Goal: Task Accomplishment & Management: Manage account settings

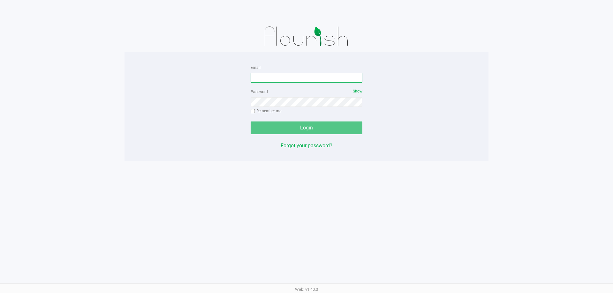
drag, startPoint x: 289, startPoint y: 80, endPoint x: 232, endPoint y: 194, distance: 126.9
click at [279, 81] on input "Email" at bounding box center [307, 78] width 112 height 10
type input "[EMAIL_ADDRESS][DOMAIN_NAME]"
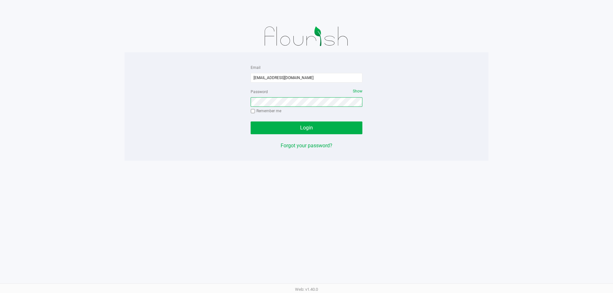
click at [251, 122] on button "Login" at bounding box center [307, 128] width 112 height 13
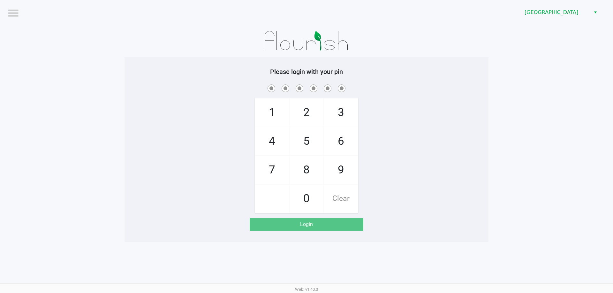
click at [88, 94] on app-pos-login-wrapper "Logout Palm Coast WC Please login with your pin 1 4 7 2 5 8 0 3 6 9 Clear Login" at bounding box center [306, 121] width 613 height 242
click at [413, 188] on div "1 4 7 2 5 8 0 3 6 9 Clear" at bounding box center [307, 148] width 364 height 130
checkbox input "true"
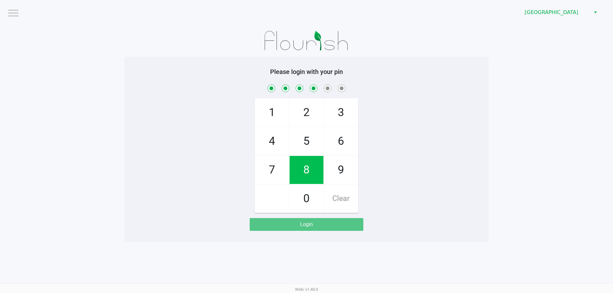
checkbox input "true"
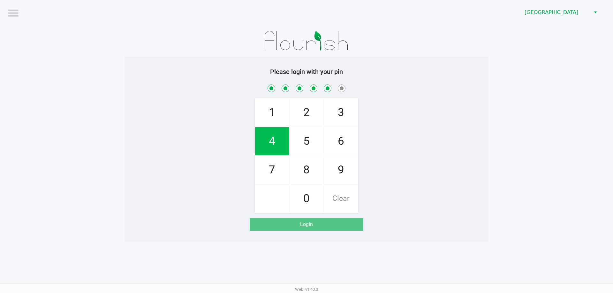
checkbox input "true"
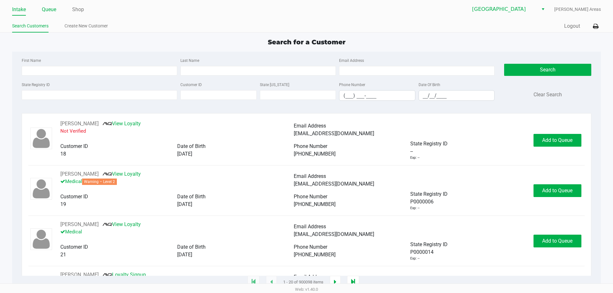
click at [44, 8] on link "Queue" at bounding box center [49, 9] width 14 height 9
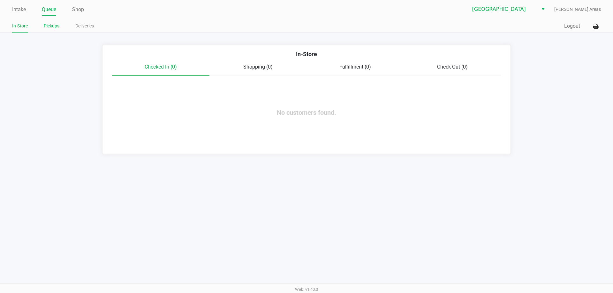
click at [55, 28] on link "Pickups" at bounding box center [52, 26] width 16 height 8
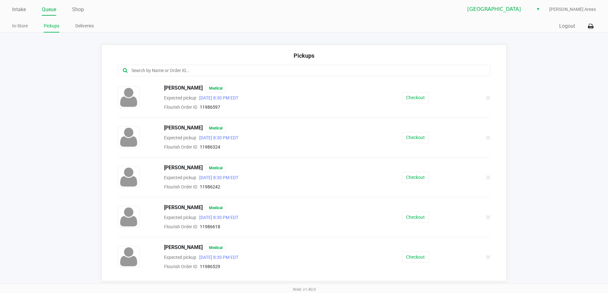
click at [233, 69] on input "text" at bounding box center [294, 70] width 326 height 7
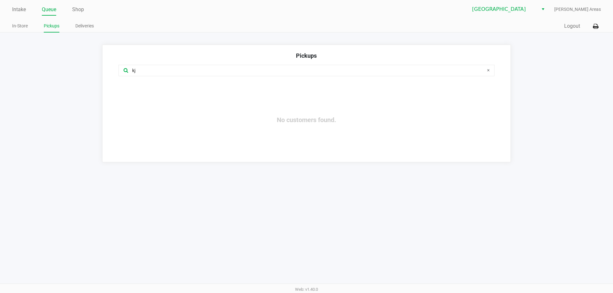
type input "k"
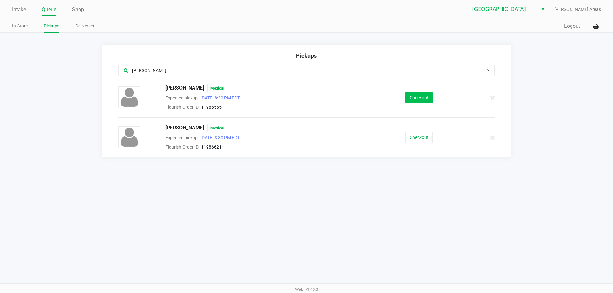
type input "john"
click at [414, 100] on button "Checkout" at bounding box center [419, 97] width 27 height 11
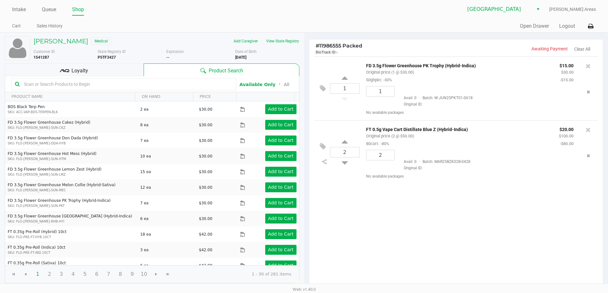
click at [102, 71] on div "Loyalty" at bounding box center [74, 70] width 139 height 13
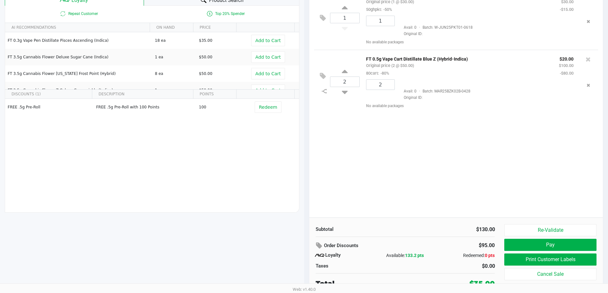
scroll to position [73, 0]
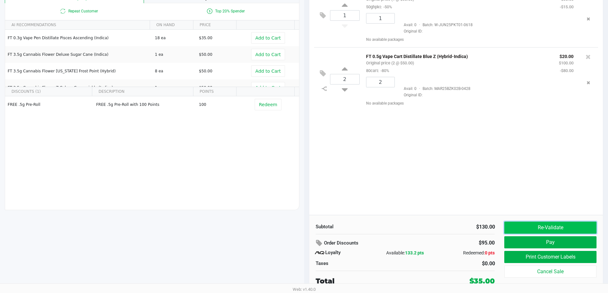
click at [528, 229] on button "Re-Validate" at bounding box center [551, 228] width 92 height 12
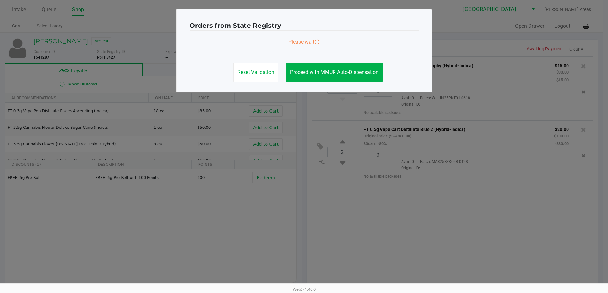
scroll to position [0, 0]
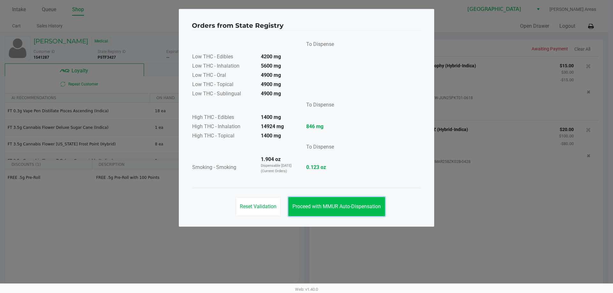
click at [296, 200] on button "Proceed with MMUR Auto-Dispensation" at bounding box center [336, 206] width 97 height 19
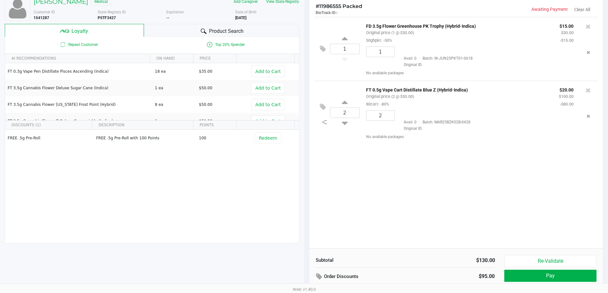
scroll to position [73, 0]
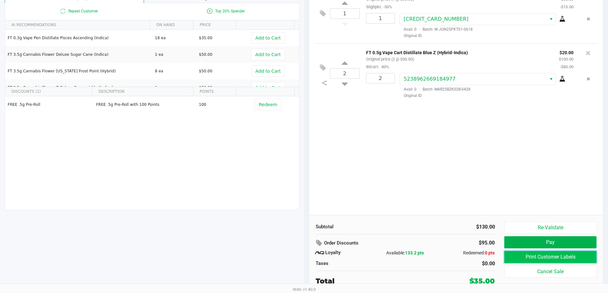
click at [558, 259] on button "Print Customer Labels" at bounding box center [551, 257] width 92 height 12
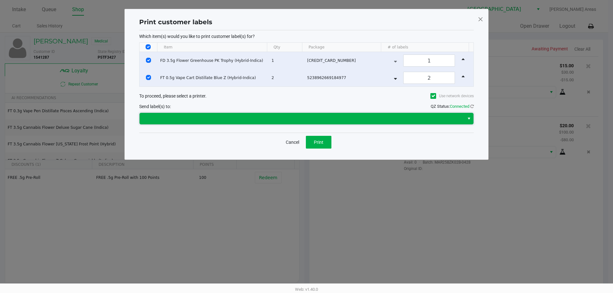
click at [277, 120] on span at bounding box center [301, 119] width 317 height 8
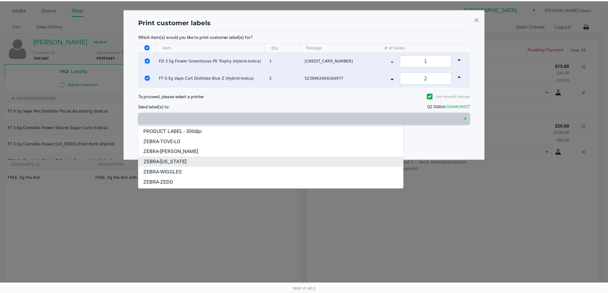
scroll to position [18, 0]
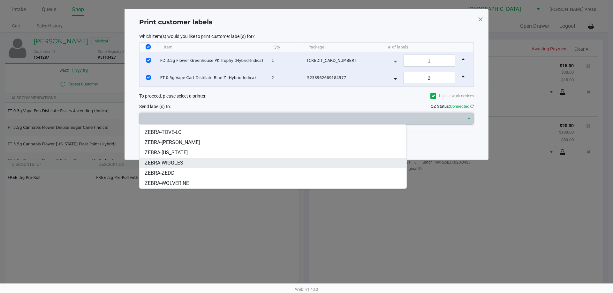
click at [172, 163] on span "ZEBRA-WIGGLES" at bounding box center [164, 163] width 39 height 8
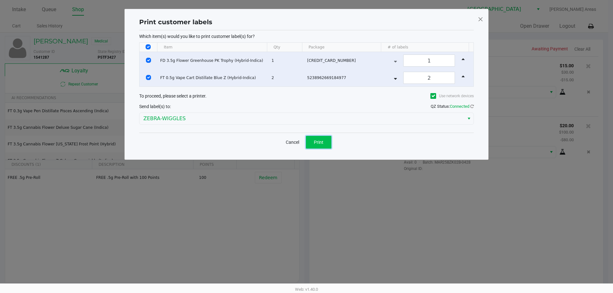
click at [327, 140] on button "Print" at bounding box center [319, 142] width 26 height 13
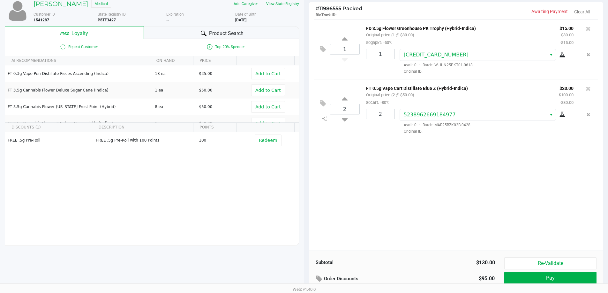
scroll to position [73, 0]
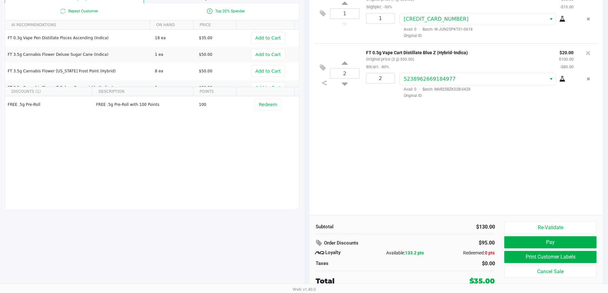
click at [513, 193] on div "1 FD 3.5g Flower Greenhouse PK Trophy (Hybrid-Indica) Original price (1 @ $30.0…" at bounding box center [456, 99] width 294 height 232
click at [558, 239] on button "Pay" at bounding box center [551, 243] width 92 height 12
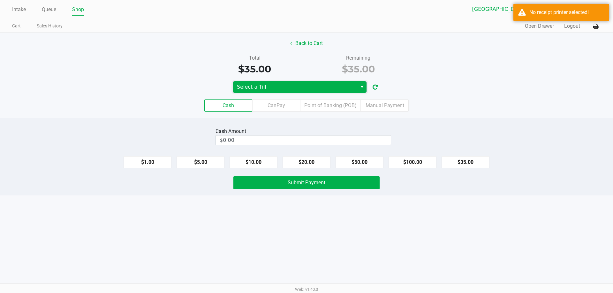
click at [334, 87] on span "Select a Till" at bounding box center [295, 87] width 117 height 8
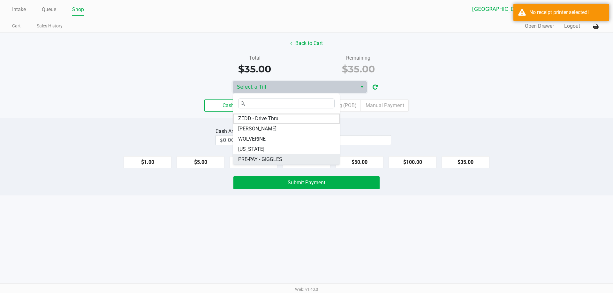
click at [253, 159] on span "PRE-PAY - GIGGLES" at bounding box center [260, 160] width 44 height 8
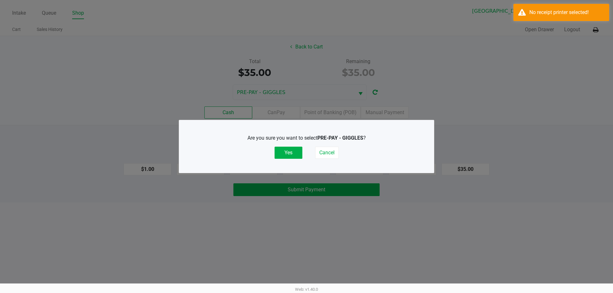
drag, startPoint x: 285, startPoint y: 152, endPoint x: 567, endPoint y: 43, distance: 302.0
click at [286, 152] on button "Yes" at bounding box center [289, 153] width 28 height 12
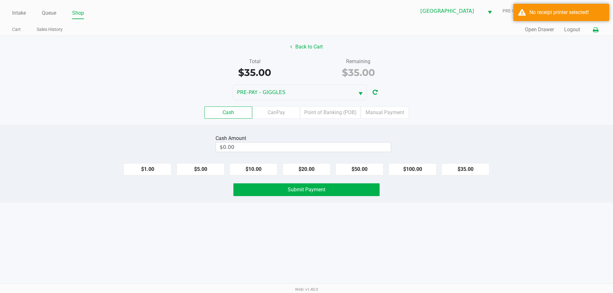
click at [596, 31] on icon at bounding box center [595, 30] width 5 height 4
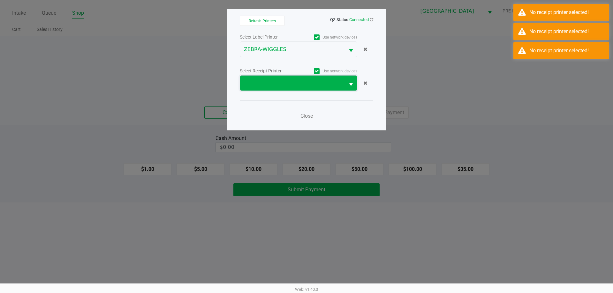
click at [269, 78] on span at bounding box center [292, 83] width 105 height 15
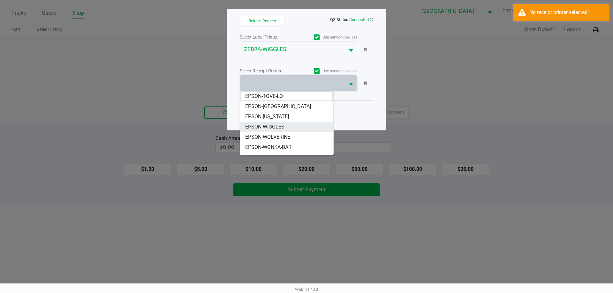
click at [276, 123] on li "EPSON-WIGGLES" at bounding box center [286, 127] width 93 height 10
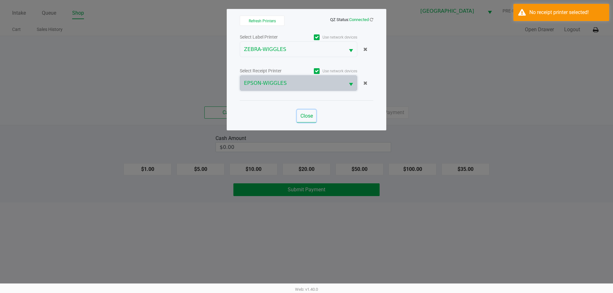
click at [301, 116] on span "Close" at bounding box center [306, 116] width 12 height 6
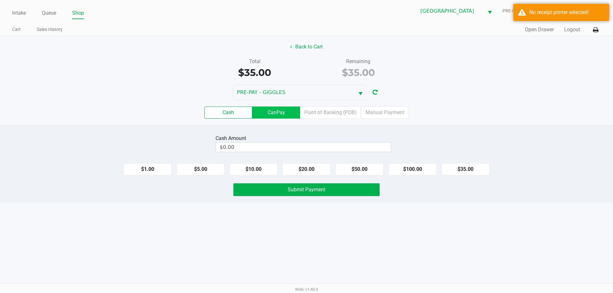
click at [298, 110] on label "CanPay" at bounding box center [276, 113] width 48 height 12
click at [0, 0] on 2 "CanPay" at bounding box center [0, 0] width 0 height 0
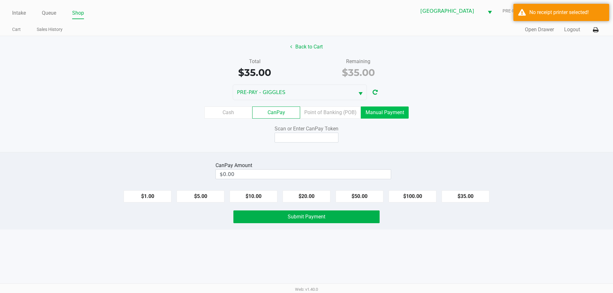
drag, startPoint x: 391, startPoint y: 113, endPoint x: 399, endPoint y: 120, distance: 10.7
click at [391, 113] on label "Manual Payment" at bounding box center [385, 113] width 48 height 12
click at [0, 0] on 8 "Manual Payment" at bounding box center [0, 0] width 0 height 0
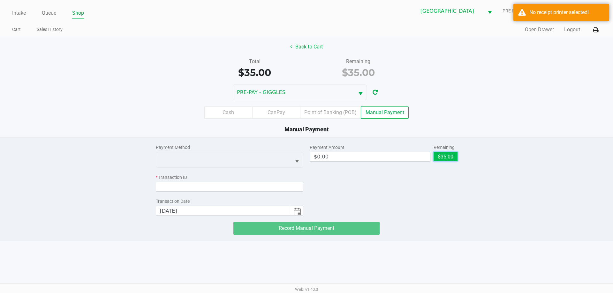
click at [446, 159] on button "$35.00" at bounding box center [446, 157] width 24 height 10
type input "$35.00"
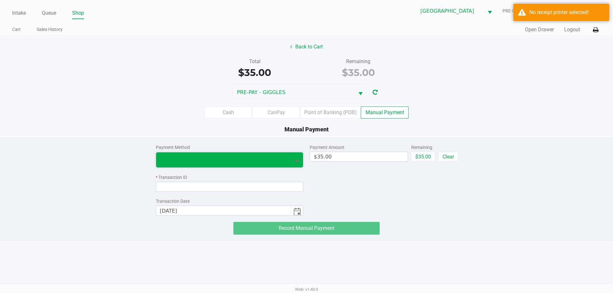
click at [270, 154] on span at bounding box center [223, 160] width 135 height 15
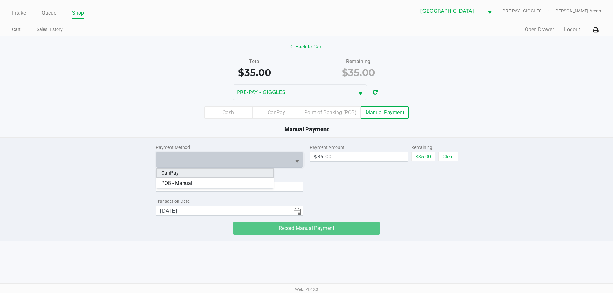
click at [186, 175] on li "CanPay" at bounding box center [215, 173] width 118 height 10
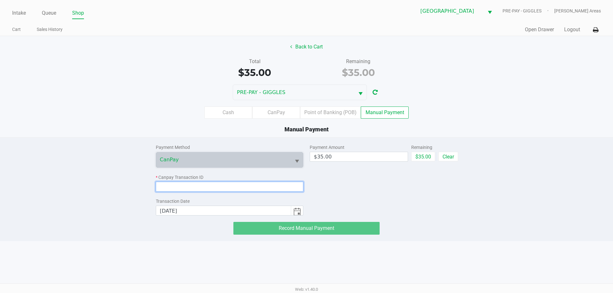
click at [186, 182] on input at bounding box center [230, 187] width 148 height 10
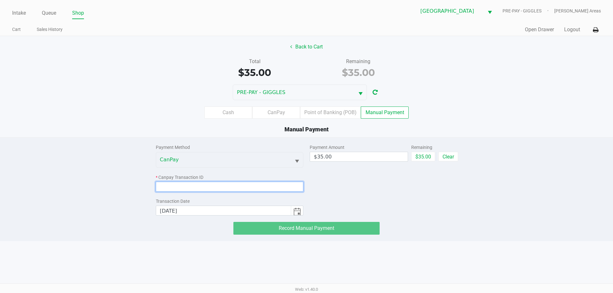
paste input "I1UNASESESU1"
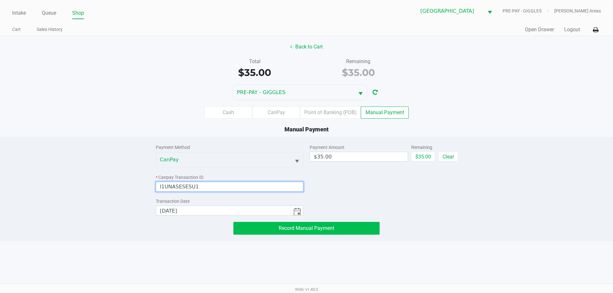
type input "I1UNASESESU1"
click at [285, 234] on button "Record Manual Payment" at bounding box center [306, 228] width 146 height 13
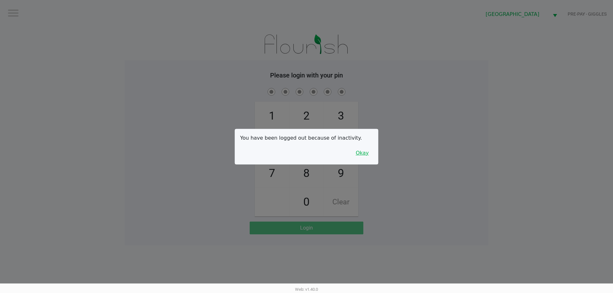
click at [361, 151] on button "Okay" at bounding box center [362, 153] width 21 height 12
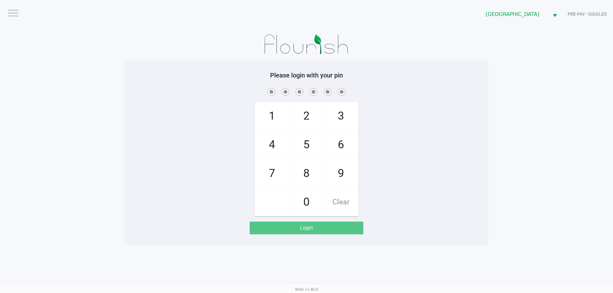
click at [432, 140] on div "1 4 7 2 5 8 0 3 6 9 Clear" at bounding box center [307, 152] width 364 height 130
checkbox input "true"
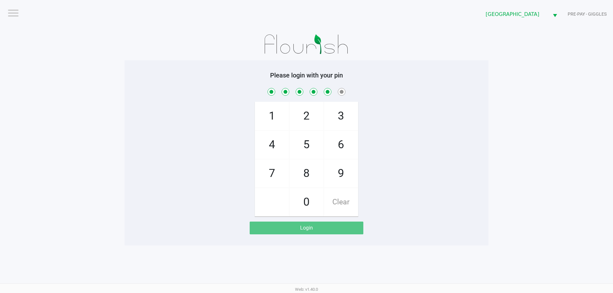
checkbox input "true"
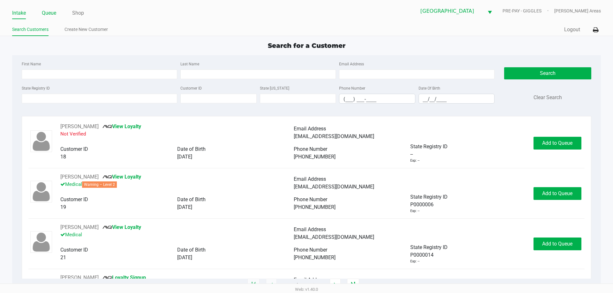
click at [47, 13] on link "Queue" at bounding box center [49, 13] width 14 height 9
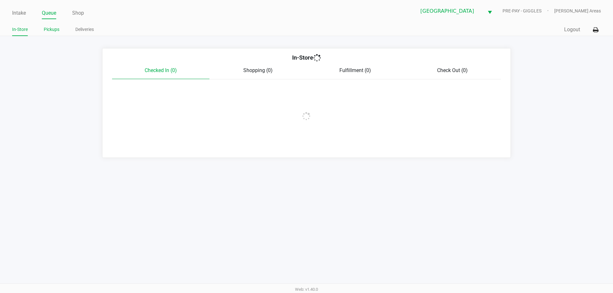
click at [49, 29] on link "Pickups" at bounding box center [52, 30] width 16 height 8
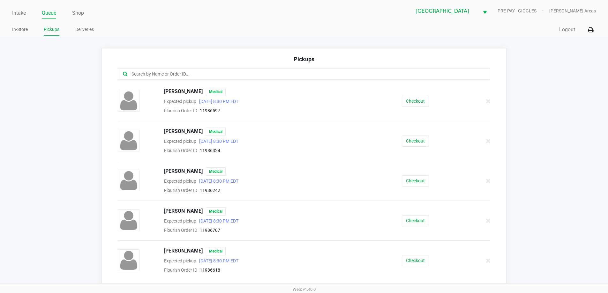
click at [220, 73] on input "text" at bounding box center [294, 74] width 326 height 7
click at [418, 224] on button "Checkout" at bounding box center [415, 221] width 27 height 11
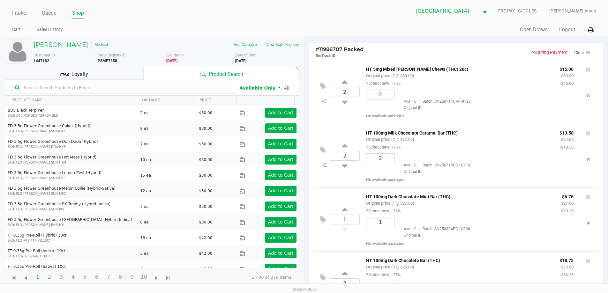
click at [120, 74] on div "Loyalty" at bounding box center [74, 73] width 139 height 13
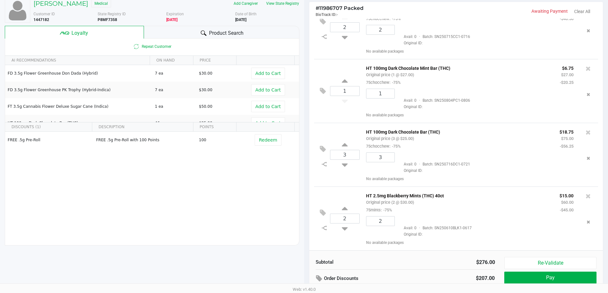
scroll to position [77, 0]
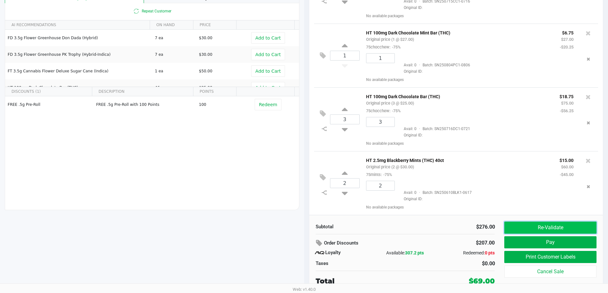
click at [527, 227] on button "Re-Validate" at bounding box center [551, 228] width 92 height 12
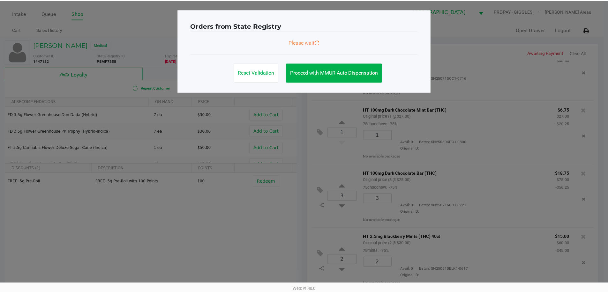
scroll to position [87, 0]
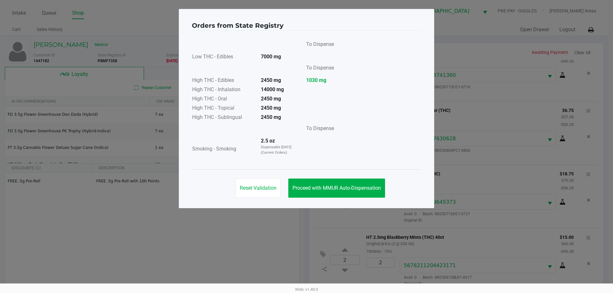
click at [342, 172] on div "Reset Validation Proceed with MMUR Auto-Dispensation" at bounding box center [306, 186] width 229 height 32
click at [343, 187] on span "Proceed with MMUR Auto-Dispensation" at bounding box center [336, 188] width 88 height 6
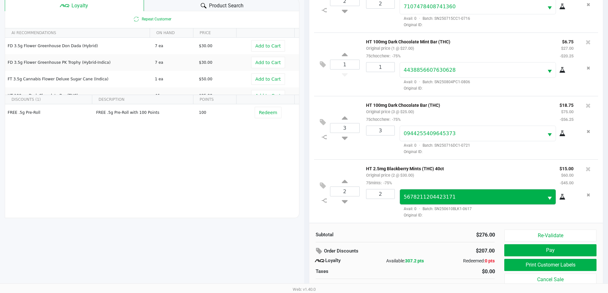
scroll to position [77, 0]
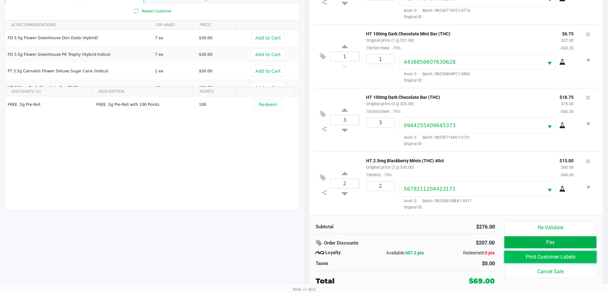
click at [564, 254] on button "Print Customer Labels" at bounding box center [551, 257] width 92 height 12
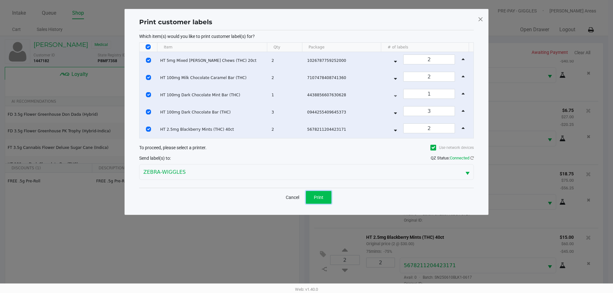
click at [327, 198] on button "Print" at bounding box center [319, 197] width 26 height 13
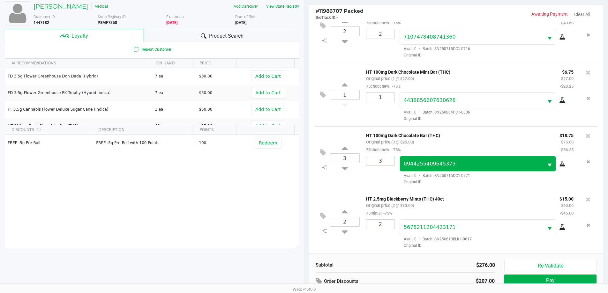
scroll to position [77, 0]
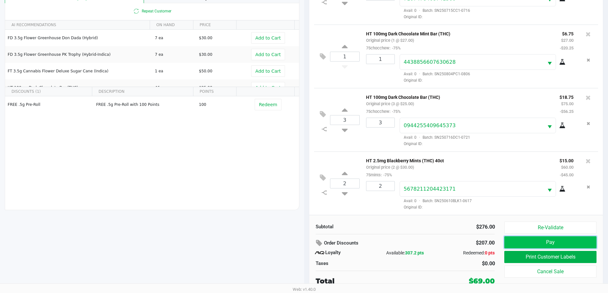
click at [537, 241] on button "Pay" at bounding box center [551, 243] width 92 height 12
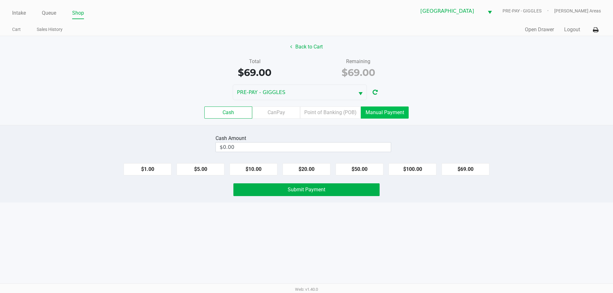
click at [398, 113] on label "Manual Payment" at bounding box center [385, 113] width 48 height 12
click at [0, 0] on 8 "Manual Payment" at bounding box center [0, 0] width 0 height 0
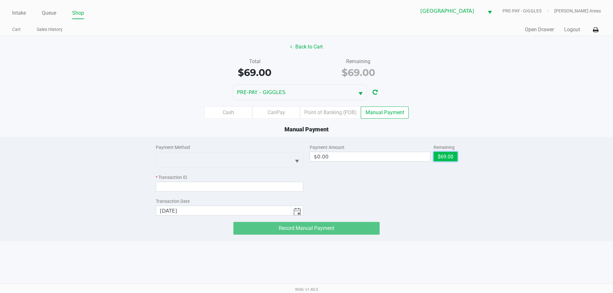
click at [440, 155] on button "$69.00" at bounding box center [446, 157] width 24 height 10
type input "$69.00"
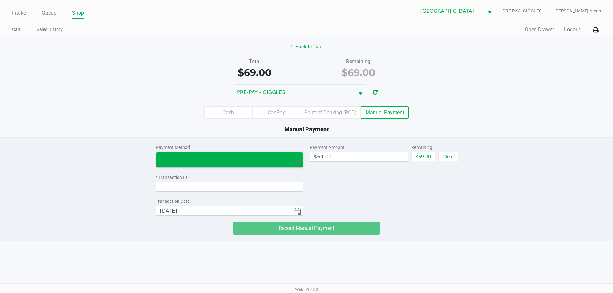
drag, startPoint x: 194, startPoint y: 161, endPoint x: 192, endPoint y: 165, distance: 5.0
click at [194, 160] on span at bounding box center [223, 160] width 127 height 8
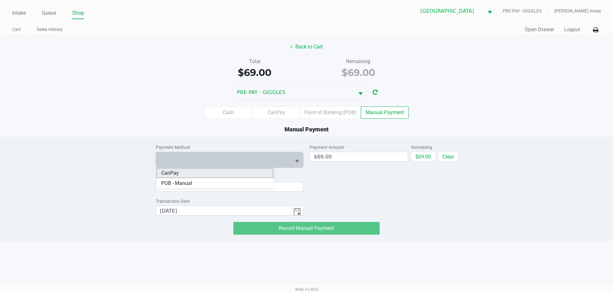
click at [180, 173] on li "CanPay" at bounding box center [215, 173] width 118 height 10
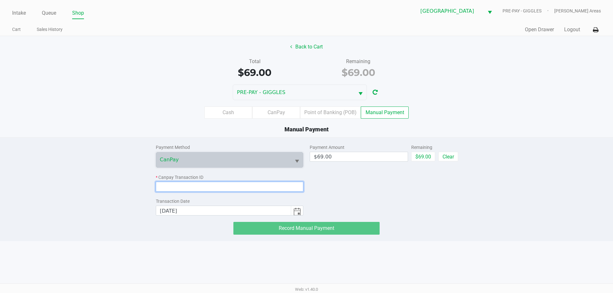
click at [188, 187] on input at bounding box center [230, 187] width 148 height 10
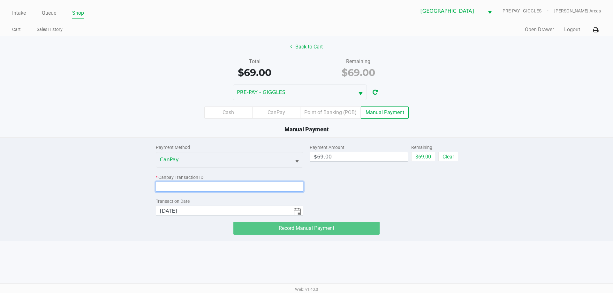
paste input "ADUXA0AWE5EZ"
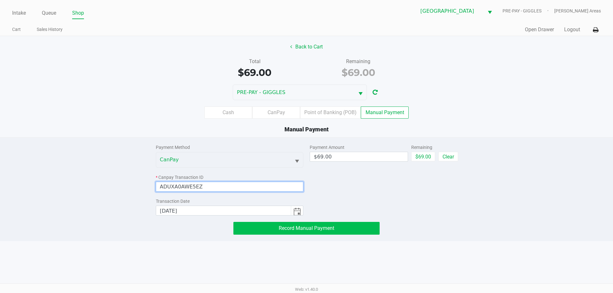
type input "ADUXA0AWE5EZ"
click at [272, 228] on button "Record Manual Payment" at bounding box center [306, 228] width 146 height 13
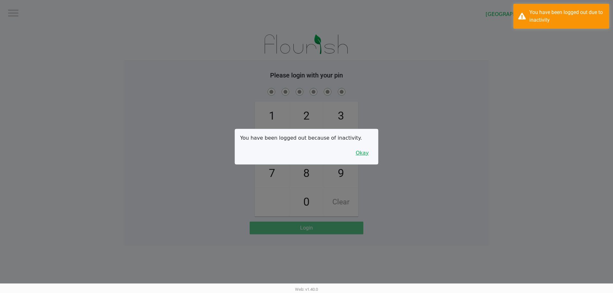
click at [364, 155] on button "Okay" at bounding box center [362, 153] width 21 height 12
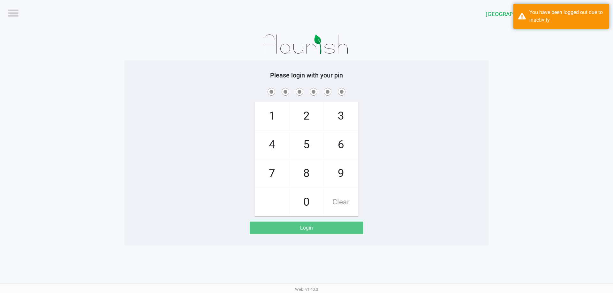
drag, startPoint x: 430, startPoint y: 157, endPoint x: 433, endPoint y: 157, distance: 3.5
click at [433, 157] on div "1 4 7 2 5 8 0 3 6 9 Clear" at bounding box center [307, 152] width 364 height 130
checkbox input "true"
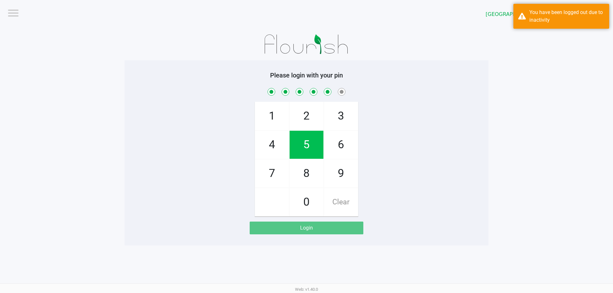
checkbox input "true"
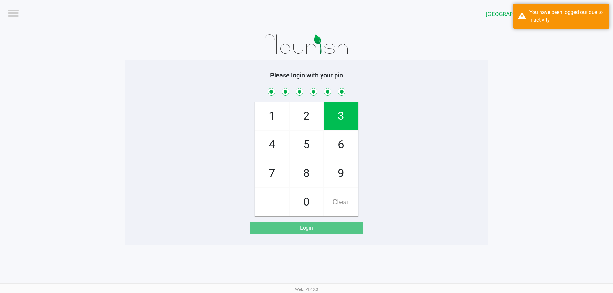
checkbox input "true"
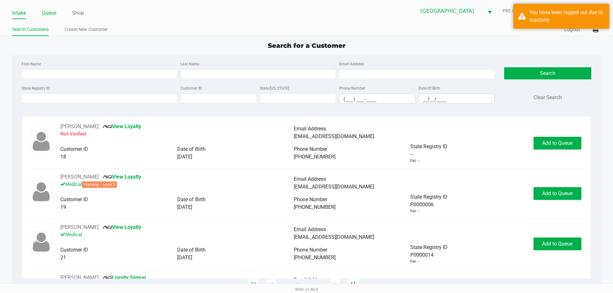
click at [45, 13] on link "Queue" at bounding box center [49, 13] width 14 height 9
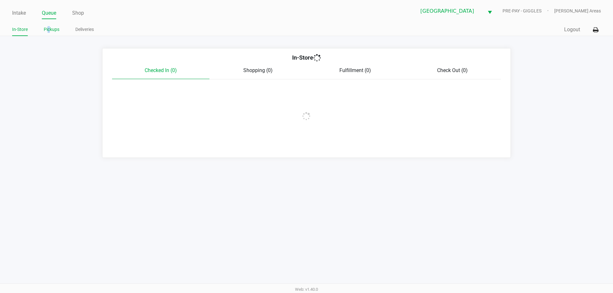
drag, startPoint x: 49, startPoint y: 24, endPoint x: 48, endPoint y: 29, distance: 5.1
click at [49, 27] on div "In-Store Pickups Deliveries" at bounding box center [159, 30] width 294 height 12
click at [49, 31] on link "Pickups" at bounding box center [52, 30] width 16 height 8
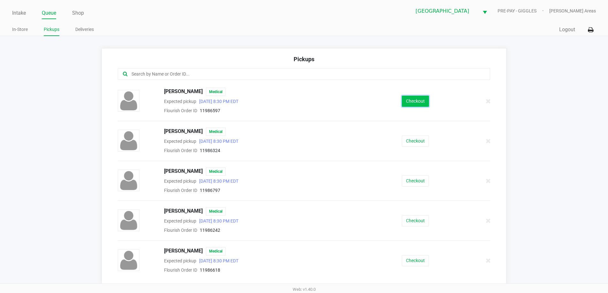
click at [416, 101] on button "Checkout" at bounding box center [415, 101] width 27 height 11
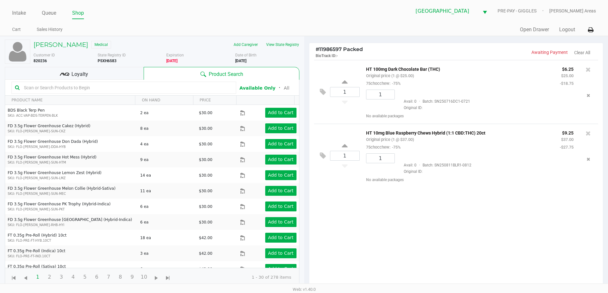
click at [119, 72] on div "Loyalty" at bounding box center [74, 73] width 139 height 13
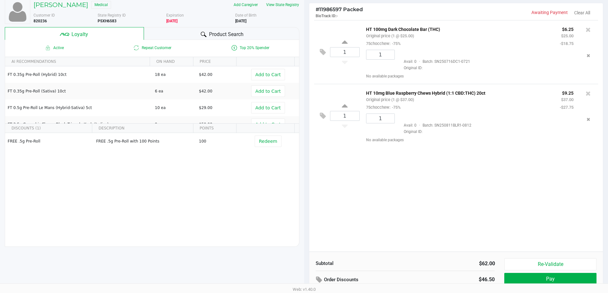
scroll to position [77, 0]
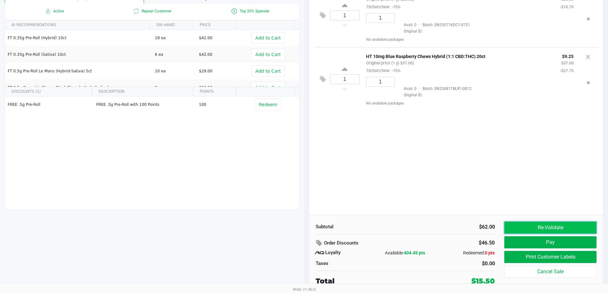
click at [553, 225] on button "Re-Validate" at bounding box center [551, 228] width 92 height 12
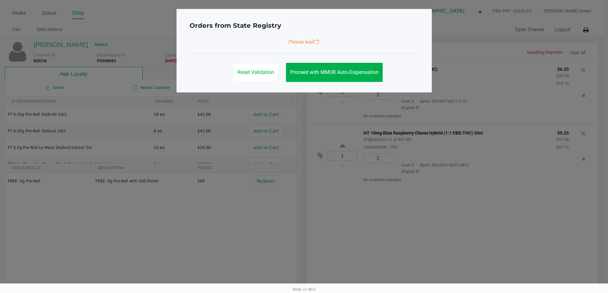
scroll to position [0, 0]
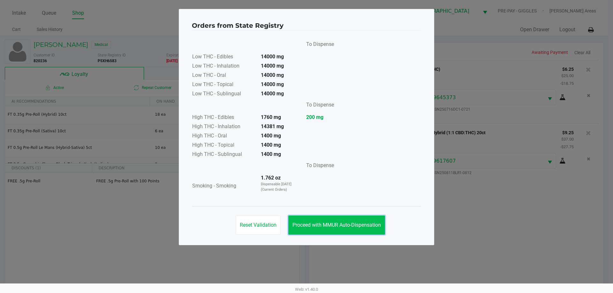
click at [360, 229] on button "Proceed with MMUR Auto-Dispensation" at bounding box center [336, 225] width 97 height 19
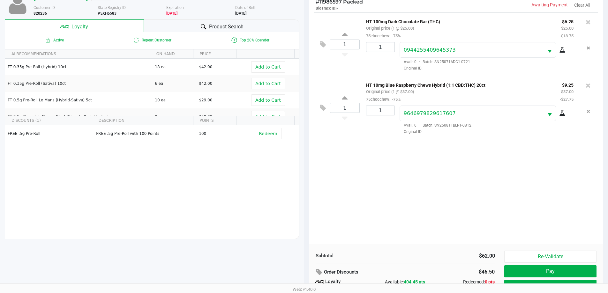
scroll to position [77, 0]
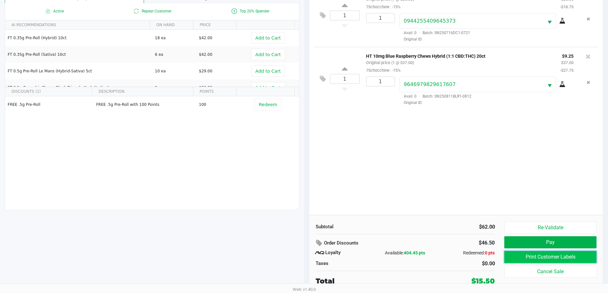
click at [537, 254] on button "Print Customer Labels" at bounding box center [551, 257] width 92 height 12
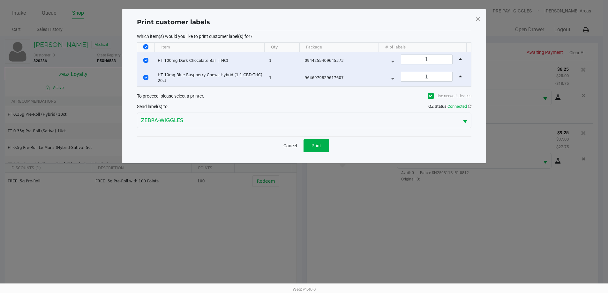
scroll to position [0, 0]
click at [325, 144] on button "Print" at bounding box center [319, 146] width 26 height 13
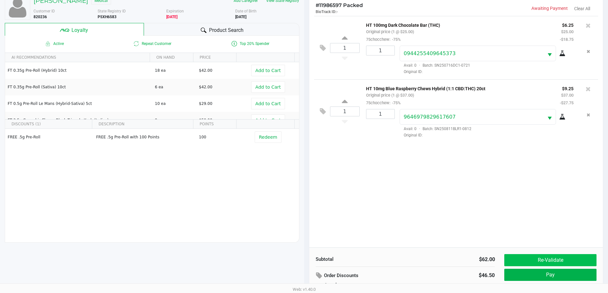
scroll to position [77, 0]
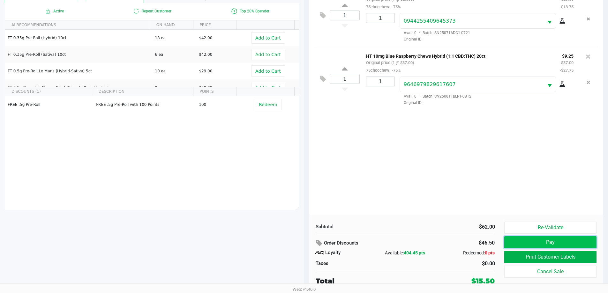
click at [534, 239] on button "Pay" at bounding box center [551, 243] width 92 height 12
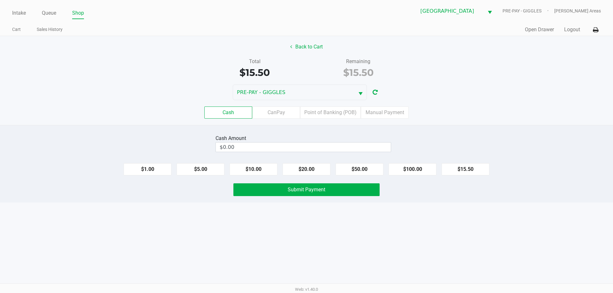
click at [86, 221] on div "Intake Queue Shop Palm Coast WC PRE-PAY - GIGGLES Leah Areas Cart Sales History…" at bounding box center [306, 146] width 613 height 293
click at [402, 115] on label "Manual Payment" at bounding box center [385, 113] width 48 height 12
click at [0, 0] on 8 "Manual Payment" at bounding box center [0, 0] width 0 height 0
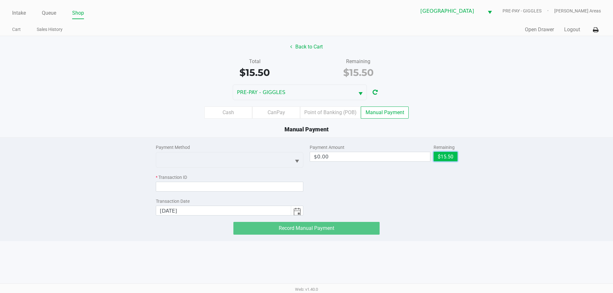
click at [438, 159] on button "$15.50" at bounding box center [446, 157] width 24 height 10
type input "$15.50"
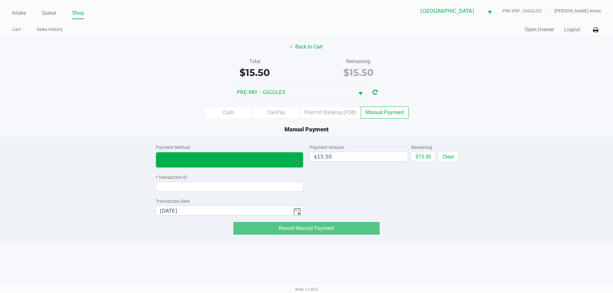
click at [248, 159] on span at bounding box center [223, 160] width 127 height 8
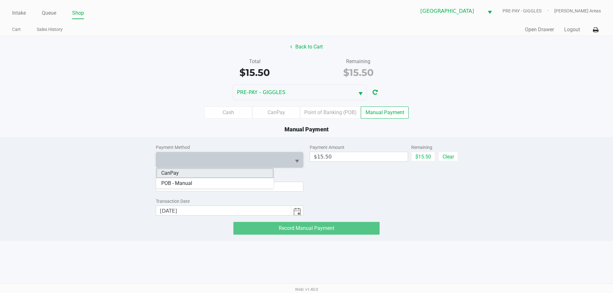
click at [169, 172] on span "CanPay" at bounding box center [170, 174] width 18 height 8
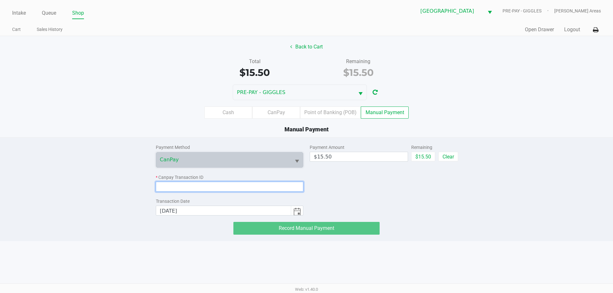
click at [178, 186] on input at bounding box center [230, 187] width 148 height 10
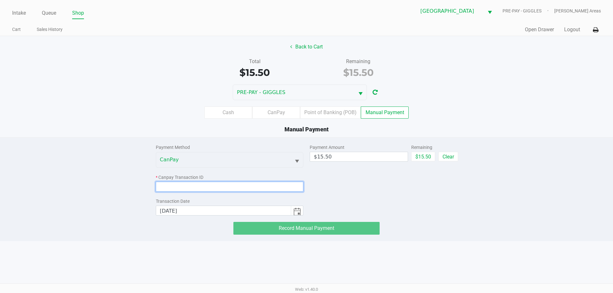
paste input "VIVESISIDEBE"
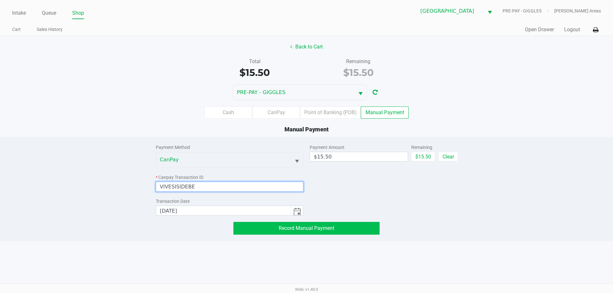
type input "VIVESISIDEBE"
click at [319, 227] on span "Record Manual Payment" at bounding box center [307, 228] width 56 height 6
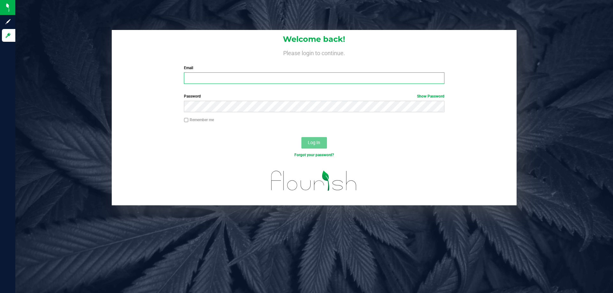
click at [297, 82] on input "Email" at bounding box center [314, 77] width 260 height 11
type input "[EMAIL_ADDRESS][DOMAIN_NAME]"
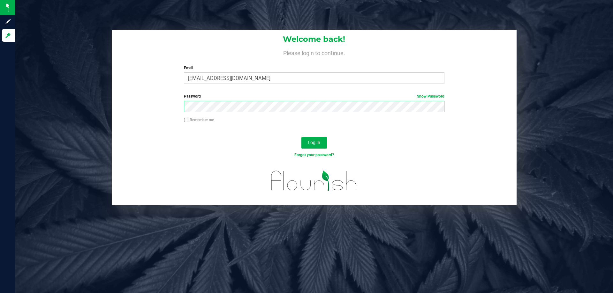
click at [301, 137] on button "Log In" at bounding box center [314, 142] width 26 height 11
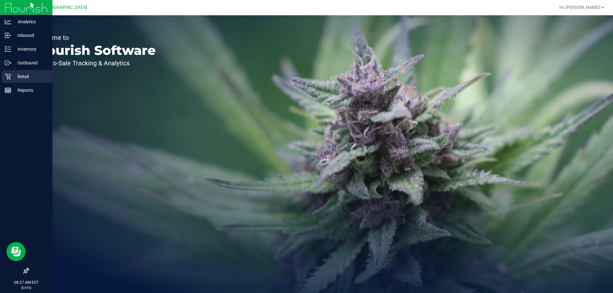
click at [19, 73] on p "Retail" at bounding box center [30, 77] width 38 height 8
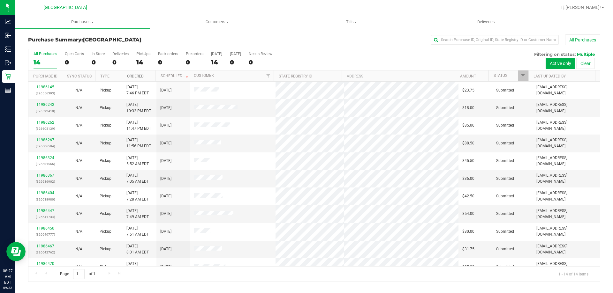
click at [136, 75] on link "Ordered" at bounding box center [135, 76] width 17 height 4
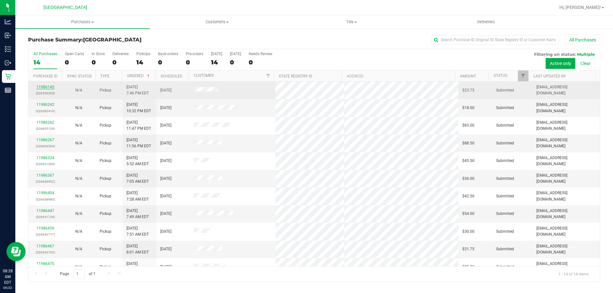
click at [46, 85] on link "11986145" at bounding box center [45, 87] width 18 height 4
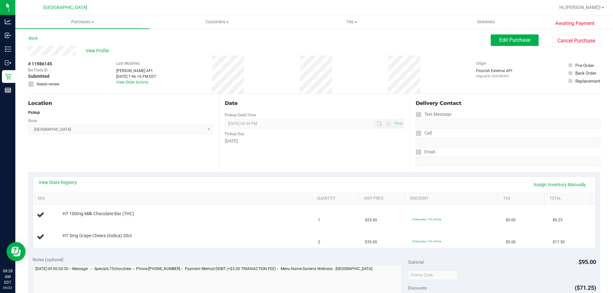
scroll to position [32, 0]
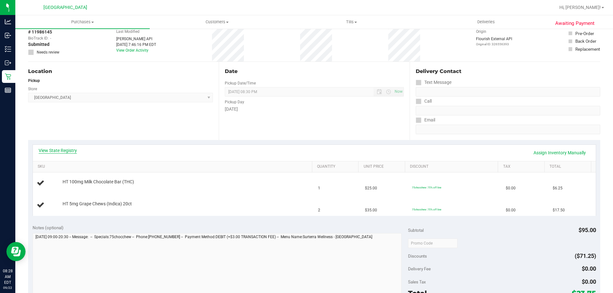
click at [54, 149] on link "View State Registry" at bounding box center [58, 151] width 38 height 6
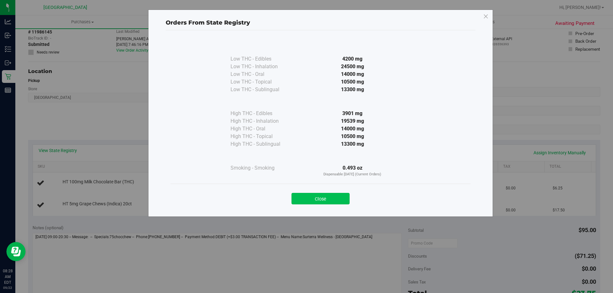
click at [314, 200] on button "Close" at bounding box center [321, 198] width 58 height 11
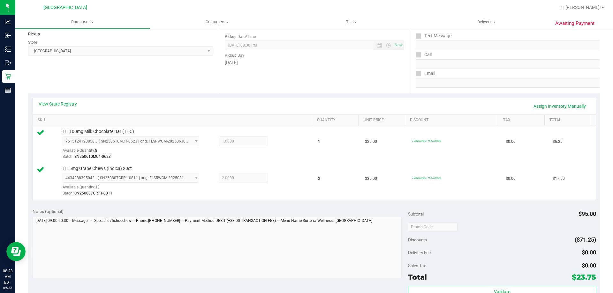
scroll to position [224, 0]
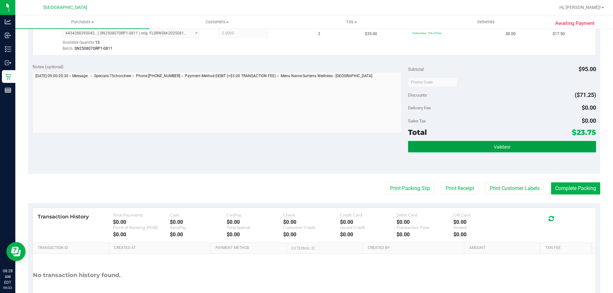
click at [469, 147] on button "Validate" at bounding box center [502, 146] width 188 height 11
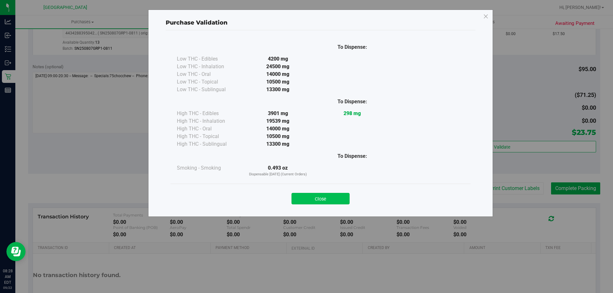
click at [297, 200] on button "Close" at bounding box center [321, 198] width 58 height 11
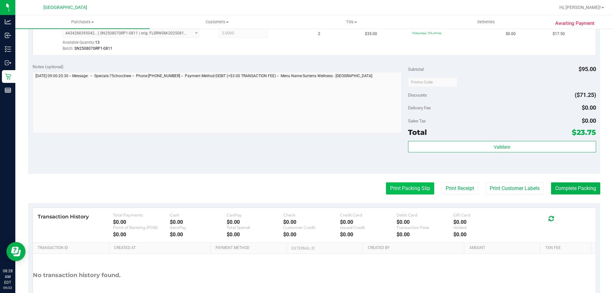
click at [386, 189] on button "Print Packing Slip" at bounding box center [410, 189] width 48 height 12
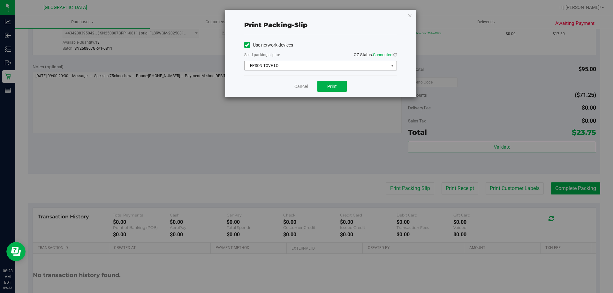
click at [321, 66] on span "EPSON-TOVE-LO" at bounding box center [317, 65] width 144 height 9
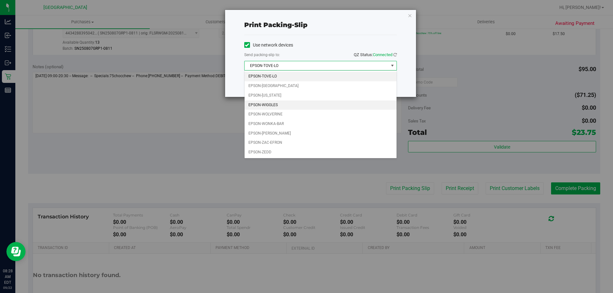
click at [273, 102] on li "EPSON-WIGGLES" at bounding box center [321, 106] width 152 height 10
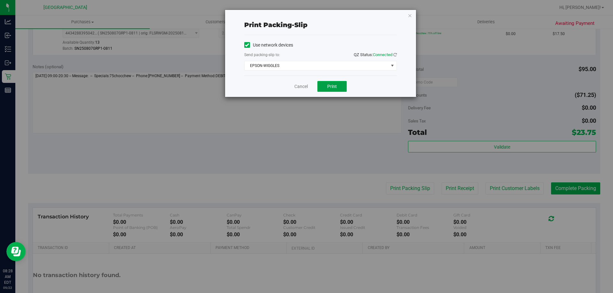
click at [335, 89] on button "Print" at bounding box center [331, 86] width 29 height 11
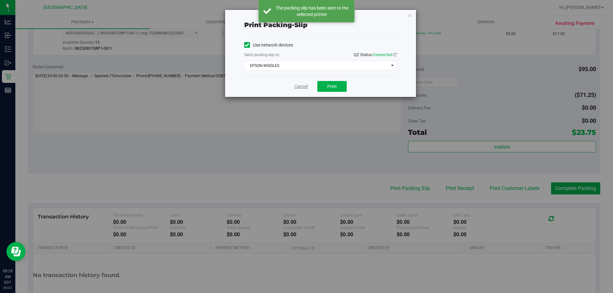
click at [302, 88] on link "Cancel" at bounding box center [300, 86] width 13 height 7
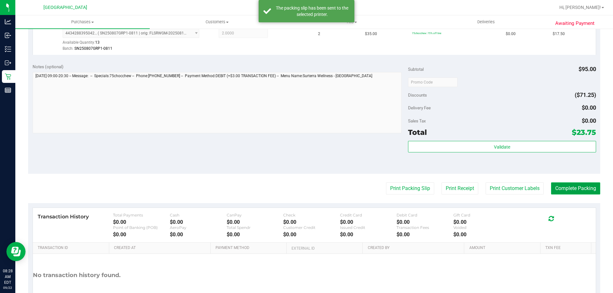
click at [570, 185] on button "Complete Packing" at bounding box center [575, 189] width 49 height 12
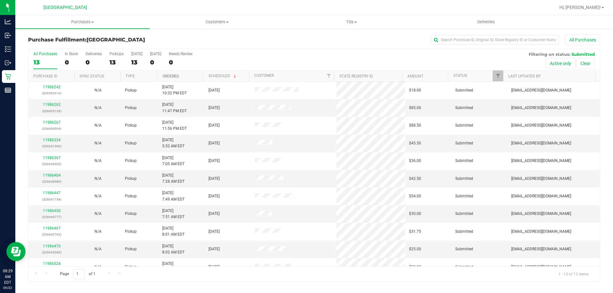
click at [175, 76] on link "Ordered" at bounding box center [171, 76] width 17 height 4
click at [51, 104] on link "11986262" at bounding box center [52, 104] width 18 height 4
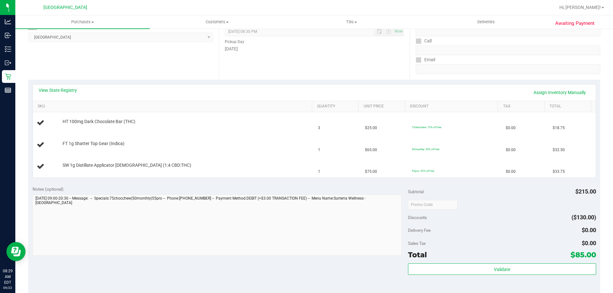
scroll to position [96, 0]
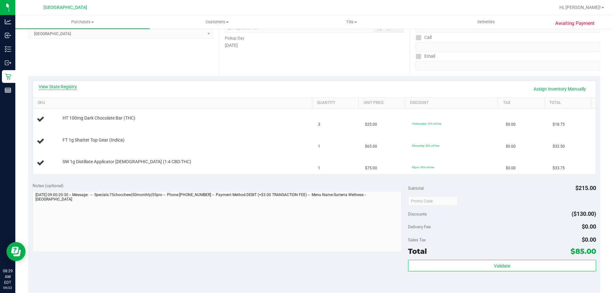
click at [60, 85] on link "View State Registry" at bounding box center [58, 87] width 38 height 6
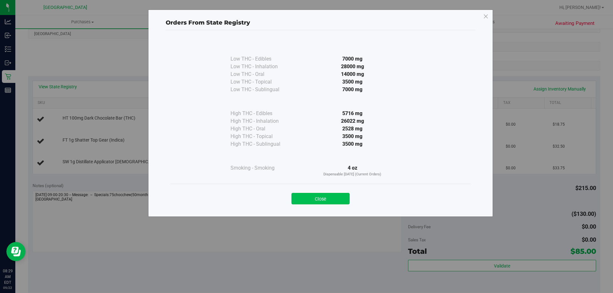
click at [315, 197] on button "Close" at bounding box center [321, 198] width 58 height 11
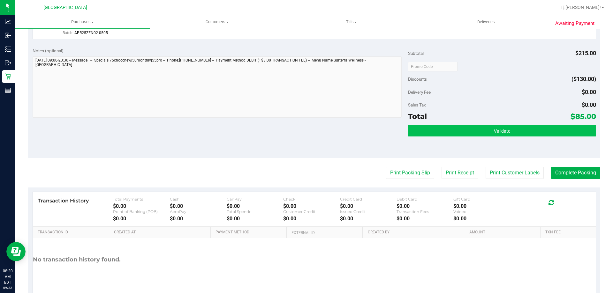
scroll to position [287, 0]
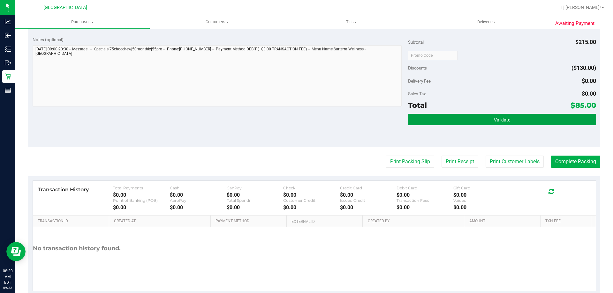
click at [454, 115] on button "Validate" at bounding box center [502, 119] width 188 height 11
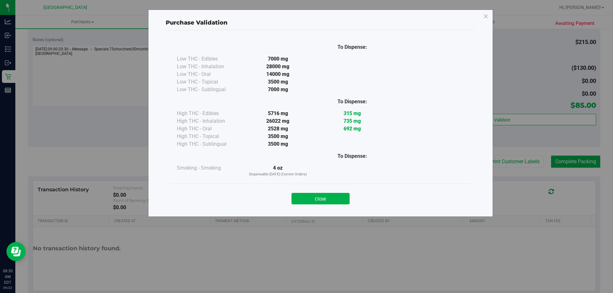
drag, startPoint x: 318, startPoint y: 201, endPoint x: 327, endPoint y: 198, distance: 9.4
click at [318, 201] on button "Close" at bounding box center [321, 198] width 58 height 11
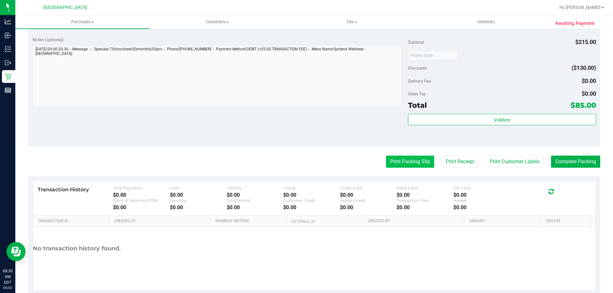
click at [409, 164] on button "Print Packing Slip" at bounding box center [410, 162] width 48 height 12
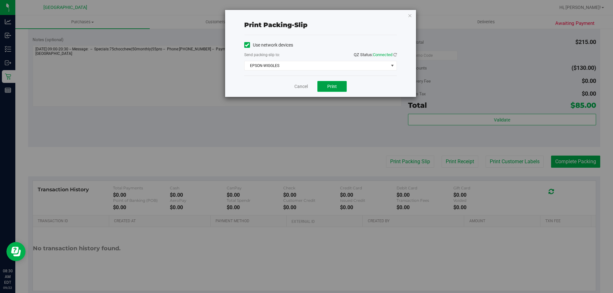
click at [338, 85] on button "Print" at bounding box center [331, 86] width 29 height 11
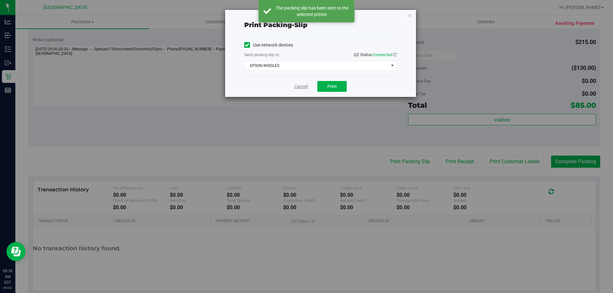
click at [302, 86] on link "Cancel" at bounding box center [300, 86] width 13 height 7
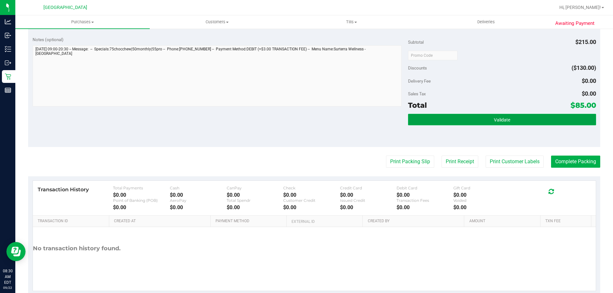
click at [456, 122] on button "Validate" at bounding box center [502, 119] width 188 height 11
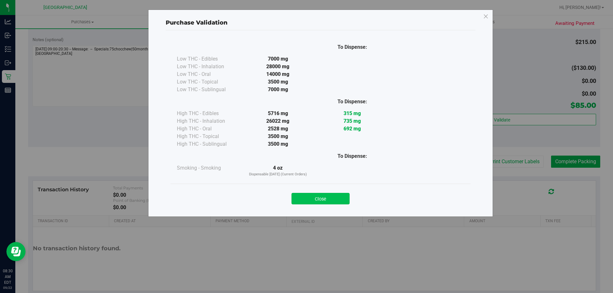
click at [323, 202] on button "Close" at bounding box center [321, 198] width 58 height 11
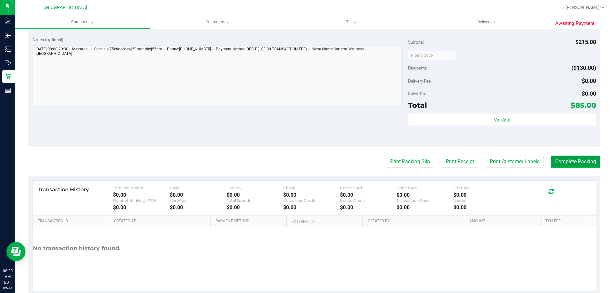
click at [566, 158] on button "Complete Packing" at bounding box center [575, 162] width 49 height 12
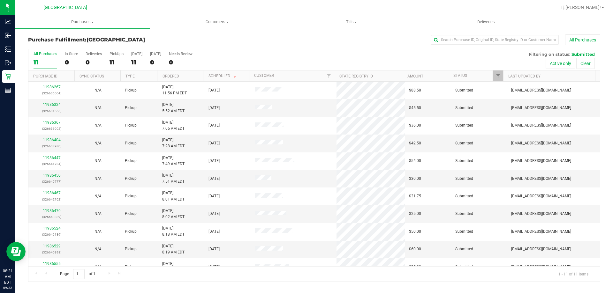
click at [170, 73] on th "Ordered" at bounding box center [180, 76] width 46 height 11
click at [49, 102] on div "11986324 (326631566)" at bounding box center [51, 108] width 39 height 12
click at [50, 103] on link "11986324" at bounding box center [52, 104] width 18 height 4
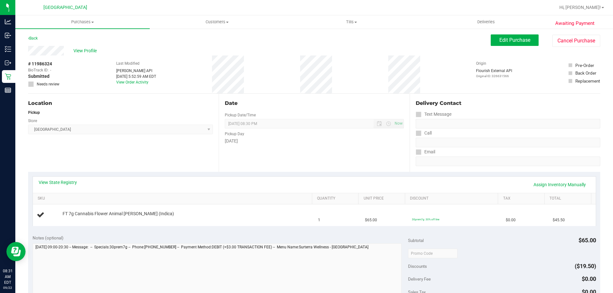
click at [63, 182] on link "View State Registry" at bounding box center [58, 182] width 38 height 6
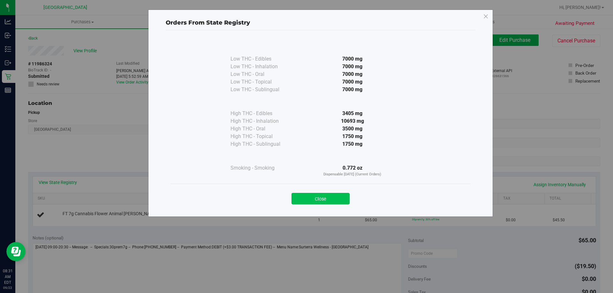
click at [337, 198] on button "Close" at bounding box center [321, 198] width 58 height 11
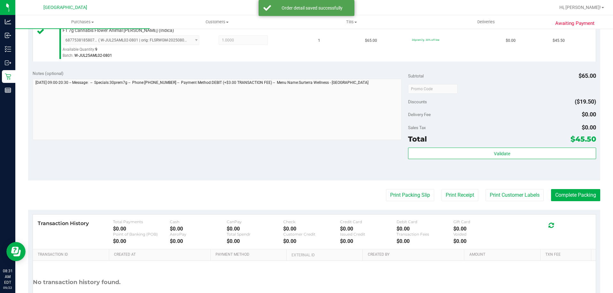
scroll to position [192, 0]
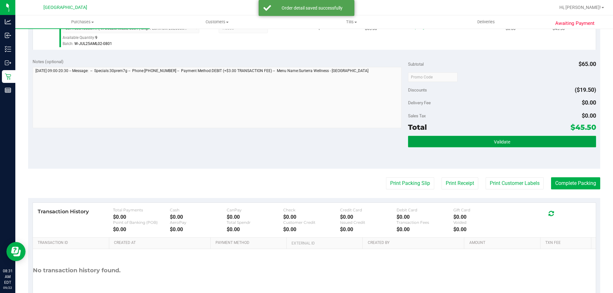
click at [456, 145] on button "Validate" at bounding box center [502, 141] width 188 height 11
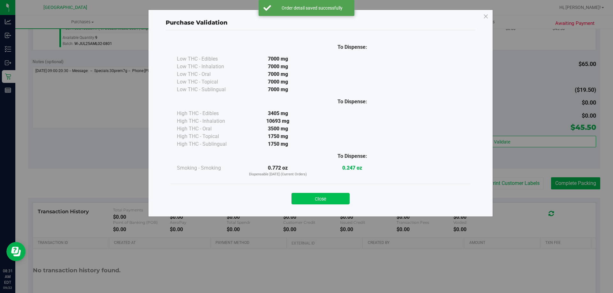
click at [306, 196] on button "Close" at bounding box center [321, 198] width 58 height 11
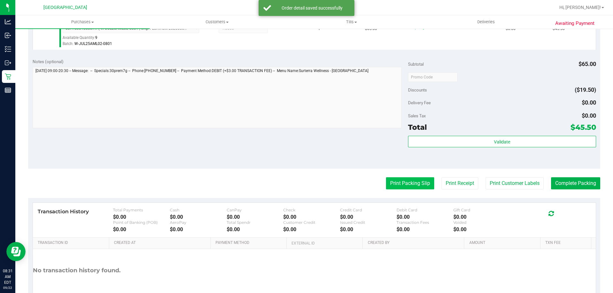
click at [395, 182] on button "Print Packing Slip" at bounding box center [410, 184] width 48 height 12
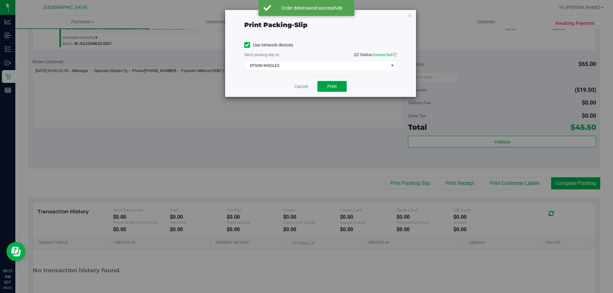
click at [328, 85] on span "Print" at bounding box center [332, 86] width 10 height 5
click at [302, 85] on link "Cancel" at bounding box center [300, 86] width 13 height 7
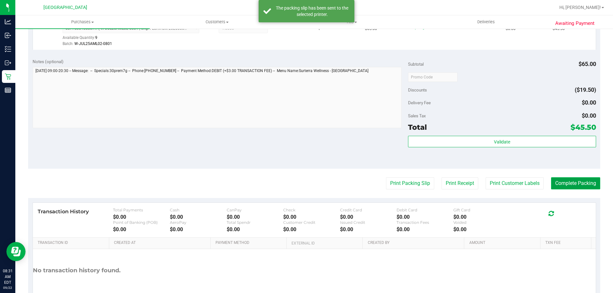
click at [583, 188] on button "Complete Packing" at bounding box center [575, 184] width 49 height 12
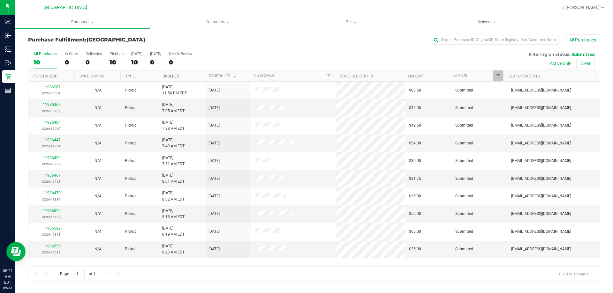
click at [167, 78] on link "Ordered" at bounding box center [171, 76] width 17 height 4
click at [56, 104] on link "11986367" at bounding box center [52, 104] width 18 height 4
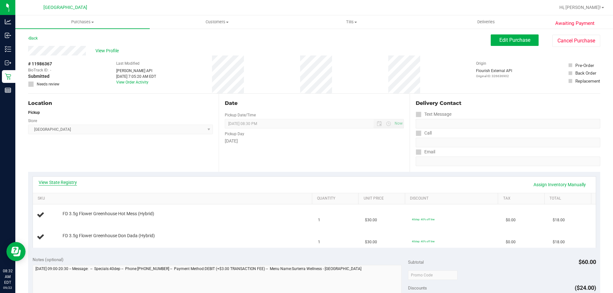
click at [70, 180] on link "View State Registry" at bounding box center [58, 182] width 38 height 6
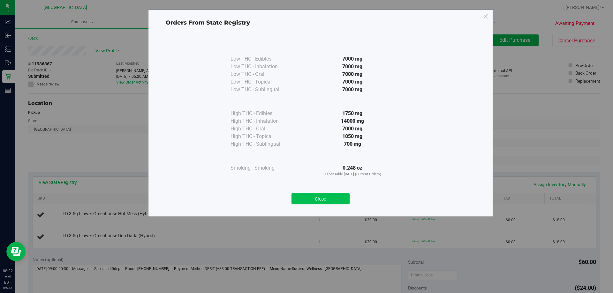
click at [319, 199] on button "Close" at bounding box center [321, 198] width 58 height 11
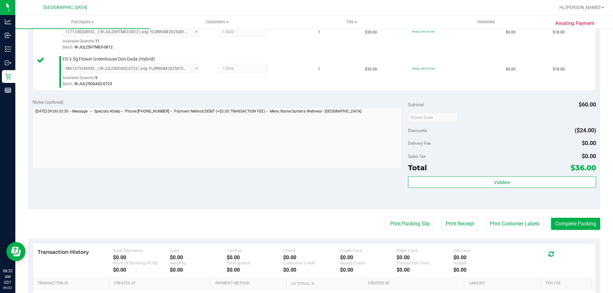
scroll to position [224, 0]
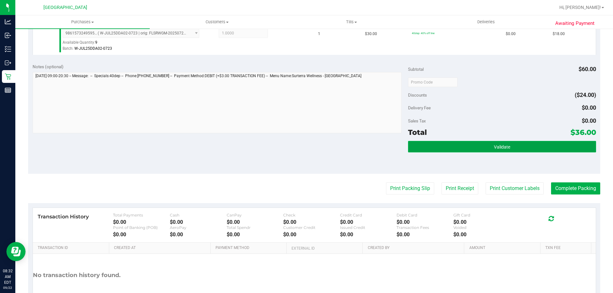
click at [469, 147] on button "Validate" at bounding box center [502, 146] width 188 height 11
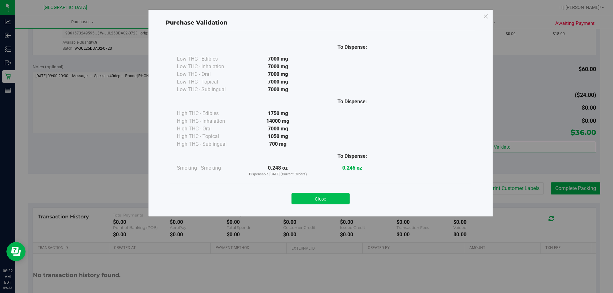
click at [323, 199] on button "Close" at bounding box center [321, 198] width 58 height 11
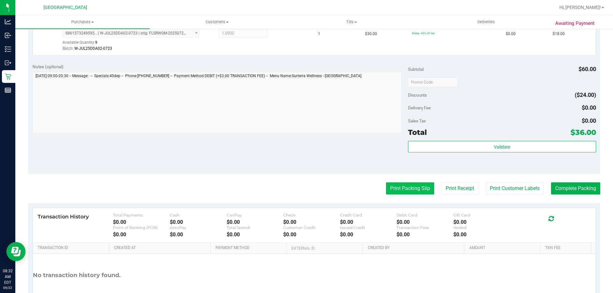
click at [421, 192] on button "Print Packing Slip" at bounding box center [410, 189] width 48 height 12
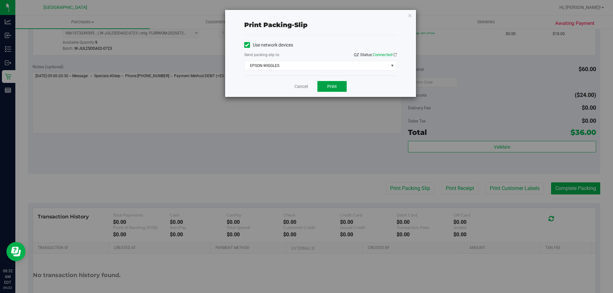
click at [328, 86] on span "Print" at bounding box center [332, 86] width 10 height 5
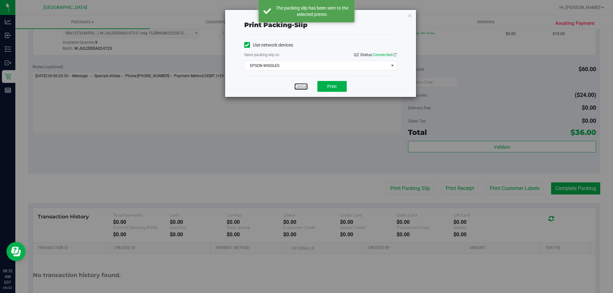
click at [302, 88] on link "Cancel" at bounding box center [300, 86] width 13 height 7
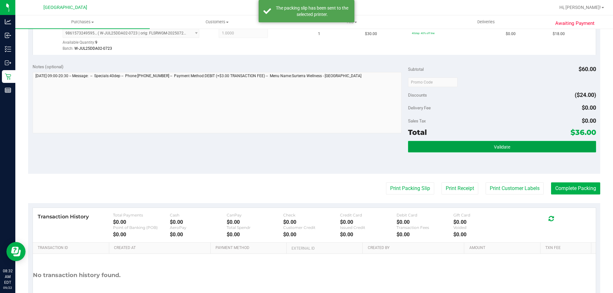
click at [477, 148] on button "Validate" at bounding box center [502, 146] width 188 height 11
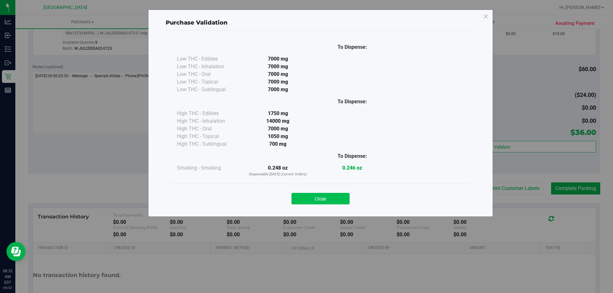
click at [347, 197] on button "Close" at bounding box center [321, 198] width 58 height 11
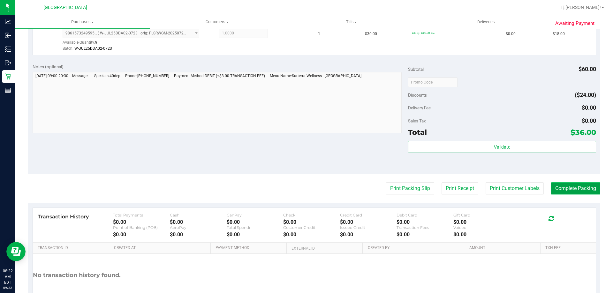
click at [566, 191] on button "Complete Packing" at bounding box center [575, 189] width 49 height 12
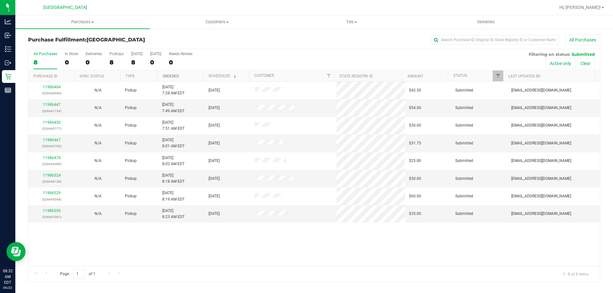
click at [168, 75] on link "Ordered" at bounding box center [171, 76] width 17 height 4
click at [58, 105] on link "11986447" at bounding box center [52, 104] width 18 height 4
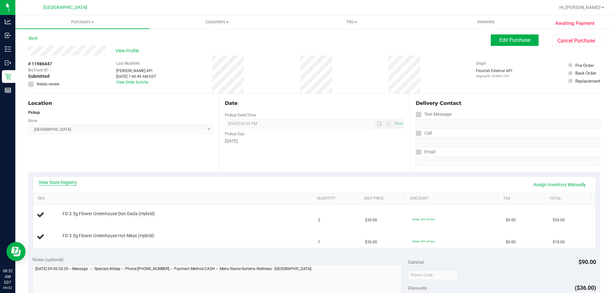
click at [51, 183] on link "View State Registry" at bounding box center [58, 182] width 38 height 6
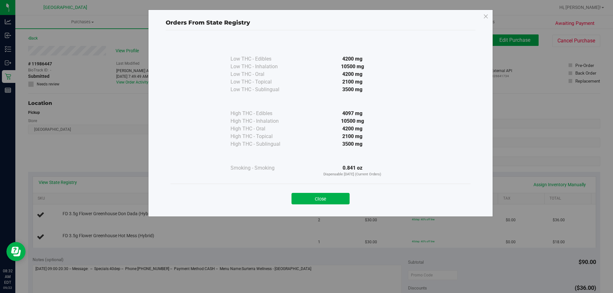
click at [317, 195] on button "Close" at bounding box center [321, 198] width 58 height 11
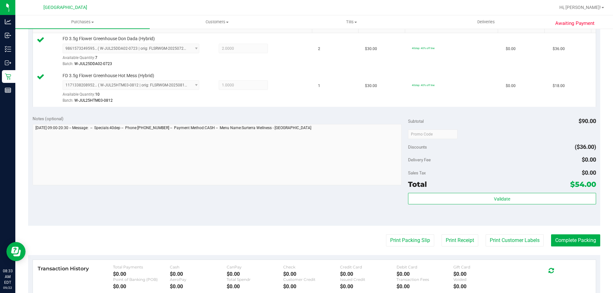
scroll to position [224, 0]
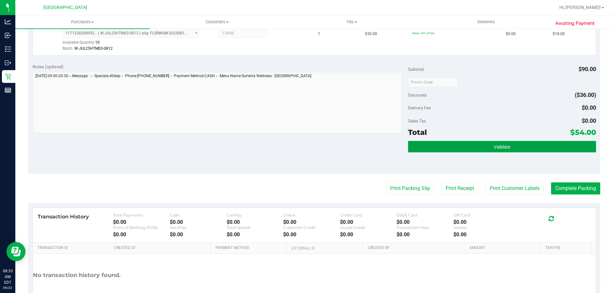
click at [469, 149] on button "Validate" at bounding box center [502, 146] width 188 height 11
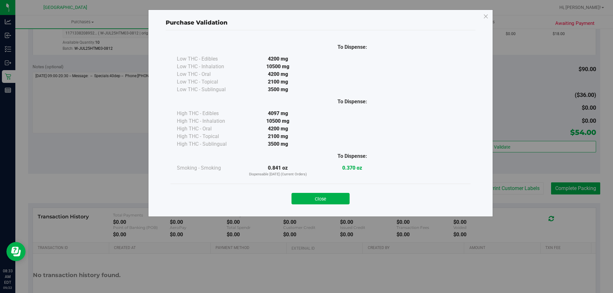
drag, startPoint x: 308, startPoint y: 201, endPoint x: 405, endPoint y: 203, distance: 96.8
click at [309, 201] on button "Close" at bounding box center [321, 198] width 58 height 11
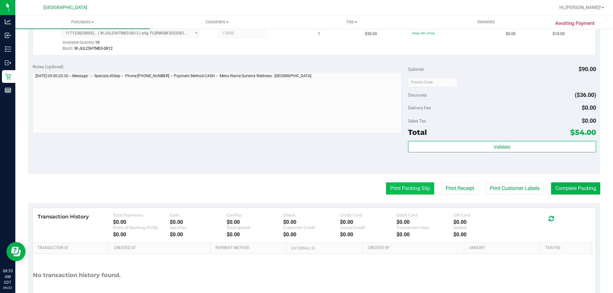
click at [414, 189] on button "Print Packing Slip" at bounding box center [410, 189] width 48 height 12
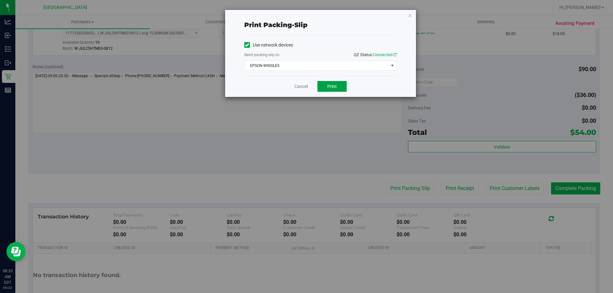
click at [333, 84] on span "Print" at bounding box center [332, 86] width 10 height 5
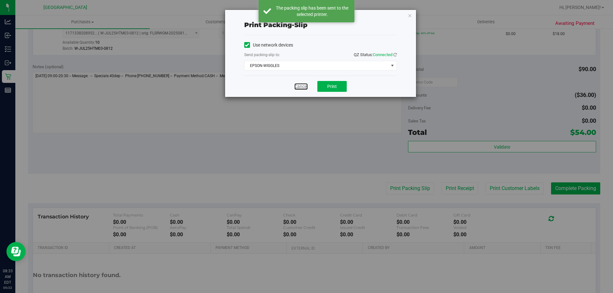
click at [298, 87] on link "Cancel" at bounding box center [300, 86] width 13 height 7
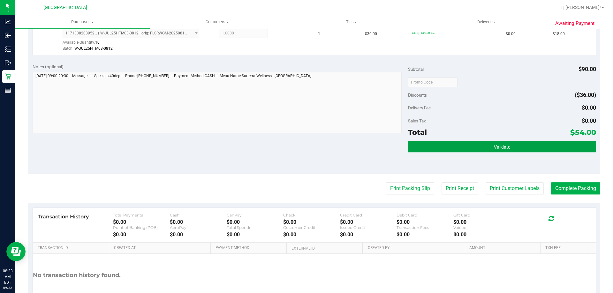
click at [547, 151] on button "Validate" at bounding box center [502, 146] width 188 height 11
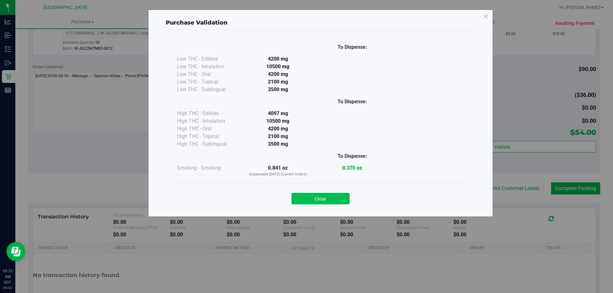
click at [345, 198] on button "Close" at bounding box center [321, 198] width 58 height 11
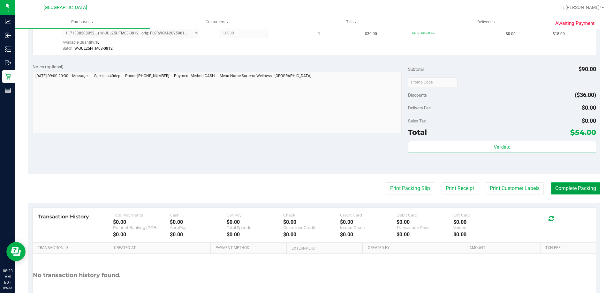
click at [564, 185] on button "Complete Packing" at bounding box center [575, 189] width 49 height 12
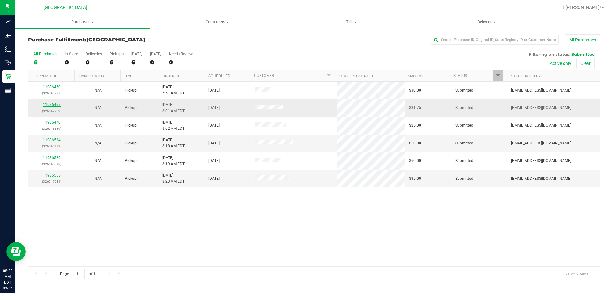
click at [59, 103] on link "11986467" at bounding box center [52, 104] width 18 height 4
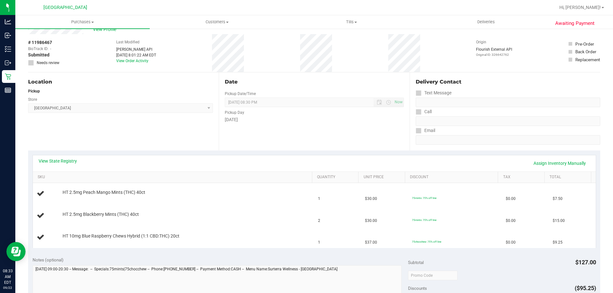
scroll to position [32, 0]
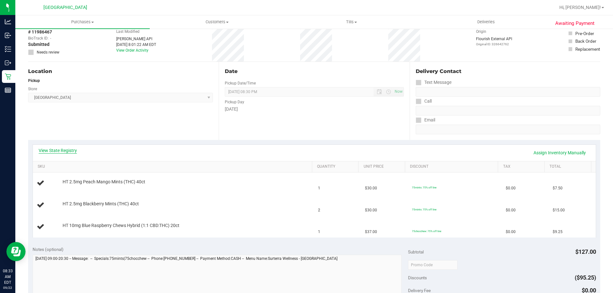
click at [64, 149] on link "View State Registry" at bounding box center [58, 151] width 38 height 6
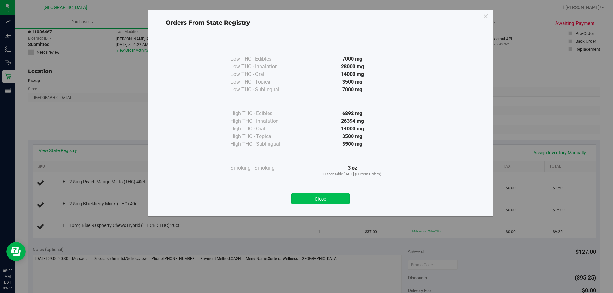
click at [337, 199] on button "Close" at bounding box center [321, 198] width 58 height 11
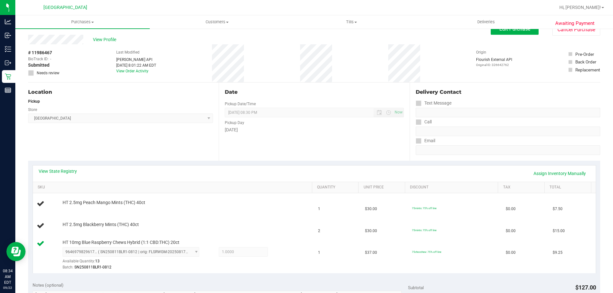
scroll to position [0, 0]
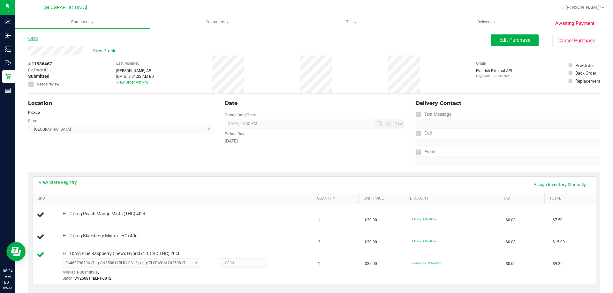
click at [34, 38] on link "Back" at bounding box center [33, 38] width 10 height 4
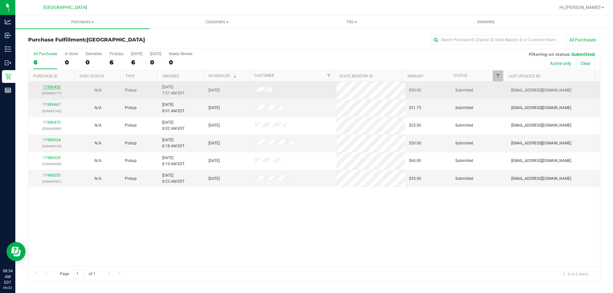
click at [57, 87] on link "11986450" at bounding box center [52, 87] width 18 height 4
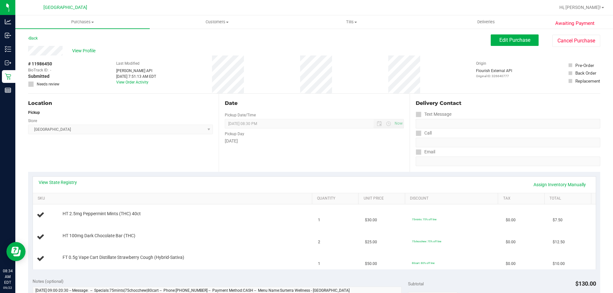
scroll to position [32, 0]
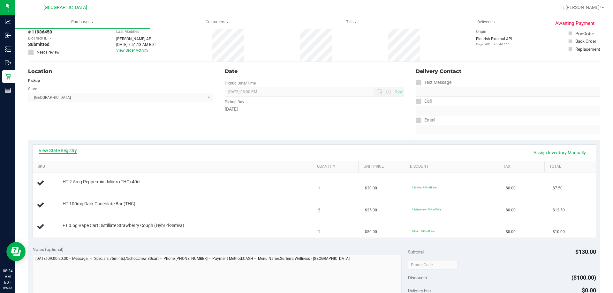
click at [66, 149] on link "View State Registry" at bounding box center [58, 151] width 38 height 6
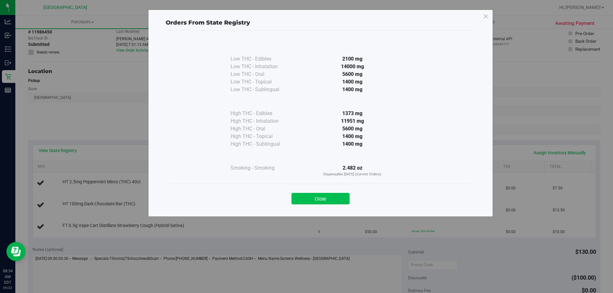
click at [295, 197] on button "Close" at bounding box center [321, 198] width 58 height 11
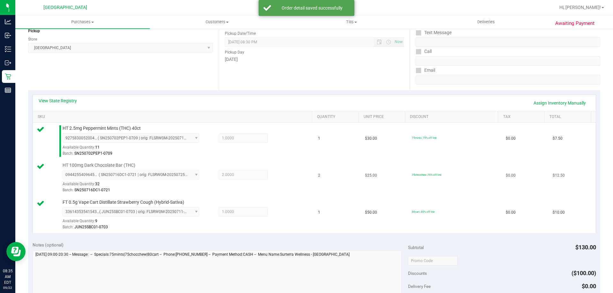
scroll to position [224, 0]
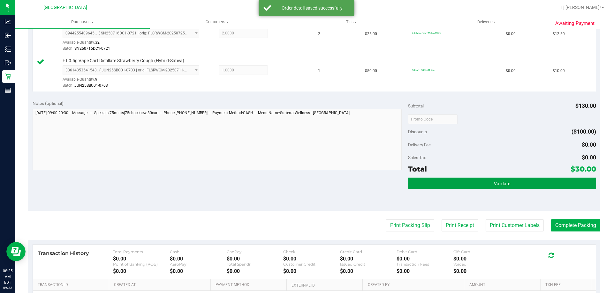
click at [417, 184] on button "Validate" at bounding box center [502, 183] width 188 height 11
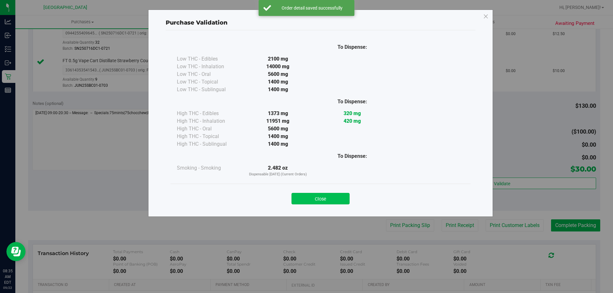
drag, startPoint x: 309, startPoint y: 197, endPoint x: 446, endPoint y: 232, distance: 140.8
click at [312, 197] on button "Close" at bounding box center [321, 198] width 58 height 11
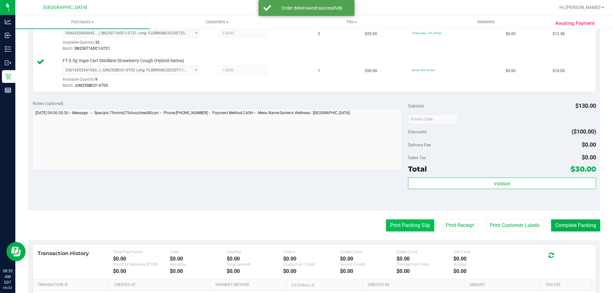
click at [417, 228] on button "Print Packing Slip" at bounding box center [410, 226] width 48 height 12
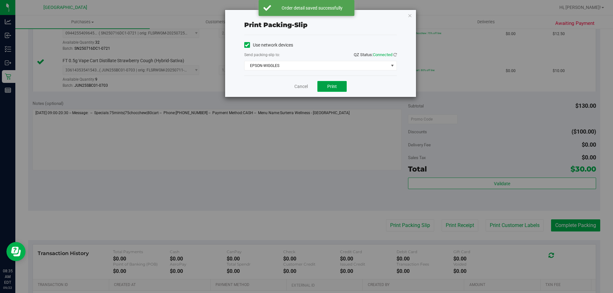
click at [331, 86] on span "Print" at bounding box center [332, 86] width 10 height 5
click at [305, 84] on link "Cancel" at bounding box center [300, 86] width 13 height 7
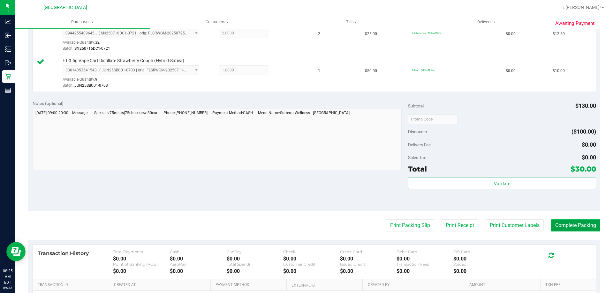
click at [577, 226] on button "Complete Packing" at bounding box center [575, 226] width 49 height 12
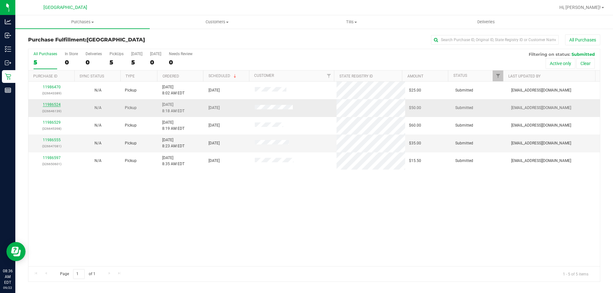
click at [54, 106] on link "11986524" at bounding box center [52, 104] width 18 height 4
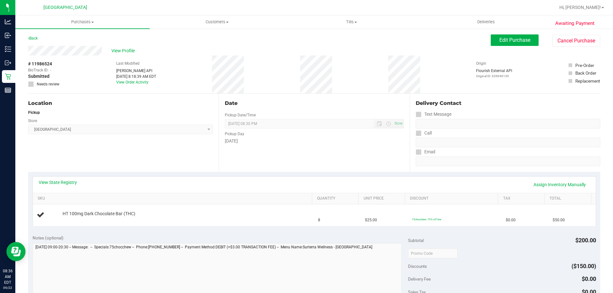
click at [49, 186] on div "View State Registry Assign Inventory Manually" at bounding box center [314, 184] width 551 height 11
click at [61, 182] on link "View State Registry" at bounding box center [58, 182] width 38 height 6
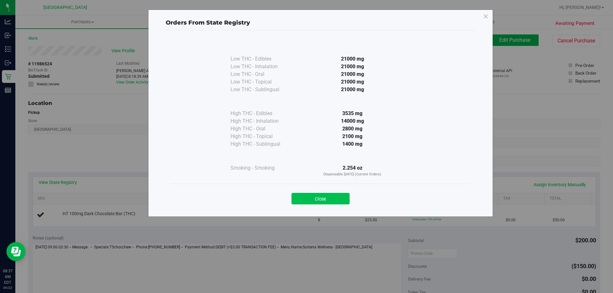
click at [338, 199] on button "Close" at bounding box center [321, 198] width 58 height 11
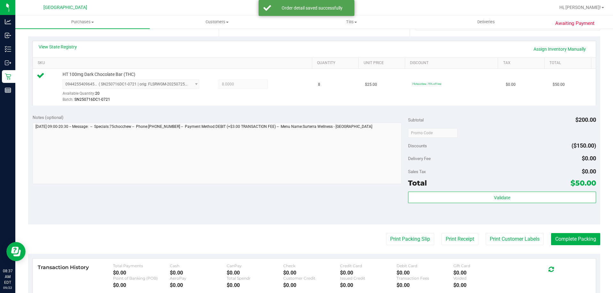
scroll to position [192, 0]
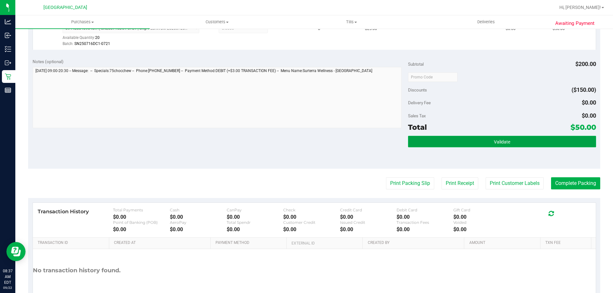
click at [443, 145] on button "Validate" at bounding box center [502, 141] width 188 height 11
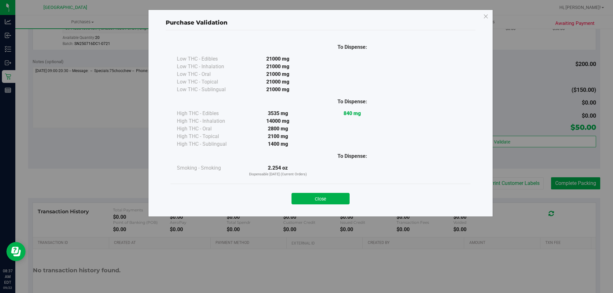
click at [326, 202] on button "Close" at bounding box center [321, 198] width 58 height 11
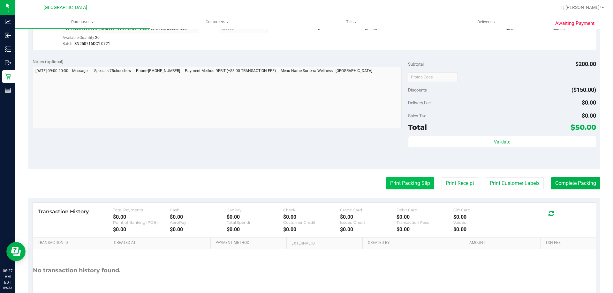
click at [389, 186] on button "Print Packing Slip" at bounding box center [410, 184] width 48 height 12
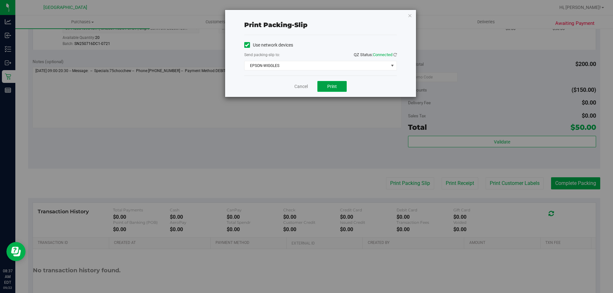
click at [345, 87] on button "Print" at bounding box center [331, 86] width 29 height 11
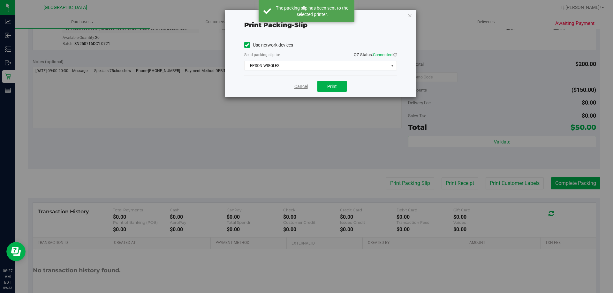
click at [301, 86] on link "Cancel" at bounding box center [300, 86] width 13 height 7
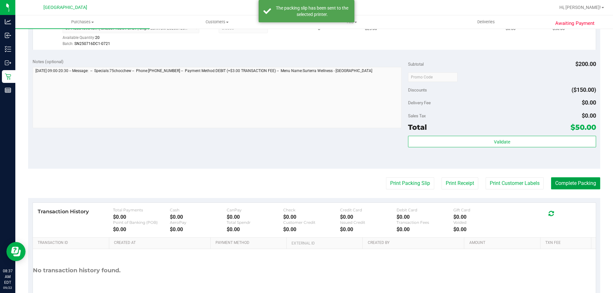
click at [585, 183] on button "Complete Packing" at bounding box center [575, 184] width 49 height 12
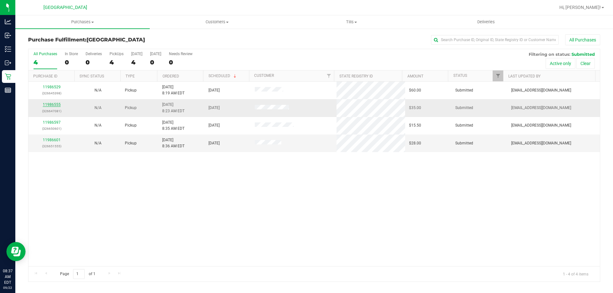
click at [46, 106] on link "11986555" at bounding box center [52, 104] width 18 height 4
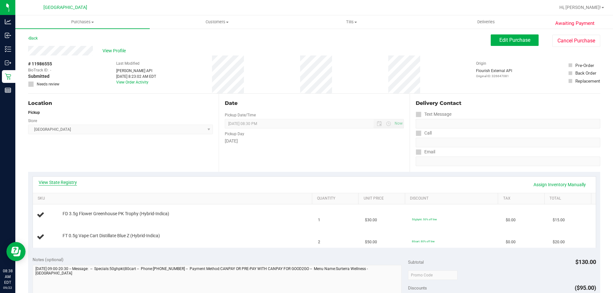
click at [68, 183] on link "View State Registry" at bounding box center [58, 182] width 38 height 6
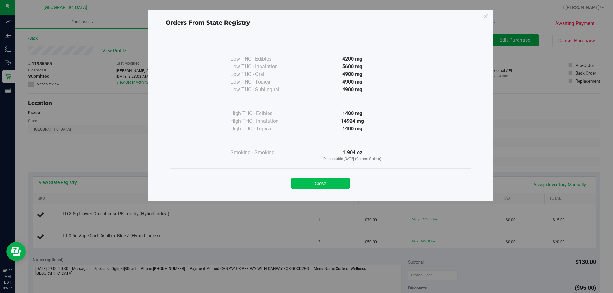
click at [327, 184] on button "Close" at bounding box center [321, 183] width 58 height 11
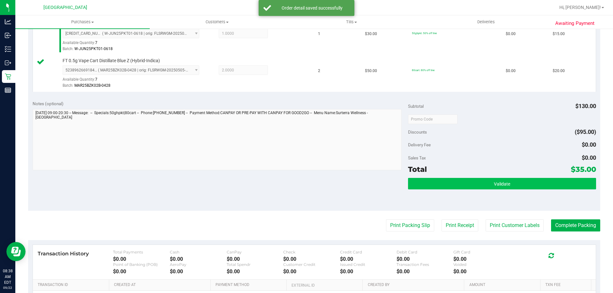
scroll to position [192, 0]
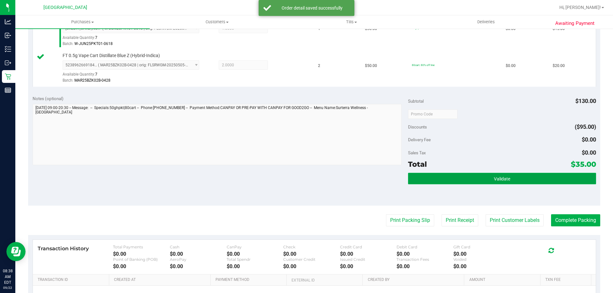
click at [483, 173] on button "Validate" at bounding box center [502, 178] width 188 height 11
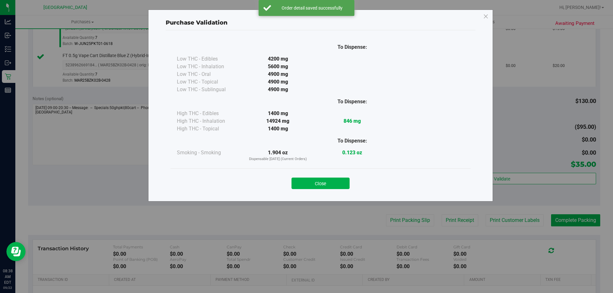
click at [478, 179] on div "Purchase Validation To Dispense: Low THC - Edibles 4200 mg" at bounding box center [309, 146] width 618 height 293
drag, startPoint x: 329, startPoint y: 185, endPoint x: 361, endPoint y: 200, distance: 35.1
click at [328, 185] on button "Close" at bounding box center [321, 183] width 58 height 11
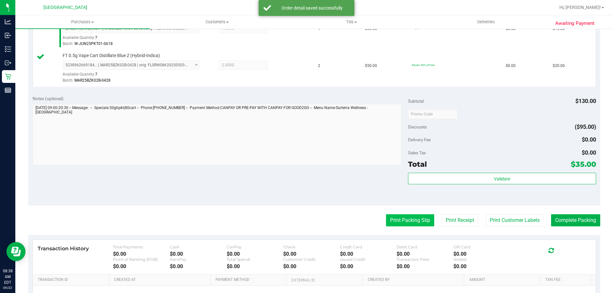
click at [409, 224] on button "Print Packing Slip" at bounding box center [410, 221] width 48 height 12
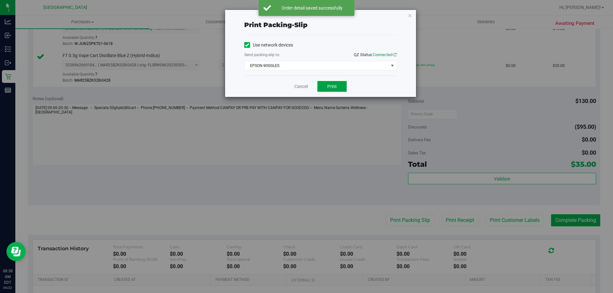
click at [336, 87] on span "Print" at bounding box center [332, 86] width 10 height 5
click at [306, 88] on link "Cancel" at bounding box center [300, 86] width 13 height 7
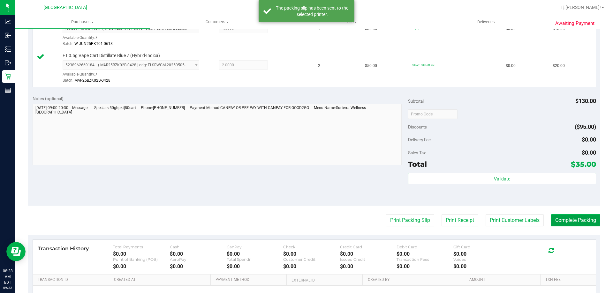
drag, startPoint x: 589, startPoint y: 223, endPoint x: 582, endPoint y: 224, distance: 7.0
click at [587, 223] on button "Complete Packing" at bounding box center [575, 221] width 49 height 12
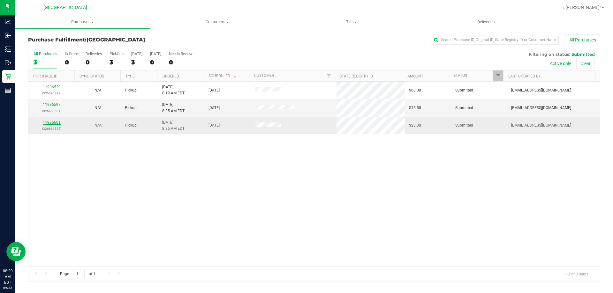
click at [52, 123] on link "11986601" at bounding box center [52, 122] width 18 height 4
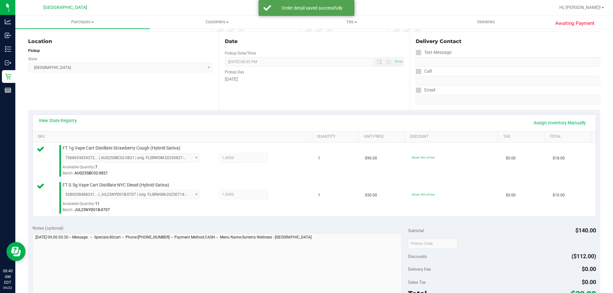
scroll to position [160, 0]
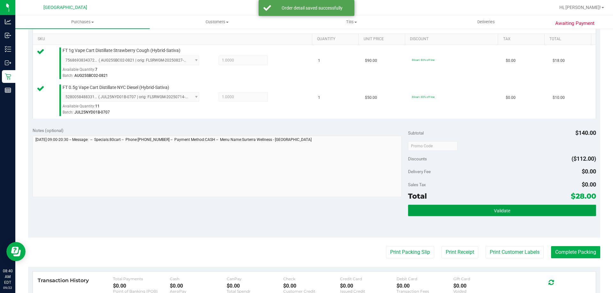
click at [482, 211] on button "Validate" at bounding box center [502, 210] width 188 height 11
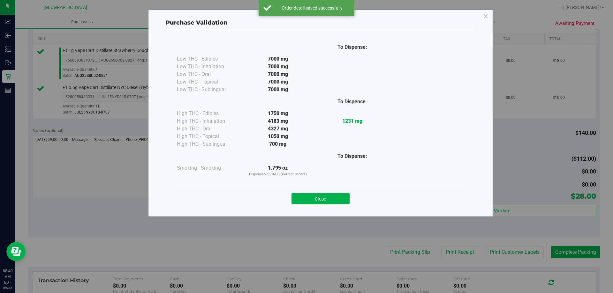
click at [310, 196] on button "Close" at bounding box center [321, 198] width 58 height 11
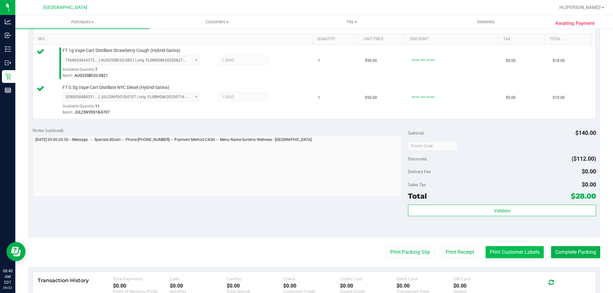
click at [486, 251] on button "Print Customer Labels" at bounding box center [515, 253] width 58 height 12
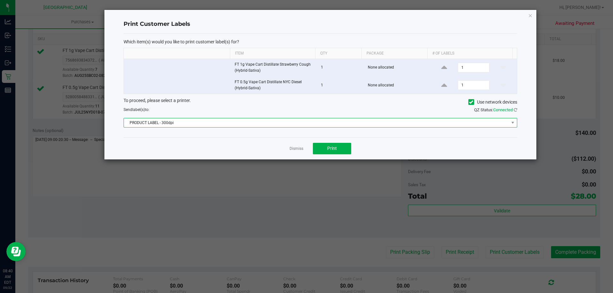
click at [221, 119] on span "PRODUCT LABEL - 300dpi" at bounding box center [316, 122] width 385 height 9
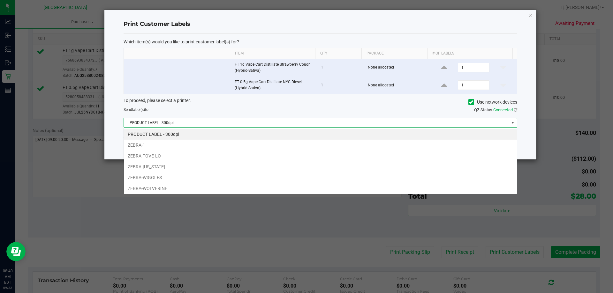
scroll to position [10, 393]
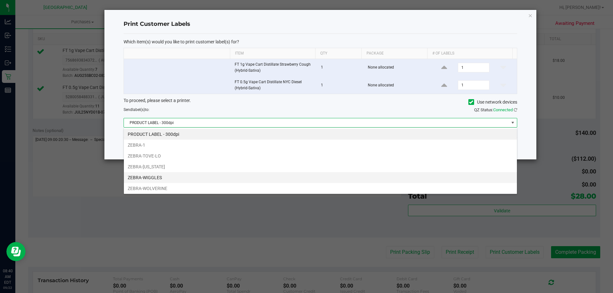
click at [171, 177] on li "ZEBRA-WIGGLES" at bounding box center [320, 177] width 393 height 11
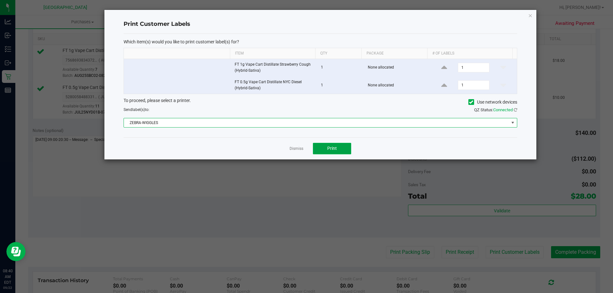
click at [325, 145] on button "Print" at bounding box center [332, 148] width 38 height 11
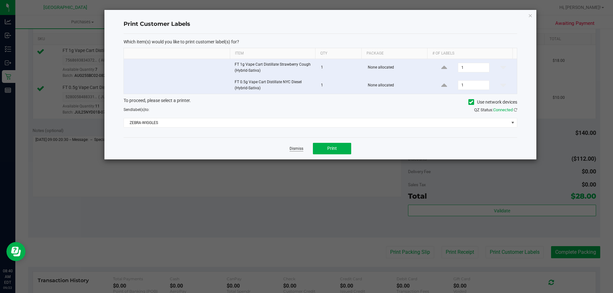
click at [302, 151] on link "Dismiss" at bounding box center [297, 148] width 14 height 5
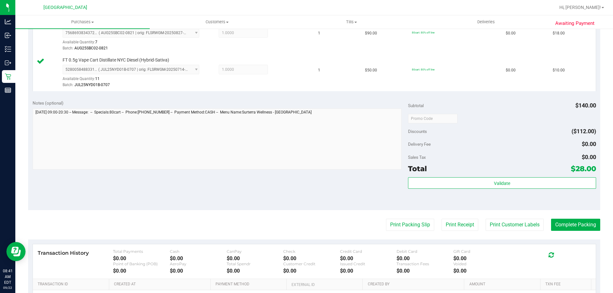
scroll to position [224, 0]
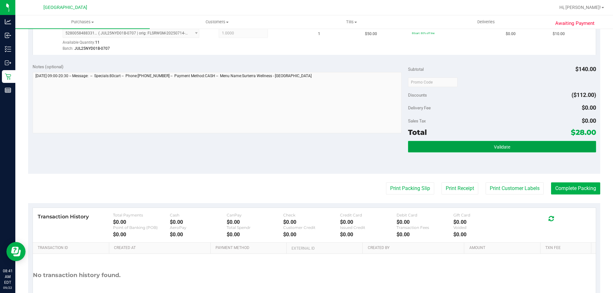
click at [490, 151] on button "Validate" at bounding box center [502, 146] width 188 height 11
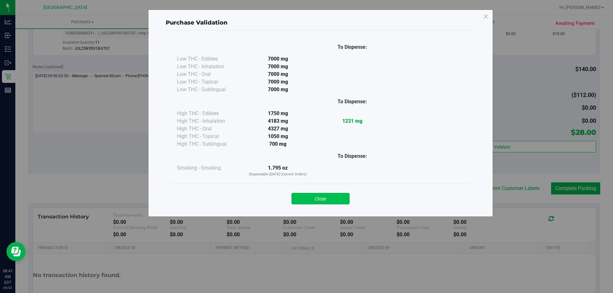
click at [325, 195] on button "Close" at bounding box center [321, 198] width 58 height 11
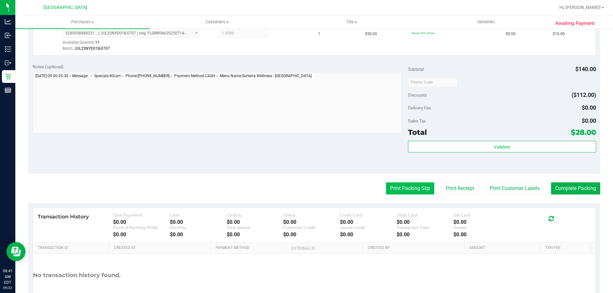
click at [408, 191] on button "Print Packing Slip" at bounding box center [410, 189] width 48 height 12
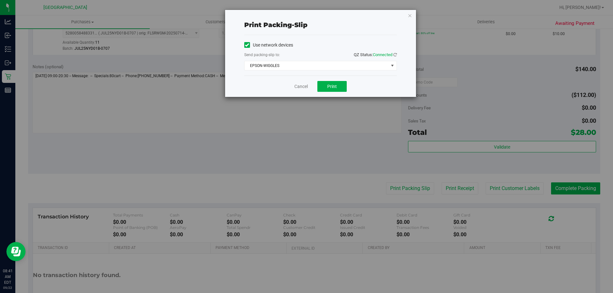
click at [337, 92] on div "Cancel Print" at bounding box center [320, 86] width 153 height 21
click at [322, 89] on button "Print" at bounding box center [331, 86] width 29 height 11
click at [302, 88] on link "Cancel" at bounding box center [300, 86] width 13 height 7
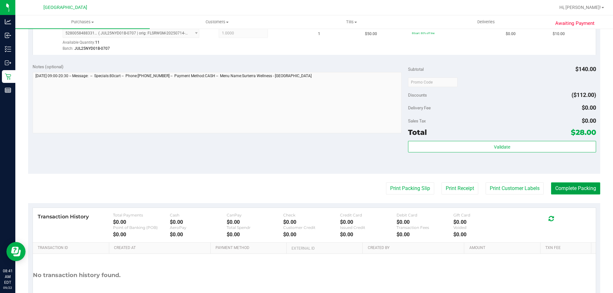
click at [561, 190] on button "Complete Packing" at bounding box center [575, 189] width 49 height 12
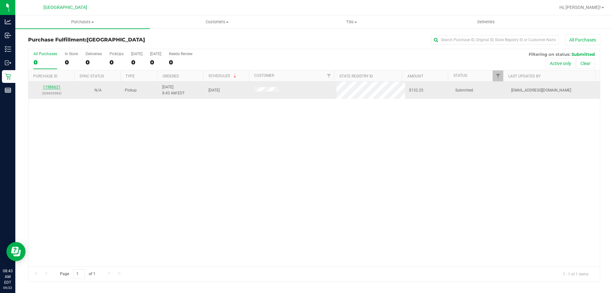
click at [54, 85] on link "11986621" at bounding box center [52, 87] width 18 height 4
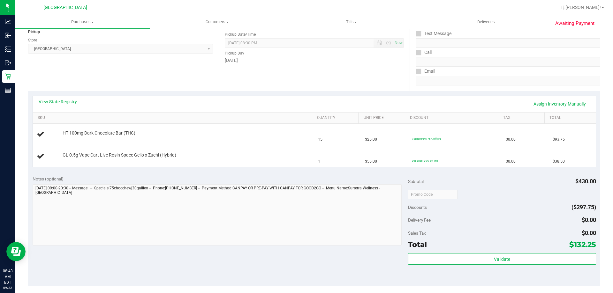
scroll to position [96, 0]
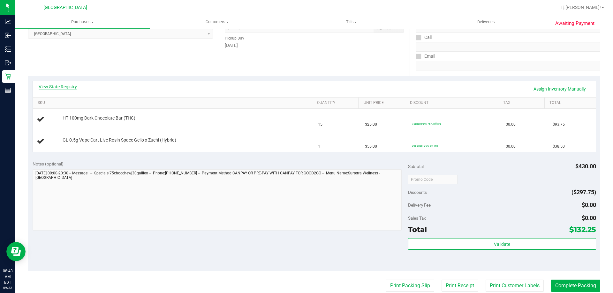
click at [72, 84] on link "View State Registry" at bounding box center [58, 87] width 38 height 6
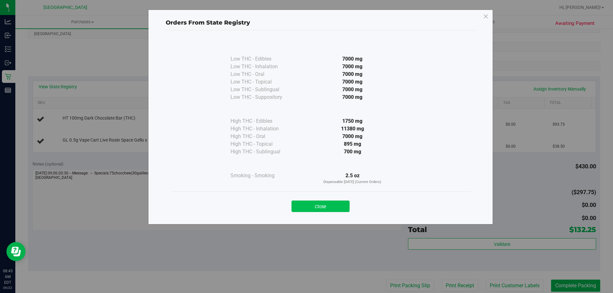
click at [331, 202] on button "Close" at bounding box center [321, 206] width 58 height 11
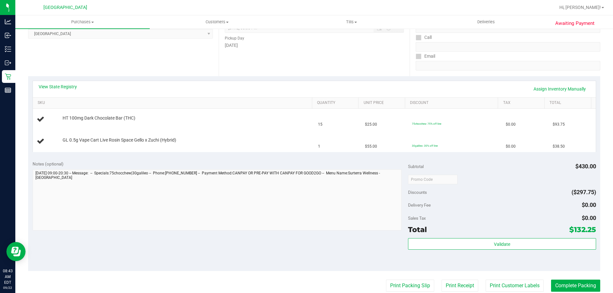
click at [292, 163] on div "Notes (optional)" at bounding box center [221, 164] width 376 height 6
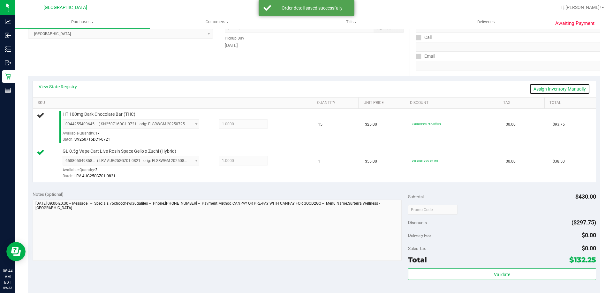
click at [538, 90] on link "Assign Inventory Manually" at bounding box center [559, 89] width 61 height 11
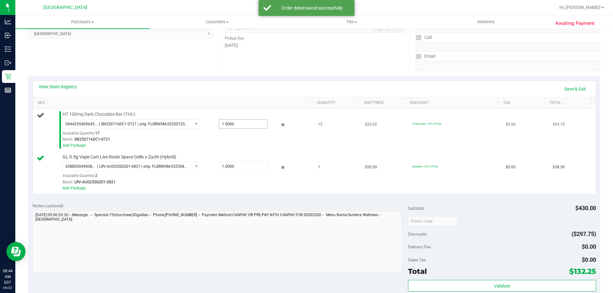
click at [227, 123] on span "1.0000 1" at bounding box center [243, 124] width 49 height 10
type input "15"
type input "15.0000"
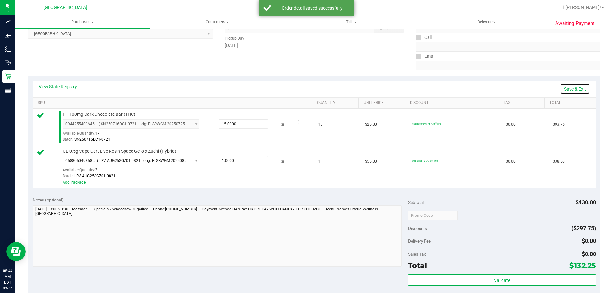
click at [565, 90] on link "Save & Exit" at bounding box center [575, 89] width 30 height 11
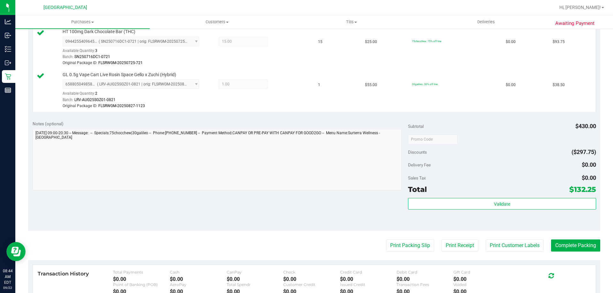
scroll to position [224, 0]
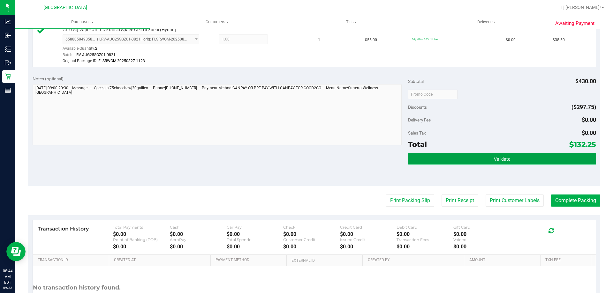
click at [504, 158] on span "Validate" at bounding box center [502, 159] width 16 height 5
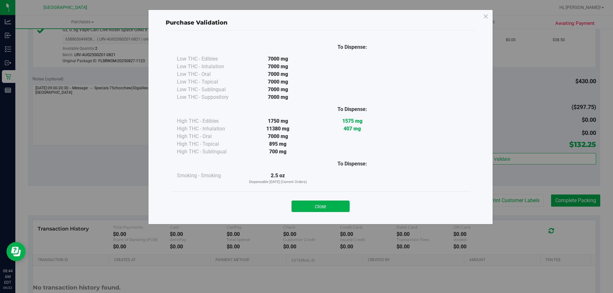
drag, startPoint x: 332, startPoint y: 206, endPoint x: 389, endPoint y: 215, distance: 57.4
click at [332, 206] on button "Close" at bounding box center [321, 206] width 58 height 11
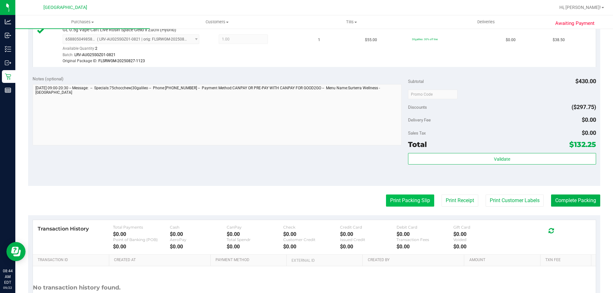
click at [418, 204] on button "Print Packing Slip" at bounding box center [410, 201] width 48 height 12
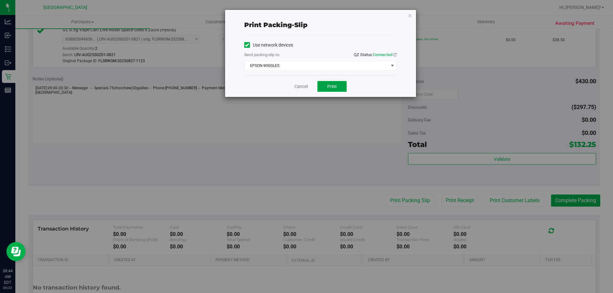
click at [326, 83] on button "Print" at bounding box center [331, 86] width 29 height 11
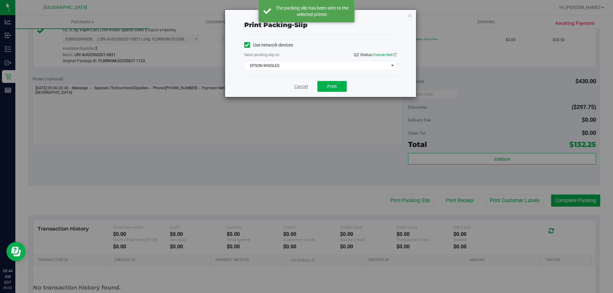
click at [301, 87] on link "Cancel" at bounding box center [300, 86] width 13 height 7
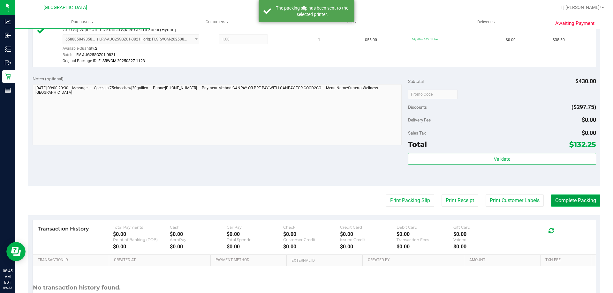
click at [577, 199] on button "Complete Packing" at bounding box center [575, 201] width 49 height 12
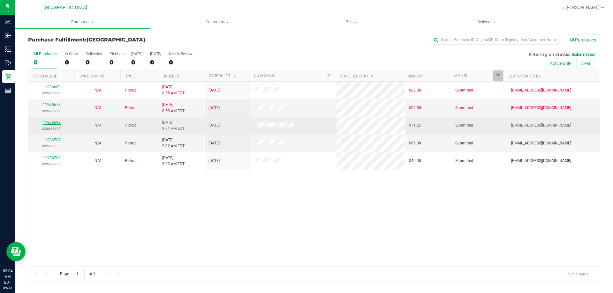
click at [54, 121] on link "11986699" at bounding box center [52, 122] width 18 height 4
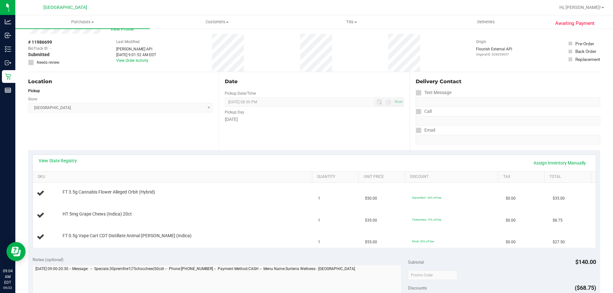
scroll to position [32, 0]
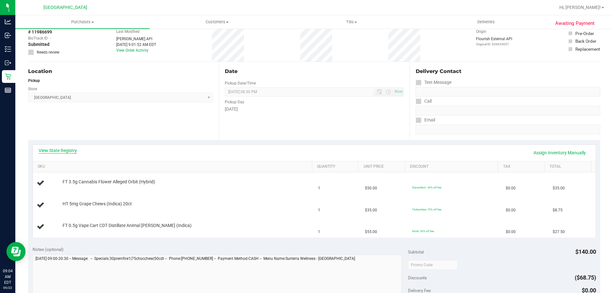
click at [59, 149] on link "View State Registry" at bounding box center [58, 151] width 38 height 6
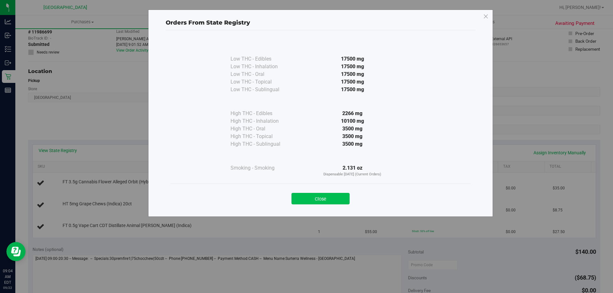
click at [332, 197] on button "Close" at bounding box center [321, 198] width 58 height 11
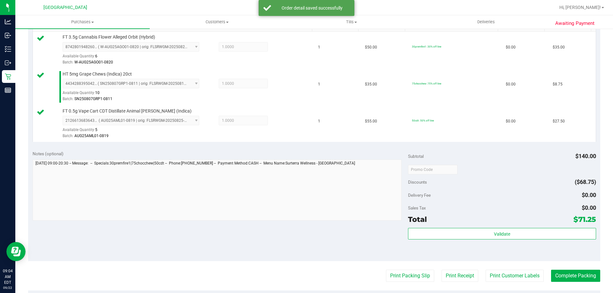
scroll to position [192, 0]
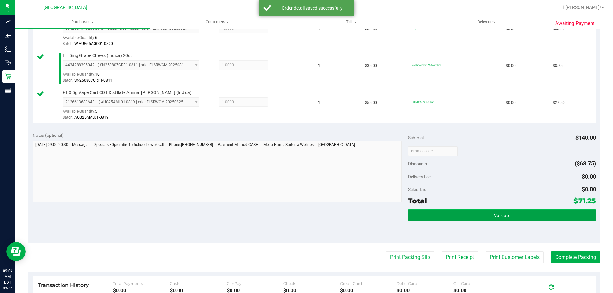
click at [480, 216] on button "Validate" at bounding box center [502, 215] width 188 height 11
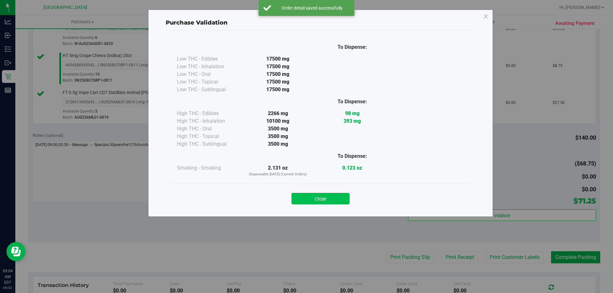
click at [302, 201] on button "Close" at bounding box center [321, 198] width 58 height 11
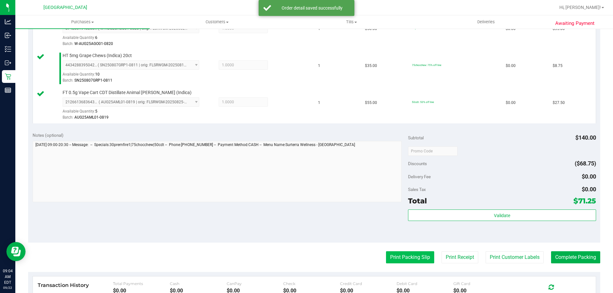
click at [399, 262] on button "Print Packing Slip" at bounding box center [410, 258] width 48 height 12
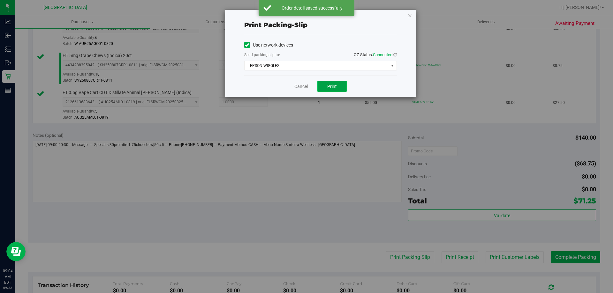
click at [334, 88] on span "Print" at bounding box center [332, 86] width 10 height 5
click at [295, 87] on link "Cancel" at bounding box center [300, 86] width 13 height 7
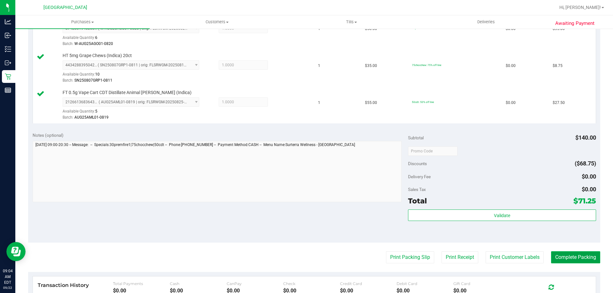
click at [585, 260] on button "Complete Packing" at bounding box center [575, 258] width 49 height 12
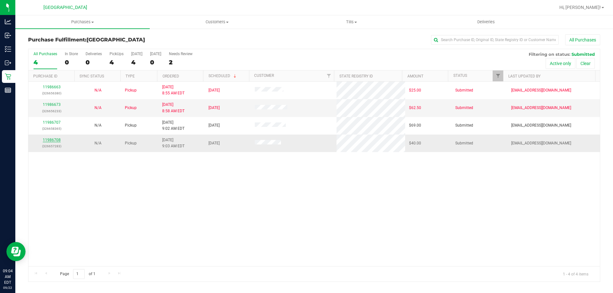
click at [56, 140] on link "11986708" at bounding box center [52, 140] width 18 height 4
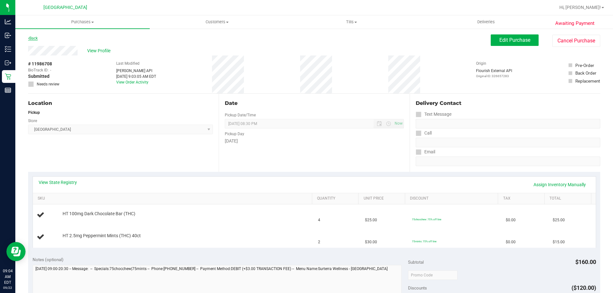
click at [29, 38] on icon at bounding box center [28, 38] width 1 height 4
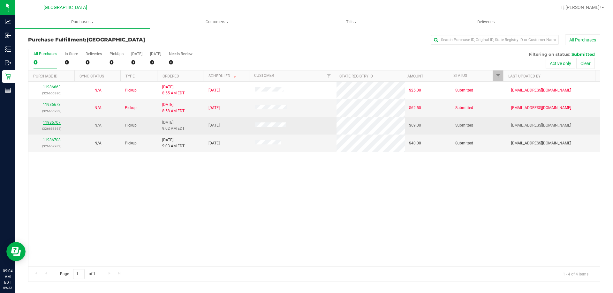
click at [53, 123] on link "11986707" at bounding box center [52, 122] width 18 height 4
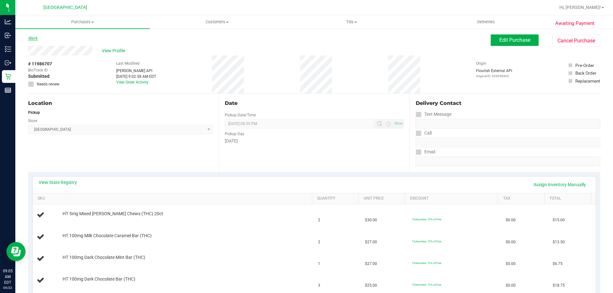
click at [32, 40] on link "Back" at bounding box center [33, 38] width 10 height 4
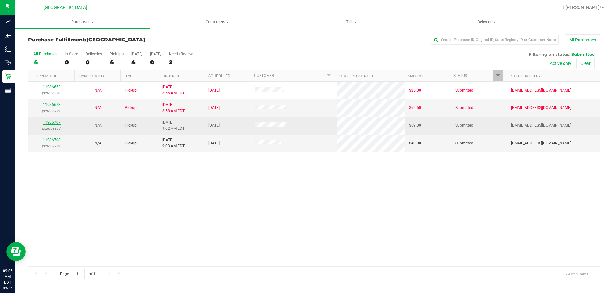
click at [49, 123] on link "11986707" at bounding box center [52, 122] width 18 height 4
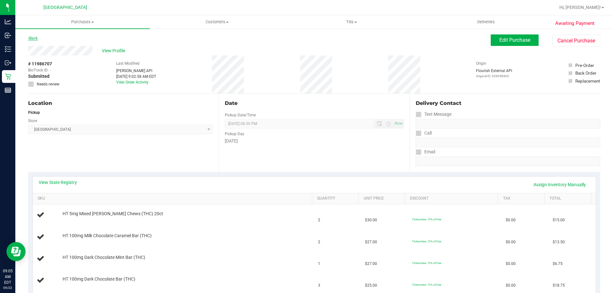
click at [33, 39] on link "Back" at bounding box center [33, 38] width 10 height 4
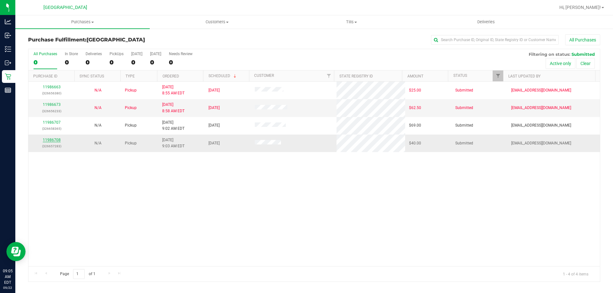
click at [57, 139] on link "11986708" at bounding box center [52, 140] width 18 height 4
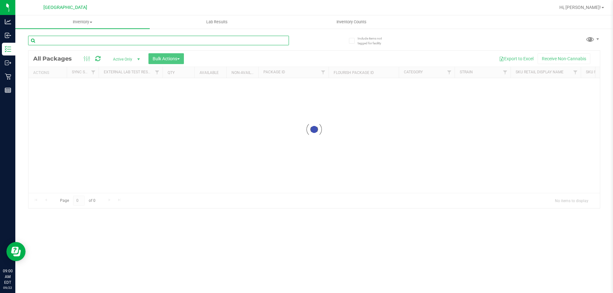
click at [183, 37] on input "text" at bounding box center [158, 41] width 261 height 10
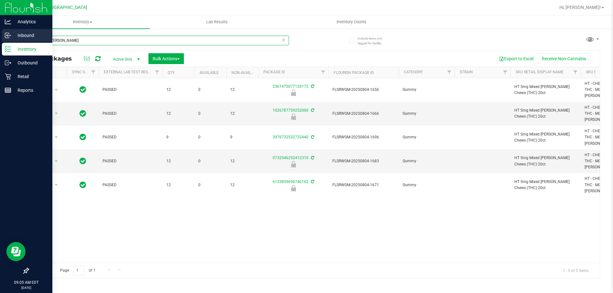
drag, startPoint x: 92, startPoint y: 42, endPoint x: 6, endPoint y: 36, distance: 85.7
click at [6, 36] on div "Analytics Inbound Inventory Outbound Retail Reports 09:05 AM EDT 09/22/2025 09/…" at bounding box center [306, 146] width 613 height 293
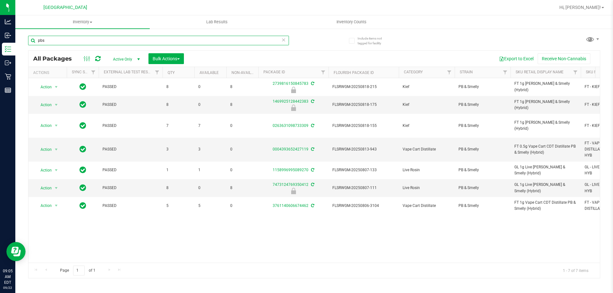
type input "pbs"
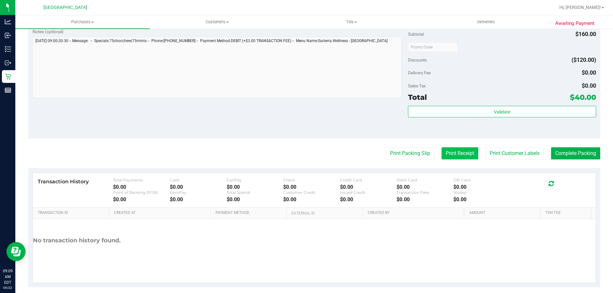
scroll to position [272, 0]
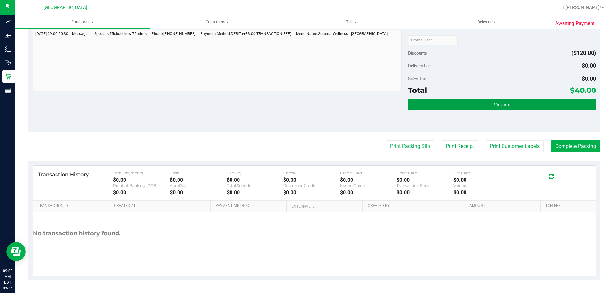
click at [478, 104] on button "Validate" at bounding box center [502, 104] width 188 height 11
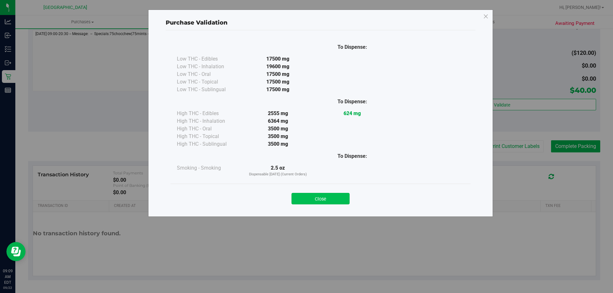
click at [321, 195] on button "Close" at bounding box center [321, 198] width 58 height 11
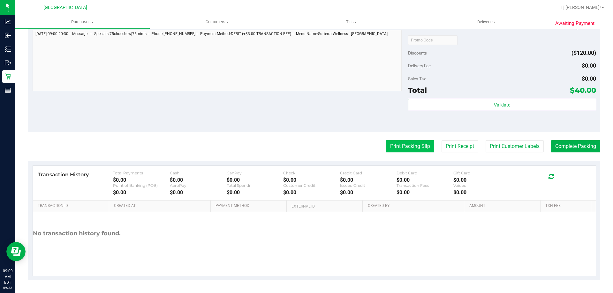
click at [394, 148] on button "Print Packing Slip" at bounding box center [410, 146] width 48 height 12
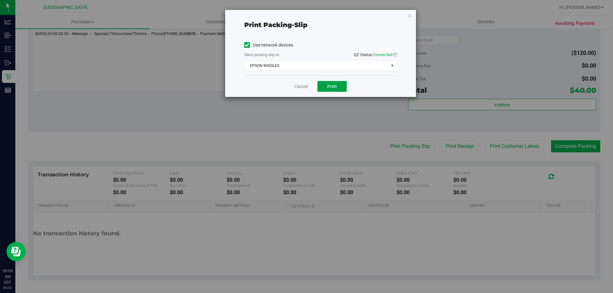
click at [329, 85] on span "Print" at bounding box center [332, 86] width 10 height 5
click at [299, 88] on link "Cancel" at bounding box center [300, 86] width 13 height 7
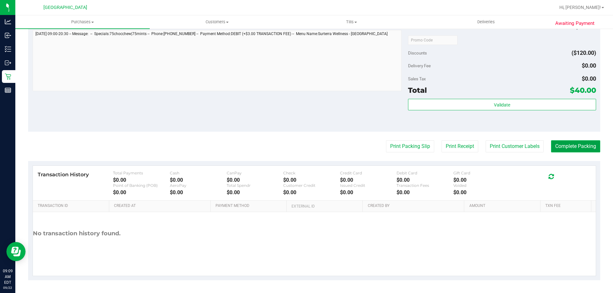
click at [581, 146] on button "Complete Packing" at bounding box center [575, 146] width 49 height 12
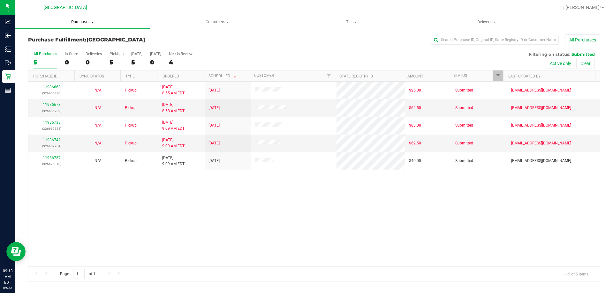
click at [88, 22] on span "Purchases" at bounding box center [82, 22] width 134 height 6
click at [61, 47] on li "Fulfillment" at bounding box center [82, 46] width 134 height 8
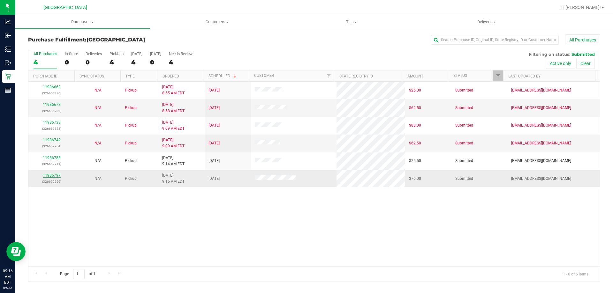
click at [51, 176] on link "11986797" at bounding box center [52, 175] width 18 height 4
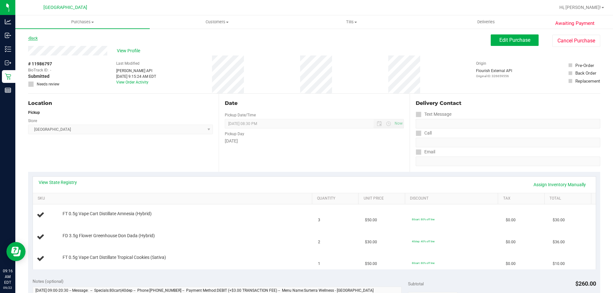
click at [38, 40] on link "Back" at bounding box center [33, 38] width 10 height 4
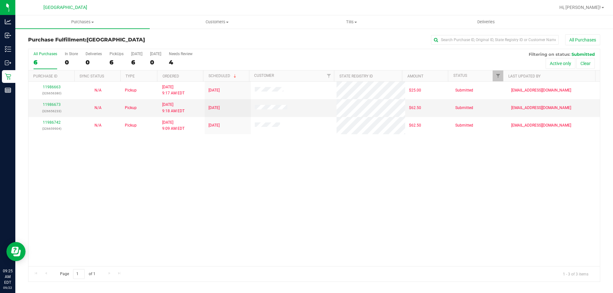
click at [130, 215] on div "11986663 (326656380) N/A Pickup [DATE] 9:17 AM EDT 9/22/2025 $25.00 Submitted […" at bounding box center [314, 174] width 572 height 185
click at [130, 198] on div "11986663 (326656380) N/A Pickup [DATE] 9:17 AM EDT 9/22/2025 $25.00 Submitted […" at bounding box center [314, 174] width 572 height 185
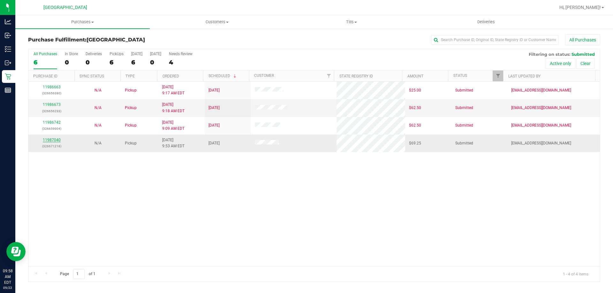
click at [55, 139] on link "11987040" at bounding box center [52, 140] width 18 height 4
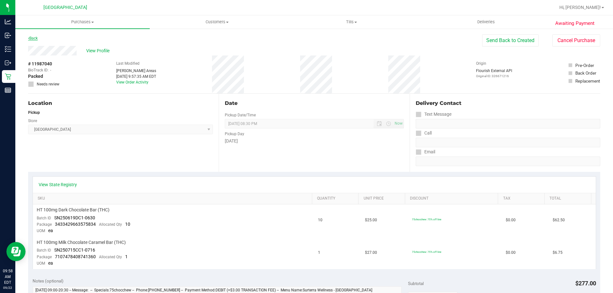
click at [34, 37] on link "Back" at bounding box center [33, 38] width 10 height 4
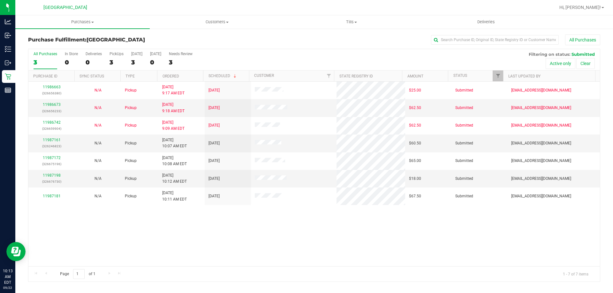
click at [151, 229] on div "11986663 (326656380) N/A Pickup [DATE] 9:17 AM EDT 9/22/2025 $25.00 Submitted […" at bounding box center [314, 174] width 572 height 185
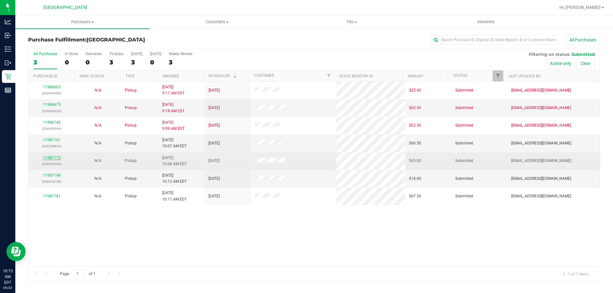
click at [57, 158] on link "11987172" at bounding box center [52, 158] width 18 height 4
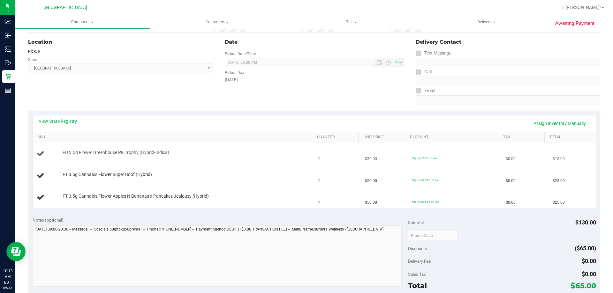
scroll to position [64, 0]
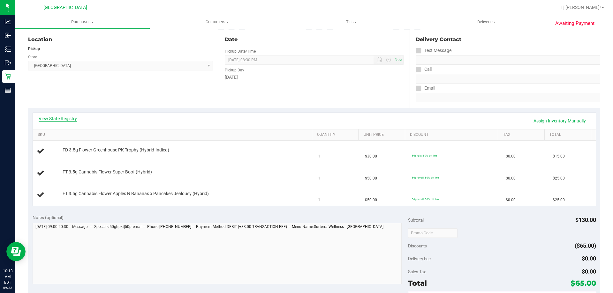
click at [62, 118] on link "View State Registry" at bounding box center [58, 119] width 38 height 6
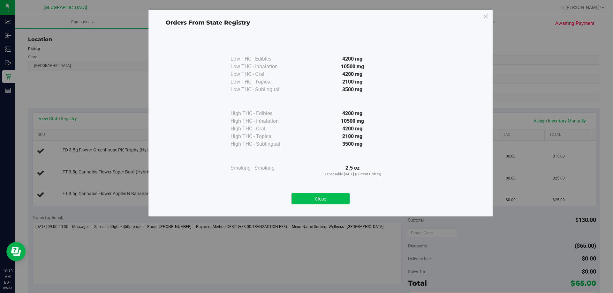
click at [342, 196] on button "Close" at bounding box center [321, 198] width 58 height 11
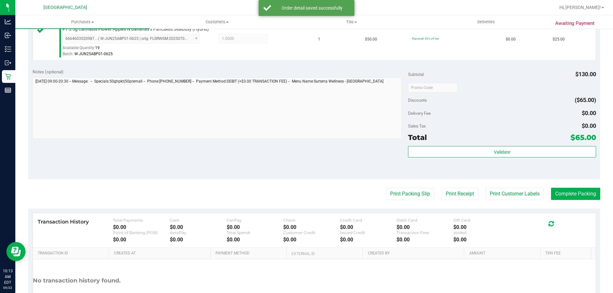
scroll to position [255, 0]
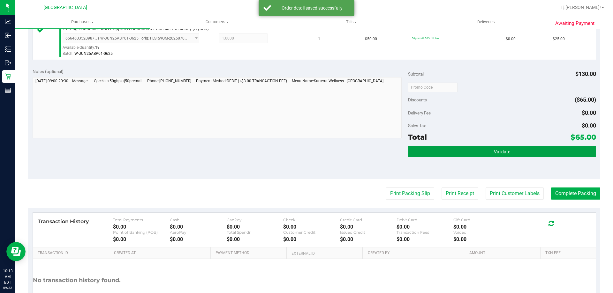
click at [473, 153] on button "Validate" at bounding box center [502, 151] width 188 height 11
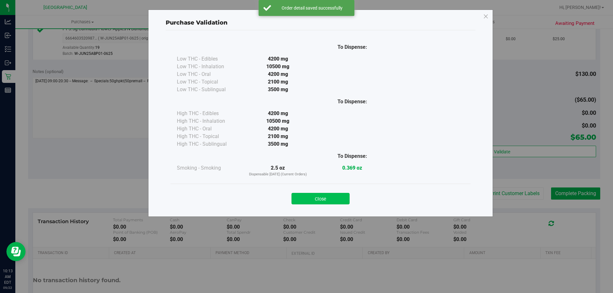
click at [329, 202] on button "Close" at bounding box center [321, 198] width 58 height 11
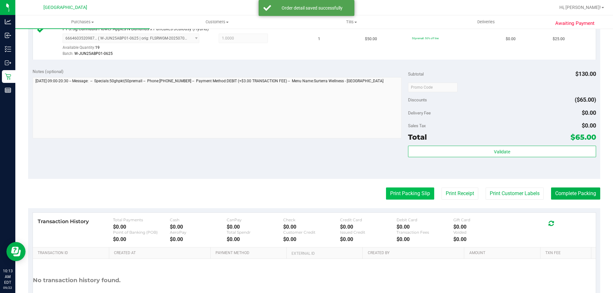
click at [387, 194] on button "Print Packing Slip" at bounding box center [410, 194] width 48 height 12
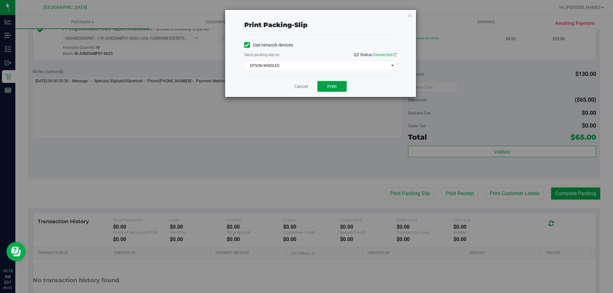
click at [342, 88] on button "Print" at bounding box center [331, 86] width 29 height 11
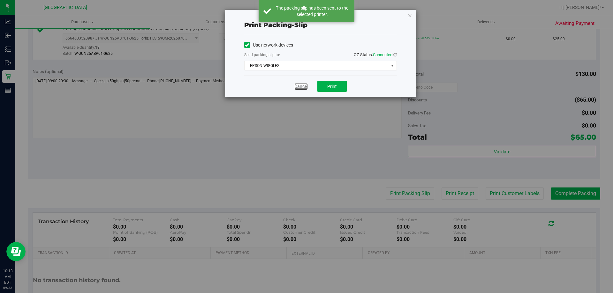
drag, startPoint x: 303, startPoint y: 85, endPoint x: 356, endPoint y: 92, distance: 53.5
click at [303, 85] on link "Cancel" at bounding box center [300, 86] width 13 height 7
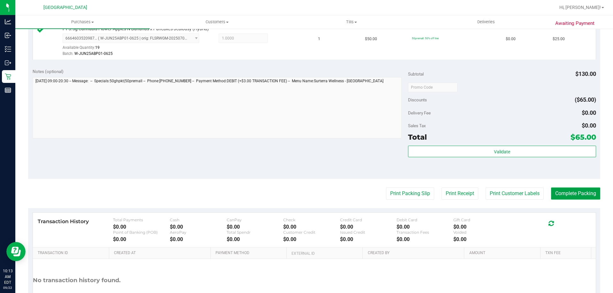
click at [576, 198] on button "Complete Packing" at bounding box center [575, 194] width 49 height 12
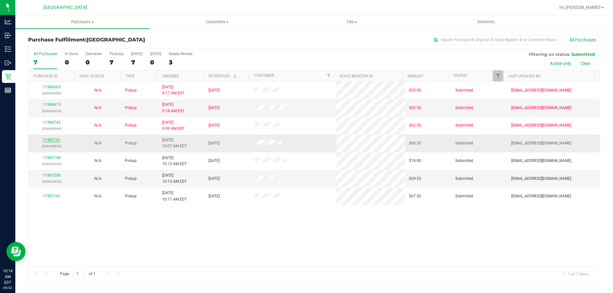
click at [51, 142] on link "11987161" at bounding box center [52, 140] width 18 height 4
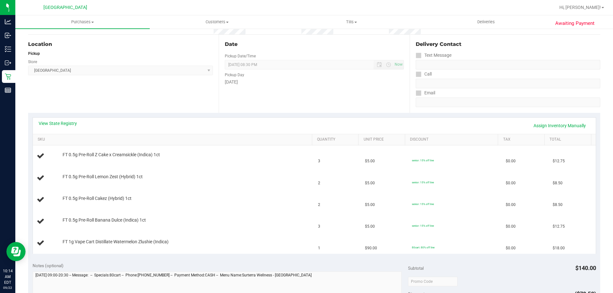
scroll to position [64, 0]
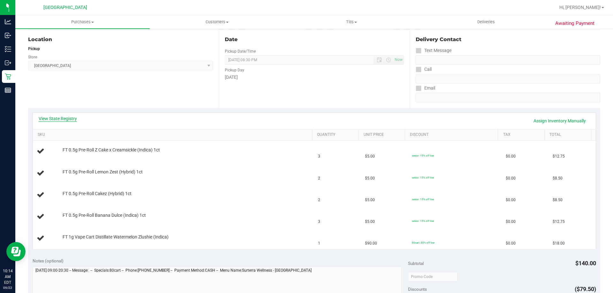
click at [68, 120] on link "View State Registry" at bounding box center [58, 119] width 38 height 6
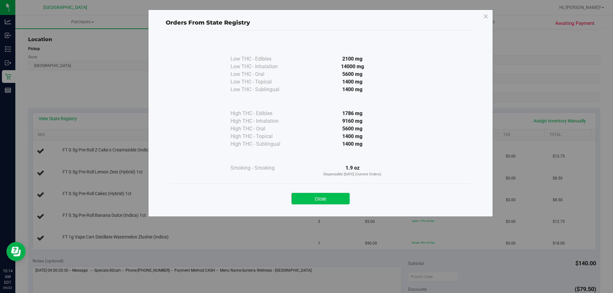
click at [317, 196] on button "Close" at bounding box center [321, 198] width 58 height 11
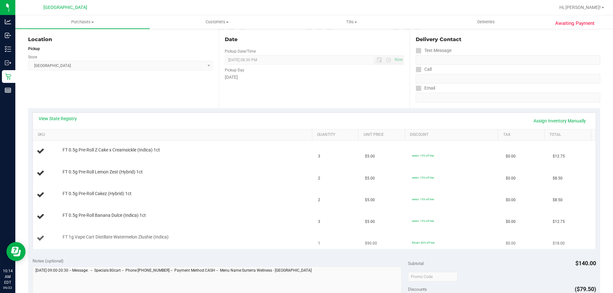
click at [131, 237] on span "FT 1g Vape Cart Distillate Watermelon Zlushie (Indica)" at bounding box center [116, 237] width 106 height 6
copy div "FT 1g Vape Cart Distillate Watermelon Zlushie (Indica)"
click at [243, 189] on td "FT 0.5g Pre-Roll Cakez (Hybrid) 1ct" at bounding box center [174, 196] width 282 height 22
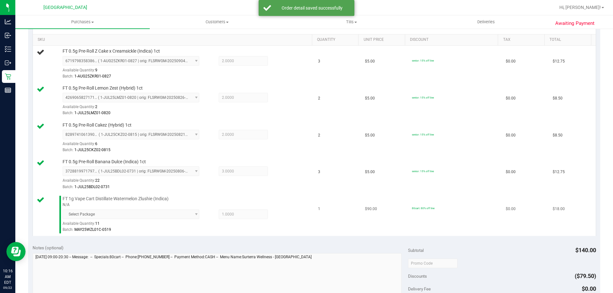
scroll to position [160, 0]
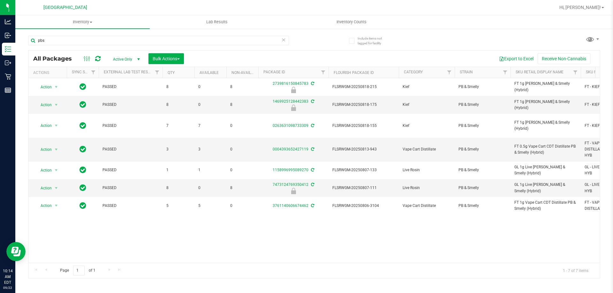
click at [158, 37] on input "pbs" at bounding box center [158, 41] width 261 height 10
type input "FT 1g Vape Cart Distillate Watermelon Zlushie (Indica)"
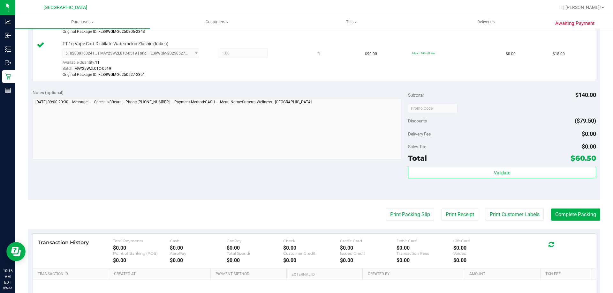
scroll to position [351, 0]
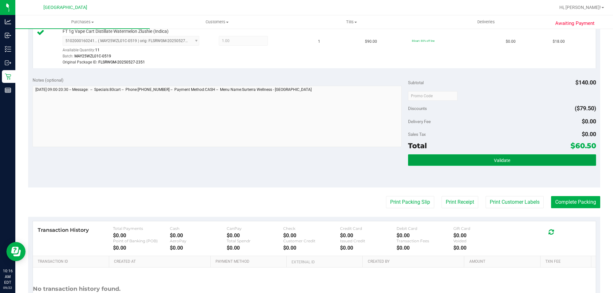
click at [467, 158] on button "Validate" at bounding box center [502, 160] width 188 height 11
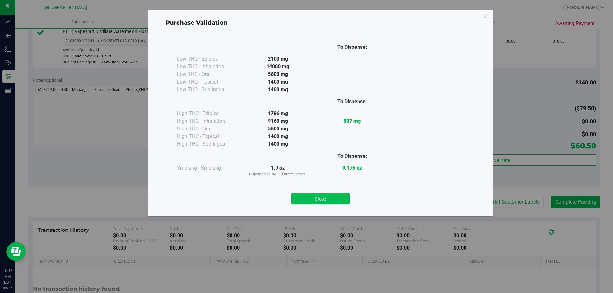
click at [323, 202] on button "Close" at bounding box center [321, 198] width 58 height 11
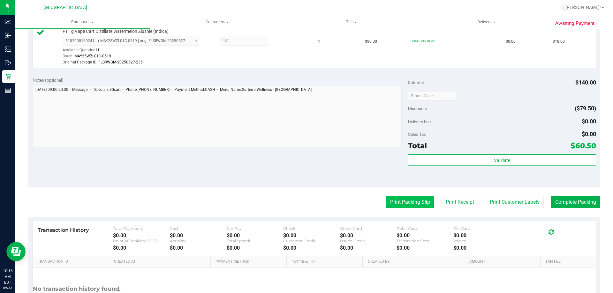
click at [396, 201] on button "Print Packing Slip" at bounding box center [410, 202] width 48 height 12
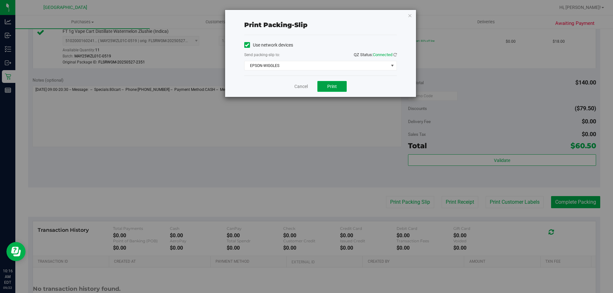
click at [330, 81] on button "Print" at bounding box center [331, 86] width 29 height 11
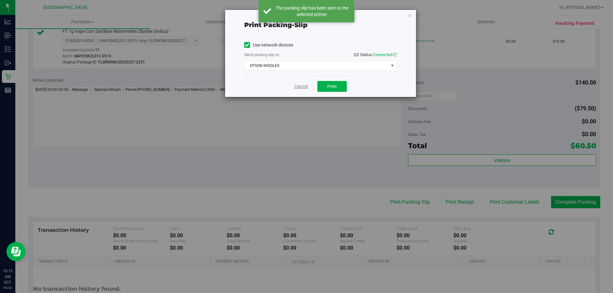
click at [300, 86] on link "Cancel" at bounding box center [300, 86] width 13 height 7
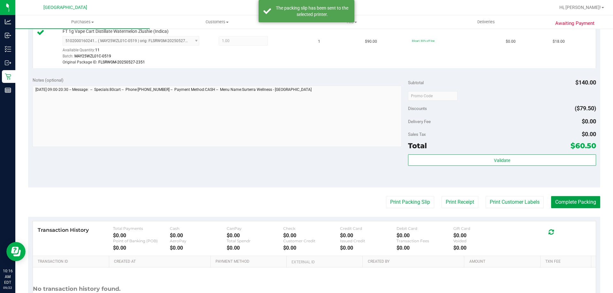
click at [572, 203] on button "Complete Packing" at bounding box center [575, 202] width 49 height 12
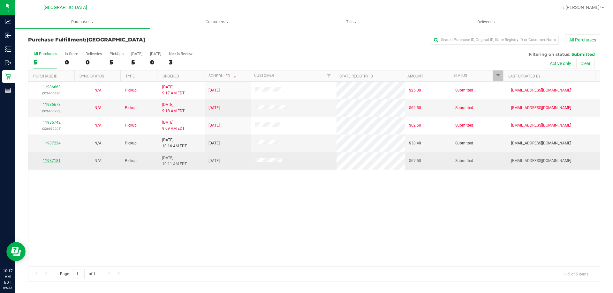
click at [55, 159] on link "11987181" at bounding box center [52, 161] width 18 height 4
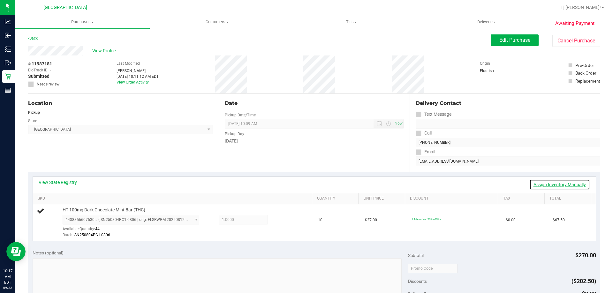
drag, startPoint x: 554, startPoint y: 184, endPoint x: 380, endPoint y: 186, distance: 174.0
click at [554, 185] on link "Assign Inventory Manually" at bounding box center [559, 184] width 61 height 11
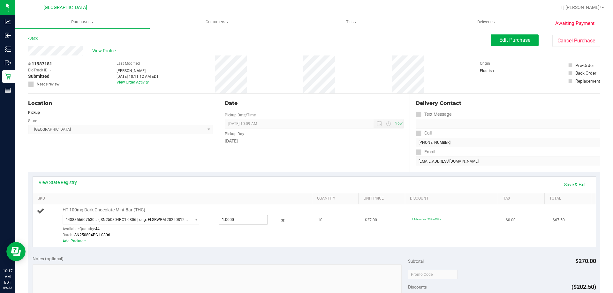
click at [248, 216] on span "1.0000 1" at bounding box center [243, 220] width 49 height 10
type input "10"
type input "10.0000"
click at [566, 181] on link "Save & Exit" at bounding box center [575, 184] width 30 height 11
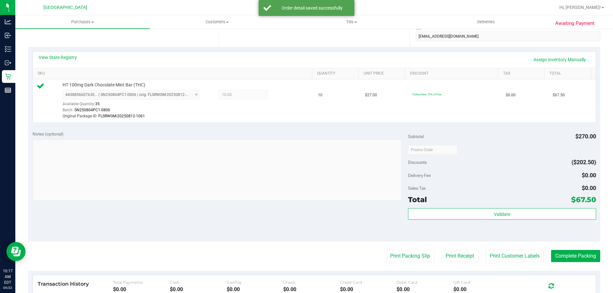
scroll to position [128, 0]
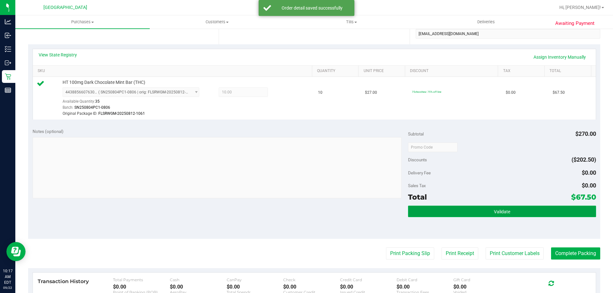
click at [457, 210] on button "Validate" at bounding box center [502, 211] width 188 height 11
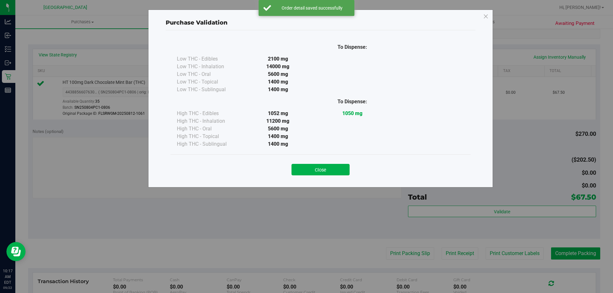
click at [311, 167] on button "Close" at bounding box center [321, 169] width 58 height 11
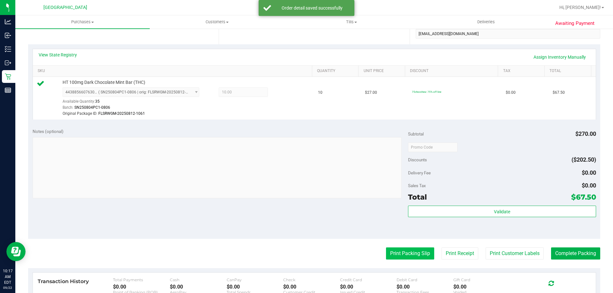
click at [410, 252] on button "Print Packing Slip" at bounding box center [410, 254] width 48 height 12
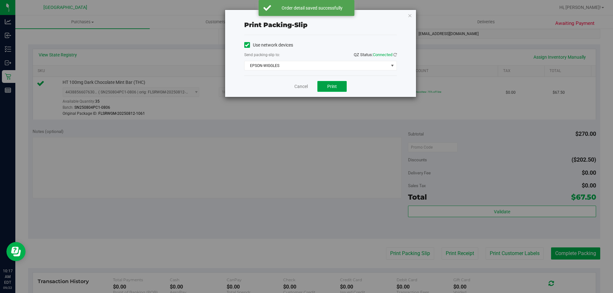
click at [331, 88] on span "Print" at bounding box center [332, 86] width 10 height 5
click at [304, 84] on link "Cancel" at bounding box center [300, 86] width 13 height 7
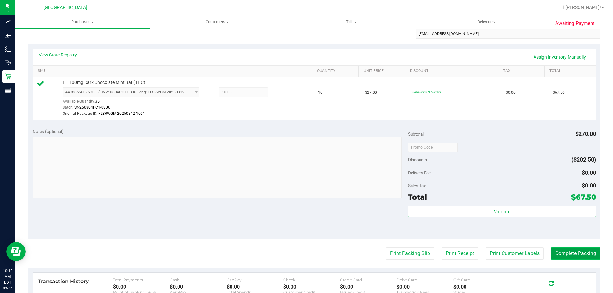
click at [590, 252] on button "Complete Packing" at bounding box center [575, 254] width 49 height 12
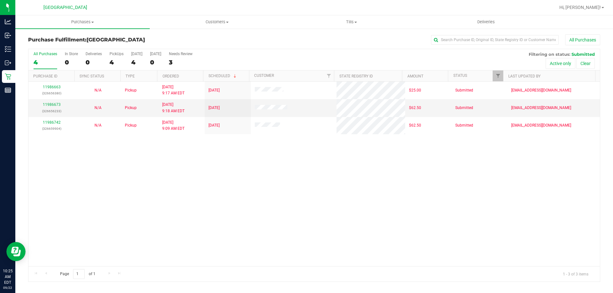
click at [305, 238] on div "11986663 (326656380) N/A Pickup [DATE] 9:17 AM EDT 9/22/2025 $25.00 Submitted […" at bounding box center [314, 174] width 572 height 185
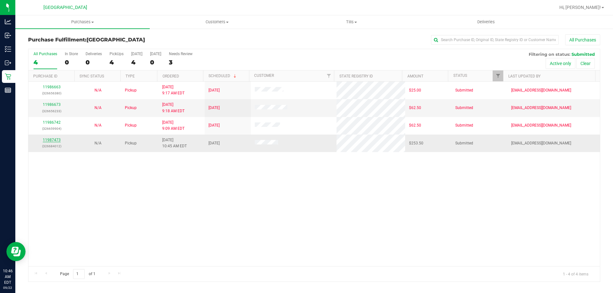
click at [56, 140] on link "11987473" at bounding box center [52, 140] width 18 height 4
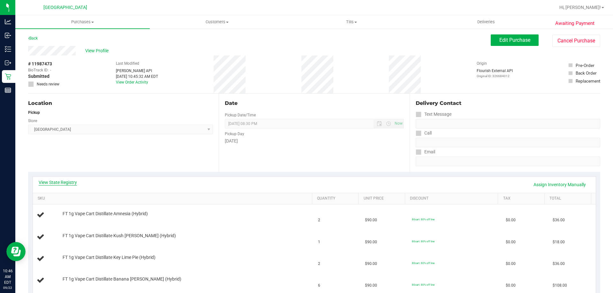
click at [70, 186] on link "View State Registry" at bounding box center [58, 182] width 38 height 6
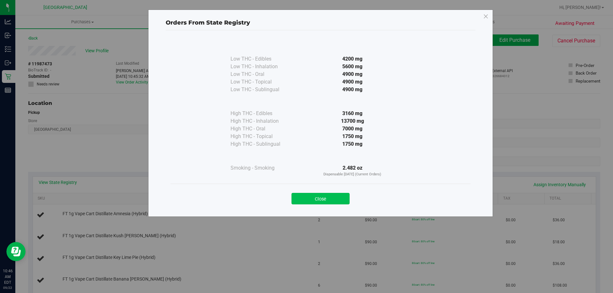
click at [337, 198] on button "Close" at bounding box center [321, 198] width 58 height 11
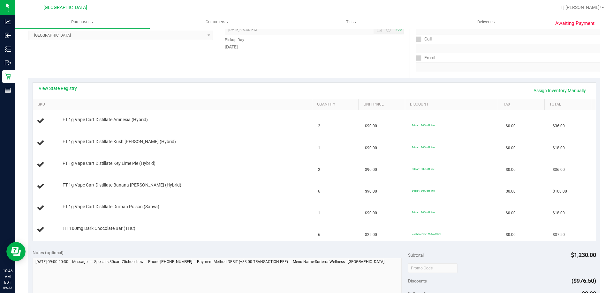
scroll to position [96, 0]
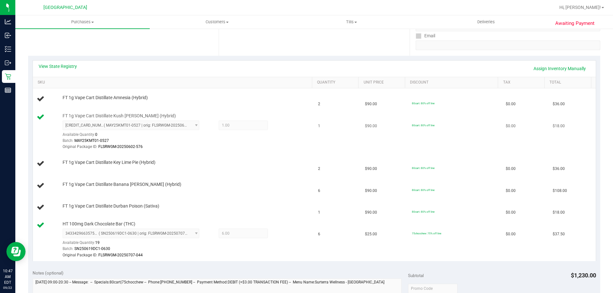
scroll to position [128, 0]
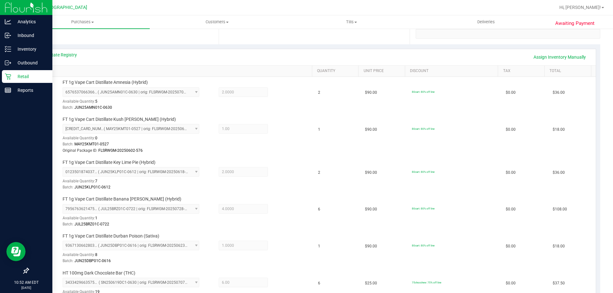
click at [7, 80] on div "Retail" at bounding box center [27, 76] width 50 height 13
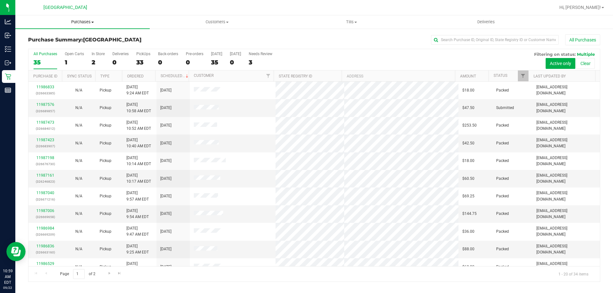
click at [95, 22] on span "Purchases" at bounding box center [82, 22] width 134 height 6
click at [72, 44] on li "Fulfillment" at bounding box center [82, 46] width 134 height 8
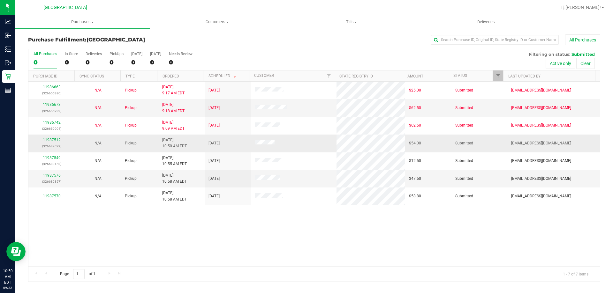
click at [51, 139] on link "11987512" at bounding box center [52, 140] width 18 height 4
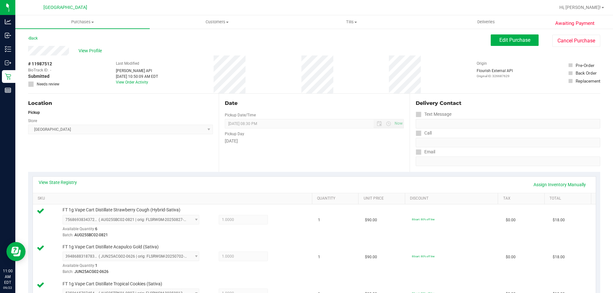
drag, startPoint x: 51, startPoint y: 139, endPoint x: 50, endPoint y: 133, distance: 5.8
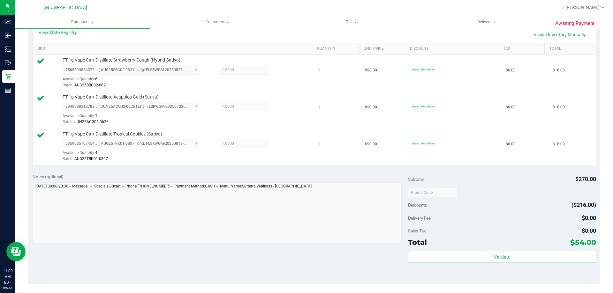
scroll to position [160, 0]
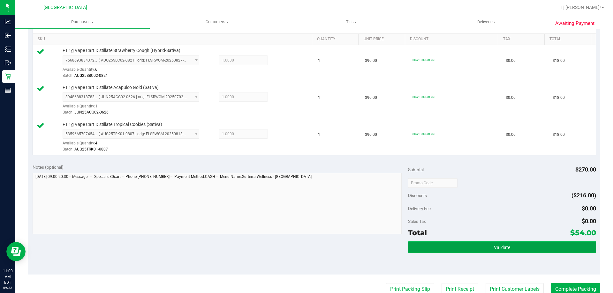
drag, startPoint x: 458, startPoint y: 249, endPoint x: 456, endPoint y: 245, distance: 4.9
click at [459, 249] on button "Validate" at bounding box center [502, 247] width 188 height 11
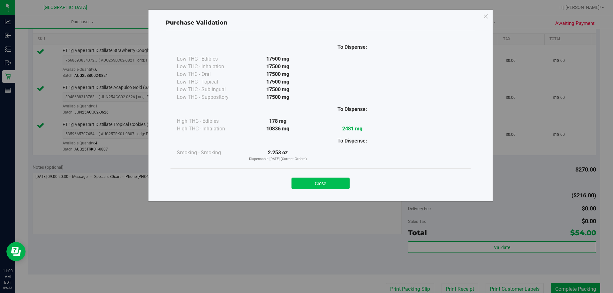
click at [332, 187] on button "Close" at bounding box center [321, 183] width 58 height 11
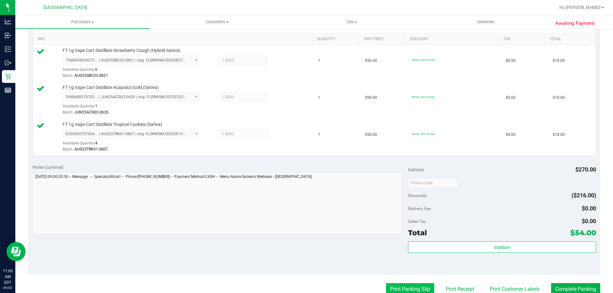
click at [395, 285] on button "Print Packing Slip" at bounding box center [410, 290] width 48 height 12
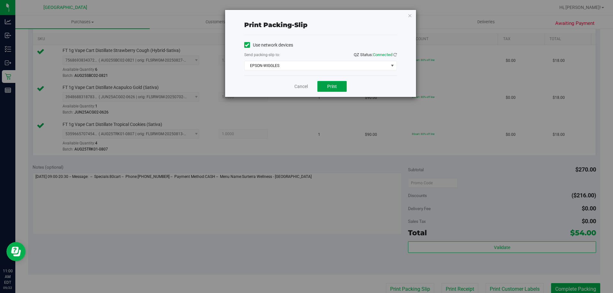
click at [327, 87] on button "Print" at bounding box center [331, 86] width 29 height 11
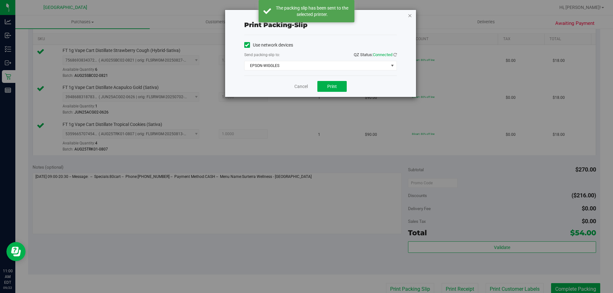
click at [409, 15] on icon "button" at bounding box center [410, 15] width 4 height 8
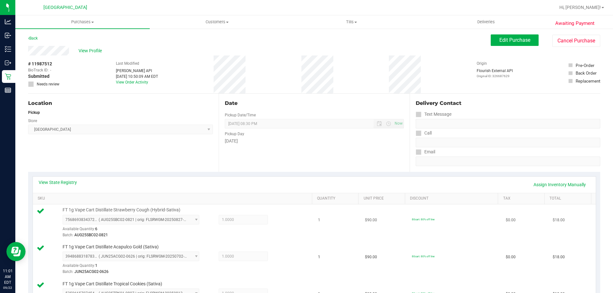
scroll to position [192, 0]
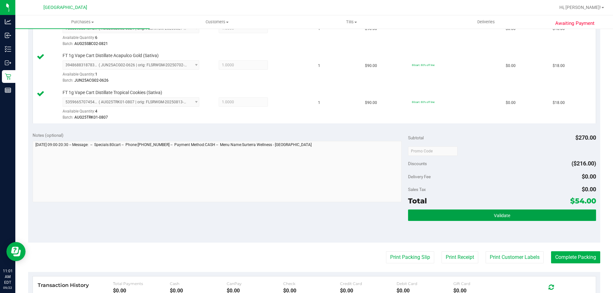
drag, startPoint x: 501, startPoint y: 220, endPoint x: 502, endPoint y: 215, distance: 5.5
click at [501, 219] on button "Validate" at bounding box center [502, 215] width 188 height 11
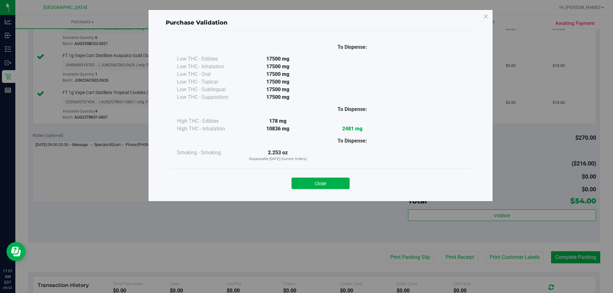
click at [322, 191] on div "Close" at bounding box center [321, 182] width 300 height 26
drag, startPoint x: 322, startPoint y: 188, endPoint x: 355, endPoint y: 189, distance: 32.9
click at [323, 188] on button "Close" at bounding box center [321, 183] width 58 height 11
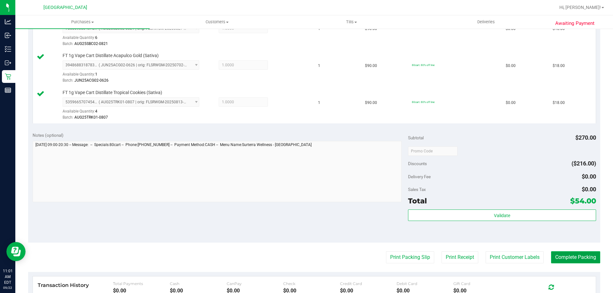
click at [571, 257] on button "Complete Packing" at bounding box center [575, 258] width 49 height 12
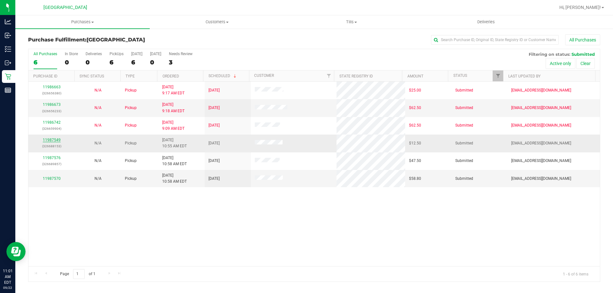
click at [59, 141] on link "11987549" at bounding box center [52, 140] width 18 height 4
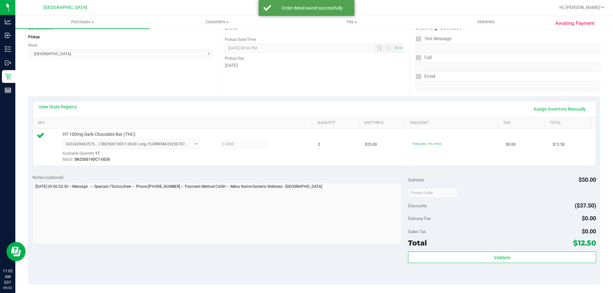
scroll to position [160, 0]
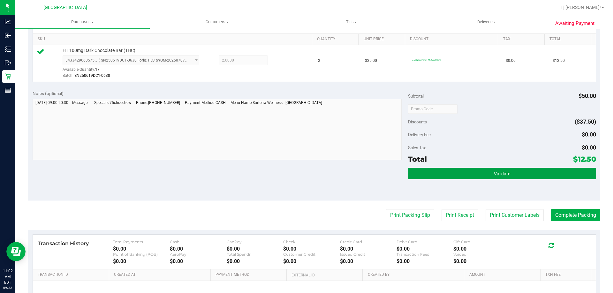
click at [525, 170] on button "Validate" at bounding box center [502, 173] width 188 height 11
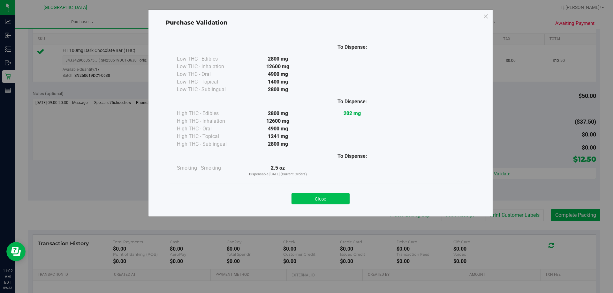
click at [328, 203] on button "Close" at bounding box center [321, 198] width 58 height 11
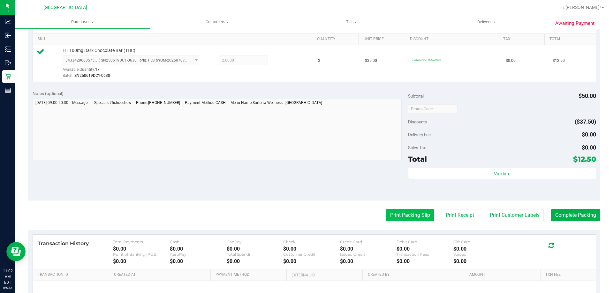
click at [391, 217] on button "Print Packing Slip" at bounding box center [410, 215] width 48 height 12
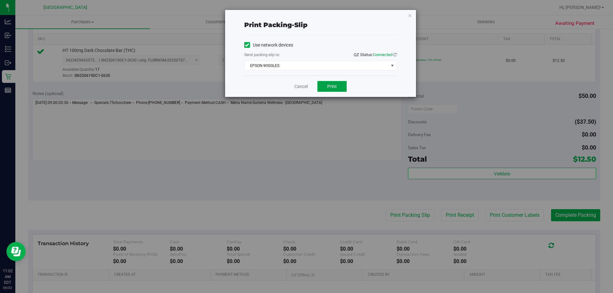
click at [335, 82] on button "Print" at bounding box center [331, 86] width 29 height 11
drag, startPoint x: 411, startPoint y: 15, endPoint x: 411, endPoint y: 23, distance: 8.3
click at [411, 15] on icon "button" at bounding box center [410, 15] width 4 height 8
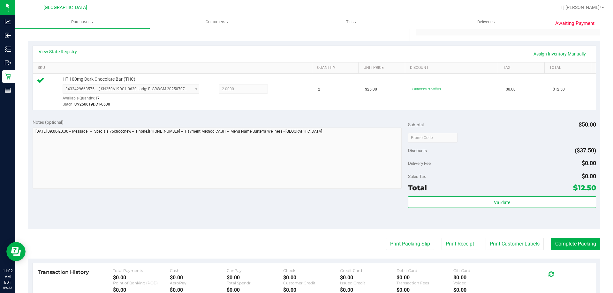
scroll to position [224, 0]
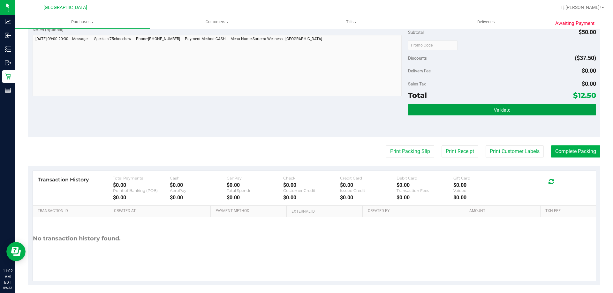
click at [536, 111] on button "Validate" at bounding box center [502, 109] width 188 height 11
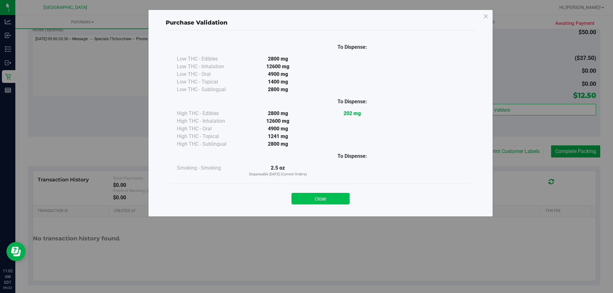
click at [339, 196] on button "Close" at bounding box center [321, 198] width 58 height 11
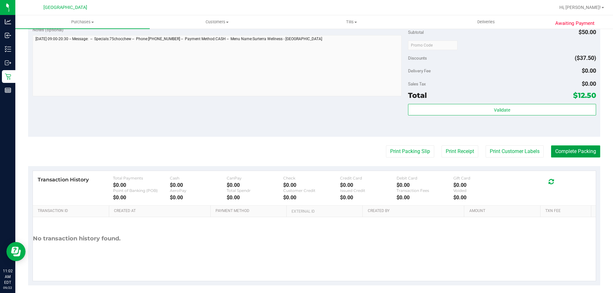
click at [571, 151] on button "Complete Packing" at bounding box center [575, 152] width 49 height 12
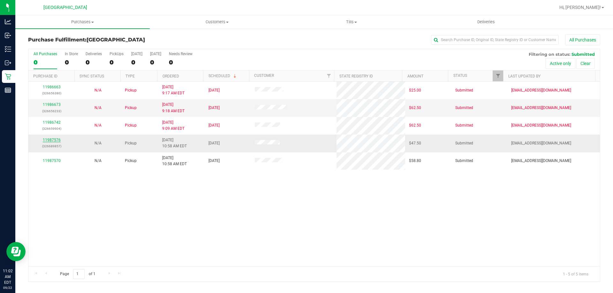
click at [45, 140] on link "11987576" at bounding box center [52, 140] width 18 height 4
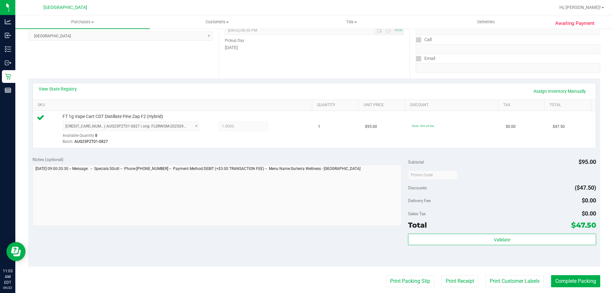
scroll to position [160, 0]
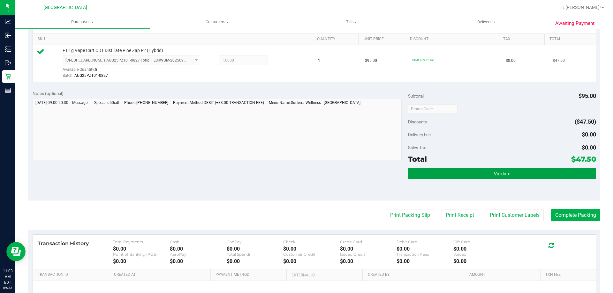
click at [428, 171] on button "Validate" at bounding box center [502, 173] width 188 height 11
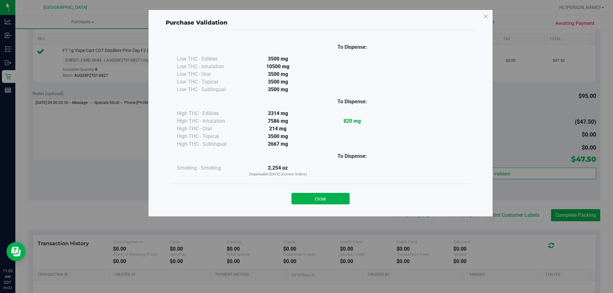
drag, startPoint x: 316, startPoint y: 199, endPoint x: 341, endPoint y: 195, distance: 25.5
click at [316, 198] on button "Close" at bounding box center [321, 198] width 58 height 11
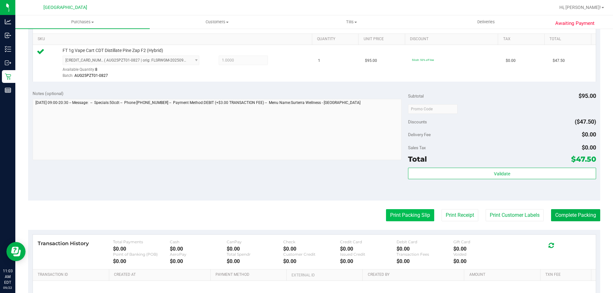
click at [421, 217] on button "Print Packing Slip" at bounding box center [410, 215] width 48 height 12
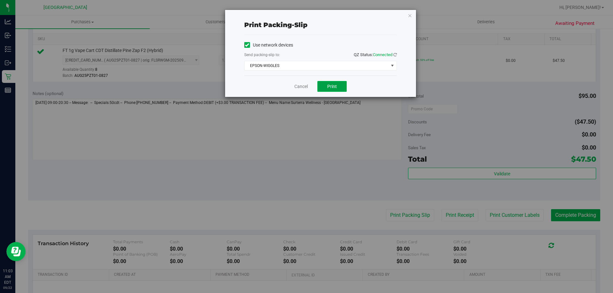
click at [335, 86] on span "Print" at bounding box center [332, 86] width 10 height 5
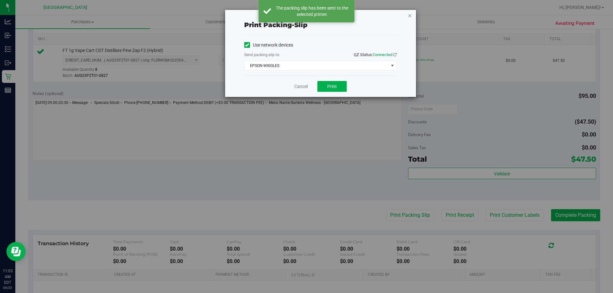
click at [411, 14] on icon "button" at bounding box center [410, 15] width 4 height 8
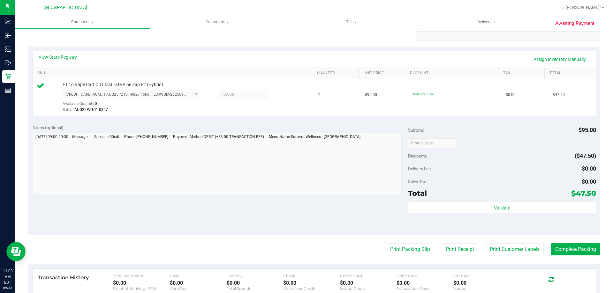
scroll to position [192, 0]
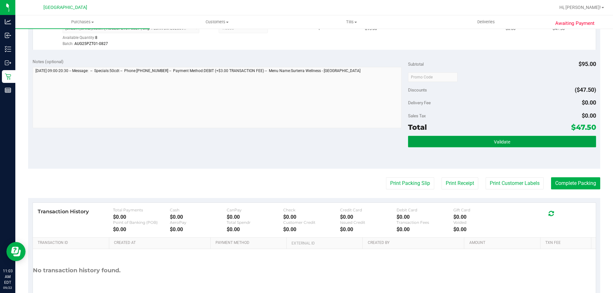
click at [500, 143] on span "Validate" at bounding box center [502, 142] width 16 height 5
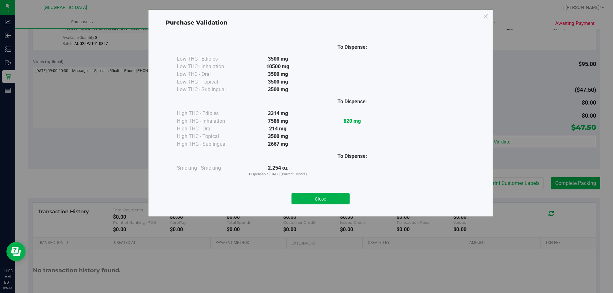
drag, startPoint x: 331, startPoint y: 198, endPoint x: 359, endPoint y: 196, distance: 27.6
click at [333, 198] on button "Close" at bounding box center [321, 198] width 58 height 11
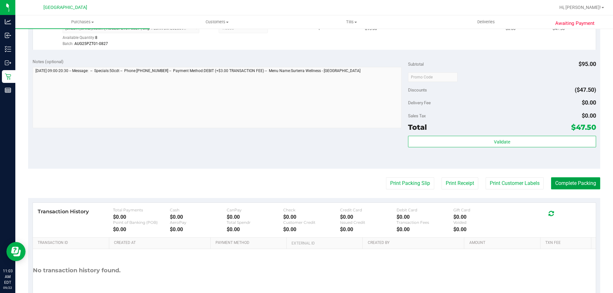
click at [559, 183] on button "Complete Packing" at bounding box center [575, 184] width 49 height 12
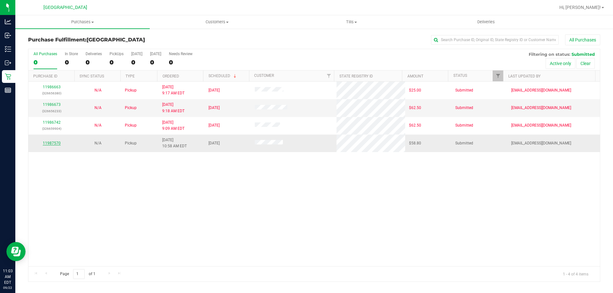
click at [43, 143] on link "11987570" at bounding box center [52, 143] width 18 height 4
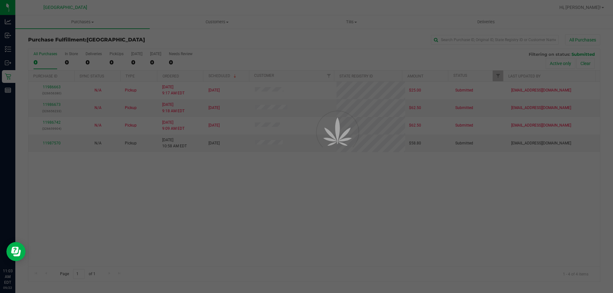
click at [51, 144] on div at bounding box center [306, 146] width 613 height 293
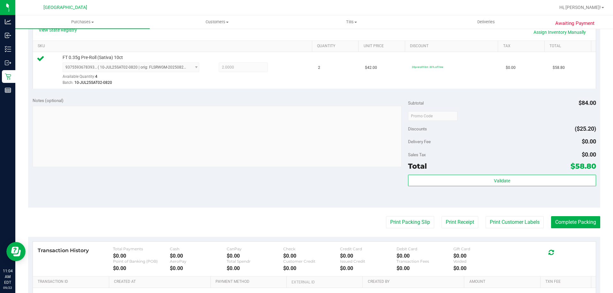
scroll to position [160, 0]
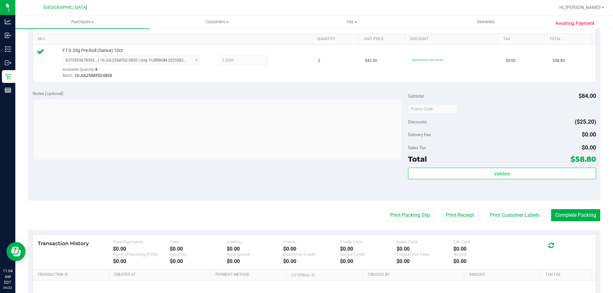
click at [549, 181] on div "Validate" at bounding box center [502, 182] width 188 height 29
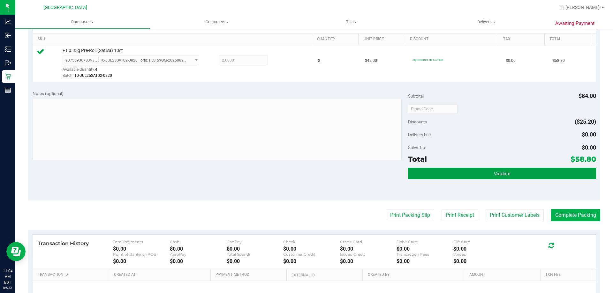
click at [551, 175] on button "Validate" at bounding box center [502, 173] width 188 height 11
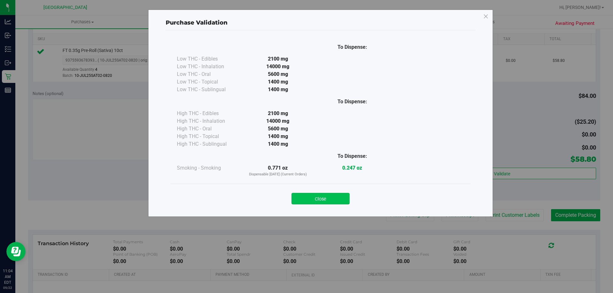
click at [346, 196] on button "Close" at bounding box center [321, 198] width 58 height 11
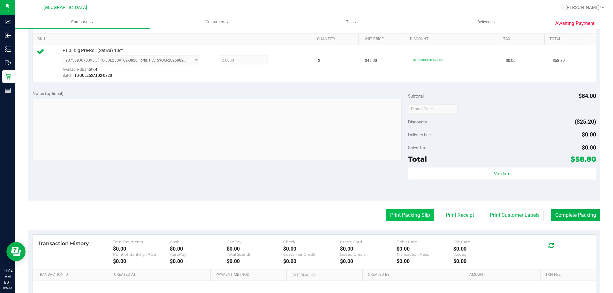
click at [404, 213] on button "Print Packing Slip" at bounding box center [410, 215] width 48 height 12
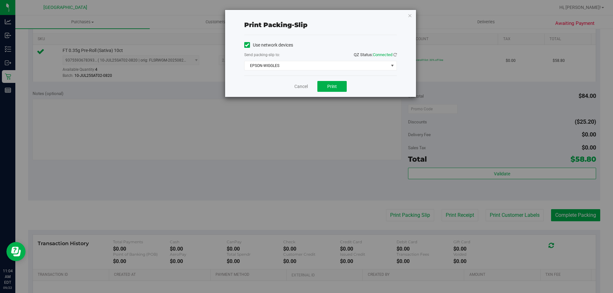
click at [335, 80] on div "Cancel Print" at bounding box center [320, 86] width 153 height 21
click at [335, 83] on button "Print" at bounding box center [331, 86] width 29 height 11
click at [410, 19] on icon "button" at bounding box center [410, 15] width 4 height 8
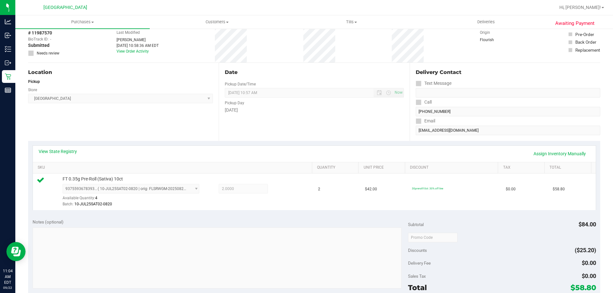
scroll to position [192, 0]
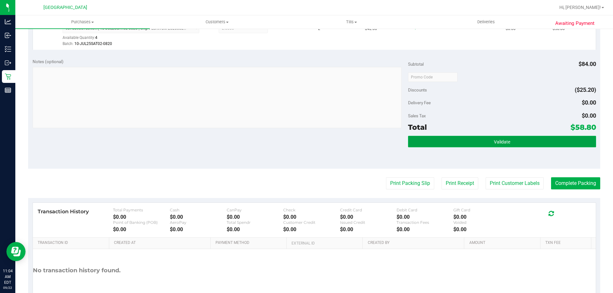
click at [464, 136] on button "Validate" at bounding box center [502, 141] width 188 height 11
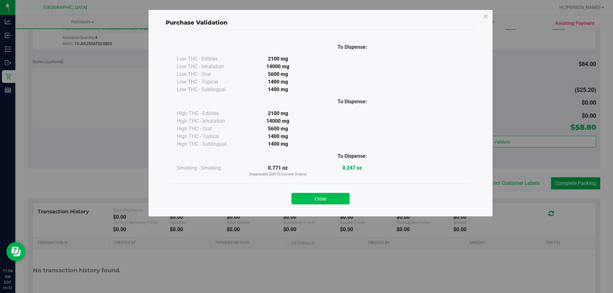
click at [330, 194] on button "Close" at bounding box center [321, 198] width 58 height 11
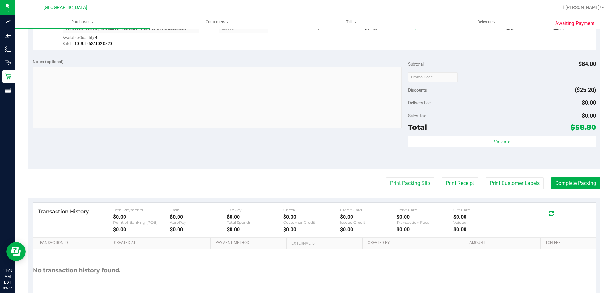
click at [575, 191] on purchase-details "Back Edit Purchase Cancel Purchase View Profile # 11987570 BioTrack ID: - Submi…" at bounding box center [314, 80] width 572 height 475
click at [577, 187] on button "Complete Packing" at bounding box center [575, 184] width 49 height 12
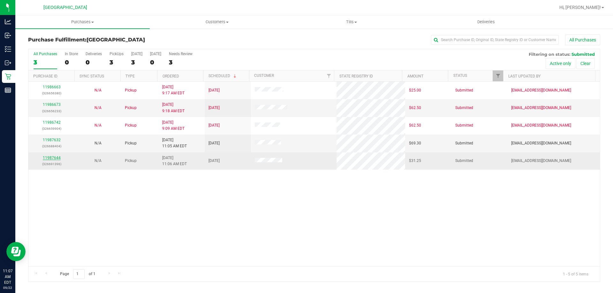
click at [56, 157] on link "11987644" at bounding box center [52, 158] width 18 height 4
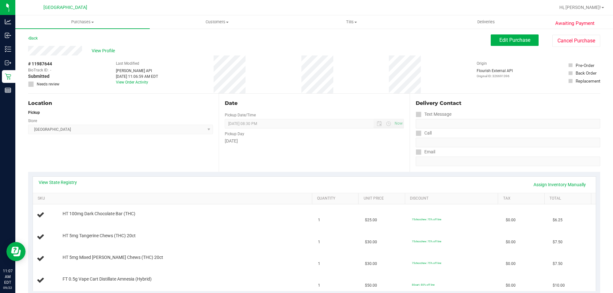
scroll to position [96, 0]
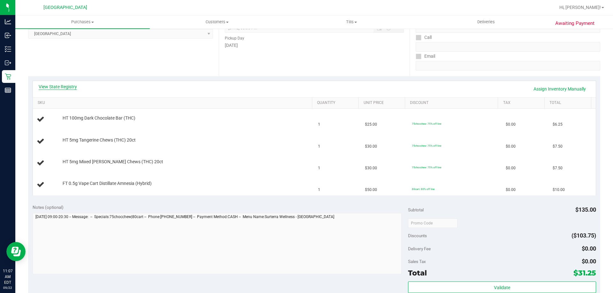
click at [57, 87] on link "View State Registry" at bounding box center [58, 87] width 38 height 6
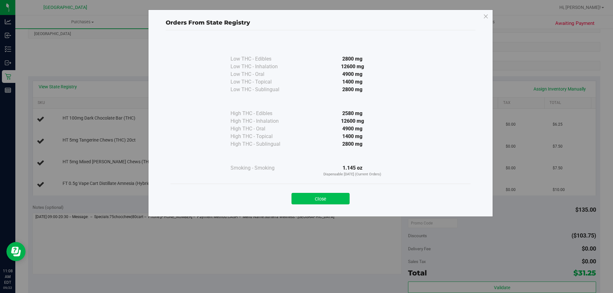
click at [319, 198] on button "Close" at bounding box center [321, 198] width 58 height 11
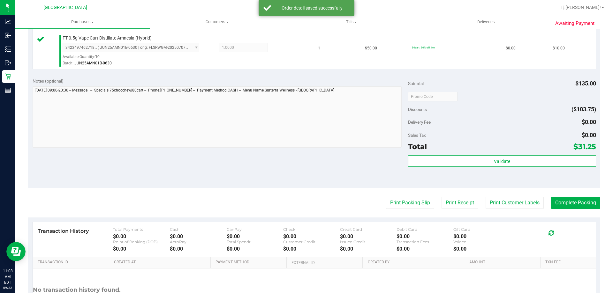
scroll to position [319, 0]
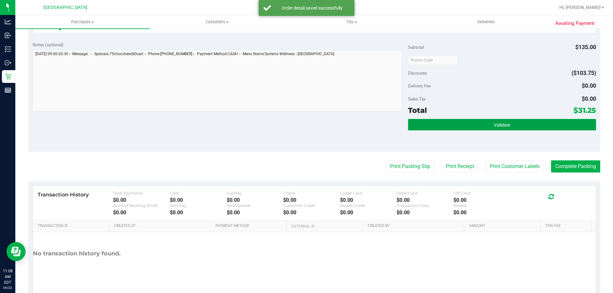
click at [532, 125] on button "Validate" at bounding box center [502, 124] width 188 height 11
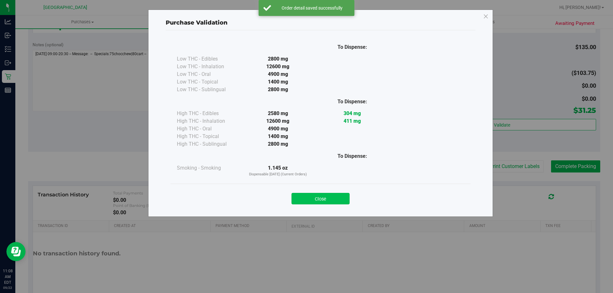
click at [335, 195] on button "Close" at bounding box center [321, 198] width 58 height 11
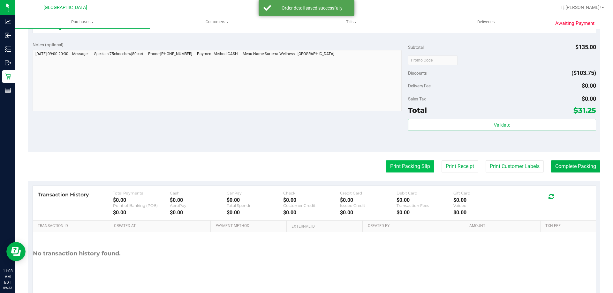
click at [396, 170] on button "Print Packing Slip" at bounding box center [410, 167] width 48 height 12
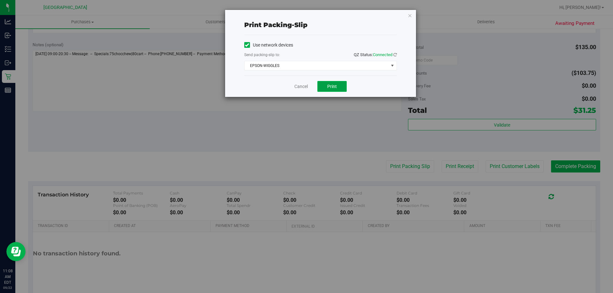
click at [340, 87] on button "Print" at bounding box center [331, 86] width 29 height 11
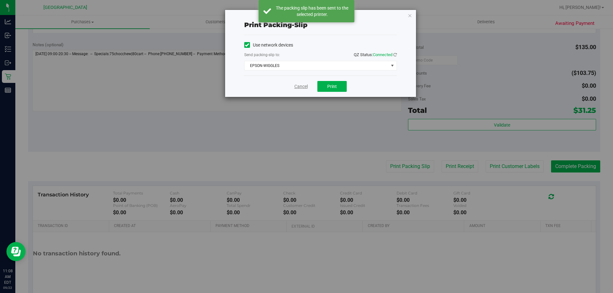
click at [296, 88] on link "Cancel" at bounding box center [300, 86] width 13 height 7
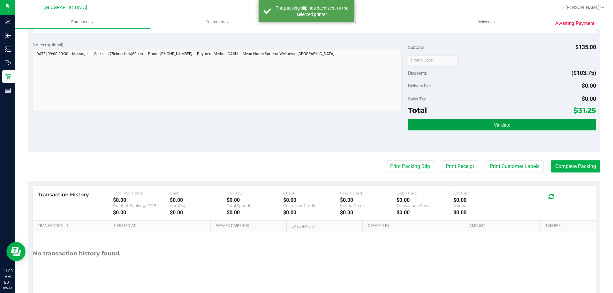
click at [431, 126] on button "Validate" at bounding box center [502, 124] width 188 height 11
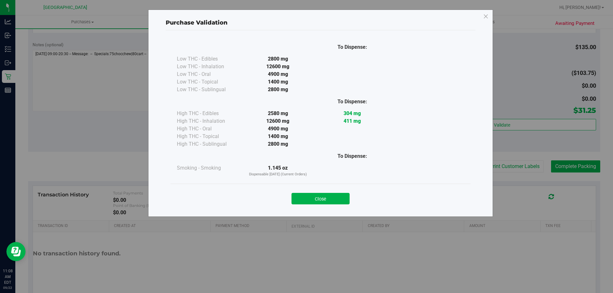
click at [324, 192] on div "Close" at bounding box center [320, 197] width 291 height 16
drag, startPoint x: 336, startPoint y: 201, endPoint x: 588, endPoint y: 155, distance: 256.0
click at [336, 201] on button "Close" at bounding box center [321, 198] width 58 height 11
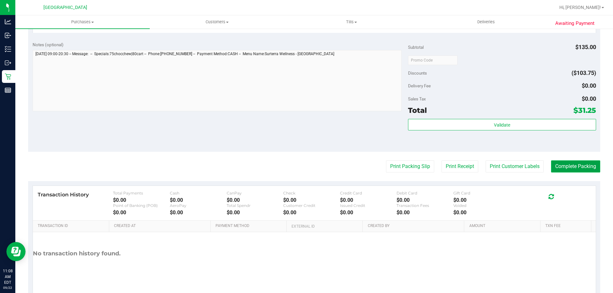
click at [584, 168] on button "Complete Packing" at bounding box center [575, 167] width 49 height 12
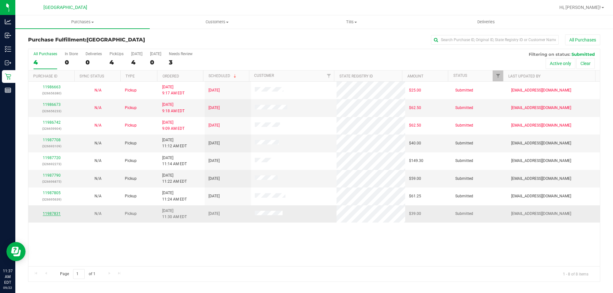
click at [51, 214] on link "11987831" at bounding box center [52, 214] width 18 height 4
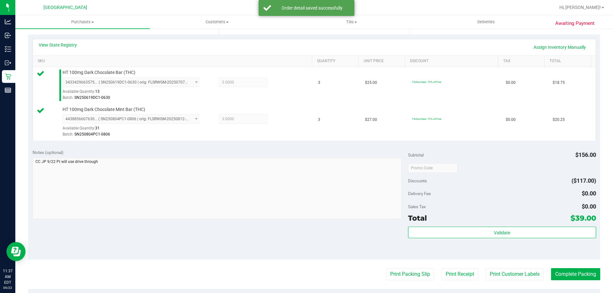
scroll to position [160, 0]
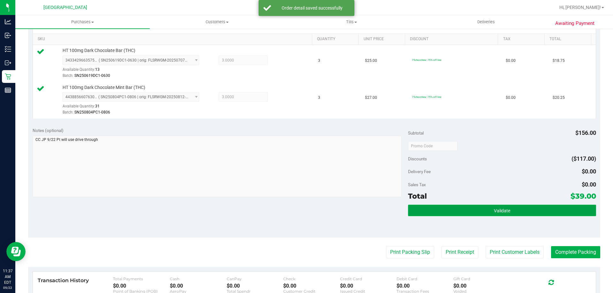
click at [493, 208] on button "Validate" at bounding box center [502, 210] width 188 height 11
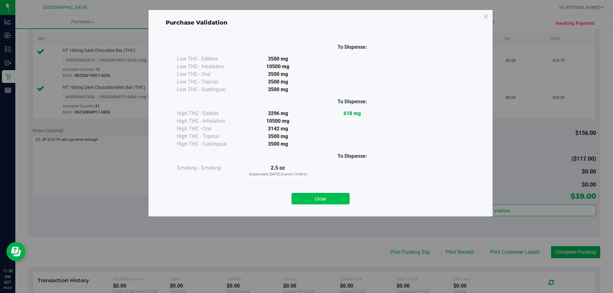
click at [314, 202] on button "Close" at bounding box center [321, 198] width 58 height 11
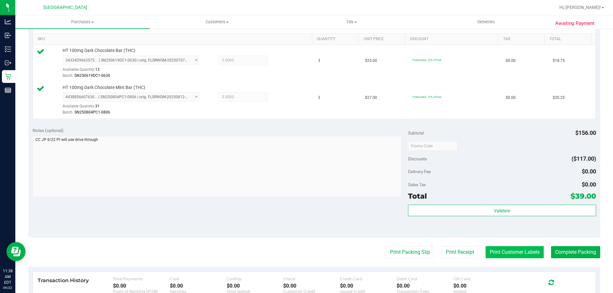
click at [504, 249] on button "Print Customer Labels" at bounding box center [515, 253] width 58 height 12
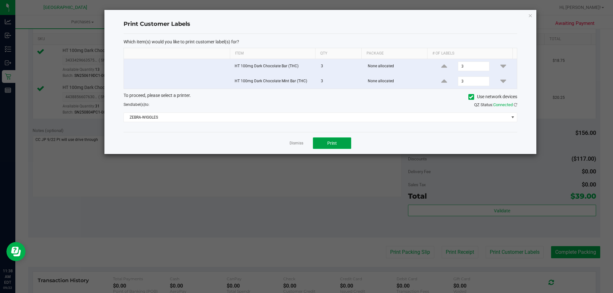
click at [328, 144] on span "Print" at bounding box center [332, 143] width 10 height 5
click at [296, 144] on link "Dismiss" at bounding box center [297, 143] width 14 height 5
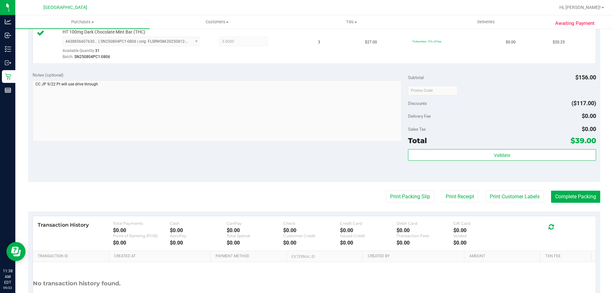
scroll to position [224, 0]
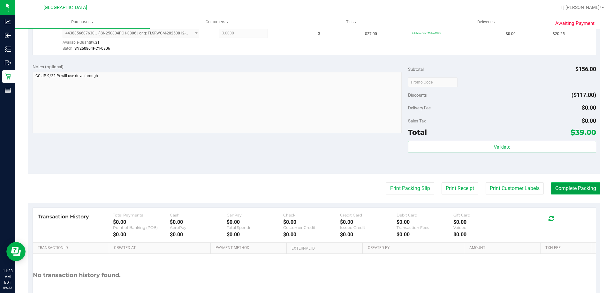
click at [573, 190] on button "Complete Packing" at bounding box center [575, 189] width 49 height 12
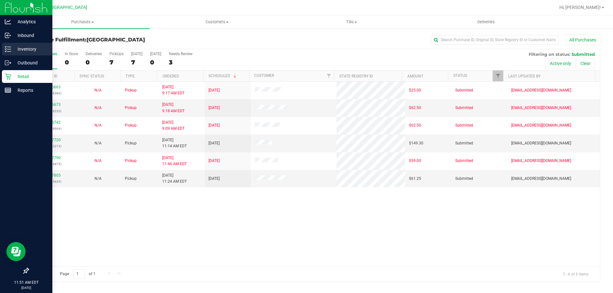
click at [42, 45] on div "Inventory" at bounding box center [27, 49] width 50 height 13
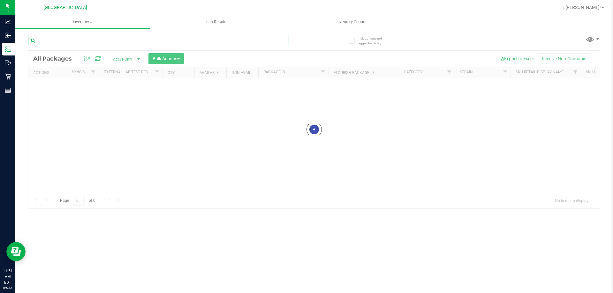
click at [180, 40] on input "text" at bounding box center [158, 41] width 261 height 10
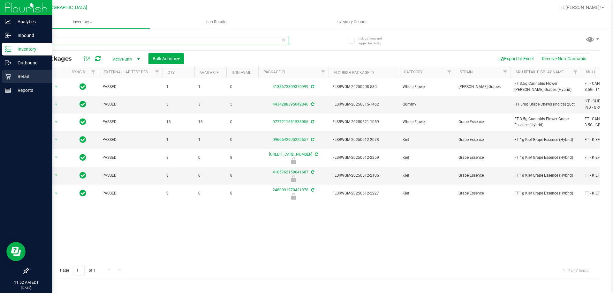
type input "grape"
click at [33, 82] on div "Retail" at bounding box center [27, 76] width 50 height 13
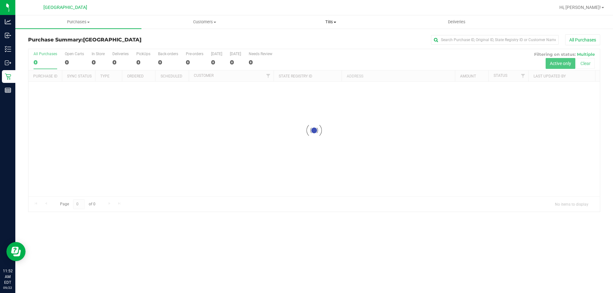
click at [343, 18] on uib-tab-heading "Tills Manage tills Reconcile e-payments" at bounding box center [330, 22] width 125 height 13
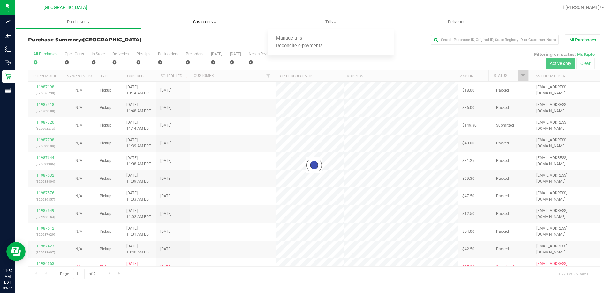
click at [197, 28] on uib-tab-heading "Customers All customers Add a new customer All physicians" at bounding box center [204, 22] width 125 height 13
click at [188, 36] on li "All customers" at bounding box center [204, 39] width 126 height 8
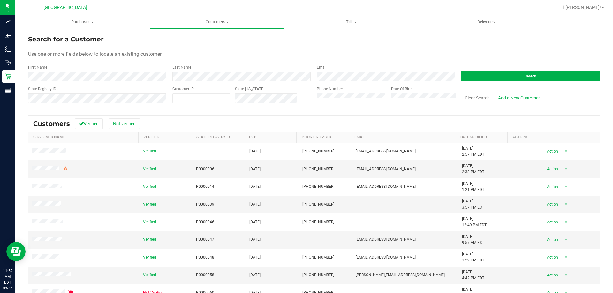
click at [225, 72] on div "Last Name" at bounding box center [240, 73] width 144 height 17
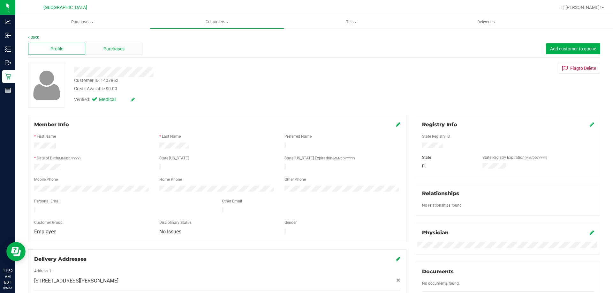
click at [138, 50] on div "Purchases" at bounding box center [113, 49] width 57 height 12
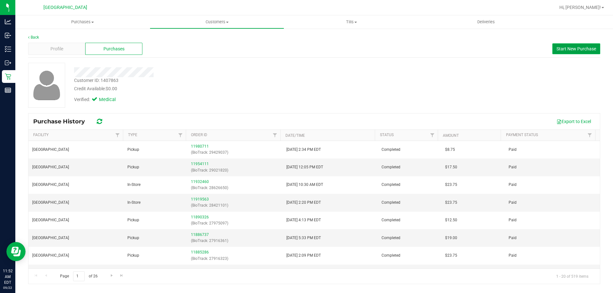
click at [579, 47] on span "Start New Purchase" at bounding box center [577, 48] width 40 height 5
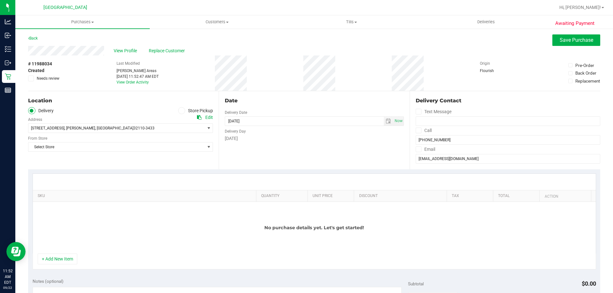
click at [185, 110] on label "Store Pickup" at bounding box center [195, 110] width 35 height 7
click at [0, 0] on input "Store Pickup" at bounding box center [0, 0] width 0 height 0
click at [154, 130] on span "Select Store" at bounding box center [116, 128] width 176 height 9
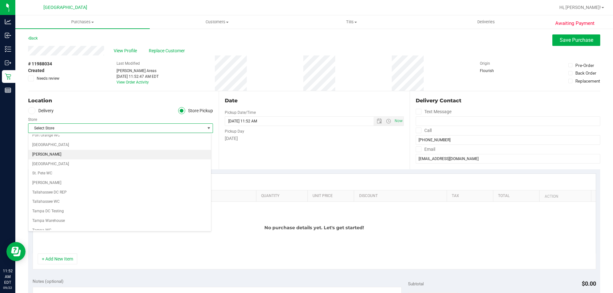
scroll to position [351, 0]
click at [47, 141] on li "[GEOGRAPHIC_DATA]" at bounding box center [119, 139] width 183 height 10
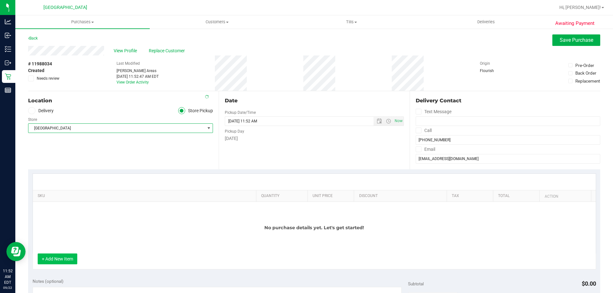
click at [65, 254] on button "+ Add New Item" at bounding box center [58, 259] width 40 height 11
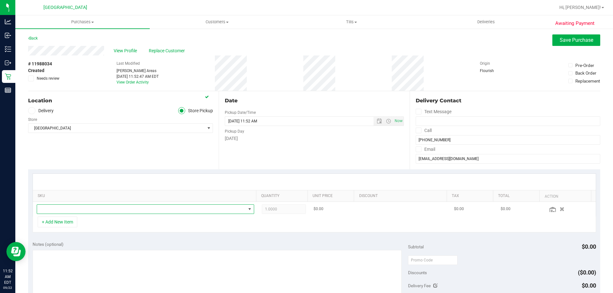
click at [84, 209] on span "NO DATA FOUND" at bounding box center [141, 209] width 209 height 9
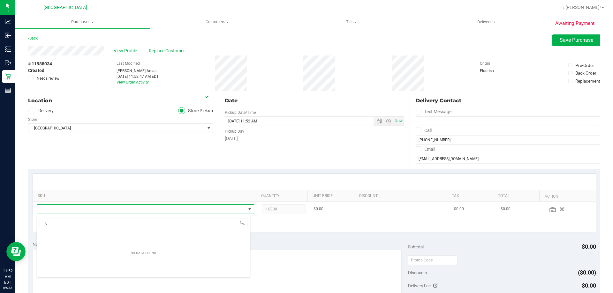
scroll to position [0, 0]
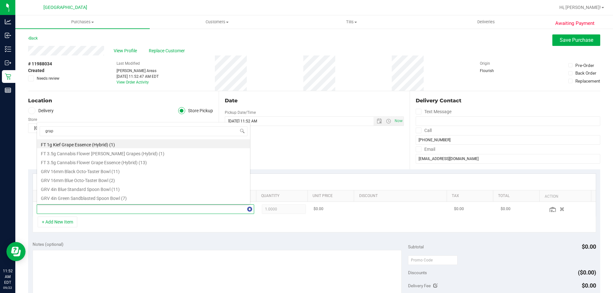
type input "grape"
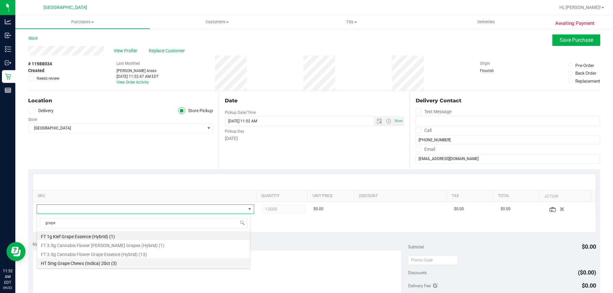
click at [94, 264] on li "HT 5mg Grape Chews (Indica) 20ct (3)" at bounding box center [143, 262] width 213 height 9
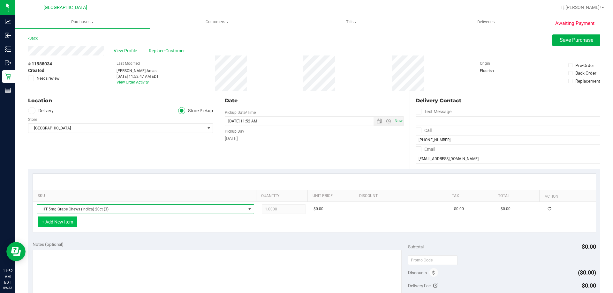
click at [61, 222] on button "+ Add New Item" at bounding box center [58, 222] width 40 height 11
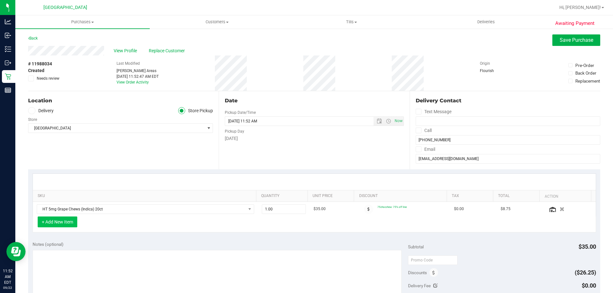
click at [69, 223] on button "+ Add New Item" at bounding box center [58, 222] width 40 height 11
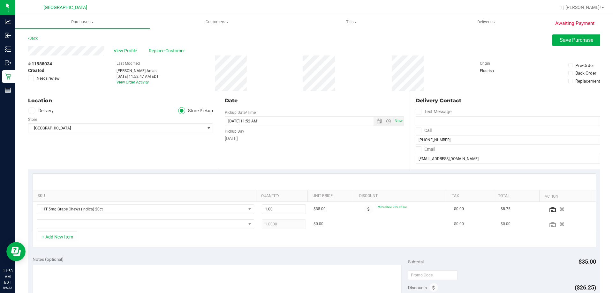
click at [74, 231] on td at bounding box center [145, 224] width 225 height 15
click at [80, 227] on span "NO DATA FOUND" at bounding box center [141, 224] width 209 height 9
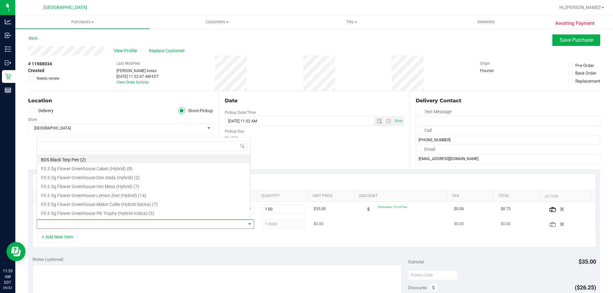
scroll to position [10, 212]
type input "tropi"
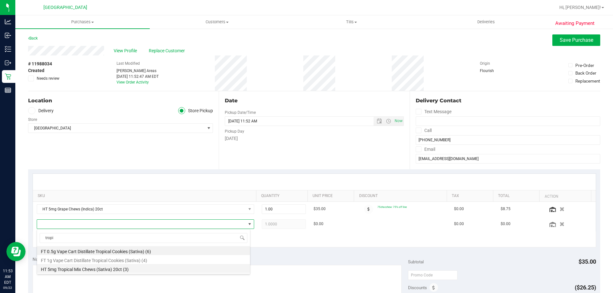
click at [125, 271] on li "HT 5mg Tropical Mix Chews (Sativa) 20ct (3)" at bounding box center [143, 268] width 213 height 9
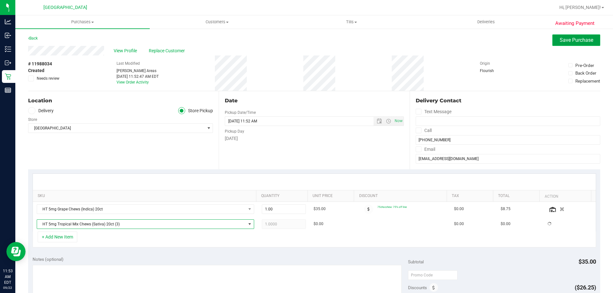
click at [559, 36] on button "Save Purchase" at bounding box center [576, 39] width 48 height 11
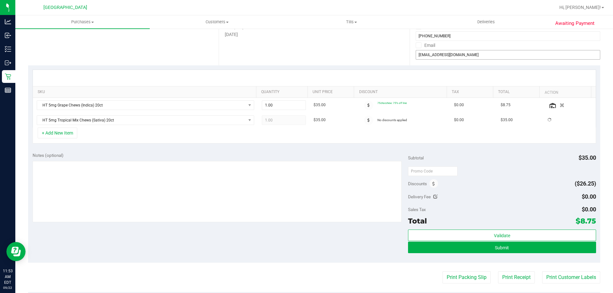
scroll to position [128, 0]
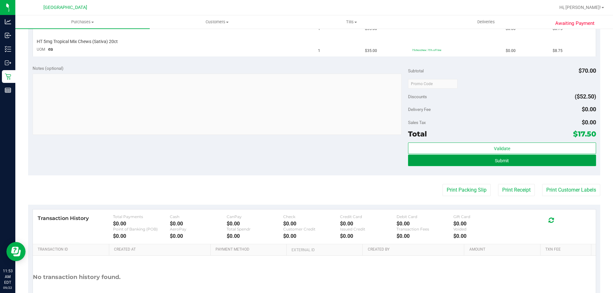
click at [539, 156] on button "Submit" at bounding box center [502, 160] width 188 height 11
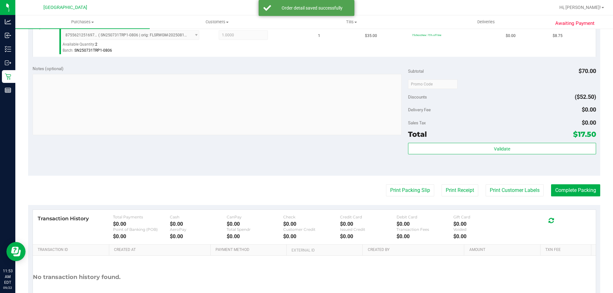
scroll to position [266, 0]
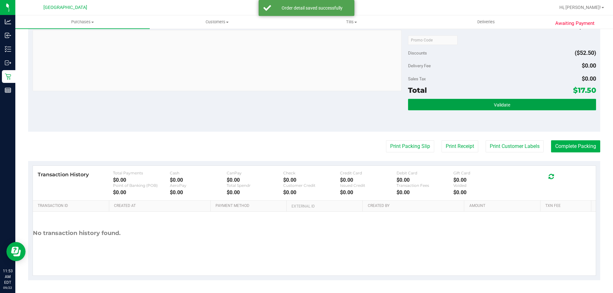
click at [534, 107] on button "Validate" at bounding box center [502, 104] width 188 height 11
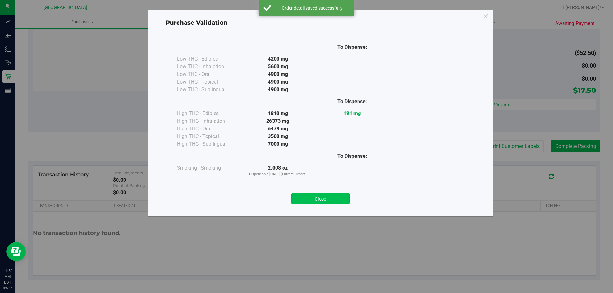
click at [325, 198] on button "Close" at bounding box center [321, 198] width 58 height 11
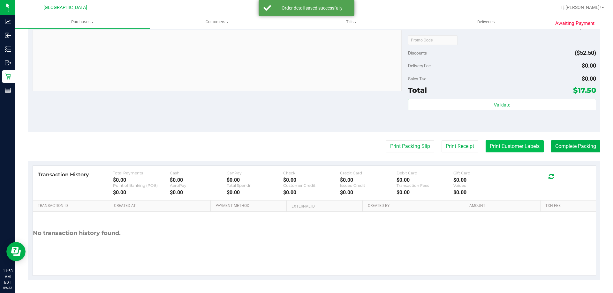
click at [486, 151] on button "Print Customer Labels" at bounding box center [515, 146] width 58 height 12
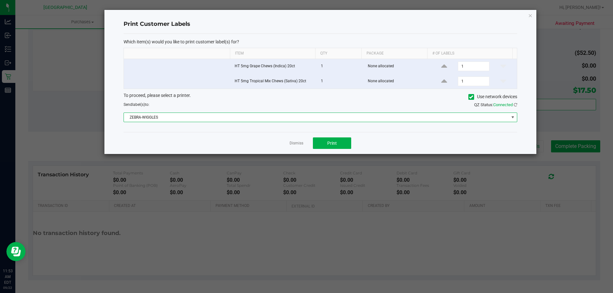
click at [203, 114] on span "ZEBRA-WIGGLES" at bounding box center [316, 117] width 385 height 9
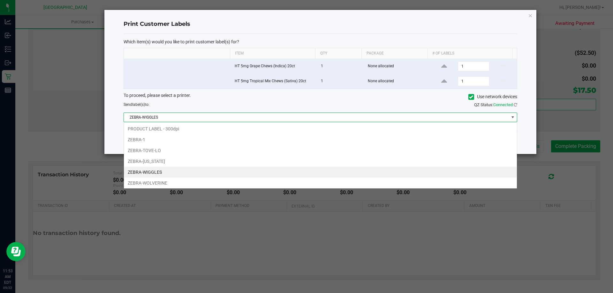
scroll to position [10, 393]
click at [203, 114] on span "ZEBRA-WIGGLES" at bounding box center [316, 117] width 385 height 9
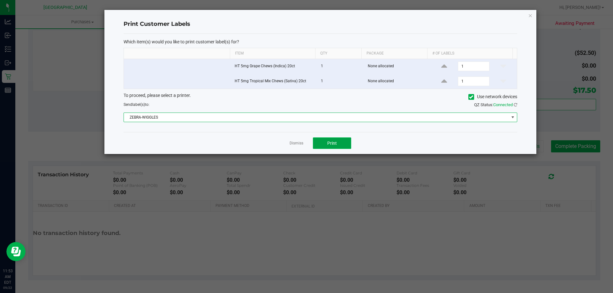
click at [319, 138] on button "Print" at bounding box center [332, 143] width 38 height 11
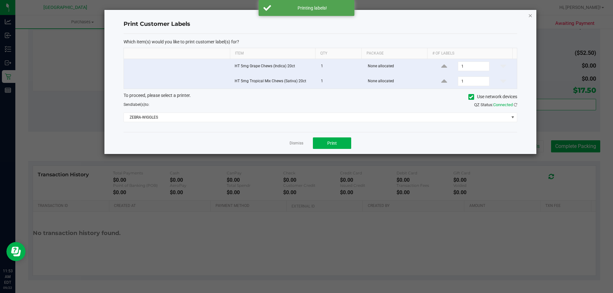
click at [531, 15] on icon "button" at bounding box center [530, 15] width 4 height 8
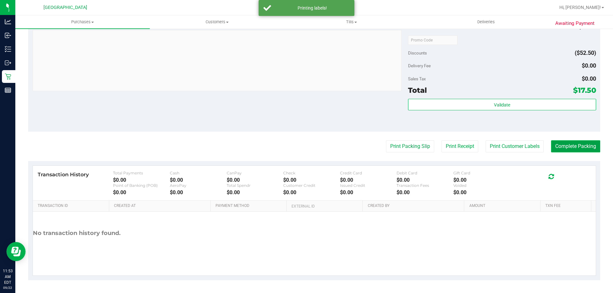
click at [564, 145] on button "Complete Packing" at bounding box center [575, 146] width 49 height 12
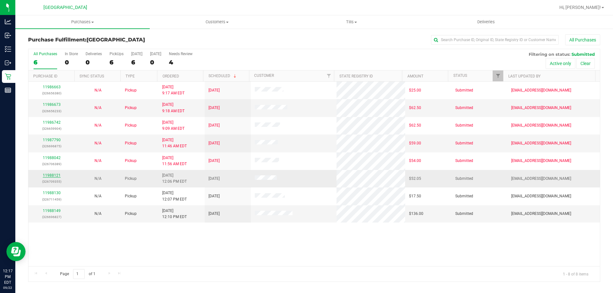
click at [51, 175] on link "11988121" at bounding box center [52, 175] width 18 height 4
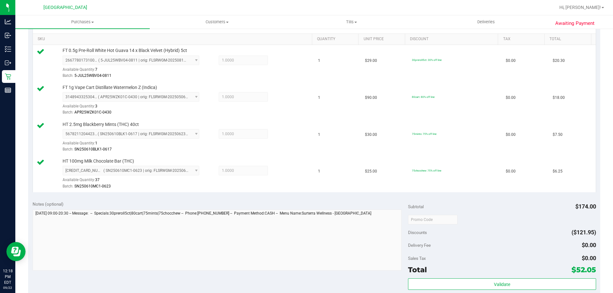
scroll to position [255, 0]
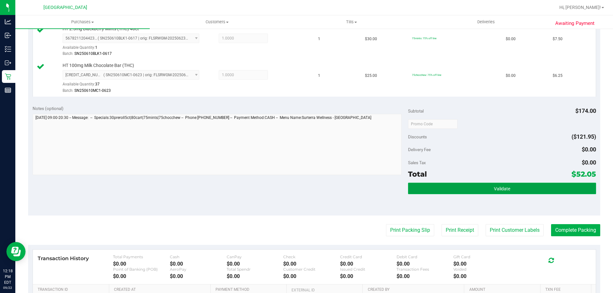
click at [507, 191] on button "Validate" at bounding box center [502, 188] width 188 height 11
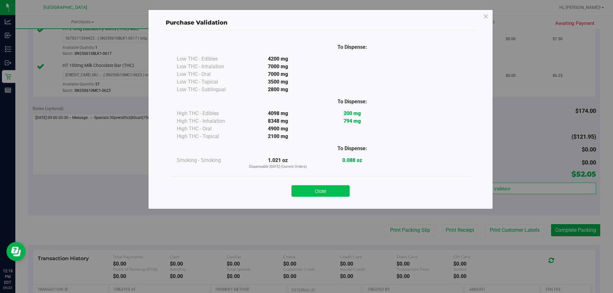
click at [344, 190] on button "Close" at bounding box center [321, 191] width 58 height 11
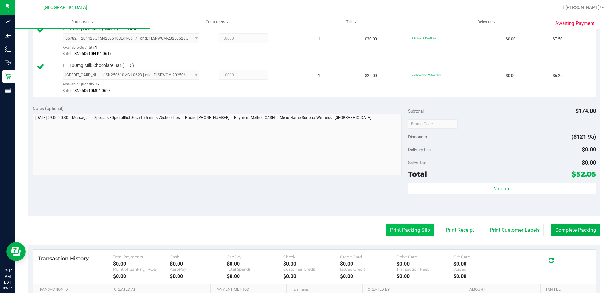
click at [399, 237] on button "Print Packing Slip" at bounding box center [410, 230] width 48 height 12
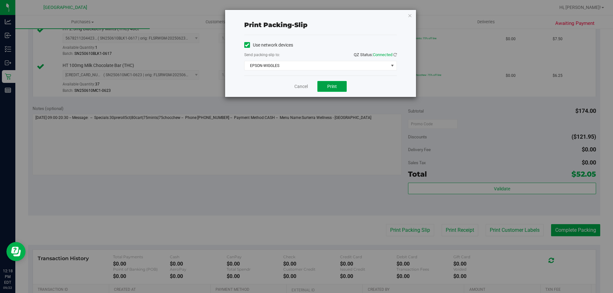
click at [334, 88] on span "Print" at bounding box center [332, 86] width 10 height 5
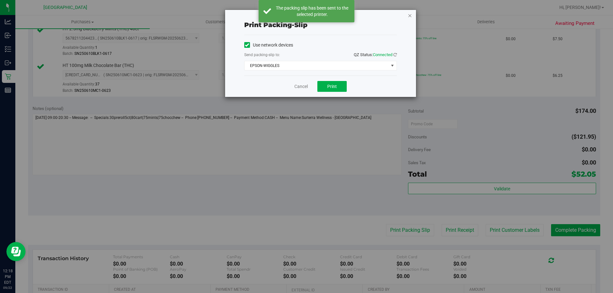
click at [412, 16] on icon "button" at bounding box center [410, 15] width 4 height 8
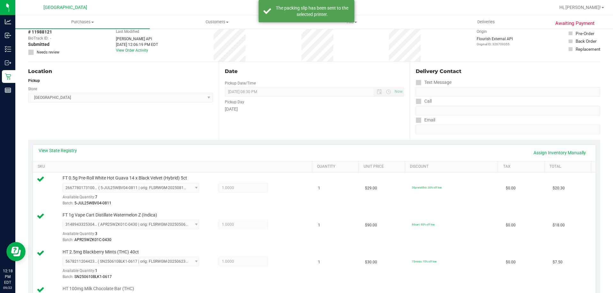
scroll to position [0, 0]
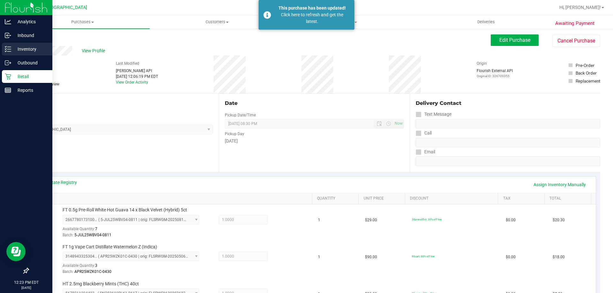
click at [26, 47] on p "Inventory" at bounding box center [30, 49] width 38 height 8
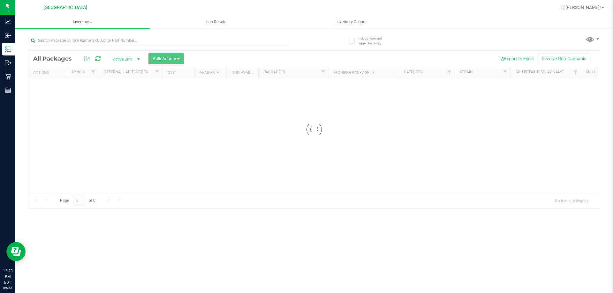
click at [140, 50] on div at bounding box center [158, 43] width 261 height 15
click at [145, 39] on input "text" at bounding box center [158, 41] width 261 height 10
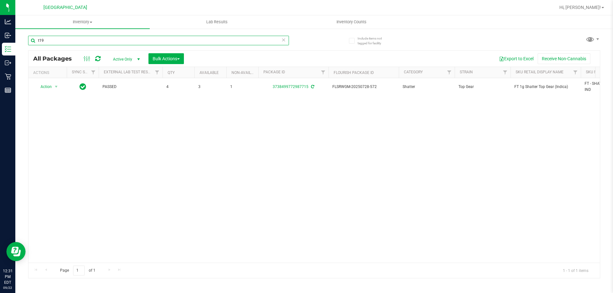
click at [54, 44] on input "t19" at bounding box center [158, 41] width 261 height 10
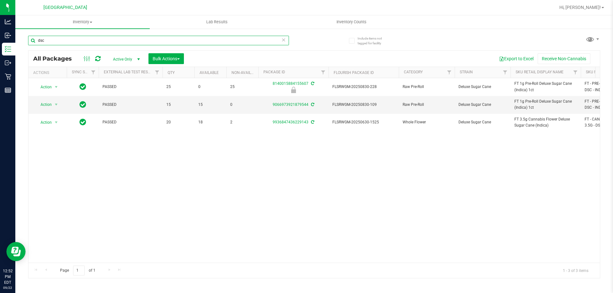
type input "dsc"
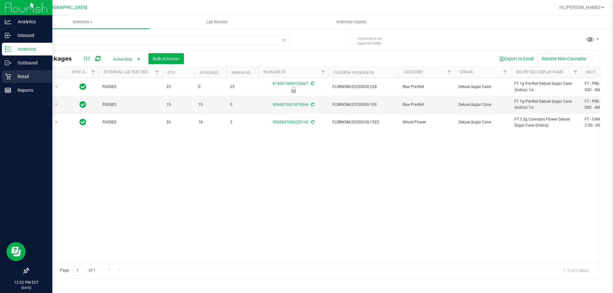
click at [30, 78] on p "Retail" at bounding box center [30, 77] width 38 height 8
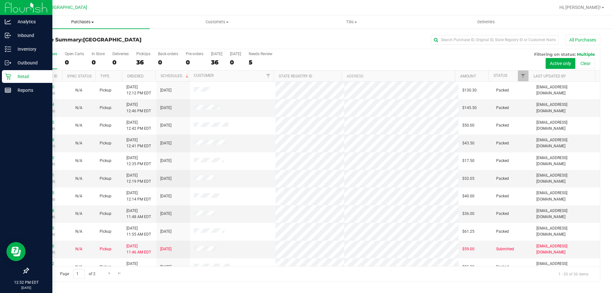
click at [83, 27] on uib-tab-heading "Purchases Summary of purchases Fulfillment All purchases" at bounding box center [82, 21] width 134 height 13
click at [64, 46] on li "Fulfillment" at bounding box center [82, 46] width 134 height 8
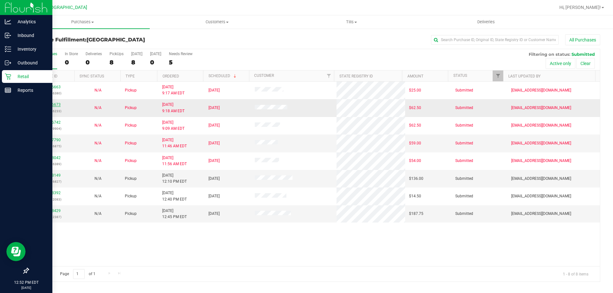
click at [51, 104] on link "11986673" at bounding box center [52, 104] width 18 height 4
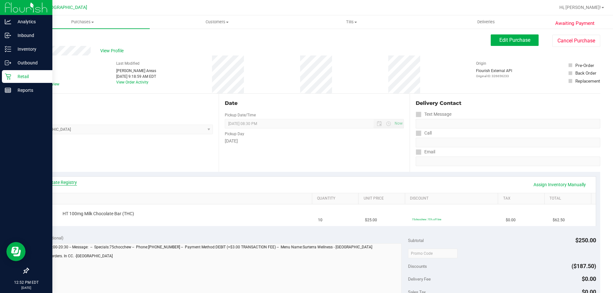
drag, startPoint x: 32, startPoint y: 182, endPoint x: 59, endPoint y: 182, distance: 26.8
click at [40, 182] on div "View State Registry Assign Inventory Manually SKU Quantity Unit Price Discount …" at bounding box center [314, 201] width 572 height 58
click at [59, 182] on link "View State Registry" at bounding box center [58, 182] width 38 height 6
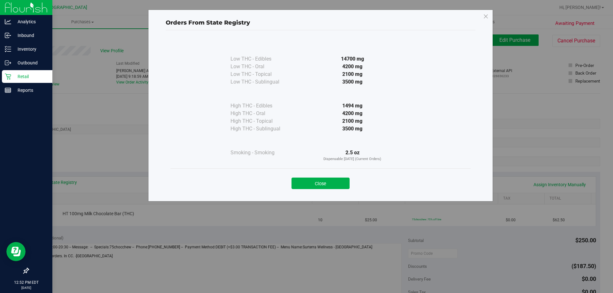
click at [335, 190] on div "Close" at bounding box center [321, 182] width 300 height 26
click at [330, 179] on button "Close" at bounding box center [321, 183] width 58 height 11
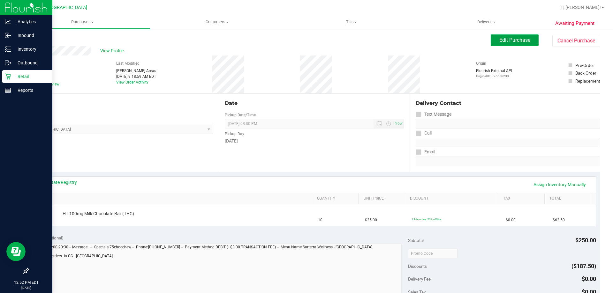
click at [513, 45] on button "Edit Purchase" at bounding box center [515, 39] width 48 height 11
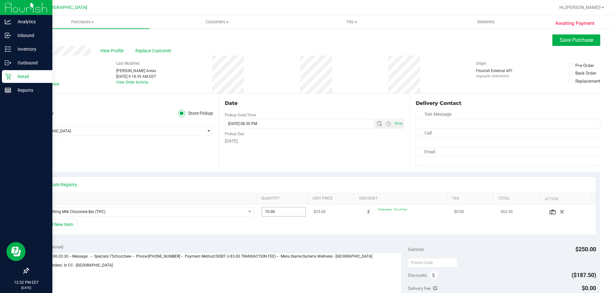
click at [288, 213] on span "10.00 10" at bounding box center [284, 212] width 44 height 10
click at [0, 0] on input "10" at bounding box center [0, 0] width 0 height 0
type input "15"
type input "15.00"
click at [591, 41] on button "Save Purchase" at bounding box center [576, 39] width 48 height 11
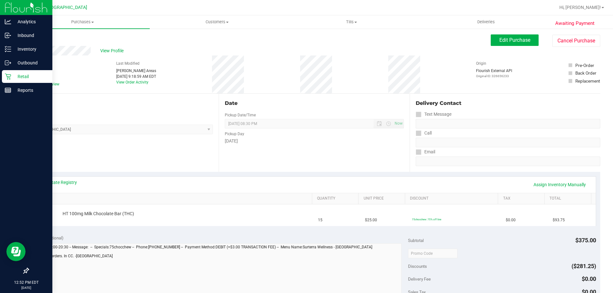
click at [559, 190] on div "View State Registry Assign Inventory Manually" at bounding box center [314, 185] width 563 height 16
click at [558, 190] on link "Assign Inventory Manually" at bounding box center [559, 184] width 61 height 11
click at [560, 184] on link "Save & Exit" at bounding box center [575, 184] width 30 height 11
click at [533, 186] on link "Assign Inventory Manually" at bounding box center [559, 184] width 61 height 11
click at [74, 220] on link "Add Package" at bounding box center [74, 218] width 23 height 4
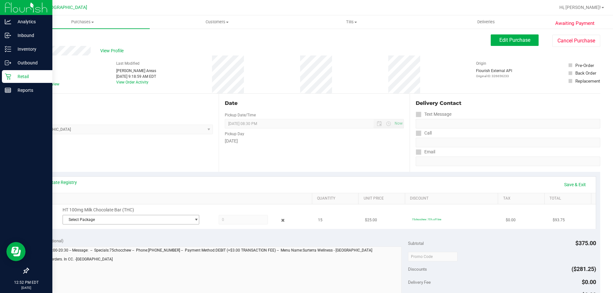
click at [79, 216] on span "Select Package" at bounding box center [127, 220] width 128 height 9
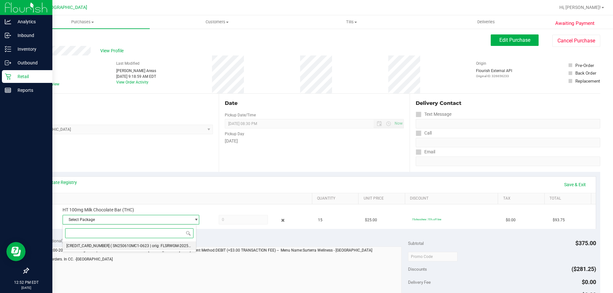
click at [101, 245] on li "5291509894114419 ( SN250610MC1-0623 | orig: FLSRWGM-20250630-359 )" at bounding box center [129, 246] width 133 height 9
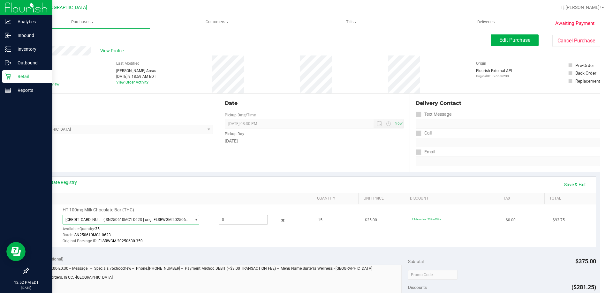
click at [244, 216] on span at bounding box center [243, 220] width 49 height 10
type input "15"
type input "15.0000"
drag, startPoint x: 284, startPoint y: 241, endPoint x: 292, endPoint y: 242, distance: 8.6
click at [284, 241] on div "Original Package ID: FLSRWGM-20250630-359" at bounding box center [186, 242] width 247 height 6
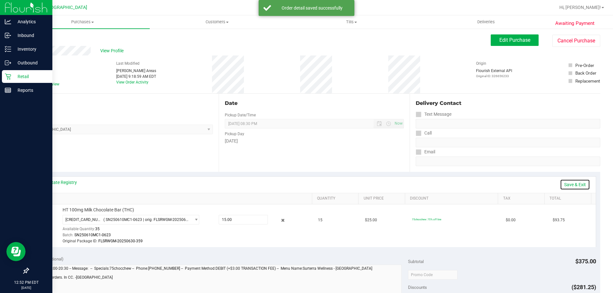
click at [574, 187] on link "Save & Exit" at bounding box center [575, 184] width 30 height 11
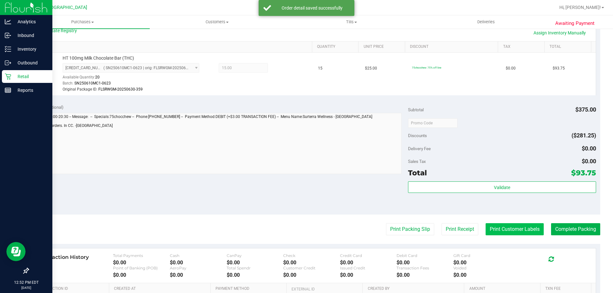
scroll to position [160, 0]
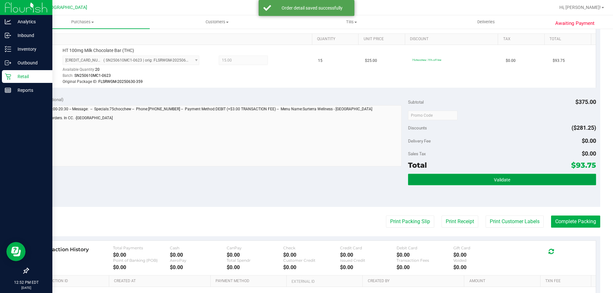
click at [510, 182] on button "Validate" at bounding box center [502, 179] width 188 height 11
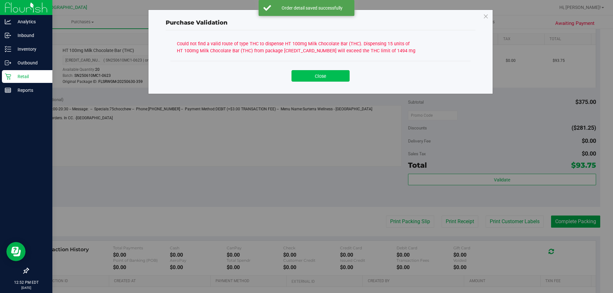
click at [339, 74] on button "Close" at bounding box center [321, 75] width 58 height 11
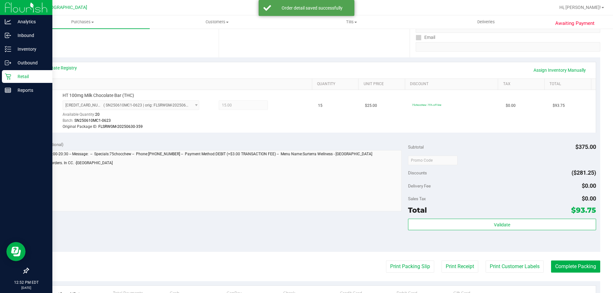
scroll to position [64, 0]
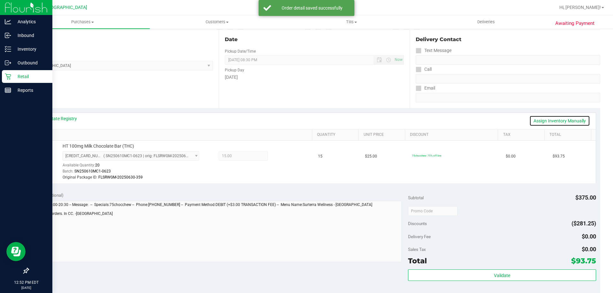
click at [568, 123] on link "Assign Inventory Manually" at bounding box center [559, 121] width 61 height 11
click at [282, 162] on div "5291509894114419 ( SN250610MC1-0623 | orig: FLSRWGM-20250630-359 ) 529150989411…" at bounding box center [186, 166] width 247 height 30
click at [281, 158] on icon at bounding box center [283, 156] width 7 height 7
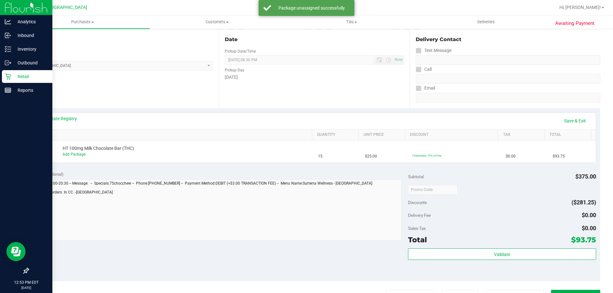
click at [574, 115] on div "View State Registry Save & Exit" at bounding box center [314, 121] width 563 height 16
click at [563, 125] on link "Save & Exit" at bounding box center [575, 121] width 30 height 11
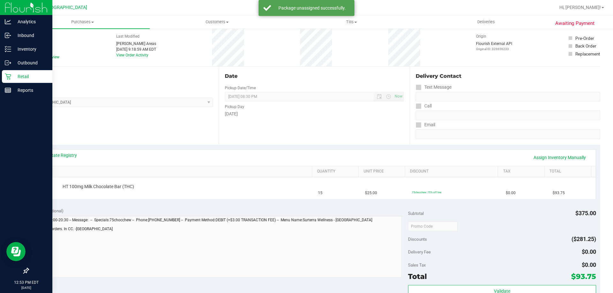
scroll to position [0, 0]
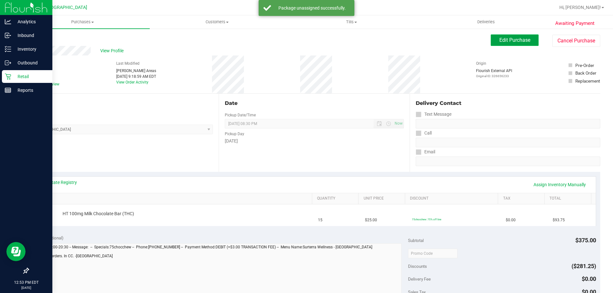
click at [514, 41] on span "Edit Purchase" at bounding box center [514, 40] width 31 height 6
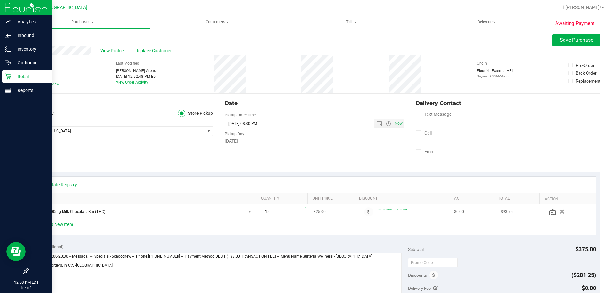
click at [288, 213] on span "15.00 15" at bounding box center [284, 212] width 44 height 10
click at [288, 213] on input "15" at bounding box center [284, 212] width 44 height 9
type input "14"
type input "14.00"
click at [573, 38] on span "Save Purchase" at bounding box center [577, 40] width 34 height 6
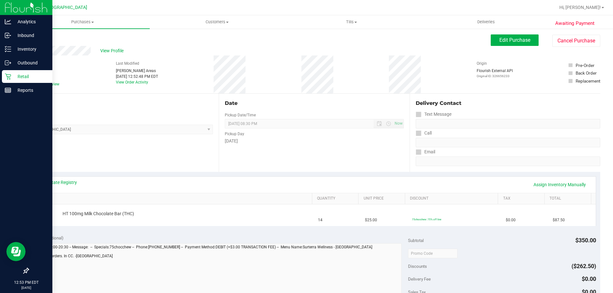
click at [546, 179] on div "View State Registry Assign Inventory Manually" at bounding box center [314, 185] width 563 height 16
click at [540, 180] on link "Assign Inventory Manually" at bounding box center [559, 184] width 61 height 11
click at [66, 219] on link "Add Package" at bounding box center [74, 218] width 23 height 4
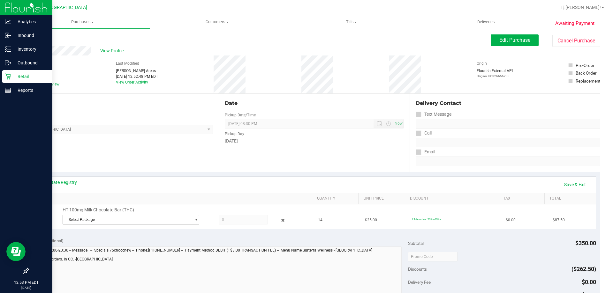
click at [88, 221] on span "Select Package" at bounding box center [127, 220] width 128 height 9
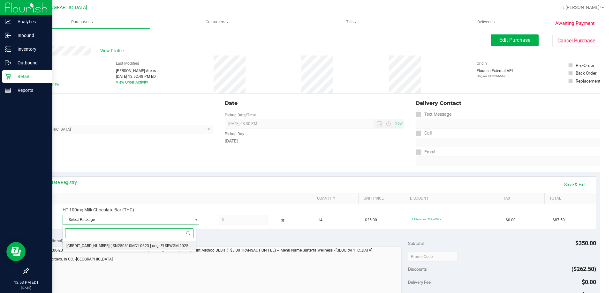
click at [109, 243] on li "5291509894114419 ( SN250610MC1-0623 | orig: FLSRWGM-20250630-359 )" at bounding box center [129, 246] width 133 height 9
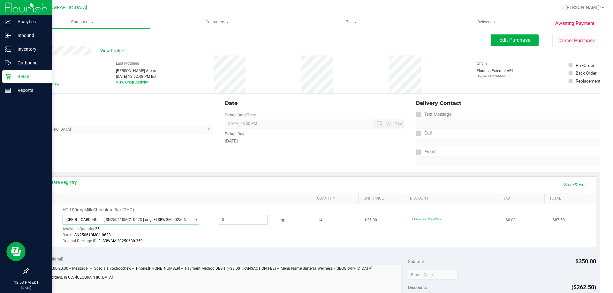
click at [233, 218] on span at bounding box center [243, 220] width 49 height 10
type input "14"
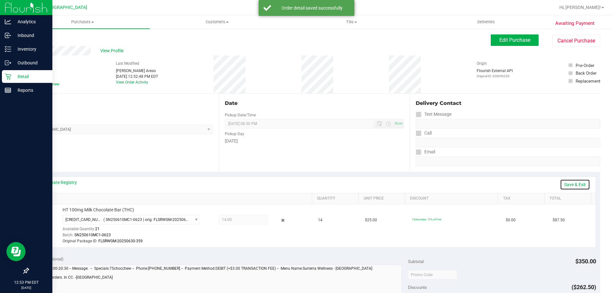
click at [572, 182] on link "Save & Exit" at bounding box center [575, 184] width 30 height 11
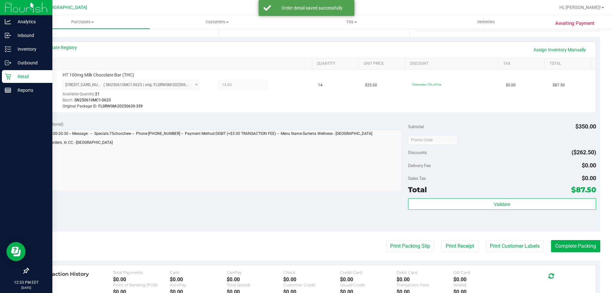
scroll to position [192, 0]
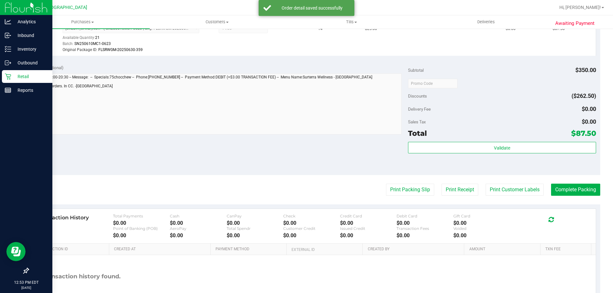
click at [508, 135] on div "Total $87.50" at bounding box center [502, 133] width 188 height 11
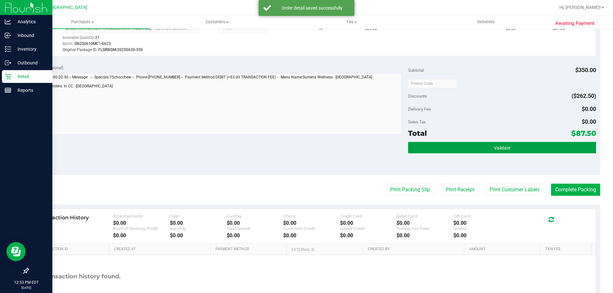
click at [508, 143] on button "Validate" at bounding box center [502, 147] width 188 height 11
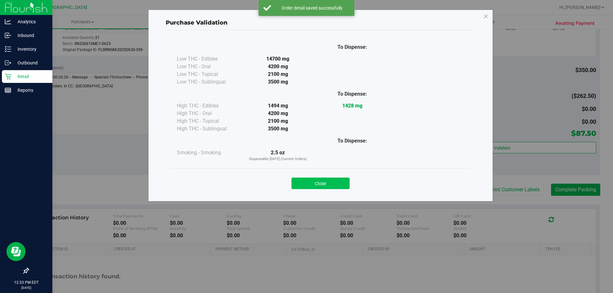
click at [312, 181] on button "Close" at bounding box center [321, 183] width 58 height 11
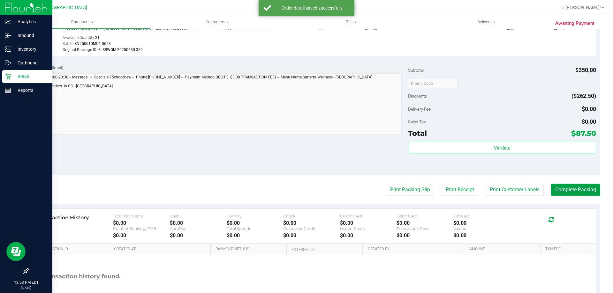
drag, startPoint x: 570, startPoint y: 189, endPoint x: 305, endPoint y: 148, distance: 268.5
click at [305, 148] on purchase-details "Back Edit Purchase Cancel Purchase View Profile # 11986673 BioTrack ID: - Submi…" at bounding box center [314, 83] width 572 height 481
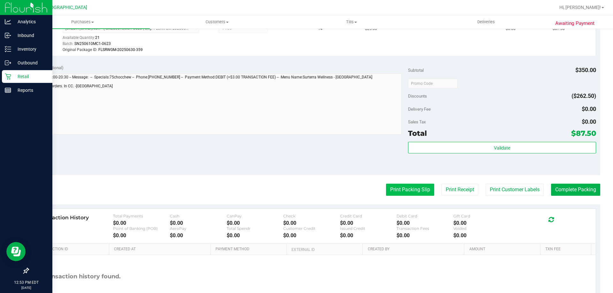
click at [395, 191] on button "Print Packing Slip" at bounding box center [410, 190] width 48 height 12
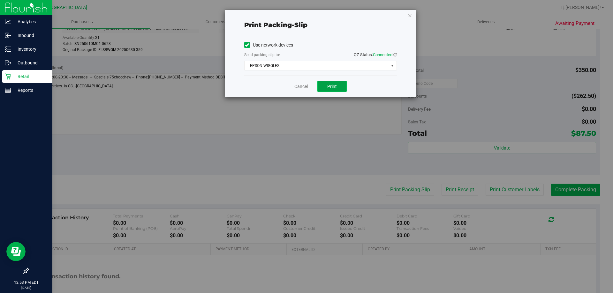
click at [333, 91] on button "Print" at bounding box center [331, 86] width 29 height 11
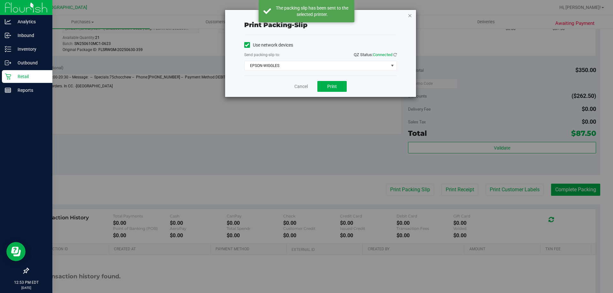
click at [408, 14] on icon "button" at bounding box center [410, 15] width 4 height 8
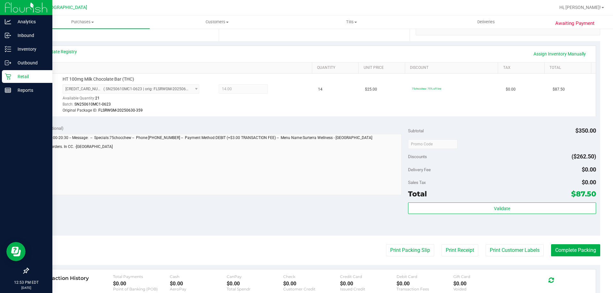
scroll to position [203, 0]
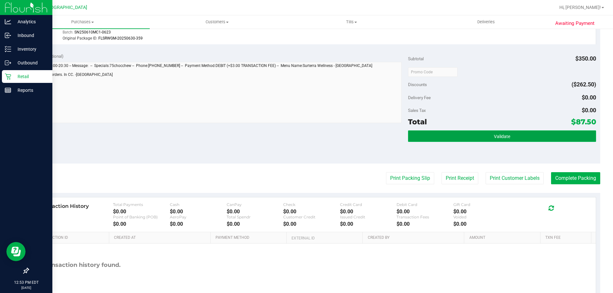
click at [484, 133] on button "Validate" at bounding box center [502, 136] width 188 height 11
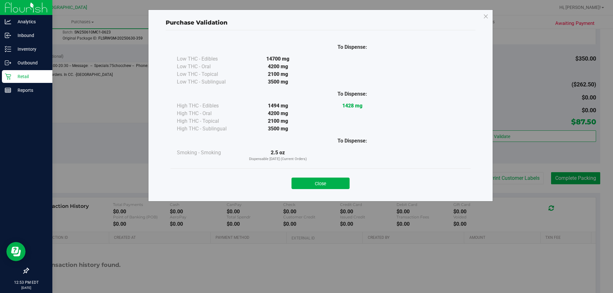
click at [320, 177] on div "Close" at bounding box center [320, 182] width 291 height 16
click at [321, 188] on button "Close" at bounding box center [321, 183] width 58 height 11
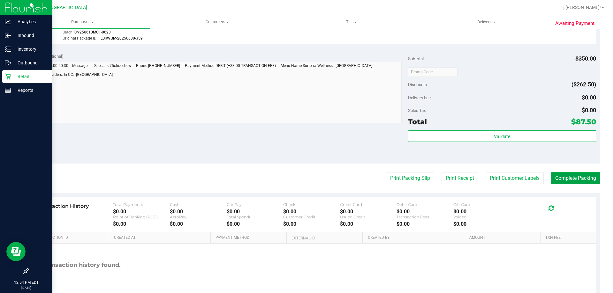
click at [582, 172] on button "Complete Packing" at bounding box center [575, 178] width 49 height 12
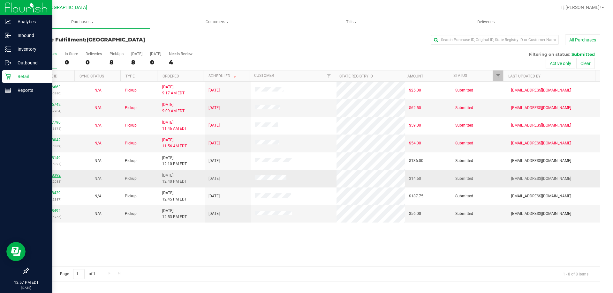
click at [57, 176] on link "11988392" at bounding box center [52, 175] width 18 height 4
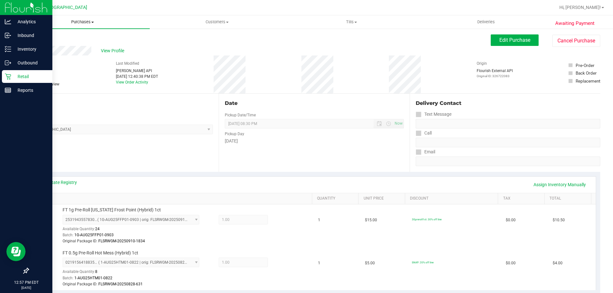
click at [83, 28] on uib-tab-heading "Purchases Summary of purchases Fulfillment All purchases" at bounding box center [82, 21] width 134 height 13
click at [59, 49] on li "Fulfillment" at bounding box center [82, 46] width 134 height 8
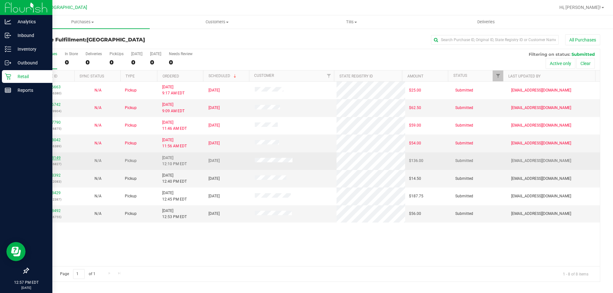
click at [44, 158] on link "11988149" at bounding box center [52, 158] width 18 height 4
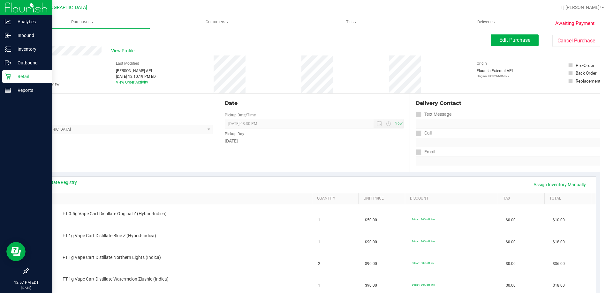
scroll to position [96, 0]
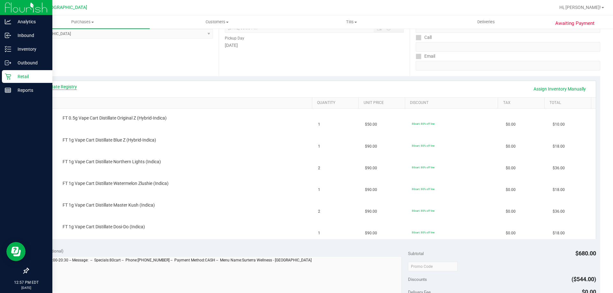
click at [69, 85] on link "View State Registry" at bounding box center [58, 87] width 38 height 6
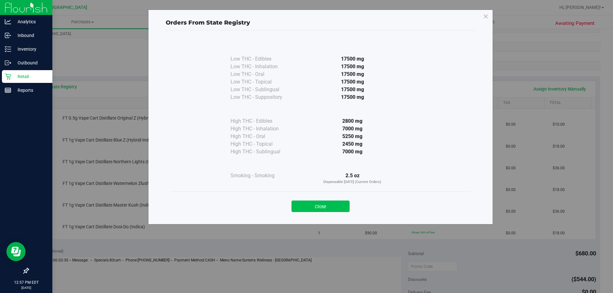
click at [327, 210] on button "Close" at bounding box center [321, 206] width 58 height 11
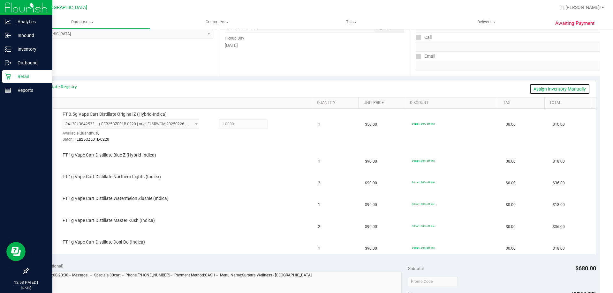
click at [562, 94] on link "Assign Inventory Manually" at bounding box center [559, 89] width 61 height 11
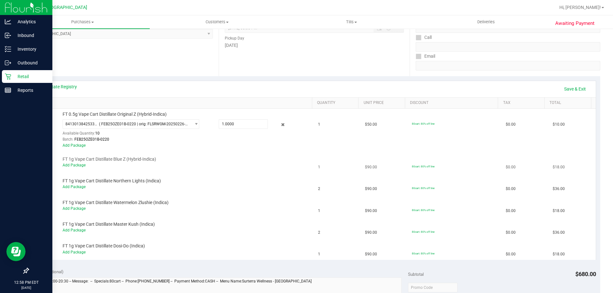
click at [76, 168] on div "Add Package" at bounding box center [186, 166] width 247 height 6
click at [77, 167] on link "Add Package" at bounding box center [74, 165] width 23 height 4
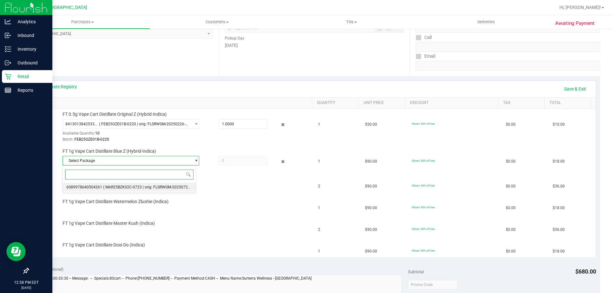
click at [148, 187] on span "( MAR25BZK02C-0723 | orig: FLSRWGM-20250729-1908 )" at bounding box center [152, 187] width 99 height 4
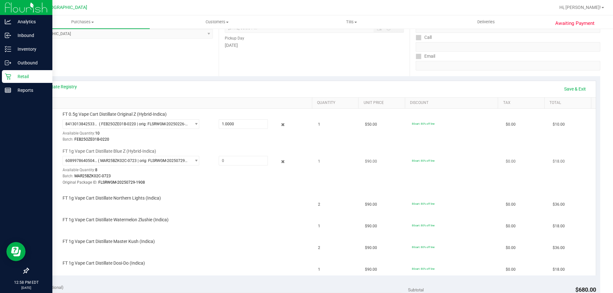
click at [233, 168] on div "6089978640504261 ( MAR25BZK02C-0723 | orig: FLSRWGM-20250729-1908 ) 60899786405…" at bounding box center [186, 171] width 247 height 30
click at [246, 161] on span at bounding box center [243, 161] width 49 height 10
type input "1"
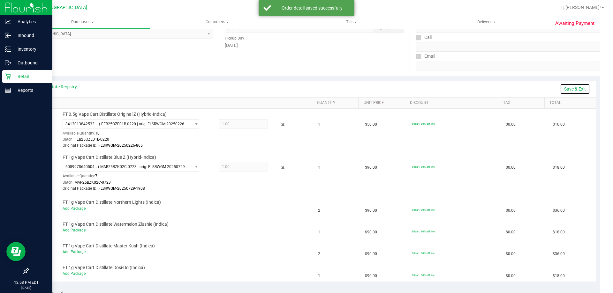
click at [574, 94] on link "Save & Exit" at bounding box center [575, 89] width 30 height 11
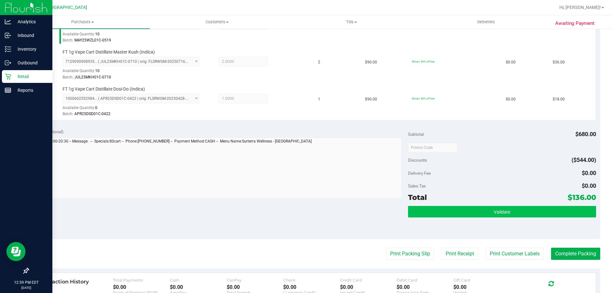
scroll to position [319, 0]
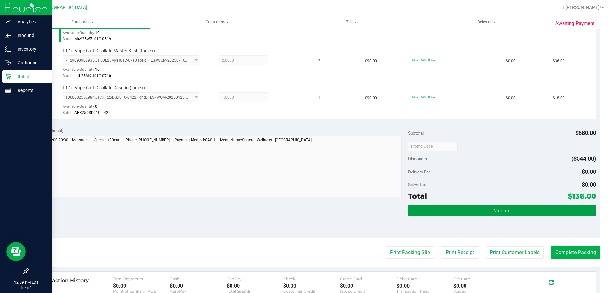
click at [483, 211] on button "Validate" at bounding box center [502, 210] width 188 height 11
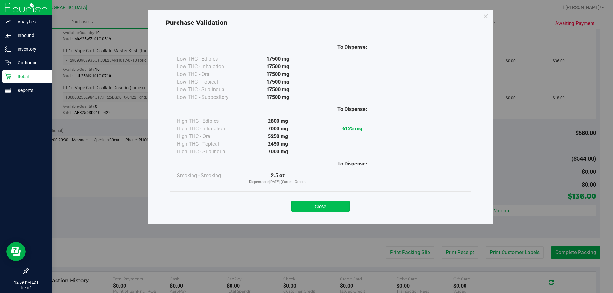
click at [337, 209] on button "Close" at bounding box center [321, 206] width 58 height 11
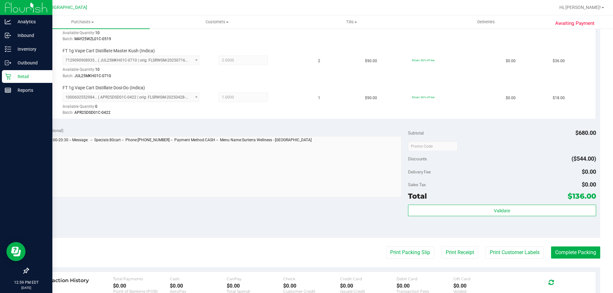
click at [401, 265] on purchase-details "Back Edit Purchase Cancel Purchase View Profile # 11988149 BioTrack ID: - Submi…" at bounding box center [314, 51] width 572 height 672
click at [406, 244] on purchase-details "Back Edit Purchase Cancel Purchase View Profile # 11988149 BioTrack ID: - Submi…" at bounding box center [314, 51] width 572 height 672
click at [395, 245] on purchase-details "Back Edit Purchase Cancel Purchase View Profile # 11988149 BioTrack ID: - Submi…" at bounding box center [314, 51] width 572 height 672
click at [393, 255] on button "Print Packing Slip" at bounding box center [410, 253] width 48 height 12
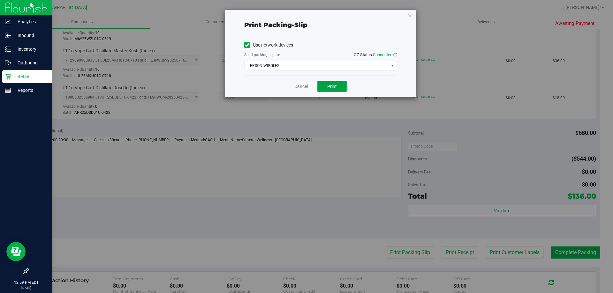
click at [341, 92] on button "Print" at bounding box center [331, 86] width 29 height 11
click at [407, 12] on div "Print packing-slip Use network devices Send packing-slip to: QZ Status: Connect…" at bounding box center [320, 53] width 191 height 87
click at [408, 14] on icon "button" at bounding box center [410, 15] width 4 height 8
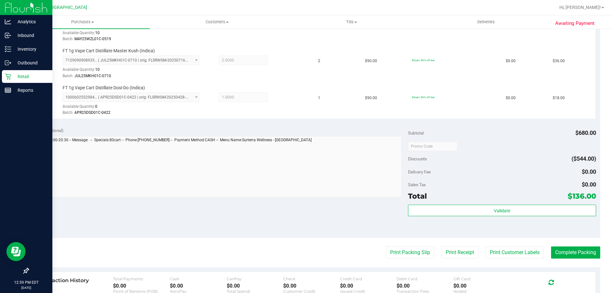
click at [493, 221] on div "Validate" at bounding box center [502, 219] width 188 height 29
click at [493, 219] on div "Validate" at bounding box center [502, 219] width 188 height 29
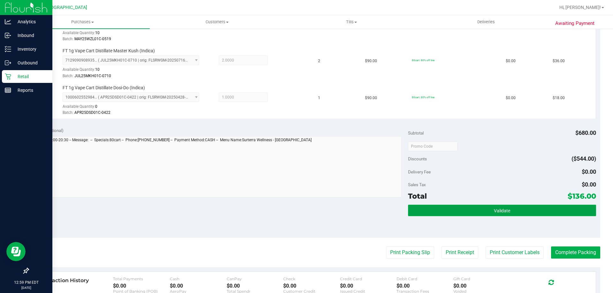
click at [494, 216] on button "Validate" at bounding box center [502, 210] width 188 height 11
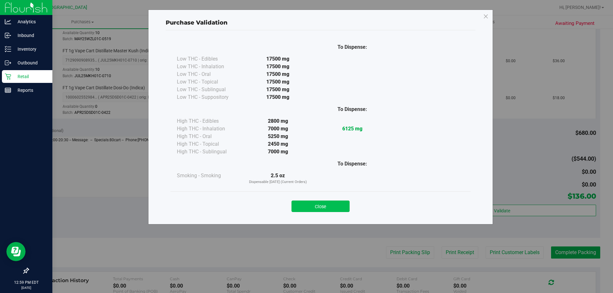
click at [338, 206] on button "Close" at bounding box center [321, 206] width 58 height 11
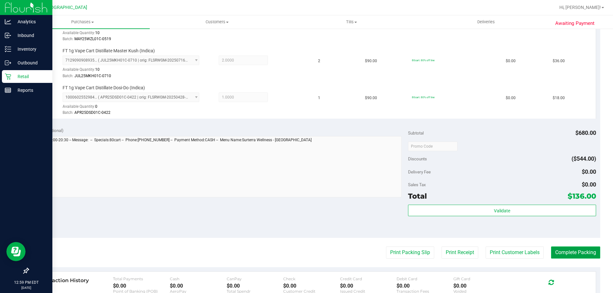
click at [577, 253] on button "Complete Packing" at bounding box center [575, 253] width 49 height 12
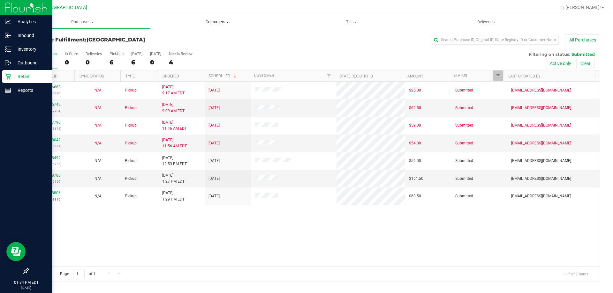
click at [237, 18] on uib-tab-heading "Customers All customers Add a new customer All physicians" at bounding box center [217, 22] width 134 height 13
click at [218, 34] on ul "All customers Add a new customer All physicians" at bounding box center [217, 46] width 134 height 34
click at [218, 21] on span "Customers" at bounding box center [217, 22] width 134 height 6
click at [203, 35] on li "All customers" at bounding box center [217, 39] width 134 height 8
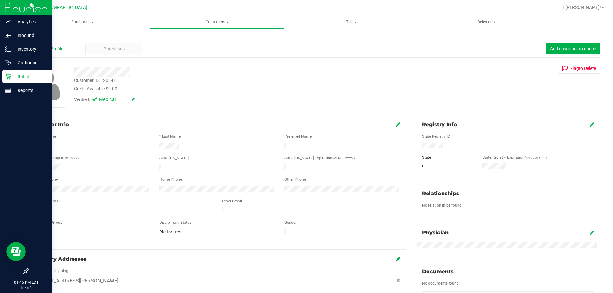
click at [6, 75] on icon at bounding box center [8, 77] width 6 height 6
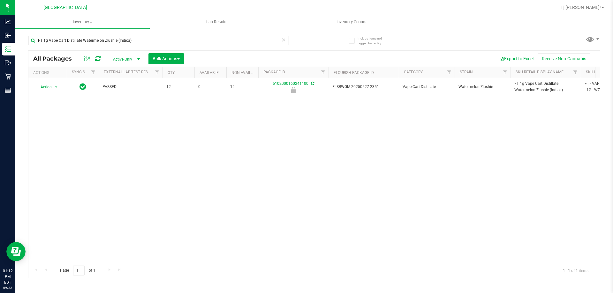
click at [169, 43] on input "FT 1g Vape Cart Distillate Watermelon Zlushie (Indica)" at bounding box center [158, 41] width 261 height 10
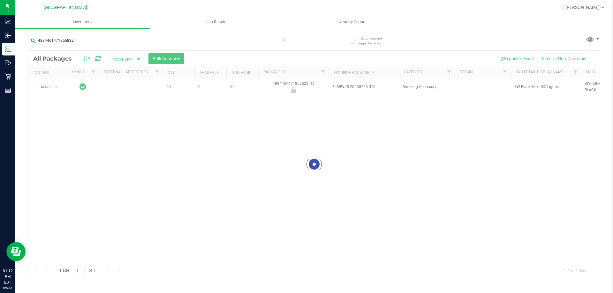
type input "4894461471855822"
click at [54, 86] on div at bounding box center [314, 165] width 572 height 228
click at [48, 88] on span "Action" at bounding box center [43, 87] width 17 height 9
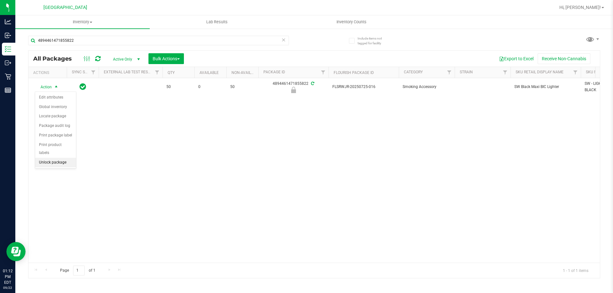
click at [51, 158] on li "Unlock package" at bounding box center [55, 163] width 41 height 10
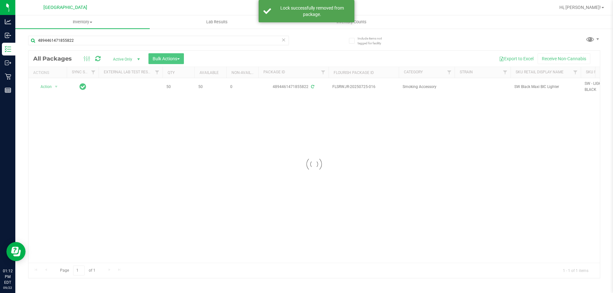
click at [550, 87] on div at bounding box center [314, 165] width 572 height 228
click at [545, 85] on span "SW Black Maxi BIC Lighter" at bounding box center [545, 87] width 63 height 6
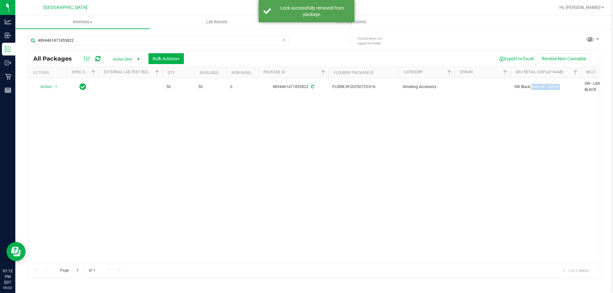
click at [545, 85] on span "SW Black Maxi BIC Lighter" at bounding box center [545, 87] width 63 height 6
click at [239, 42] on input "4894461471855822" at bounding box center [158, 41] width 261 height 10
paste input "SW Black Maxi BIC Lighter"
click at [239, 42] on input "SW Black Maxi BIC Lighter" at bounding box center [158, 41] width 261 height 10
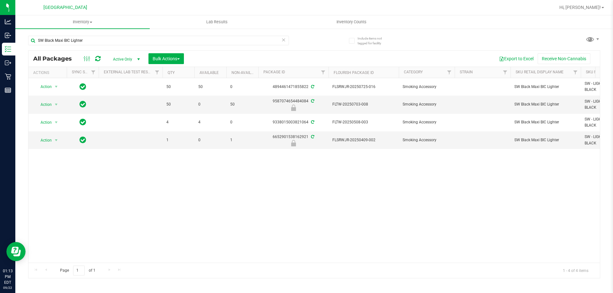
click at [102, 223] on div "Action Action Adjust qty Create package Edit attributes Global inventory Locate…" at bounding box center [314, 170] width 572 height 185
click at [198, 37] on input "SW Black Maxi BIC Lighter" at bounding box center [158, 41] width 261 height 10
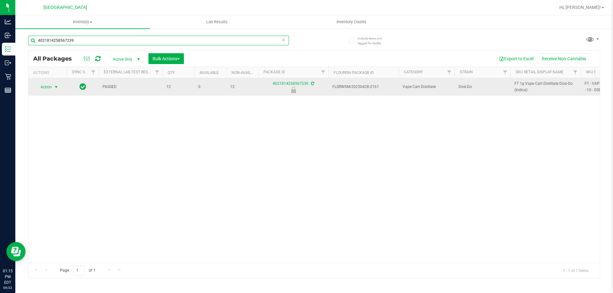
type input "4021814258567239"
click at [51, 85] on span "Action" at bounding box center [43, 87] width 17 height 9
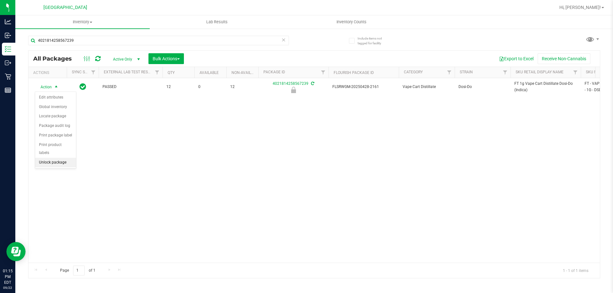
click at [56, 158] on li "Unlock package" at bounding box center [55, 163] width 41 height 10
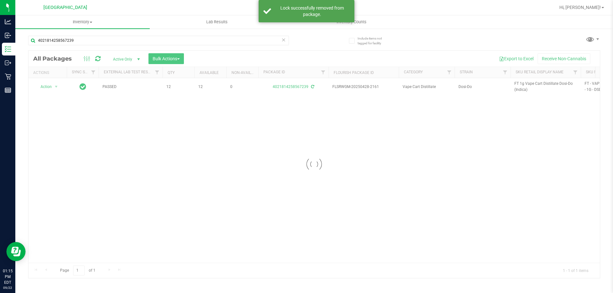
click at [525, 82] on div at bounding box center [314, 165] width 572 height 228
click at [525, 82] on span "FT 1g Vape Cart Distillate Dosi-Do (Indica)" at bounding box center [545, 87] width 63 height 12
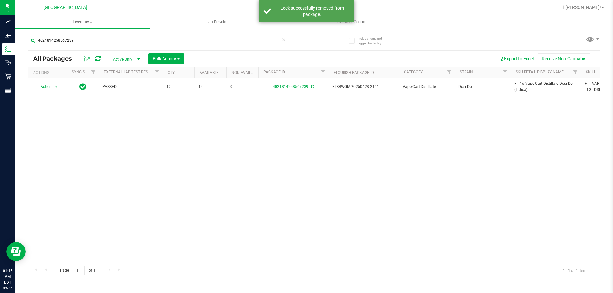
click at [260, 40] on input "4021814258567239" at bounding box center [158, 41] width 261 height 10
paste input "FT 1g Vape Cart Distillate Dosi-Do (Indica)"
type input "FT 1g Vape Cart Distillate Dosi-Do (Indica)"
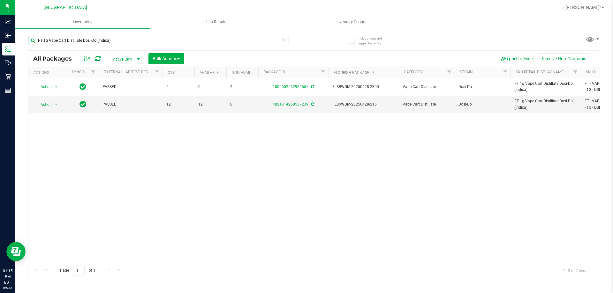
click at [250, 42] on input "FT 1g Vape Cart Distillate Dosi-Do (Indica)" at bounding box center [158, 41] width 261 height 10
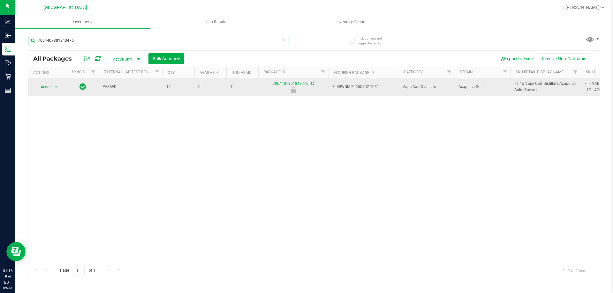
type input "7064407301843476"
click at [47, 88] on span "Action" at bounding box center [43, 87] width 17 height 9
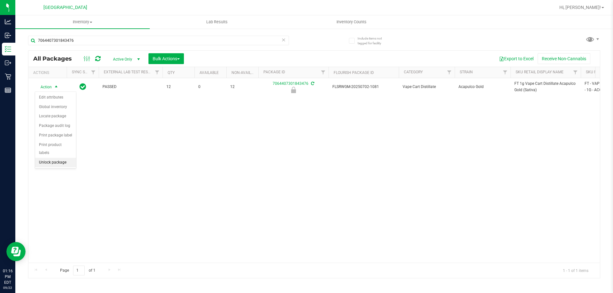
click at [59, 158] on li "Unlock package" at bounding box center [55, 163] width 41 height 10
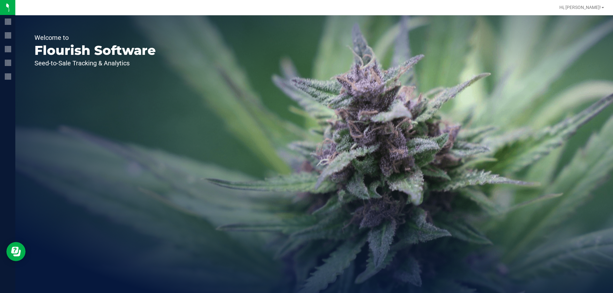
drag, startPoint x: 480, startPoint y: 4, endPoint x: 46, endPoint y: 86, distance: 442.1
click at [50, 81] on div "Welcome to Flourish Software Seed-to-Sale Tracking & Analytics" at bounding box center [95, 154] width 160 height 278
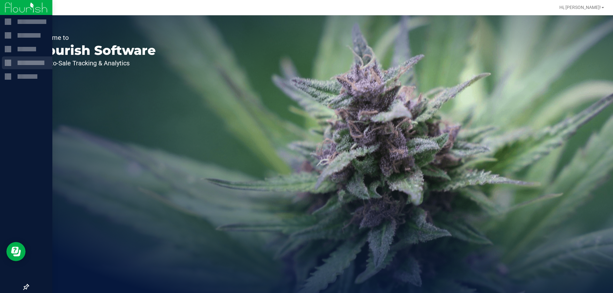
click at [0, 65] on div at bounding box center [26, 64] width 52 height 14
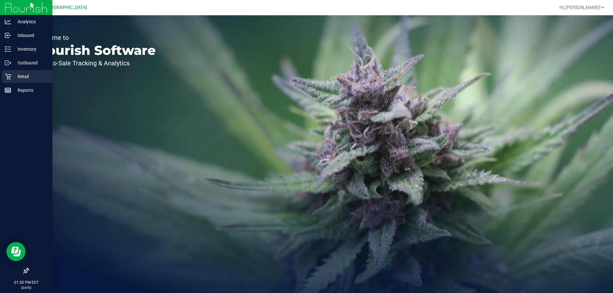
click at [14, 80] on div "Retail" at bounding box center [27, 76] width 50 height 13
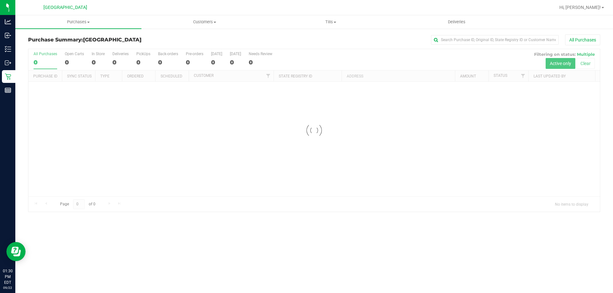
click at [72, 30] on div "Purchase Summary: [GEOGRAPHIC_DATA] All Purchases Loading... All Purchases 0 Op…" at bounding box center [314, 123] width 598 height 191
click at [89, 25] on uib-tab-heading "Purchases Summary of purchases Fulfillment All purchases" at bounding box center [78, 21] width 126 height 13
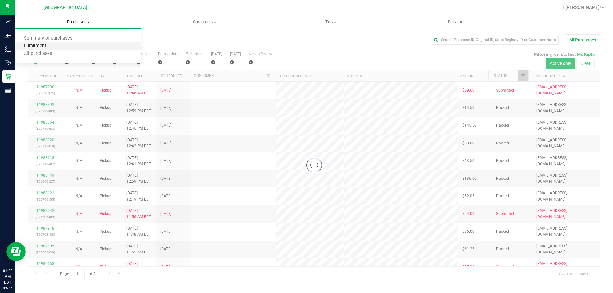
click at [44, 48] on span "Fulfillment" at bounding box center [35, 45] width 40 height 5
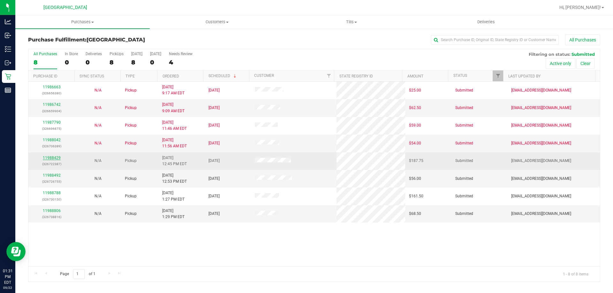
click at [55, 157] on link "11988429" at bounding box center [52, 158] width 18 height 4
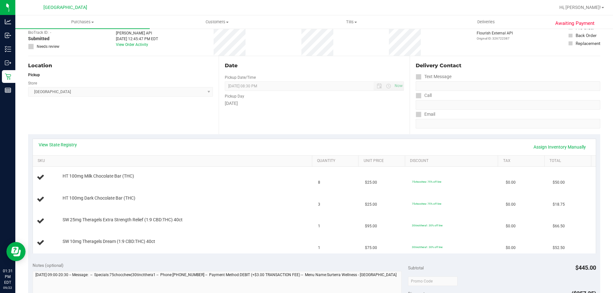
scroll to position [96, 0]
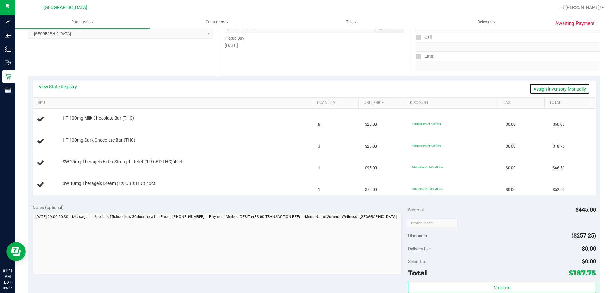
click at [568, 85] on link "Assign Inventory Manually" at bounding box center [559, 89] width 61 height 11
click at [77, 125] on div "Add Package" at bounding box center [186, 123] width 247 height 6
click at [80, 120] on div "Add Package" at bounding box center [186, 123] width 247 height 6
click at [77, 121] on link "Add Package" at bounding box center [74, 122] width 23 height 4
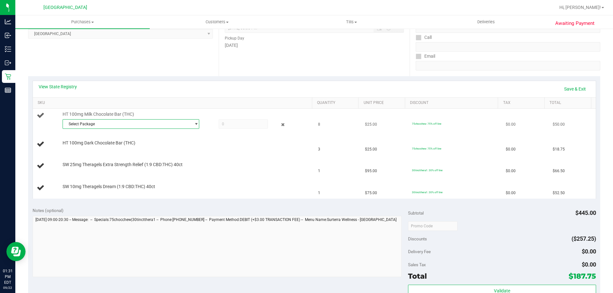
click at [137, 124] on span "Select Package" at bounding box center [127, 124] width 128 height 9
click at [145, 151] on span "( SN250610MC1-0623 | orig: FLSRWGM-20250630-359 )" at bounding box center [158, 150] width 97 height 4
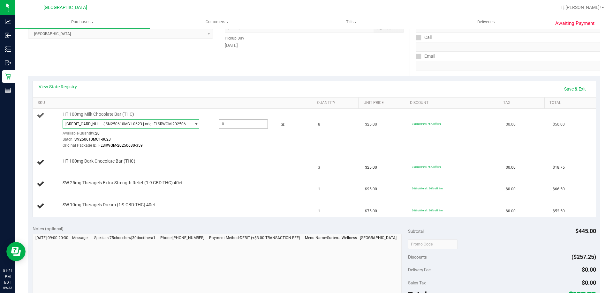
click at [236, 125] on span at bounding box center [243, 124] width 49 height 10
type input "8"
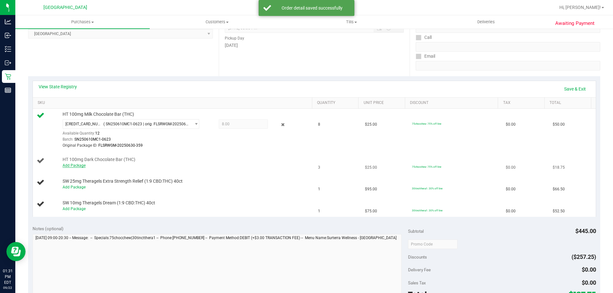
click at [77, 164] on link "Add Package" at bounding box center [74, 165] width 23 height 4
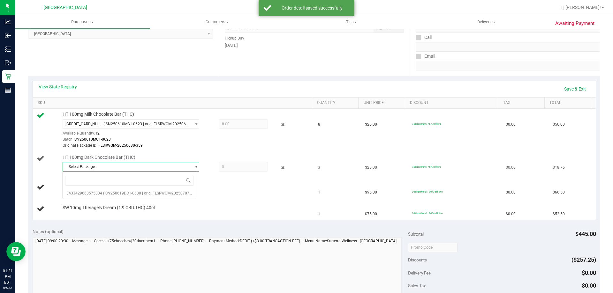
click at [145, 167] on span "Select Package" at bounding box center [127, 167] width 128 height 9
click at [155, 167] on span "Select Package" at bounding box center [127, 167] width 128 height 9
click at [150, 193] on span "( SN250619DC1-0630 | orig: FLSRWGM-20250707-044 )" at bounding box center [151, 193] width 96 height 4
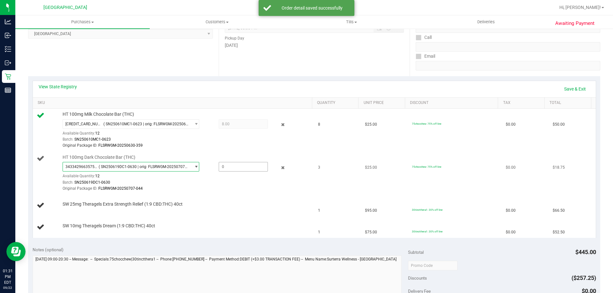
click at [234, 164] on span at bounding box center [243, 167] width 49 height 10
type input "3"
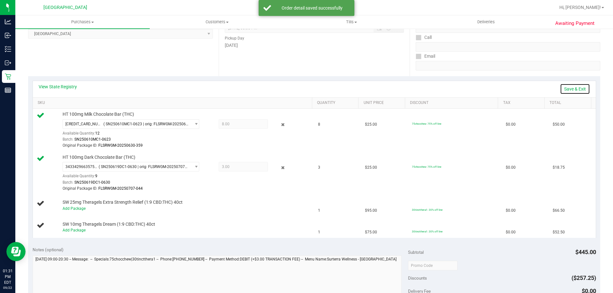
click at [564, 88] on link "Save & Exit" at bounding box center [575, 89] width 30 height 11
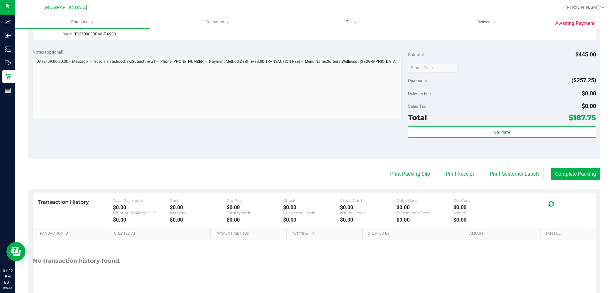
scroll to position [352, 0]
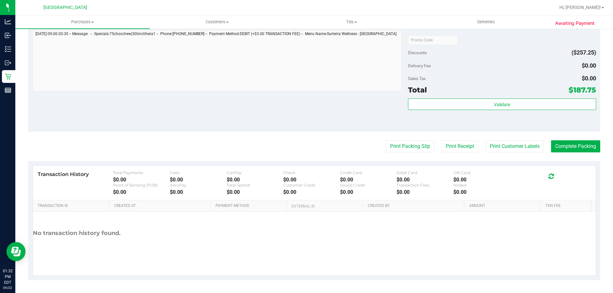
click at [480, 111] on div "Validate" at bounding box center [502, 113] width 188 height 29
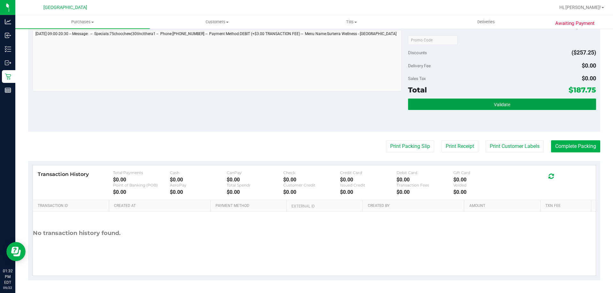
click at [494, 106] on span "Validate" at bounding box center [502, 104] width 16 height 5
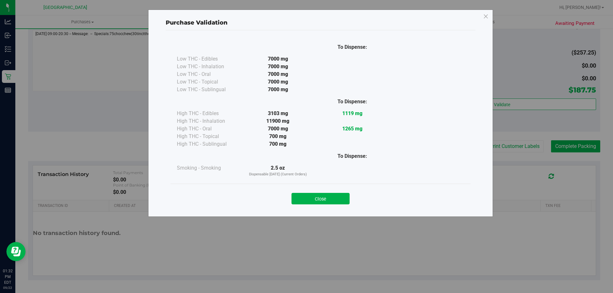
click at [331, 196] on button "Close" at bounding box center [321, 198] width 58 height 11
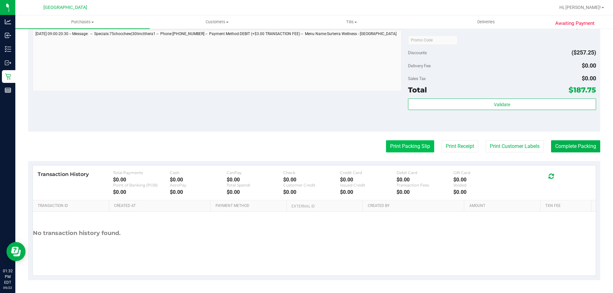
click at [403, 143] on button "Print Packing Slip" at bounding box center [410, 146] width 48 height 12
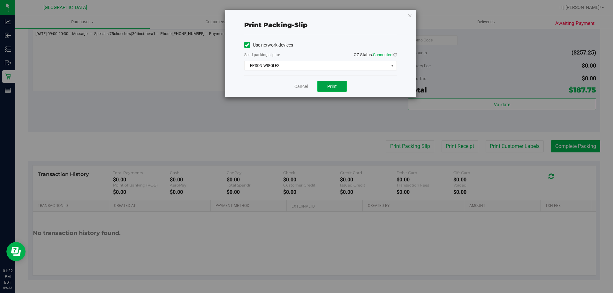
click at [333, 90] on button "Print" at bounding box center [331, 86] width 29 height 11
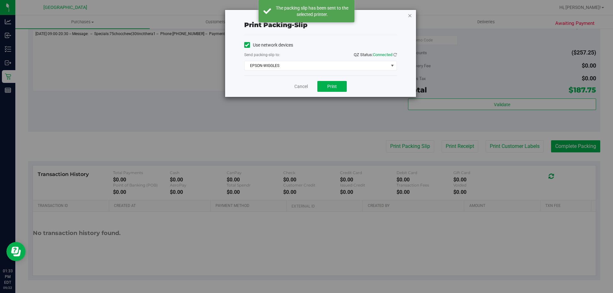
click at [409, 14] on icon "button" at bounding box center [410, 15] width 4 height 8
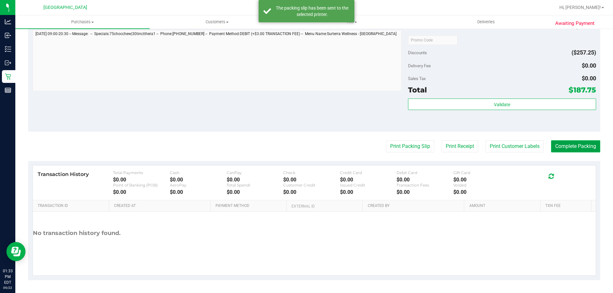
click at [585, 145] on button "Complete Packing" at bounding box center [575, 146] width 49 height 12
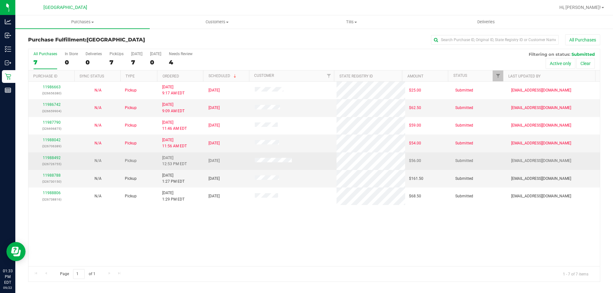
click at [54, 155] on div "11988492 (326726755)" at bounding box center [51, 161] width 39 height 12
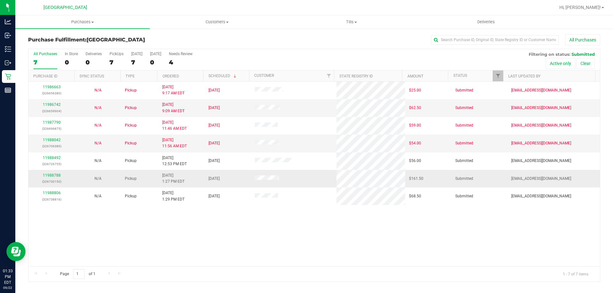
click at [49, 173] on div "11988788 (326730150)" at bounding box center [51, 179] width 39 height 12
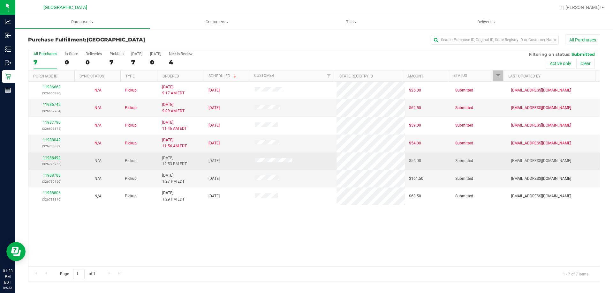
click at [55, 160] on link "11988492" at bounding box center [52, 158] width 18 height 4
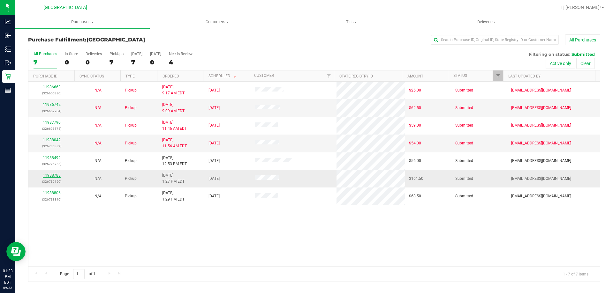
click at [55, 173] on link "11988788" at bounding box center [52, 175] width 18 height 4
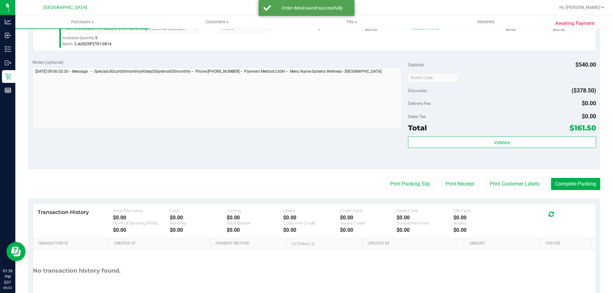
scroll to position [447, 0]
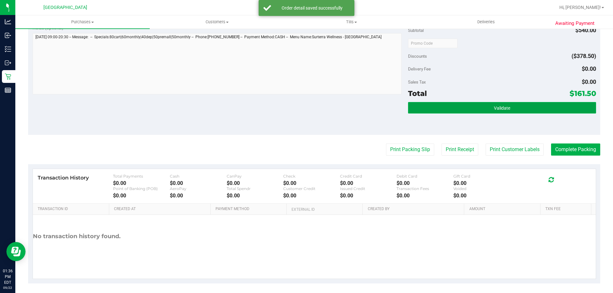
click at [504, 111] on button "Validate" at bounding box center [502, 107] width 188 height 11
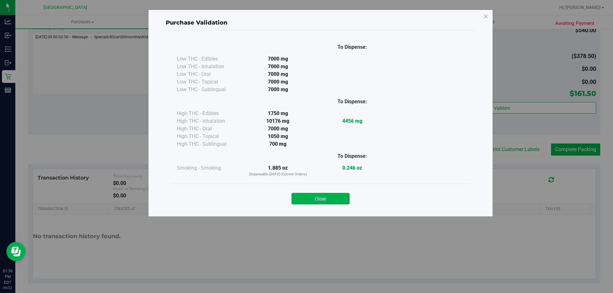
click at [331, 196] on button "Close" at bounding box center [321, 198] width 58 height 11
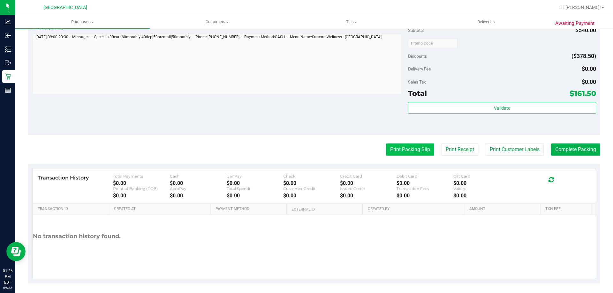
click at [400, 154] on button "Print Packing Slip" at bounding box center [410, 150] width 48 height 12
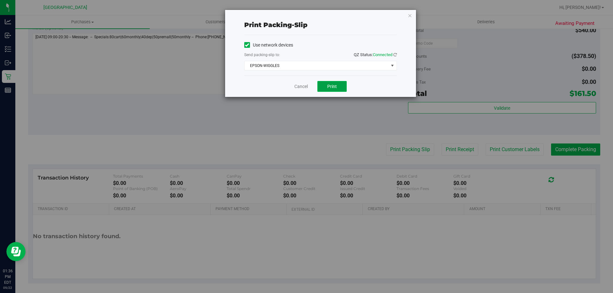
click at [321, 88] on button "Print" at bounding box center [331, 86] width 29 height 11
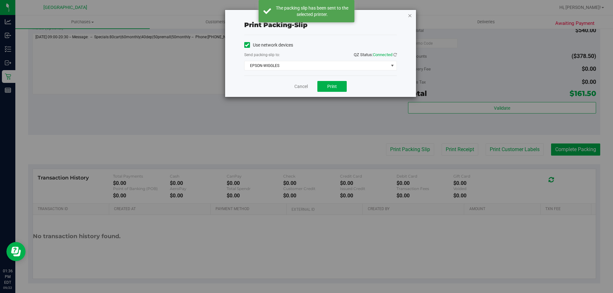
click at [409, 15] on icon "button" at bounding box center [410, 15] width 4 height 8
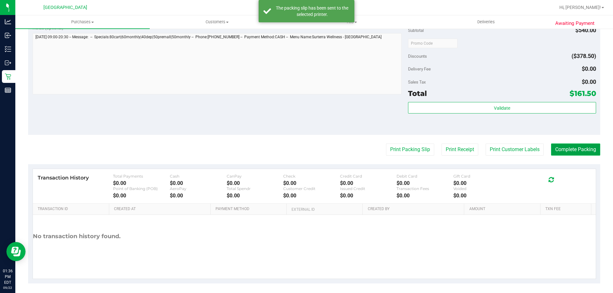
click at [559, 148] on button "Complete Packing" at bounding box center [575, 150] width 49 height 12
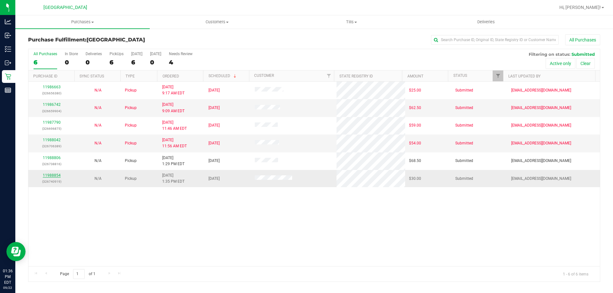
click at [56, 174] on link "11988854" at bounding box center [52, 175] width 18 height 4
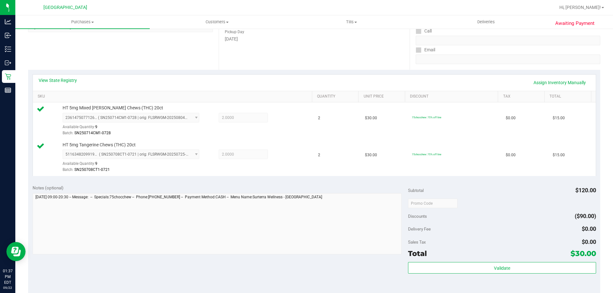
scroll to position [128, 0]
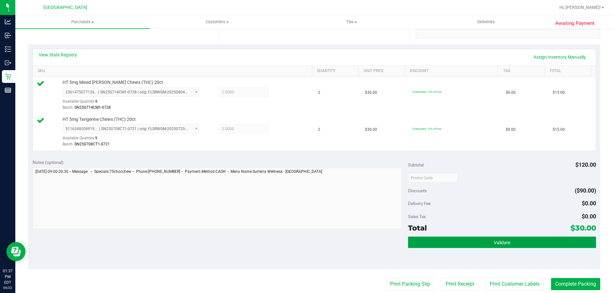
click at [580, 239] on button "Validate" at bounding box center [502, 242] width 188 height 11
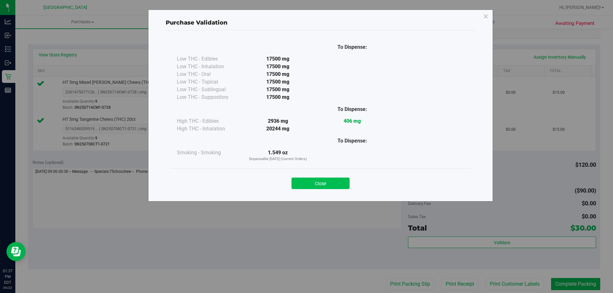
drag, startPoint x: 330, startPoint y: 183, endPoint x: 326, endPoint y: 182, distance: 4.3
click at [328, 183] on div "Close" at bounding box center [320, 182] width 291 height 16
click at [326, 182] on button "Close" at bounding box center [321, 183] width 58 height 11
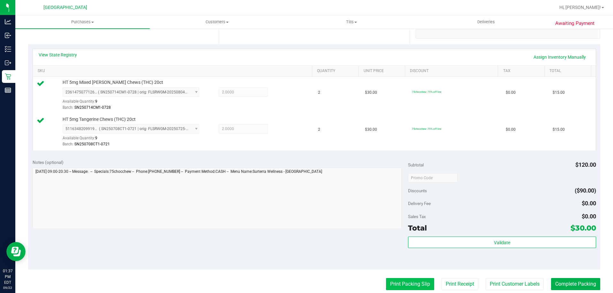
click at [393, 285] on button "Print Packing Slip" at bounding box center [410, 284] width 48 height 12
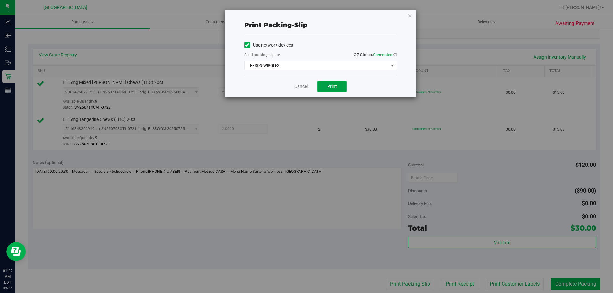
click at [323, 85] on button "Print" at bounding box center [331, 86] width 29 height 11
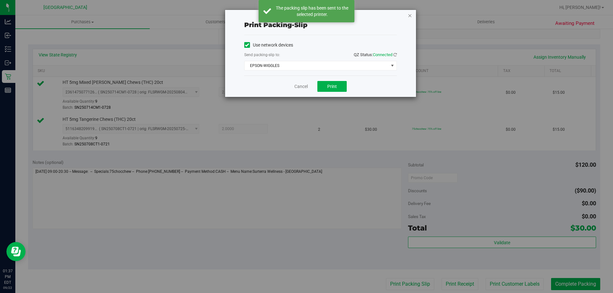
click at [409, 19] on icon "button" at bounding box center [410, 15] width 4 height 8
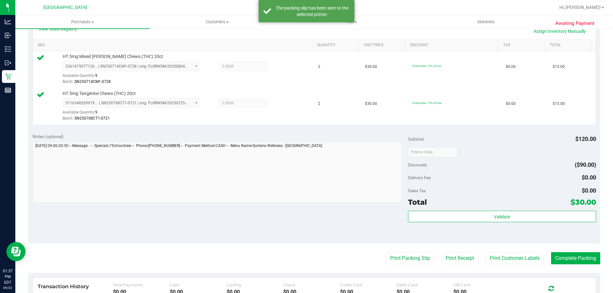
scroll to position [255, 0]
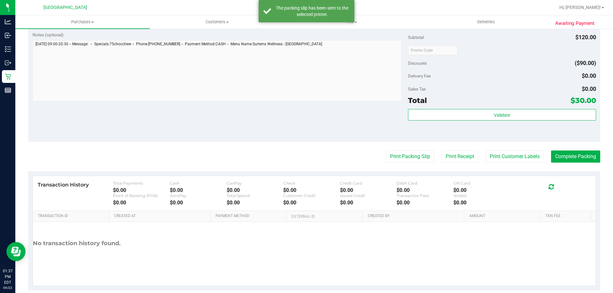
click at [491, 123] on div "Validate" at bounding box center [502, 123] width 188 height 29
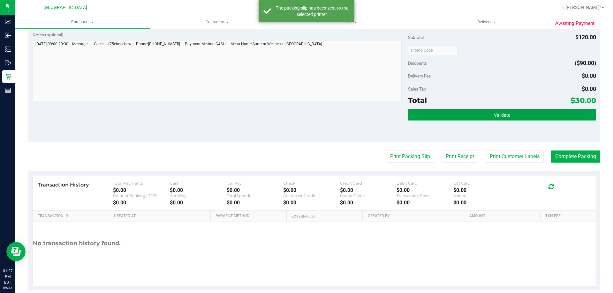
click at [491, 118] on button "Validate" at bounding box center [502, 114] width 188 height 11
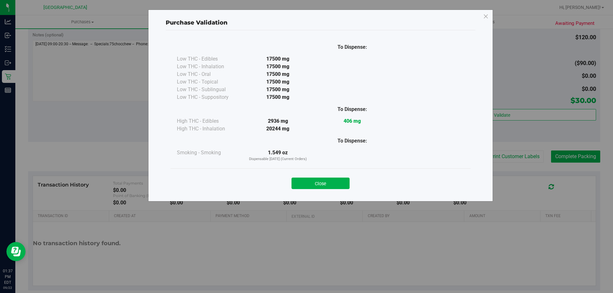
drag, startPoint x: 323, startPoint y: 178, endPoint x: 472, endPoint y: 199, distance: 150.0
click at [323, 178] on div "Close" at bounding box center [320, 182] width 291 height 16
click at [335, 186] on button "Close" at bounding box center [321, 183] width 58 height 11
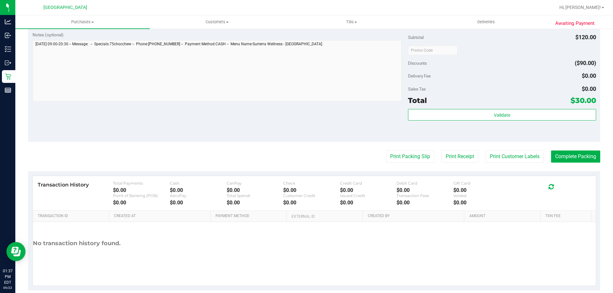
click at [598, 155] on div "Awaiting Payment Back Edit Purchase Cancel Purchase View Profile # 11988854 Bio…" at bounding box center [314, 38] width 598 height 531
click at [590, 156] on button "Complete Packing" at bounding box center [575, 157] width 49 height 12
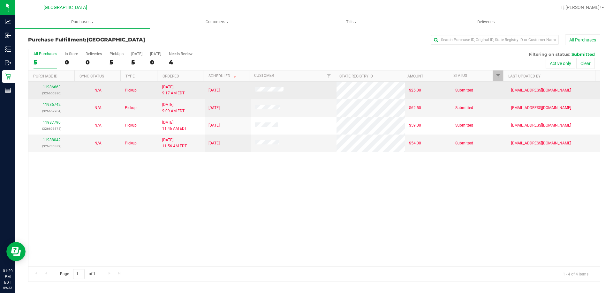
click at [51, 89] on div "11986663 (326656380)" at bounding box center [51, 90] width 39 height 12
click at [52, 88] on link "11986663" at bounding box center [52, 87] width 18 height 4
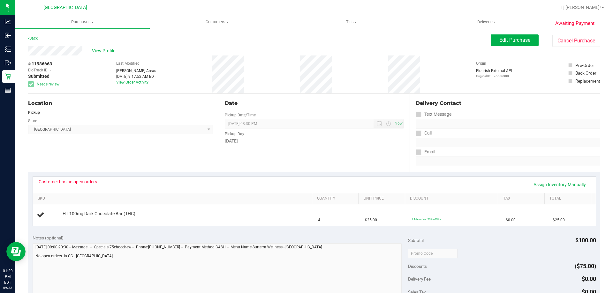
scroll to position [64, 0]
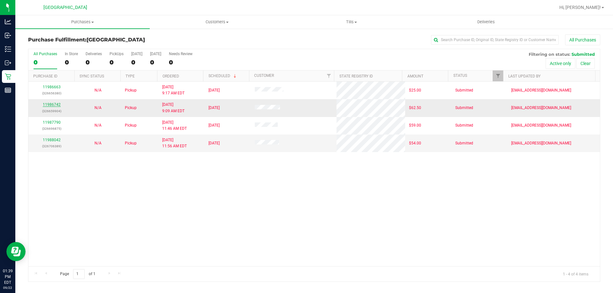
click at [52, 104] on link "11986742" at bounding box center [52, 104] width 18 height 4
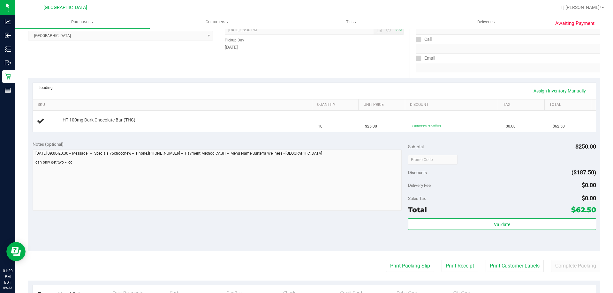
scroll to position [96, 0]
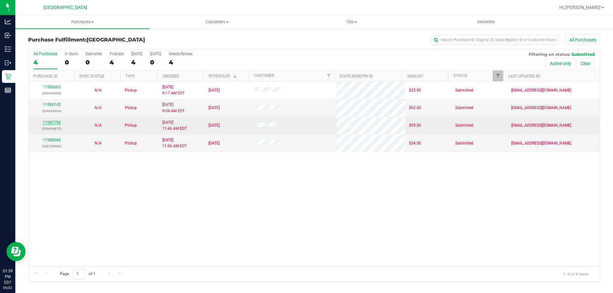
click at [49, 124] on link "11987790" at bounding box center [52, 122] width 18 height 4
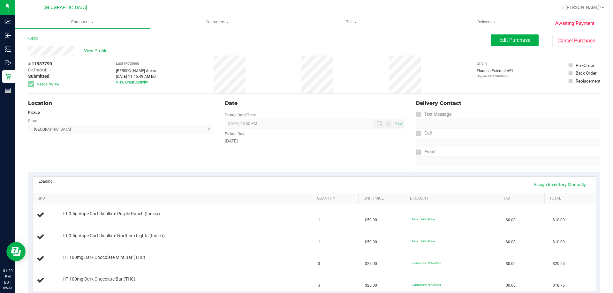
scroll to position [64, 0]
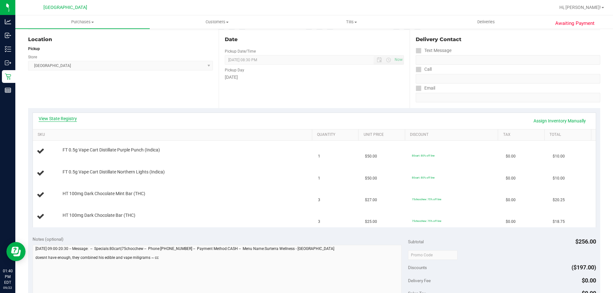
click at [63, 121] on link "View State Registry" at bounding box center [58, 119] width 38 height 6
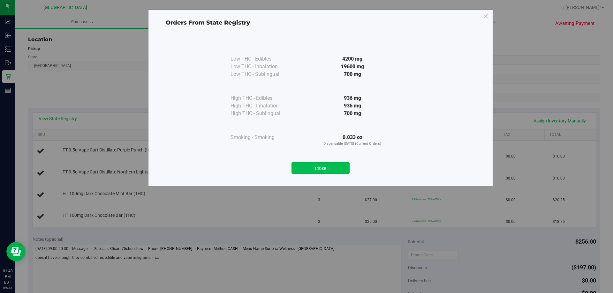
click at [323, 169] on button "Close" at bounding box center [321, 168] width 58 height 11
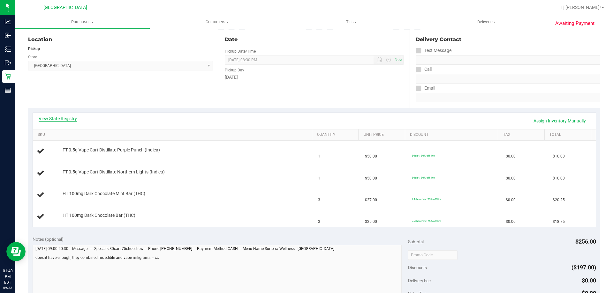
click at [59, 118] on link "View State Registry" at bounding box center [58, 119] width 38 height 6
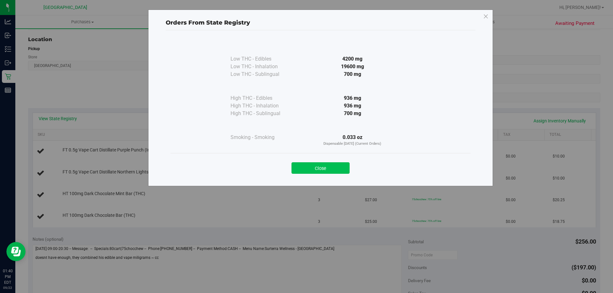
click at [336, 170] on button "Close" at bounding box center [321, 168] width 58 height 11
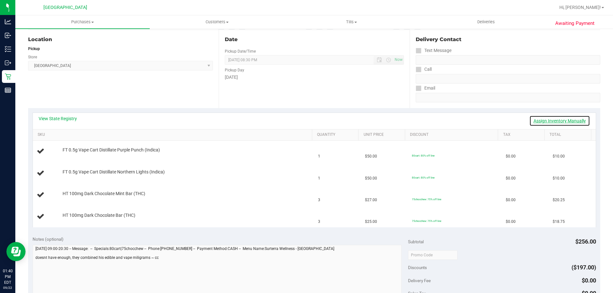
click at [550, 118] on link "Assign Inventory Manually" at bounding box center [559, 121] width 61 height 11
click at [77, 154] on link "Add Package" at bounding box center [74, 154] width 23 height 4
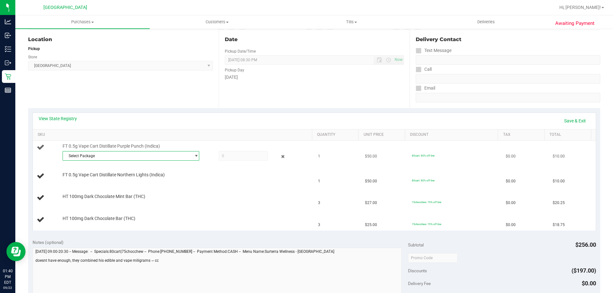
click at [99, 155] on span "Select Package" at bounding box center [127, 156] width 128 height 9
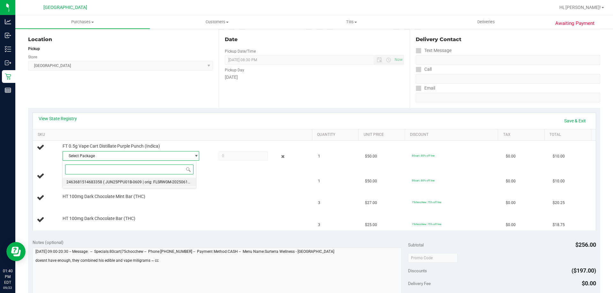
click at [110, 182] on span "( JUN25PPU01B-0609 | orig: FLSRWGM-20250616-719 )" at bounding box center [151, 182] width 97 height 4
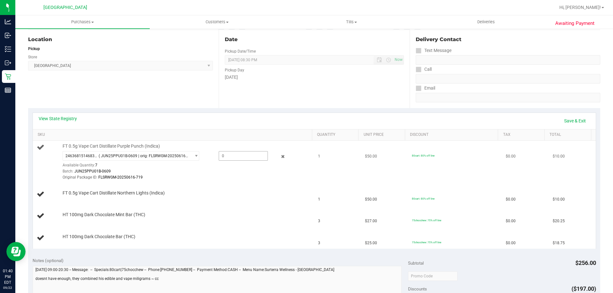
drag, startPoint x: 236, startPoint y: 151, endPoint x: 240, endPoint y: 156, distance: 6.6
click at [236, 152] on span at bounding box center [243, 156] width 49 height 10
type input "1"
type input "1.0000"
click at [203, 189] on td "FT 0.5g Vape Cart Distillate Northern Lights (Indica)" at bounding box center [174, 195] width 282 height 22
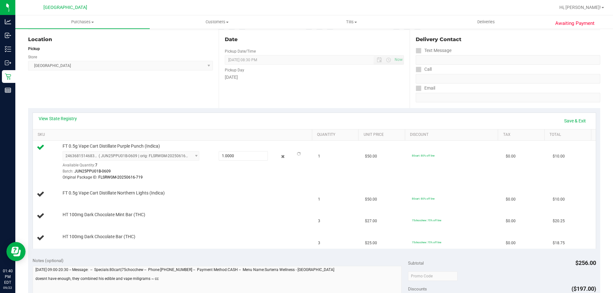
drag, startPoint x: 589, startPoint y: 121, endPoint x: 576, endPoint y: 120, distance: 13.1
click at [586, 120] on div "View State Registry Save & Exit" at bounding box center [314, 121] width 563 height 16
click at [572, 120] on link "Save & Exit" at bounding box center [575, 121] width 30 height 11
click at [560, 116] on link "Assign Inventory Manually" at bounding box center [559, 121] width 61 height 11
click at [565, 118] on link "Save & Exit" at bounding box center [575, 121] width 30 height 11
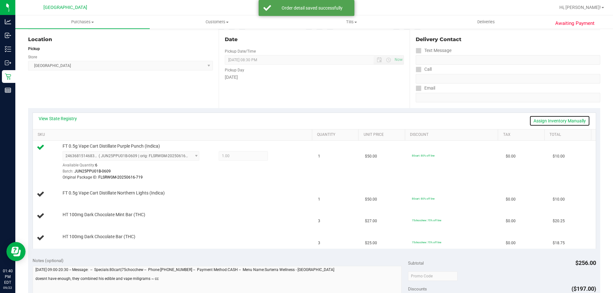
click at [535, 122] on link "Assign Inventory Manually" at bounding box center [559, 121] width 61 height 11
click at [281, 157] on icon at bounding box center [283, 156] width 7 height 7
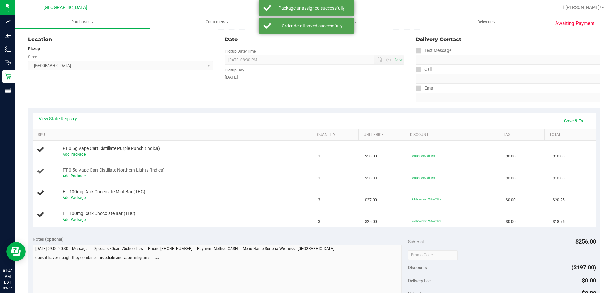
click at [78, 171] on span "FT 0.5g Vape Cart Distillate Northern Lights (Indica)" at bounding box center [114, 170] width 102 height 6
click at [79, 176] on link "Add Package" at bounding box center [74, 176] width 23 height 4
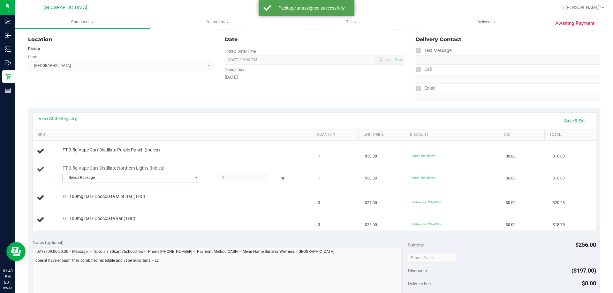
click at [121, 176] on span "Select Package" at bounding box center [127, 177] width 128 height 9
click at [135, 199] on div "Select Package 9807841991775026 ( JUN25NOL01B-0624 | orig: FLSRWGM-20250630-218…" at bounding box center [129, 196] width 134 height 27
click at [141, 203] on span "( JUN25NOL01B-0624 | orig: FLSRWGM-20250630-2181 )" at bounding box center [152, 204] width 99 height 4
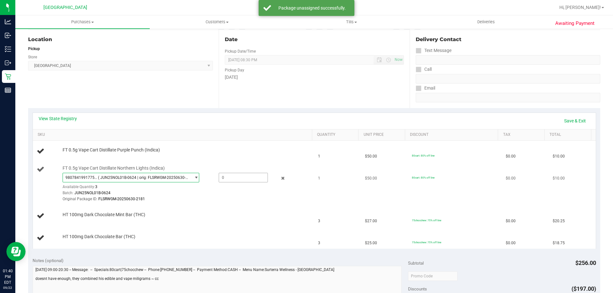
click at [238, 178] on span at bounding box center [243, 178] width 49 height 10
type input "1"
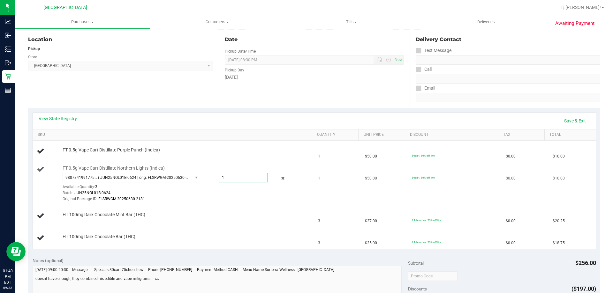
type input "1.0000"
click at [374, 177] on td "$50.00" at bounding box center [384, 184] width 47 height 43
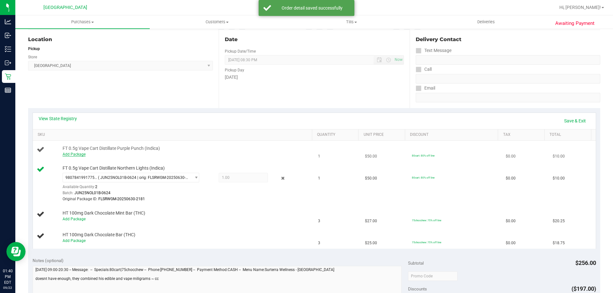
click at [67, 156] on link "Add Package" at bounding box center [74, 154] width 23 height 4
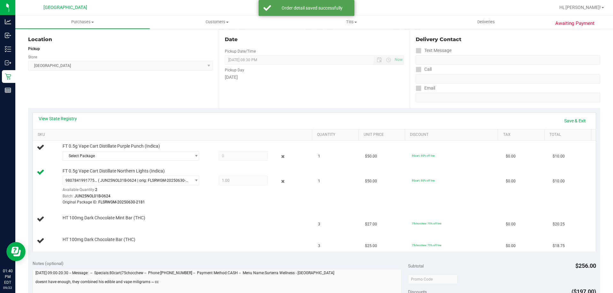
click at [87, 162] on div "Select Package 2463681514683358" at bounding box center [186, 156] width 247 height 11
click at [114, 154] on span "Select Package" at bounding box center [127, 156] width 128 height 9
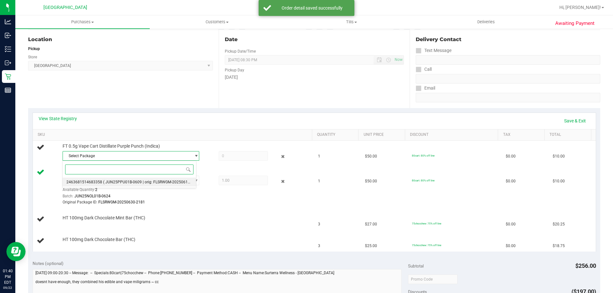
click at [116, 181] on span "( JUN25PPU01B-0609 | orig: FLSRWGM-20250616-719 )" at bounding box center [151, 182] width 97 height 4
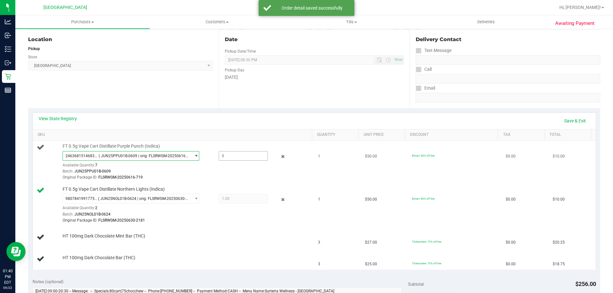
click at [231, 156] on span at bounding box center [243, 156] width 49 height 10
type input "1"
type input "1.0000"
click at [227, 236] on div "HT 100mg Dark Chocolate Mint Bar (THC)" at bounding box center [184, 236] width 250 height 6
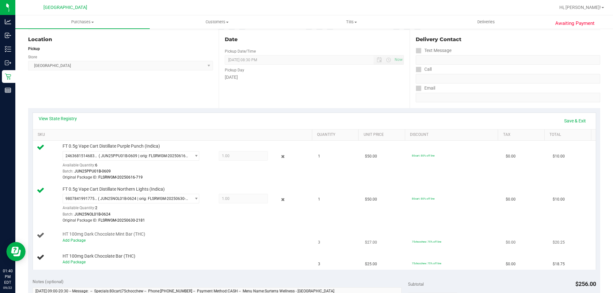
click at [72, 244] on div "Add Package" at bounding box center [186, 241] width 247 height 6
click at [74, 243] on div "Add Package" at bounding box center [186, 241] width 247 height 6
click at [75, 239] on link "Add Package" at bounding box center [74, 241] width 23 height 4
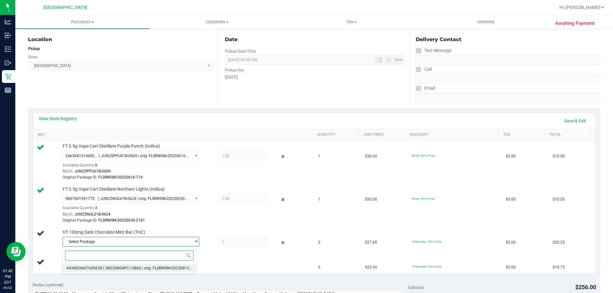
click at [126, 269] on span "( SN250804PC1-0806 | orig: FLSRWGM-20250812-1061 )" at bounding box center [152, 268] width 98 height 4
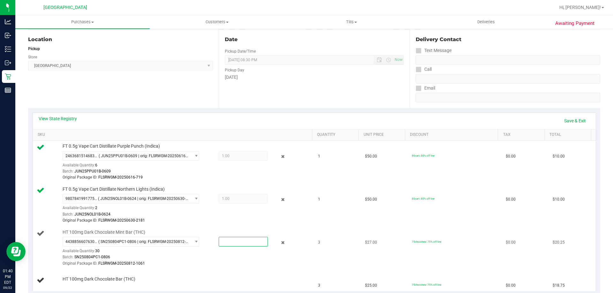
click at [232, 241] on span at bounding box center [243, 242] width 49 height 10
type input "3"
type input "3.0000"
click at [230, 262] on div "Original Package ID: FLSRWGM-20250812-1061" at bounding box center [186, 264] width 247 height 6
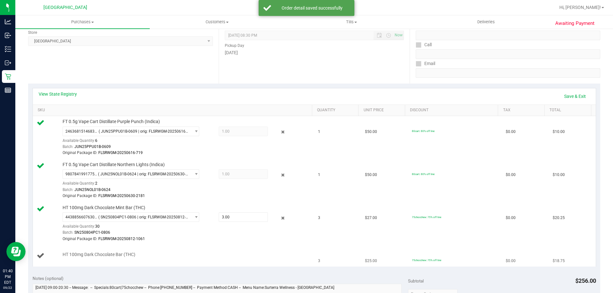
scroll to position [96, 0]
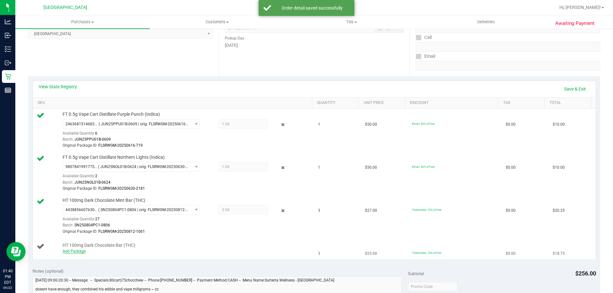
click at [81, 249] on link "Add Package" at bounding box center [74, 251] width 23 height 4
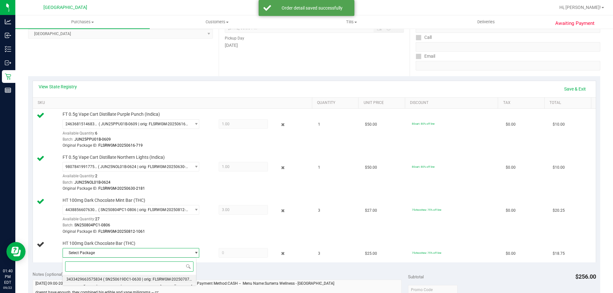
click at [119, 280] on span "( SN250619DC1-0630 | orig: FLSRWGM-20250707-044 )" at bounding box center [151, 279] width 96 height 4
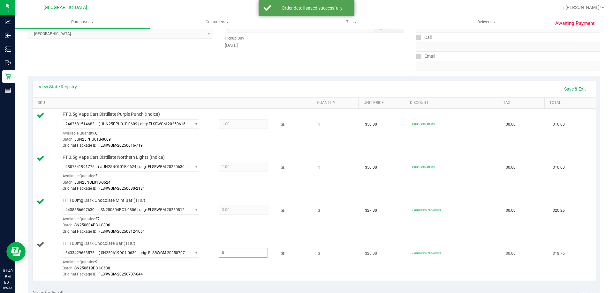
click at [231, 252] on span at bounding box center [243, 253] width 49 height 10
type input "3"
type input "3.0000"
click at [230, 266] on div "Batch: SN250619DC1-0630" at bounding box center [186, 269] width 247 height 6
click at [580, 93] on link "Save & Exit" at bounding box center [575, 89] width 30 height 11
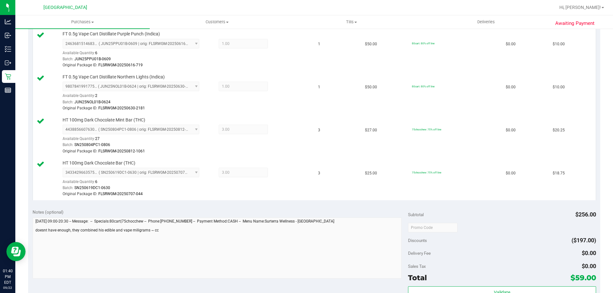
scroll to position [224, 0]
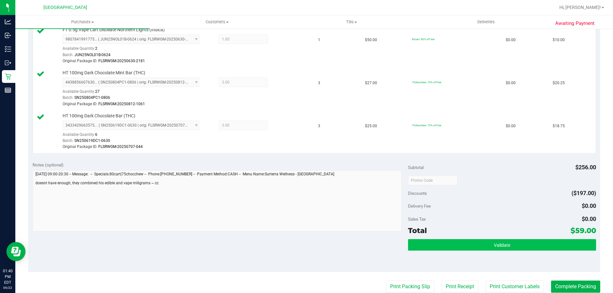
drag, startPoint x: 482, startPoint y: 254, endPoint x: 489, endPoint y: 245, distance: 11.0
click at [482, 253] on div "Validate" at bounding box center [502, 253] width 188 height 29
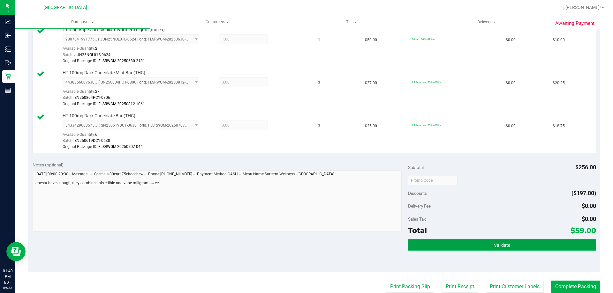
click at [489, 245] on button "Validate" at bounding box center [502, 244] width 188 height 11
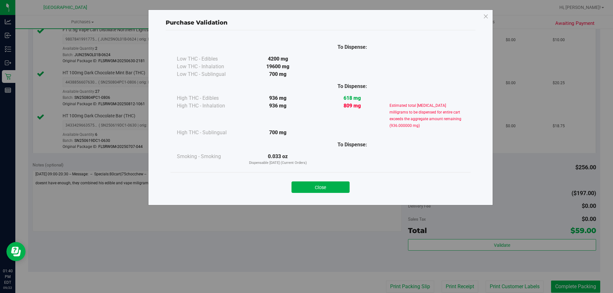
click at [334, 193] on div "Close" at bounding box center [321, 185] width 300 height 26
click at [341, 188] on button "Close" at bounding box center [321, 187] width 58 height 11
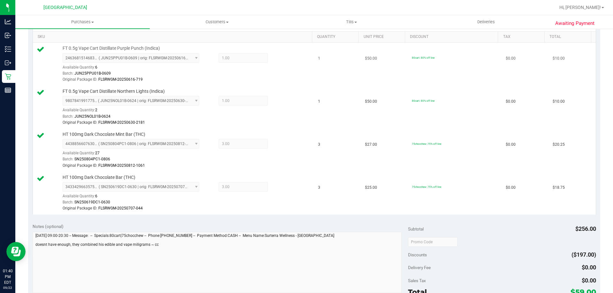
scroll to position [128, 0]
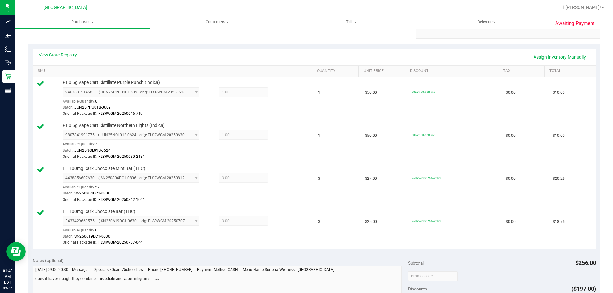
click at [565, 47] on div "View State Registry Assign Inventory Manually SKU Quantity Unit Price Discount …" at bounding box center [314, 148] width 572 height 209
click at [560, 55] on link "Assign Inventory Manually" at bounding box center [559, 57] width 61 height 11
click at [283, 89] on div at bounding box center [278, 93] width 20 height 8
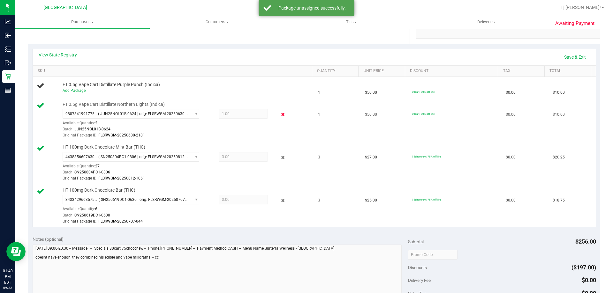
drag, startPoint x: 277, startPoint y: 123, endPoint x: 276, endPoint y: 118, distance: 5.3
click at [277, 122] on div "9807841991775026 ( JUN25NOL01B-0624 | orig: FLSRWGM-20250630-2181 ) 98078419917…" at bounding box center [186, 124] width 247 height 30
click at [280, 118] on icon at bounding box center [283, 114] width 7 height 7
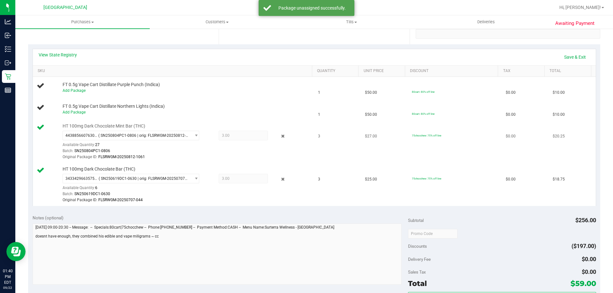
click at [279, 149] on div "Batch: SN250804PC1-0806" at bounding box center [186, 151] width 247 height 6
click at [279, 143] on div "4438856607630628 ( SN250804PC1-0806 | orig: FLSRWGM-20250812-1061 ) 44388566076…" at bounding box center [186, 146] width 247 height 30
click at [278, 130] on div "HT 100mg Dark Chocolate Mint Bar (THC) 4438856607630628 ( SN250804PC1-0806 | or…" at bounding box center [184, 142] width 250 height 38
click at [277, 133] on div at bounding box center [278, 137] width 20 height 8
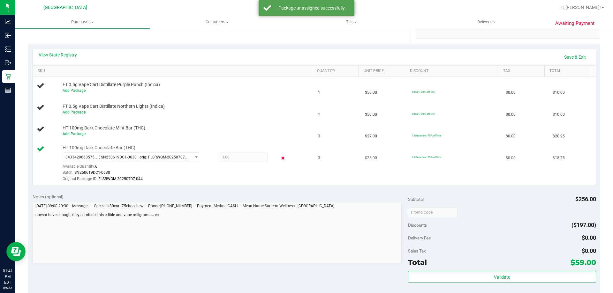
click at [280, 157] on icon at bounding box center [283, 158] width 7 height 7
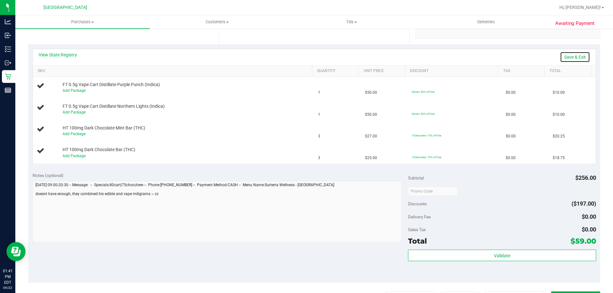
click at [560, 57] on link "Save & Exit" at bounding box center [575, 57] width 30 height 11
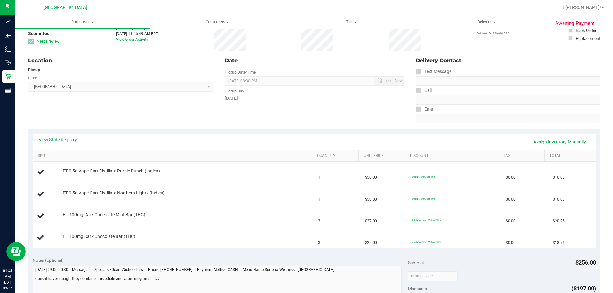
scroll to position [0, 0]
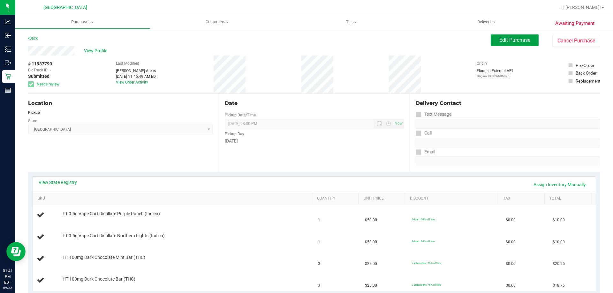
click at [505, 43] on button "Edit Purchase" at bounding box center [515, 39] width 48 height 11
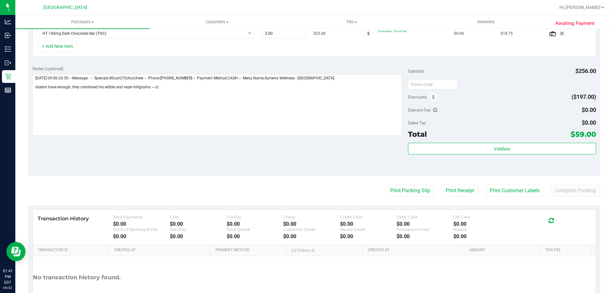
scroll to position [214, 0]
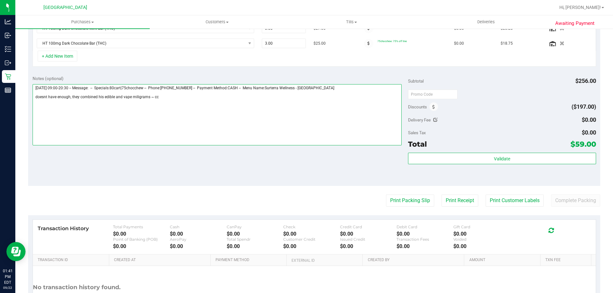
click at [284, 102] on textarea at bounding box center [217, 114] width 369 height 61
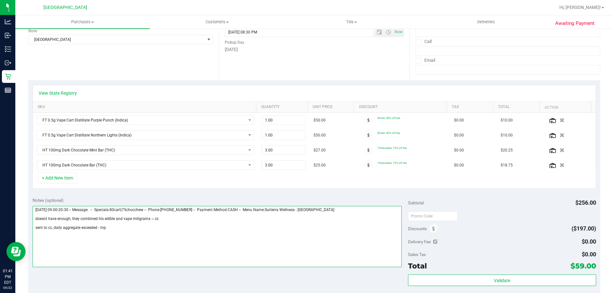
scroll to position [0, 0]
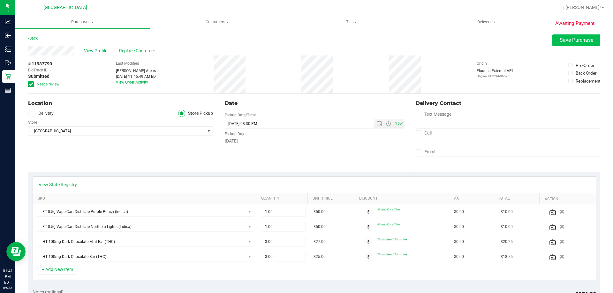
type textarea "Monday 09/22/2025 09:00-20:30 -- Message: -- Specials:80cart|75chocchew -- Phon…"
click at [569, 38] on span "Save Purchase" at bounding box center [577, 40] width 34 height 6
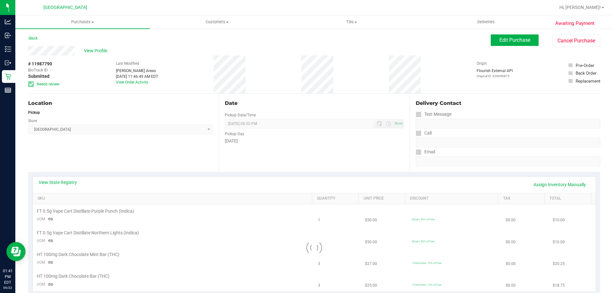
click at [95, 50] on span "View Profile" at bounding box center [97, 51] width 26 height 7
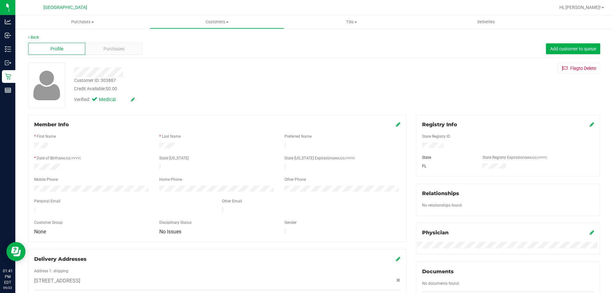
click at [106, 80] on div "Customer ID: 303887" at bounding box center [95, 80] width 42 height 7
copy div "303887"
drag, startPoint x: 293, startPoint y: 280, endPoint x: 300, endPoint y: 277, distance: 7.0
click at [294, 279] on div "Address 1: shipping 40 Ryapple lane , Palm Coast , FL 32164" at bounding box center [217, 280] width 366 height 22
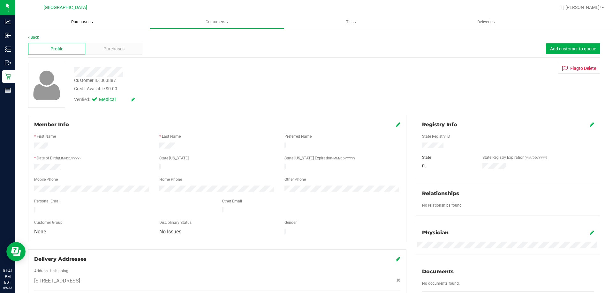
click at [78, 23] on span "Purchases" at bounding box center [82, 22] width 134 height 6
click at [52, 47] on span "Fulfillment" at bounding box center [35, 45] width 40 height 5
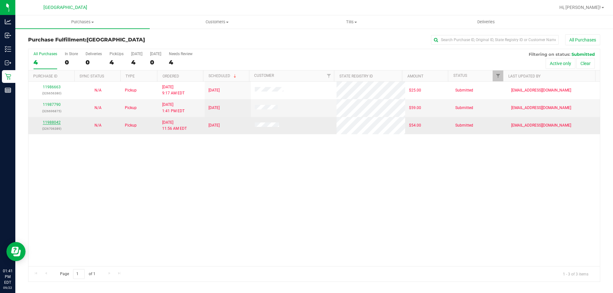
click at [50, 123] on link "11988042" at bounding box center [52, 122] width 18 height 4
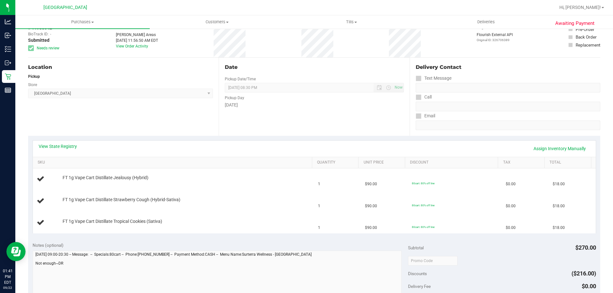
scroll to position [32, 0]
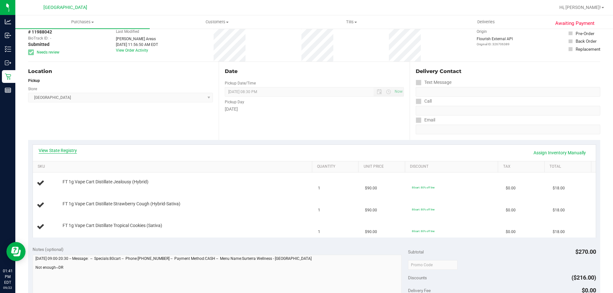
click at [54, 149] on link "View State Registry" at bounding box center [58, 151] width 38 height 6
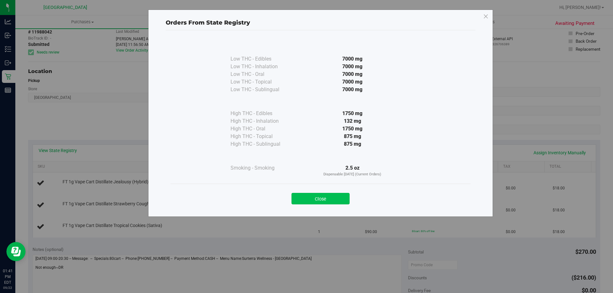
click at [299, 194] on button "Close" at bounding box center [321, 198] width 58 height 11
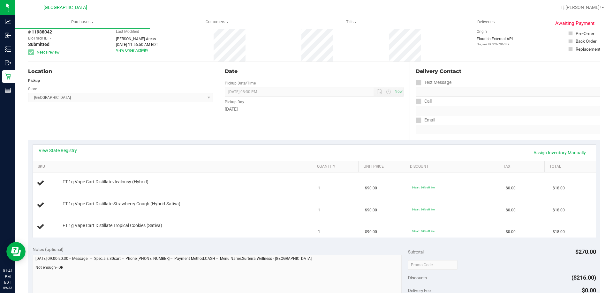
scroll to position [0, 0]
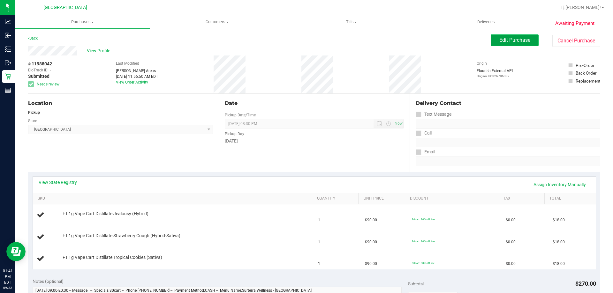
click at [510, 36] on button "Edit Purchase" at bounding box center [515, 39] width 48 height 11
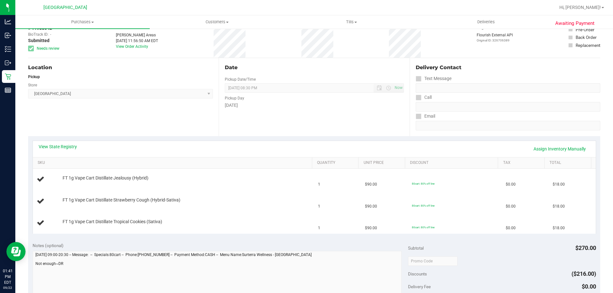
scroll to position [128, 0]
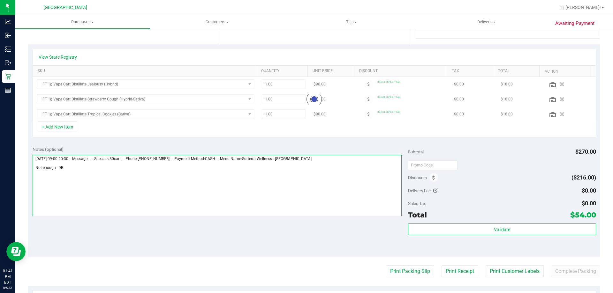
click at [166, 180] on textarea at bounding box center [217, 185] width 369 height 61
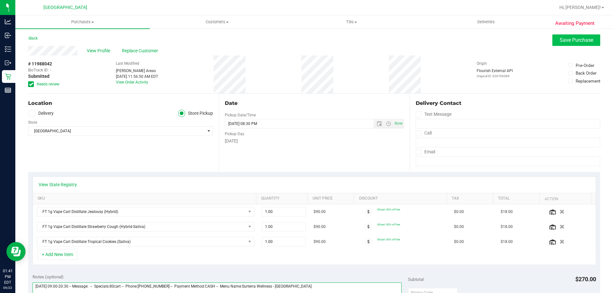
type textarea "Monday 09/22/2025 09:00-20:30 -- Message: -- Specials:80cart -- Phone:612756461…"
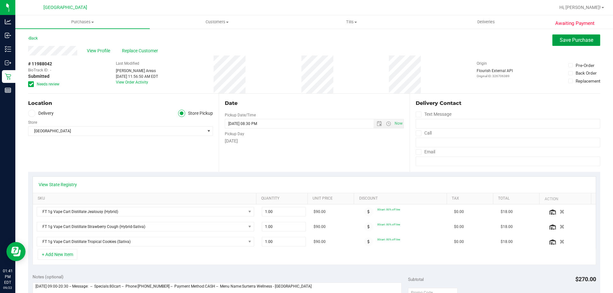
click at [572, 35] on button "Save Purchase" at bounding box center [576, 39] width 48 height 11
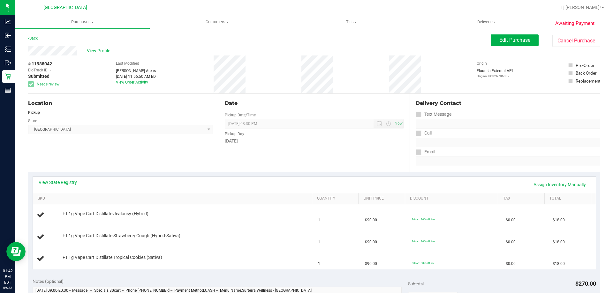
click at [96, 49] on span "View Profile" at bounding box center [100, 51] width 26 height 7
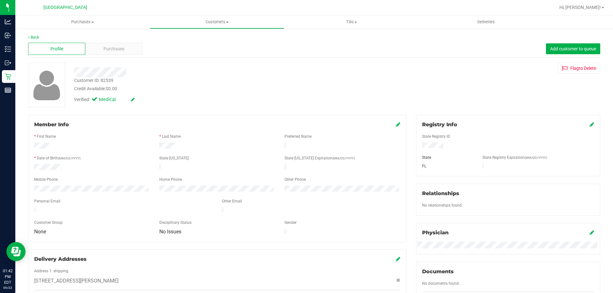
click at [105, 82] on div "Customer ID: 82539" at bounding box center [93, 80] width 39 height 7
copy div "82539"
click at [257, 277] on div "23 ANDREA DR , NEW SMYRNA BEACH , FL 32168" at bounding box center [217, 281] width 376 height 8
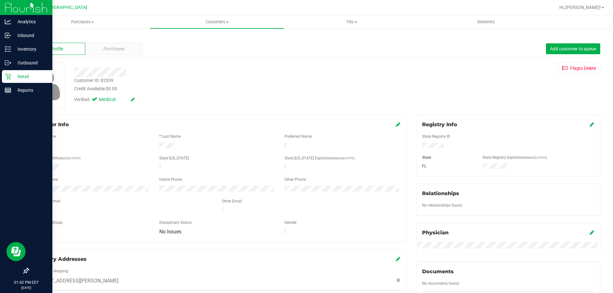
click at [15, 78] on p "Retail" at bounding box center [30, 77] width 38 height 8
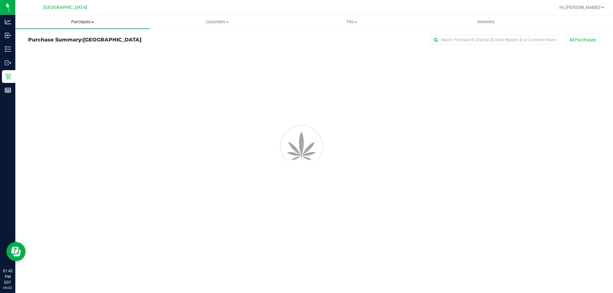
drag, startPoint x: 90, startPoint y: 24, endPoint x: 69, endPoint y: 39, distance: 25.7
click at [90, 24] on span "Purchases" at bounding box center [82, 22] width 134 height 6
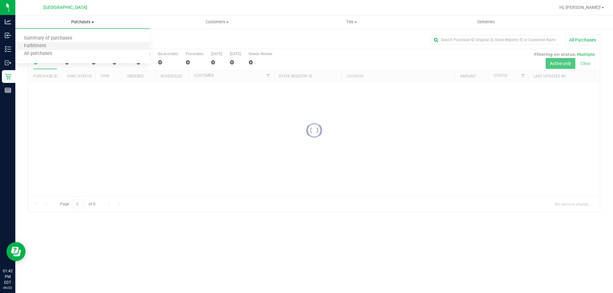
click at [64, 46] on li "Fulfillment" at bounding box center [82, 46] width 134 height 8
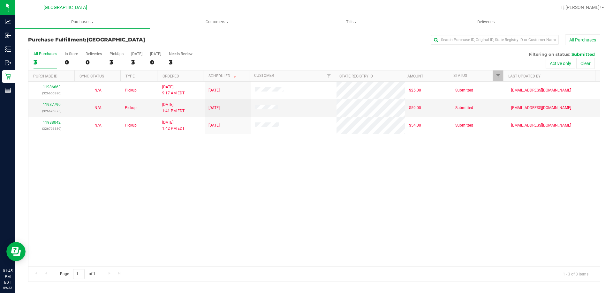
click at [297, 190] on div "11986663 (326656380) N/A Pickup 9/22/2025 9:17 AM EDT 9/22/2025 $25.00 Submitte…" at bounding box center [314, 174] width 572 height 185
click at [354, 19] on uib-tab-heading "Tills Manage tills Reconcile e-payments" at bounding box center [352, 22] width 134 height 13
click at [338, 37] on li "Manage tills" at bounding box center [351, 39] width 134 height 8
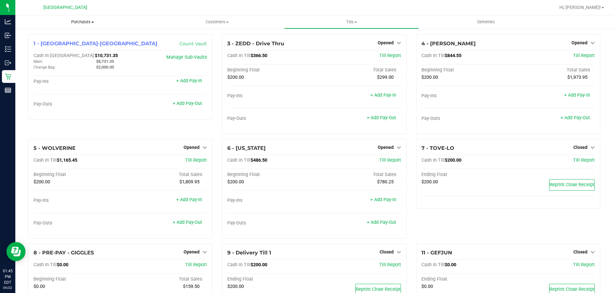
click at [87, 20] on span "Purchases" at bounding box center [82, 22] width 134 height 6
click at [60, 47] on li "Fulfillment" at bounding box center [82, 46] width 134 height 8
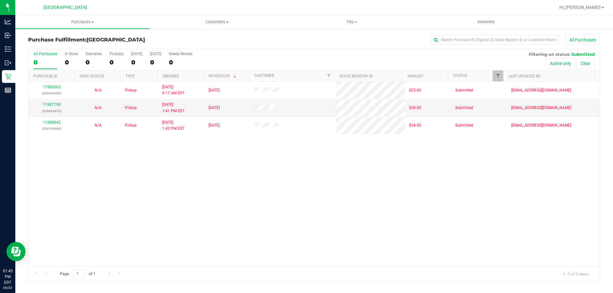
click at [251, 172] on div "11986663 (326656380) N/A Pickup 9/22/2025 9:17 AM EDT 9/22/2025 $25.00 Submitte…" at bounding box center [314, 174] width 572 height 185
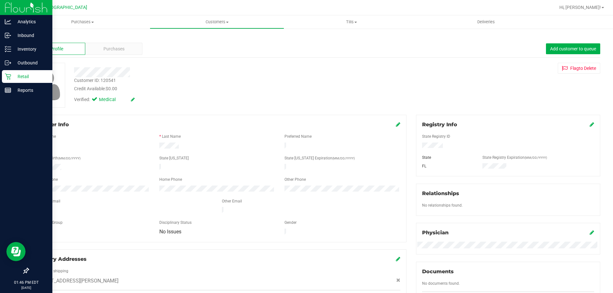
click at [9, 77] on icon at bounding box center [8, 76] width 6 height 6
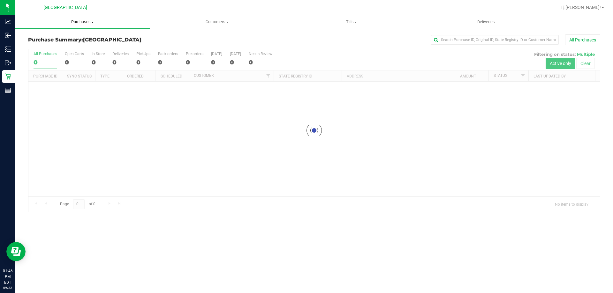
click at [84, 22] on span "Purchases" at bounding box center [82, 22] width 134 height 6
click at [27, 45] on span "Fulfillment" at bounding box center [35, 45] width 40 height 5
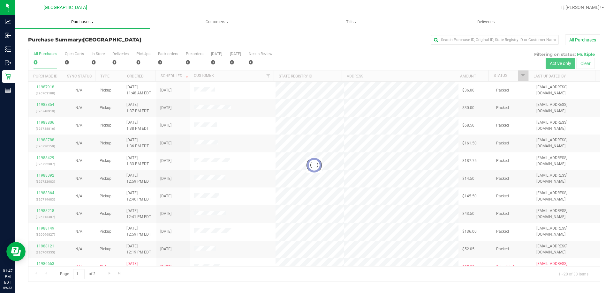
click at [81, 24] on span "Purchases" at bounding box center [82, 22] width 134 height 6
click at [53, 43] on span "Fulfillment" at bounding box center [35, 45] width 40 height 5
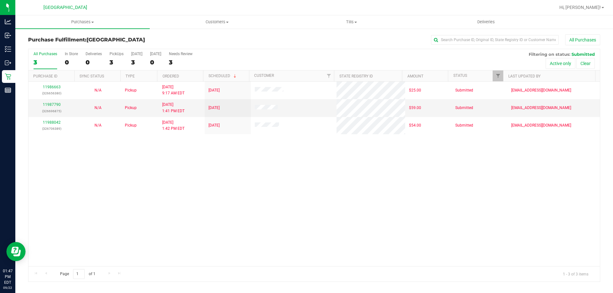
click at [247, 178] on div "11986663 (326656380) N/A Pickup [DATE] 9:17 AM EDT 9/22/2025 $25.00 Submitted […" at bounding box center [314, 174] width 572 height 185
click at [234, 173] on div "11986663 (326656380) N/A Pickup [DATE] 9:17 AM EDT 9/22/2025 $25.00 Submitted […" at bounding box center [314, 174] width 572 height 185
click at [233, 171] on div "11986663 (326656380) N/A Pickup [DATE] 9:17 AM EDT 9/22/2025 $25.00 Submitted […" at bounding box center [314, 174] width 572 height 185
click at [272, 190] on div "11986663 (326656380) N/A Pickup [DATE] 9:17 AM EDT 9/22/2025 $25.00 Submitted […" at bounding box center [314, 174] width 572 height 185
click at [261, 177] on div "11986663 (326656380) N/A Pickup [DATE] 9:17 AM EDT 9/22/2025 $25.00 Submitted […" at bounding box center [314, 174] width 572 height 185
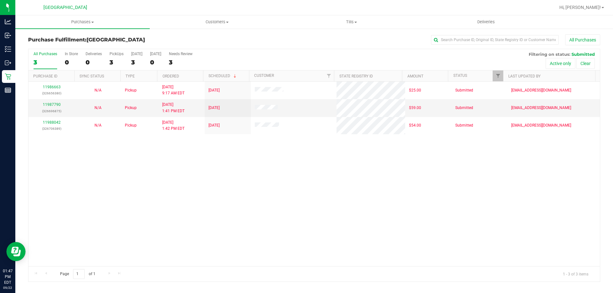
click at [254, 166] on div "11986663 (326656380) N/A Pickup [DATE] 9:17 AM EDT 9/22/2025 $25.00 Submitted […" at bounding box center [314, 174] width 572 height 185
click at [272, 140] on div "11986663 (326656380) N/A Pickup [DATE] 9:17 AM EDT 9/22/2025 $25.00 Submitted […" at bounding box center [314, 174] width 572 height 185
click at [274, 163] on div "11986663 (326656380) N/A Pickup [DATE] 9:17 AM EDT 9/22/2025 $25.00 Submitted […" at bounding box center [314, 174] width 572 height 185
click at [268, 172] on div "11986663 (326656380) N/A Pickup [DATE] 9:17 AM EDT 9/22/2025 $25.00 Submitted […" at bounding box center [314, 174] width 572 height 185
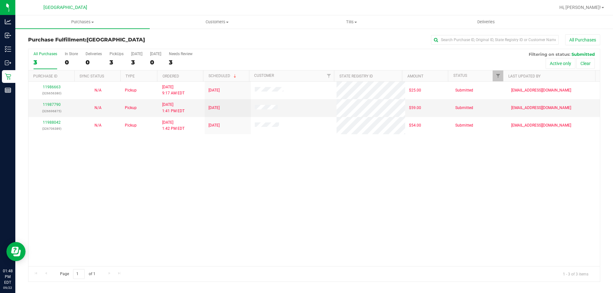
click at [46, 192] on div "11986663 (326656380) N/A Pickup [DATE] 9:17 AM EDT 9/22/2025 $25.00 Submitted […" at bounding box center [314, 174] width 572 height 185
click at [184, 212] on div "11986663 (326656380) N/A Pickup 9/22/2025 9:17 AM EDT 9/22/2025 $25.00 Submitte…" at bounding box center [314, 174] width 572 height 185
click at [134, 183] on div "11986663 (326656380) N/A Pickup 9/22/2025 9:17 AM EDT 9/22/2025 $25.00 Submitte…" at bounding box center [314, 174] width 572 height 185
click at [193, 175] on div "11986663 (326656380) N/A Pickup 9/22/2025 9:17 AM EDT 9/22/2025 $25.00 Submitte…" at bounding box center [314, 174] width 572 height 185
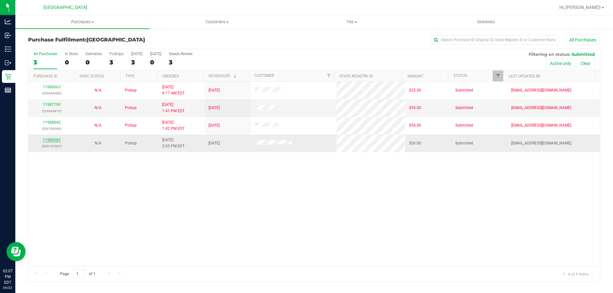
click at [46, 140] on link "11989082" at bounding box center [52, 140] width 18 height 4
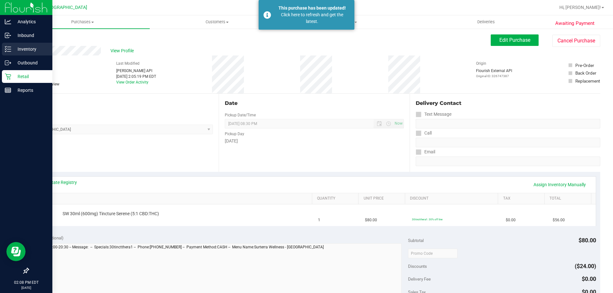
click at [17, 48] on p "Inventory" at bounding box center [30, 49] width 38 height 8
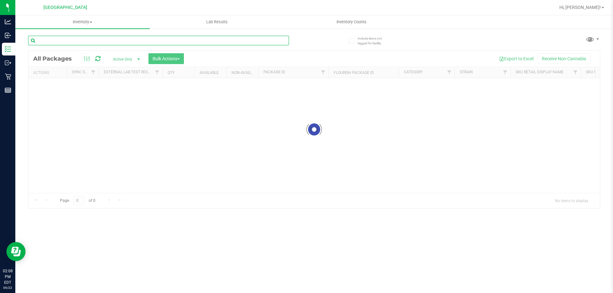
click at [182, 40] on input "text" at bounding box center [158, 41] width 261 height 10
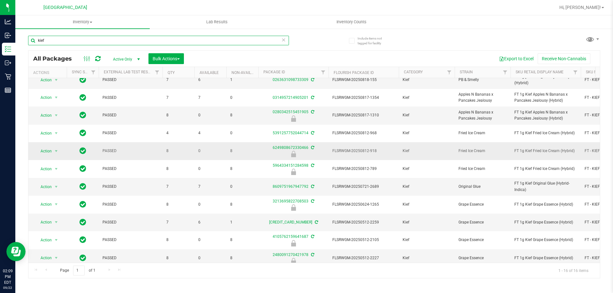
scroll to position [105, 0]
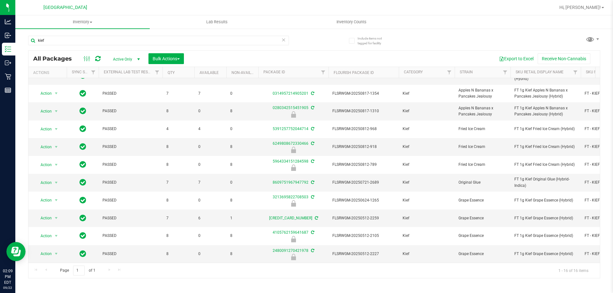
click at [160, 33] on div "kief" at bounding box center [171, 40] width 286 height 20
click at [158, 36] on input "kief" at bounding box center [158, 41] width 261 height 10
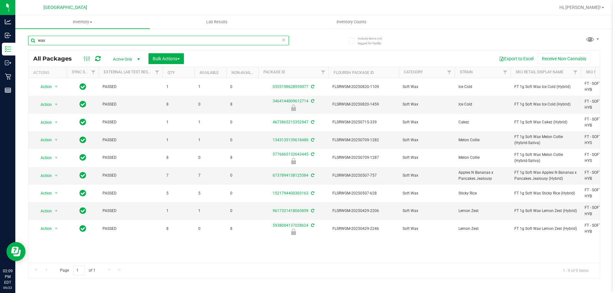
click at [224, 39] on input "wax" at bounding box center [158, 41] width 261 height 10
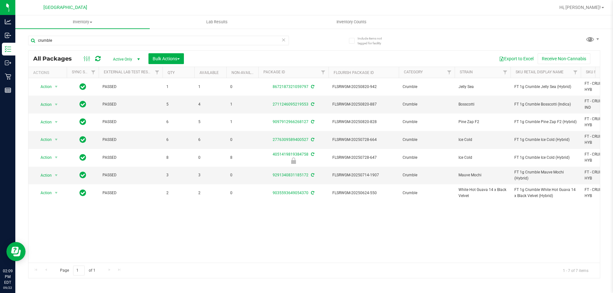
click at [212, 35] on div "crumble" at bounding box center [171, 40] width 286 height 20
click at [210, 40] on input "crumble" at bounding box center [158, 41] width 261 height 10
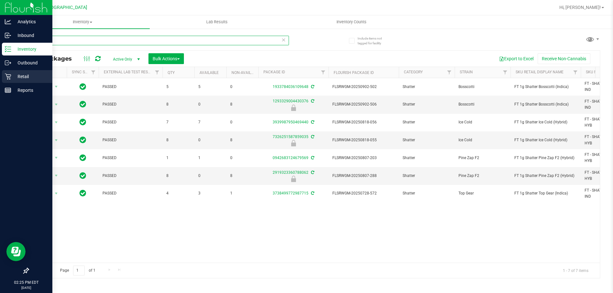
type input "shatter"
click at [26, 72] on div "Retail" at bounding box center [27, 76] width 50 height 13
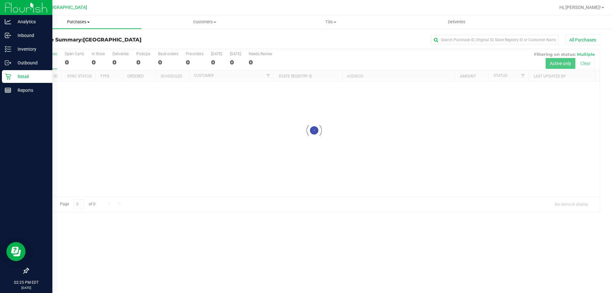
click at [76, 26] on uib-tab-heading "Purchases Summary of purchases Fulfillment All purchases" at bounding box center [78, 21] width 126 height 13
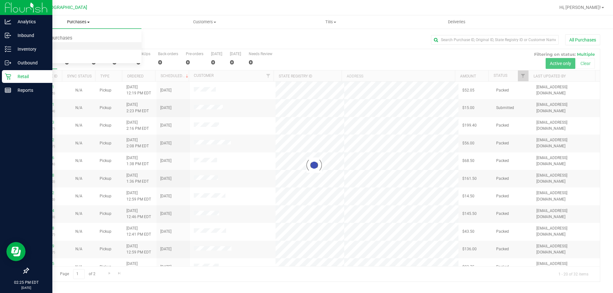
click at [77, 47] on li "Fulfillment" at bounding box center [78, 46] width 126 height 8
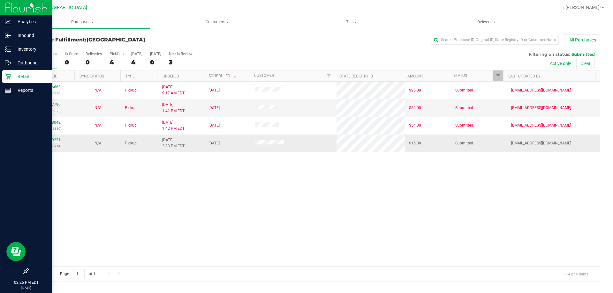
click at [52, 140] on link "11989231" at bounding box center [52, 140] width 18 height 4
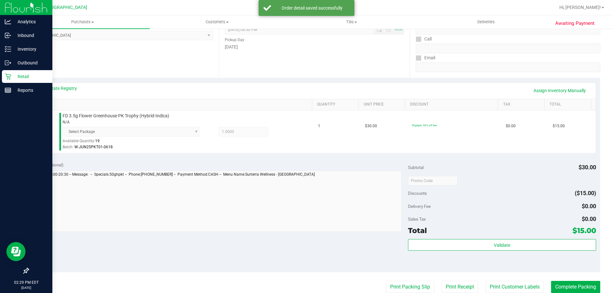
scroll to position [96, 0]
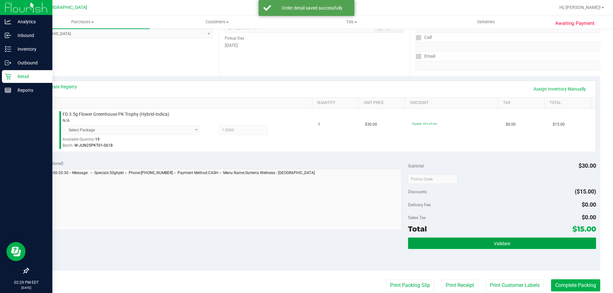
click at [440, 244] on button "Validate" at bounding box center [502, 243] width 188 height 11
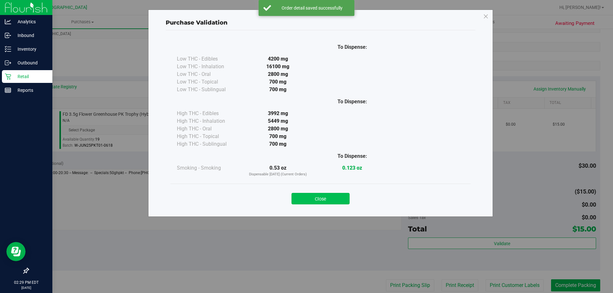
click at [313, 202] on button "Close" at bounding box center [321, 198] width 58 height 11
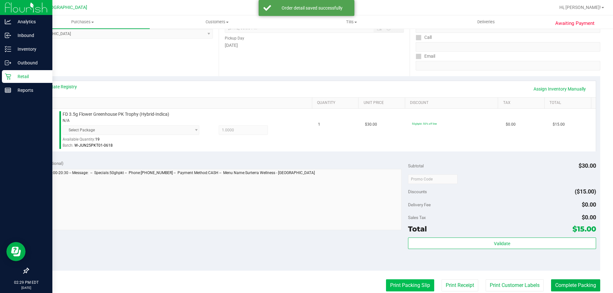
click at [402, 286] on button "Print Packing Slip" at bounding box center [410, 286] width 48 height 12
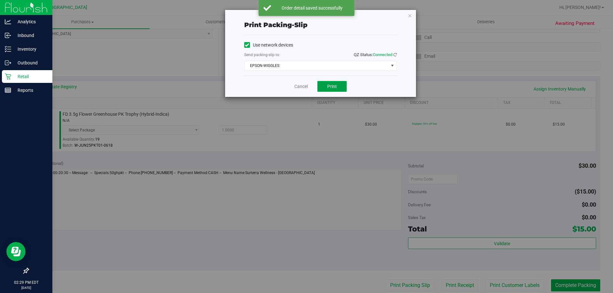
click at [335, 85] on span "Print" at bounding box center [332, 86] width 10 height 5
click at [410, 16] on icon "button" at bounding box center [410, 15] width 4 height 8
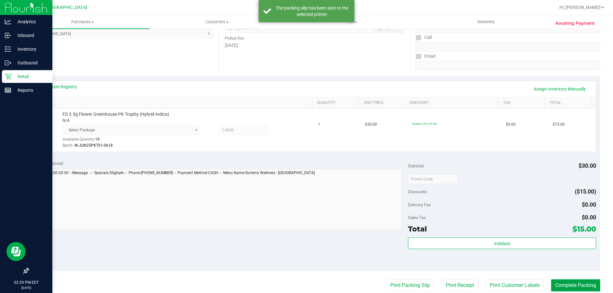
click at [551, 285] on button "Complete Packing" at bounding box center [575, 286] width 49 height 12
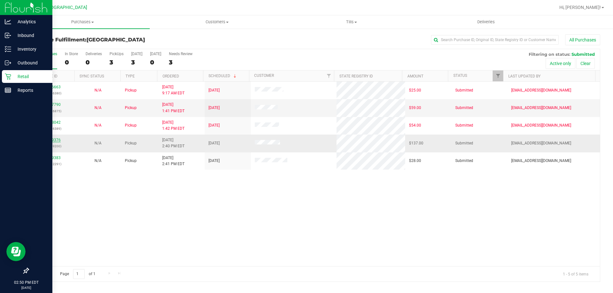
click at [54, 139] on link "11989376" at bounding box center [52, 140] width 18 height 4
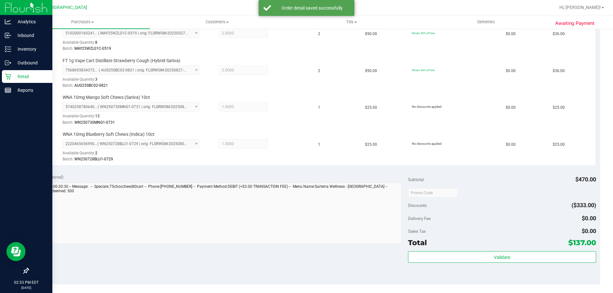
scroll to position [319, 0]
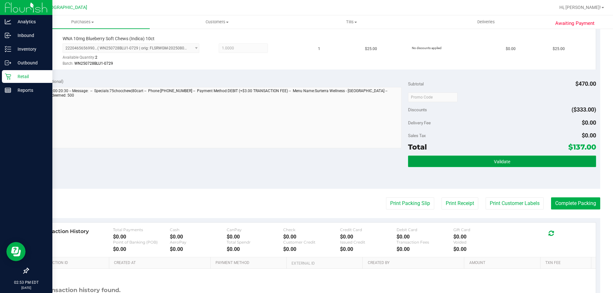
click at [456, 165] on button "Validate" at bounding box center [502, 161] width 188 height 11
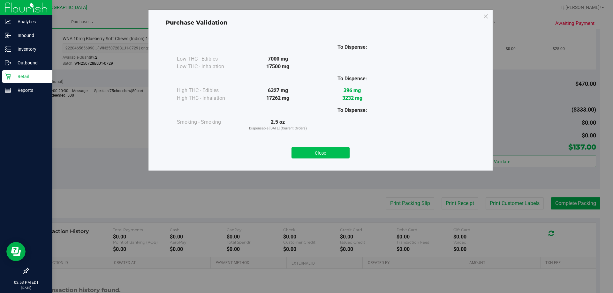
click at [325, 148] on button "Close" at bounding box center [321, 152] width 58 height 11
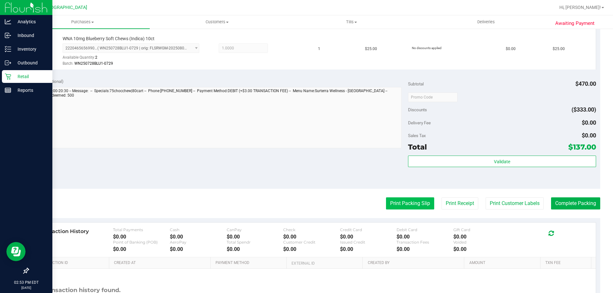
click at [399, 199] on button "Print Packing Slip" at bounding box center [410, 204] width 48 height 12
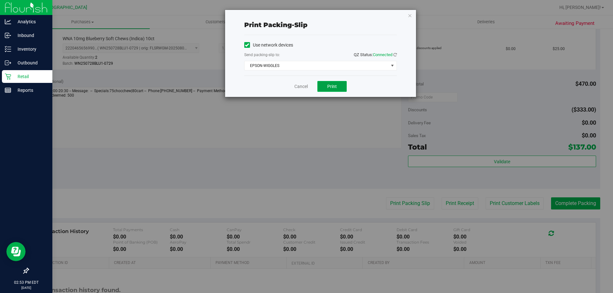
click at [324, 82] on button "Print" at bounding box center [331, 86] width 29 height 11
click at [299, 86] on link "Cancel" at bounding box center [300, 86] width 13 height 7
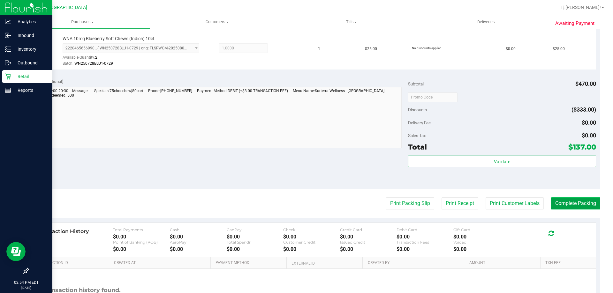
click at [580, 200] on button "Complete Packing" at bounding box center [575, 204] width 49 height 12
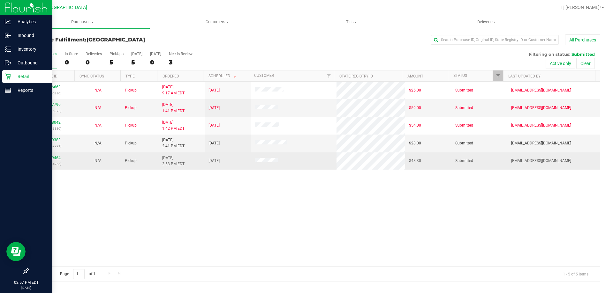
click at [52, 156] on link "11989464" at bounding box center [52, 158] width 18 height 4
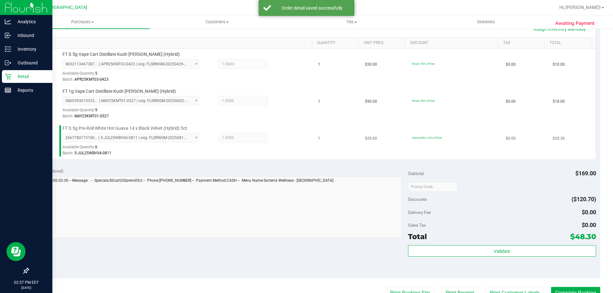
scroll to position [160, 0]
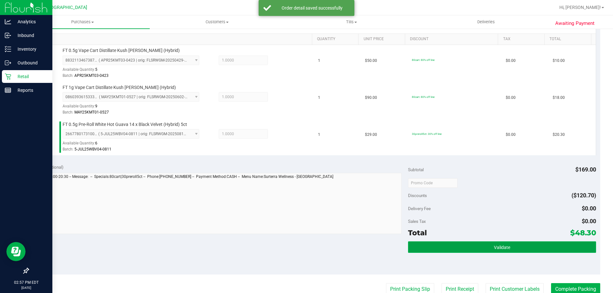
click at [419, 245] on button "Validate" at bounding box center [502, 247] width 188 height 11
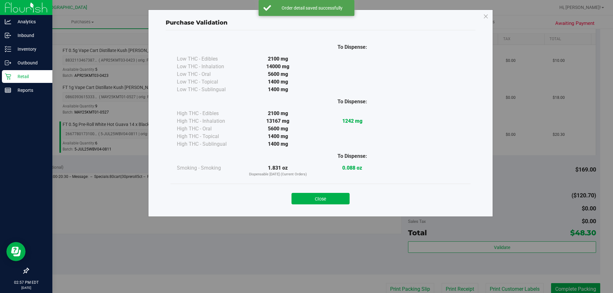
click at [313, 196] on button "Close" at bounding box center [321, 198] width 58 height 11
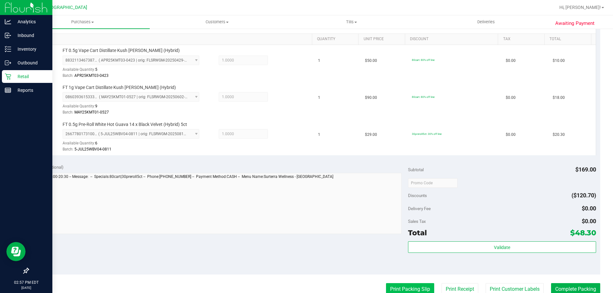
click at [398, 288] on button "Print Packing Slip" at bounding box center [410, 290] width 48 height 12
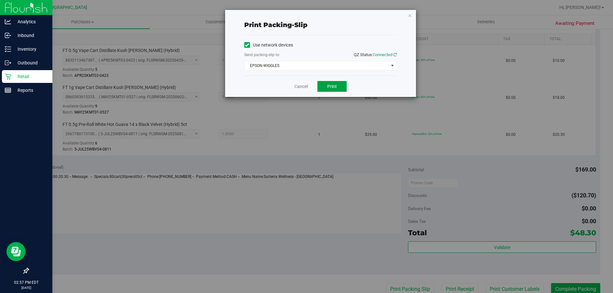
click at [335, 82] on button "Print" at bounding box center [331, 86] width 29 height 11
click at [412, 16] on div "Print packing-slip Use network devices Send packing-slip to: QZ Status: Connect…" at bounding box center [320, 53] width 191 height 87
click at [411, 16] on icon "button" at bounding box center [410, 15] width 4 height 8
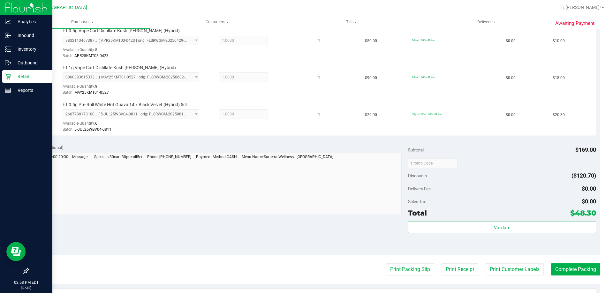
scroll to position [255, 0]
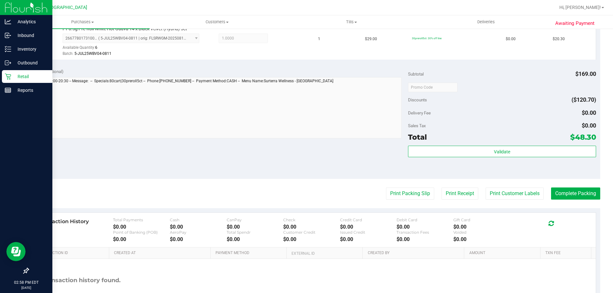
click at [535, 158] on div "Validate" at bounding box center [502, 160] width 188 height 29
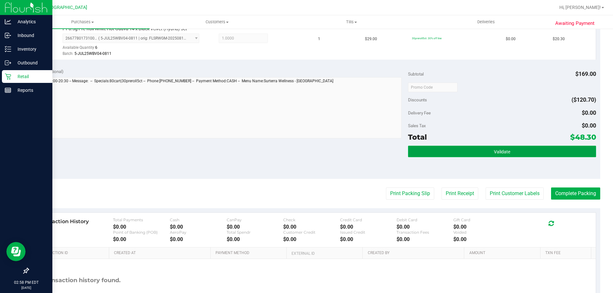
click at [536, 157] on button "Validate" at bounding box center [502, 151] width 188 height 11
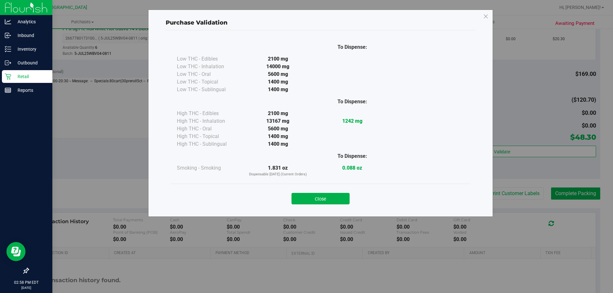
click at [323, 205] on div "Close" at bounding box center [321, 197] width 300 height 26
click at [327, 200] on button "Close" at bounding box center [321, 198] width 58 height 11
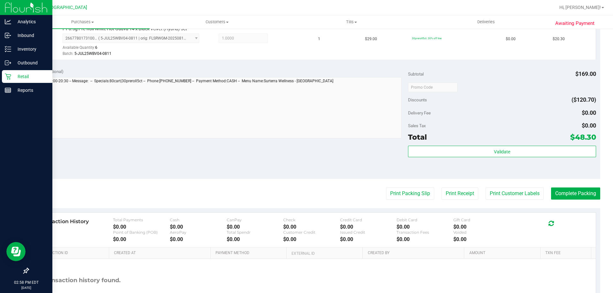
click at [552, 187] on purchase-details "Back Edit Purchase Cancel Purchase View Profile # 11989464 BioTrack ID: - Submi…" at bounding box center [314, 53] width 572 height 549
click at [553, 187] on purchase-details "Back Edit Purchase Cancel Purchase View Profile # 11989464 BioTrack ID: - Submi…" at bounding box center [314, 53] width 572 height 549
click at [554, 191] on button "Complete Packing" at bounding box center [575, 194] width 49 height 12
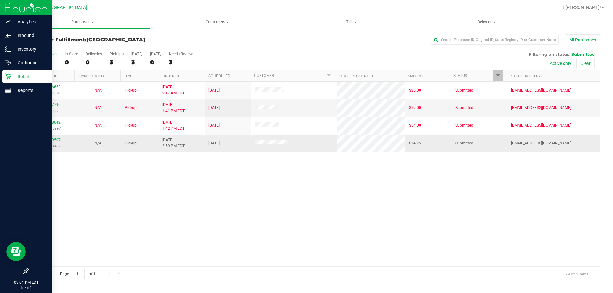
click at [49, 144] on p "(326764467)" at bounding box center [51, 146] width 39 height 6
click at [49, 142] on link "11989507" at bounding box center [52, 140] width 18 height 4
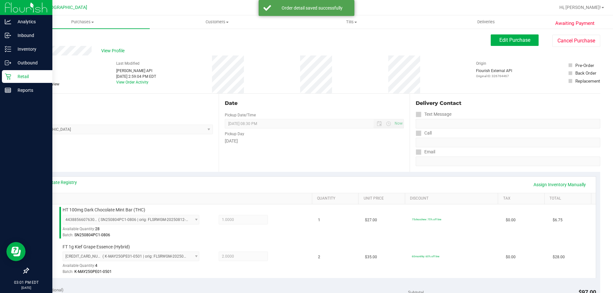
scroll to position [96, 0]
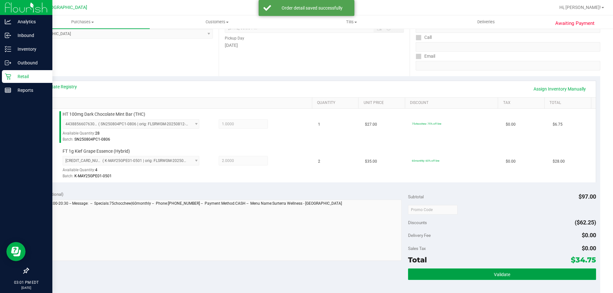
click at [469, 270] on button "Validate" at bounding box center [502, 274] width 188 height 11
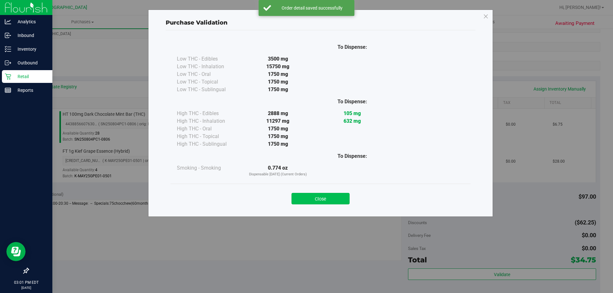
click at [329, 193] on button "Close" at bounding box center [321, 198] width 58 height 11
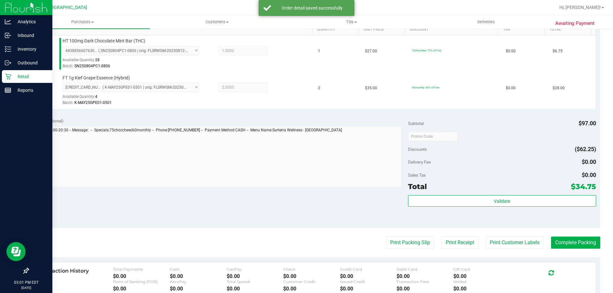
scroll to position [255, 0]
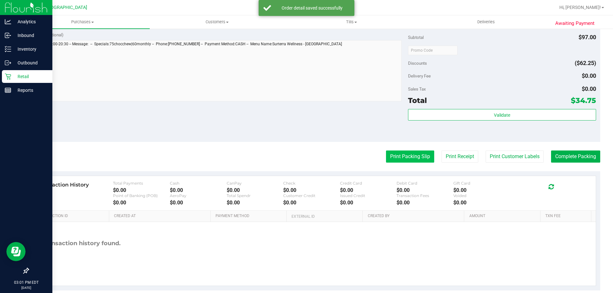
click at [403, 161] on button "Print Packing Slip" at bounding box center [410, 157] width 48 height 12
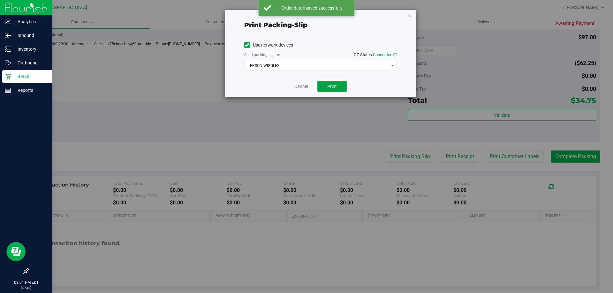
click at [324, 82] on button "Print" at bounding box center [331, 86] width 29 height 11
click at [408, 11] on div "Print packing-slip Use network devices Send packing-slip to: QZ Status: Connect…" at bounding box center [320, 53] width 191 height 87
click at [408, 16] on icon "button" at bounding box center [410, 15] width 4 height 8
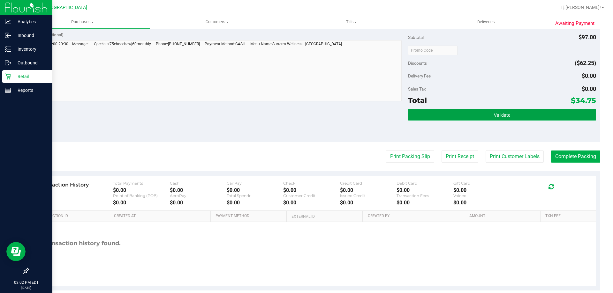
drag, startPoint x: 526, startPoint y: 120, endPoint x: 528, endPoint y: 106, distance: 14.5
click at [526, 119] on button "Validate" at bounding box center [502, 114] width 188 height 11
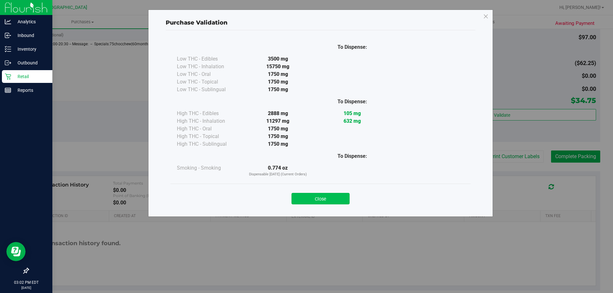
click at [335, 197] on button "Close" at bounding box center [321, 198] width 58 height 11
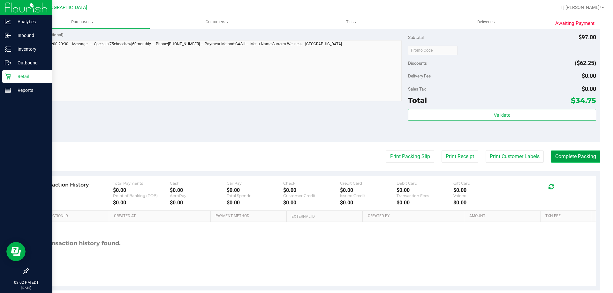
click at [586, 155] on button "Complete Packing" at bounding box center [575, 157] width 49 height 12
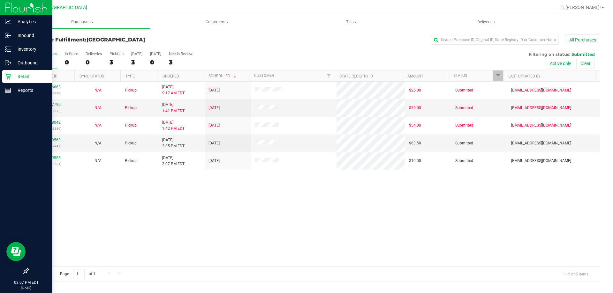
click at [160, 231] on div "11986663 (326656380) N/A Pickup 9/22/2025 9:17 AM EDT 9/22/2025 $25.00 Submitte…" at bounding box center [314, 174] width 572 height 185
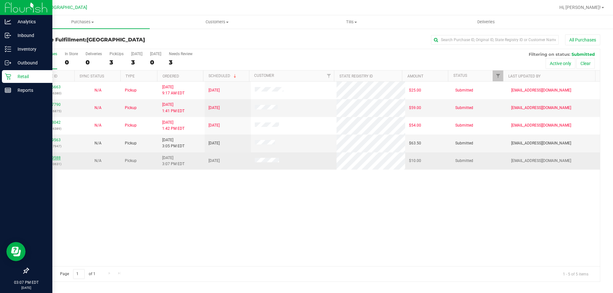
click at [52, 157] on link "11989588" at bounding box center [52, 158] width 18 height 4
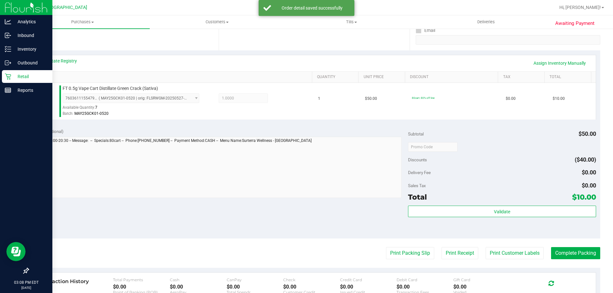
scroll to position [192, 0]
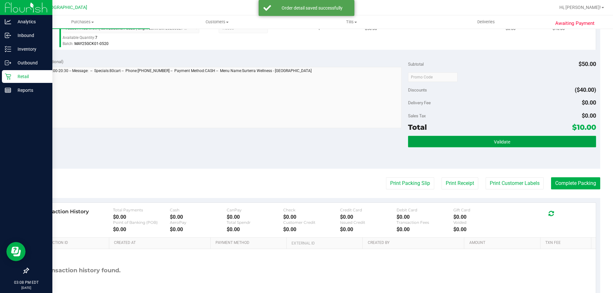
click at [445, 147] on button "Validate" at bounding box center [502, 141] width 188 height 11
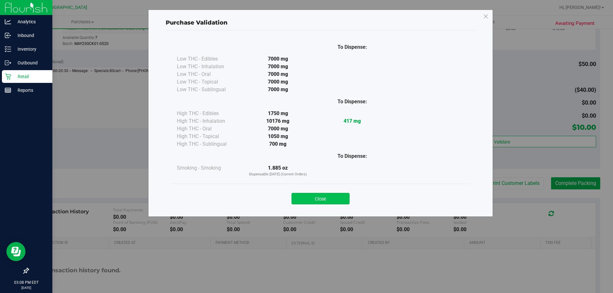
click at [304, 195] on button "Close" at bounding box center [321, 198] width 58 height 11
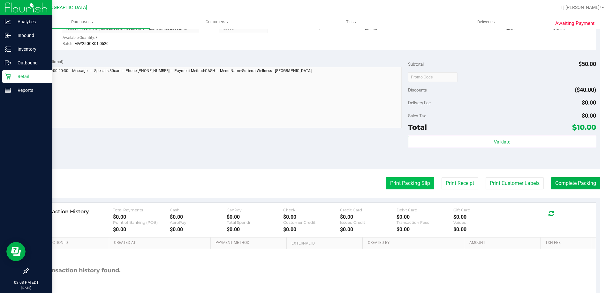
click at [402, 181] on button "Print Packing Slip" at bounding box center [410, 184] width 48 height 12
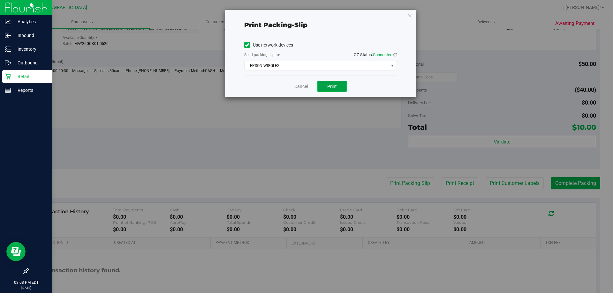
click at [322, 88] on button "Print" at bounding box center [331, 86] width 29 height 11
click at [301, 88] on link "Cancel" at bounding box center [300, 86] width 13 height 7
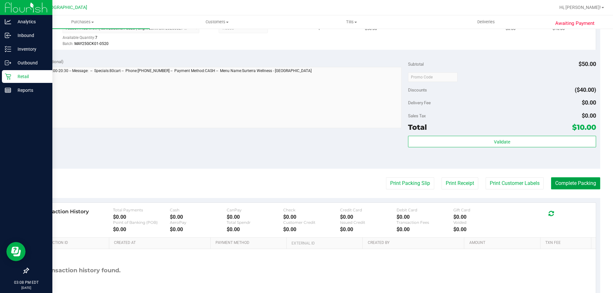
click at [570, 184] on button "Complete Packing" at bounding box center [575, 184] width 49 height 12
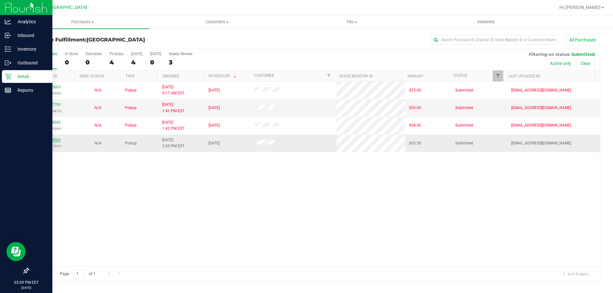
click at [48, 141] on link "11989563" at bounding box center [52, 140] width 18 height 4
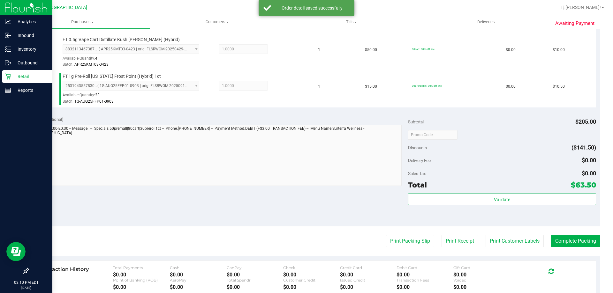
scroll to position [287, 0]
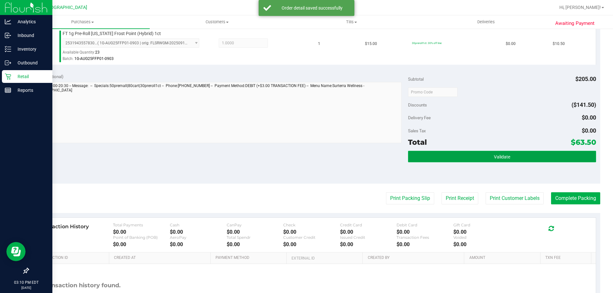
click at [459, 158] on button "Validate" at bounding box center [502, 156] width 188 height 11
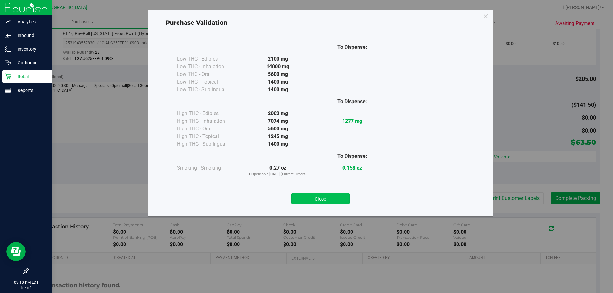
click at [330, 203] on button "Close" at bounding box center [321, 198] width 58 height 11
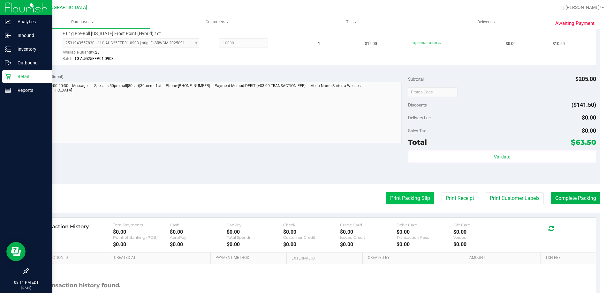
click at [411, 200] on button "Print Packing Slip" at bounding box center [410, 199] width 48 height 12
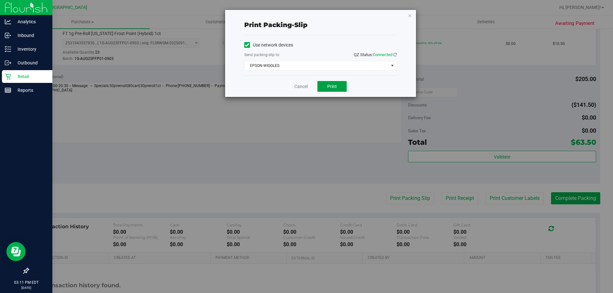
click at [330, 86] on span "Print" at bounding box center [332, 86] width 10 height 5
click at [407, 15] on div "Print packing-slip Use network devices Send packing-slip to: QZ Status: Connect…" at bounding box center [320, 53] width 191 height 87
click at [409, 20] on div "Print packing-slip Use network devices Send packing-slip to: QZ Status: Connect…" at bounding box center [320, 53] width 191 height 87
click at [409, 19] on icon "button" at bounding box center [410, 15] width 4 height 8
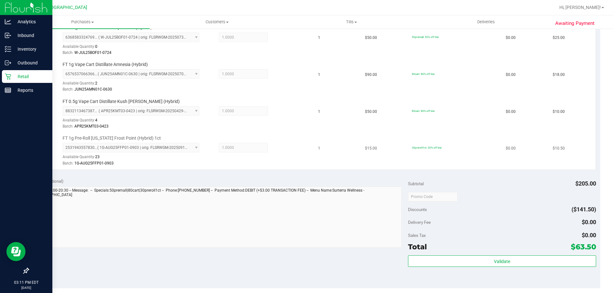
scroll to position [192, 0]
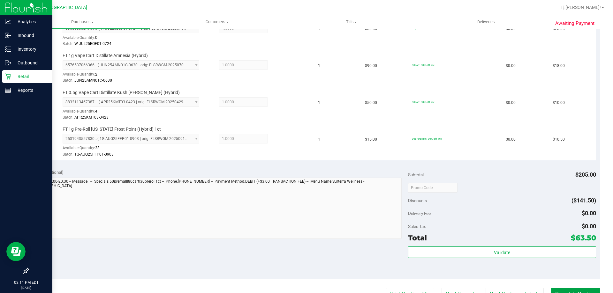
click at [567, 291] on button "Complete Packing" at bounding box center [575, 294] width 49 height 12
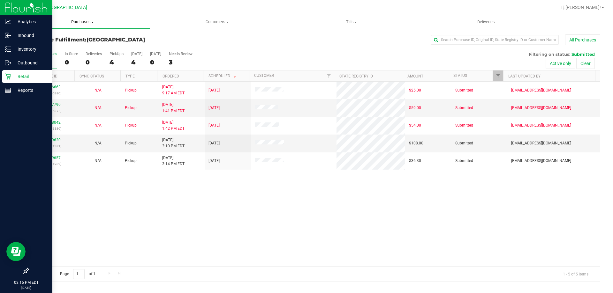
click at [75, 20] on span "Purchases" at bounding box center [82, 22] width 134 height 6
click at [75, 47] on li "Fulfillment" at bounding box center [82, 46] width 134 height 8
click at [56, 139] on link "11989620" at bounding box center [52, 140] width 18 height 4
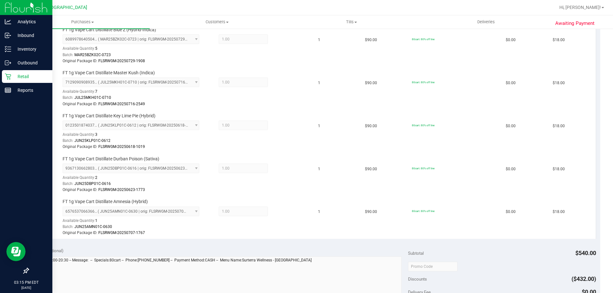
scroll to position [319, 0]
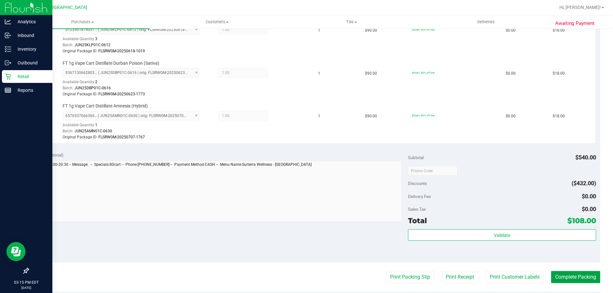
click at [583, 279] on button "Complete Packing" at bounding box center [575, 277] width 49 height 12
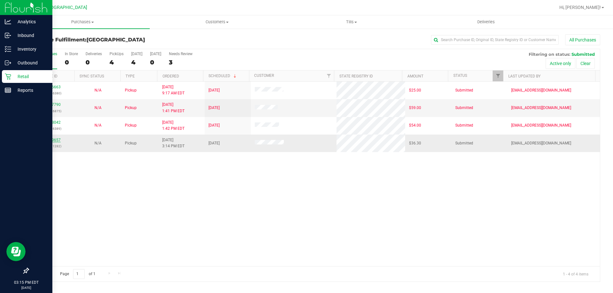
click at [52, 140] on link "11989657" at bounding box center [52, 140] width 18 height 4
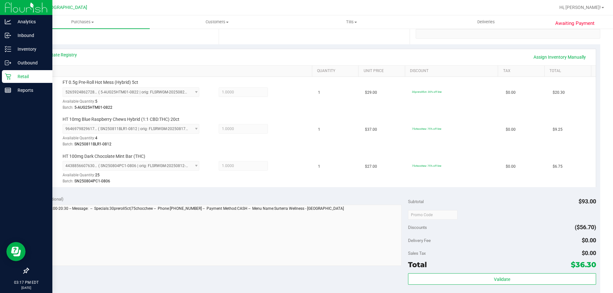
scroll to position [192, 0]
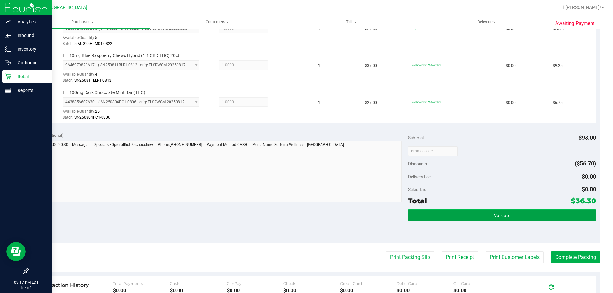
click at [429, 215] on button "Validate" at bounding box center [502, 215] width 188 height 11
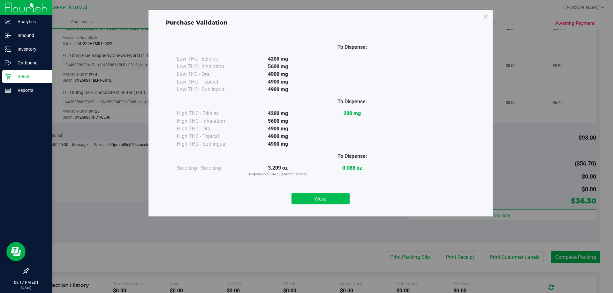
click at [320, 196] on button "Close" at bounding box center [321, 198] width 58 height 11
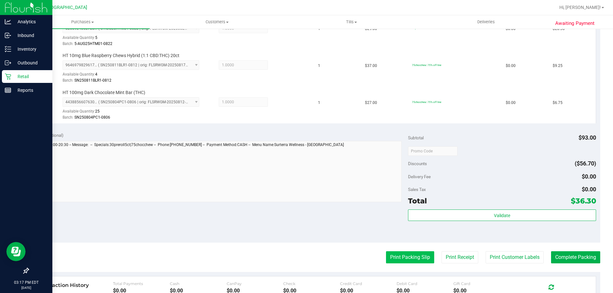
click at [395, 255] on button "Print Packing Slip" at bounding box center [410, 258] width 48 height 12
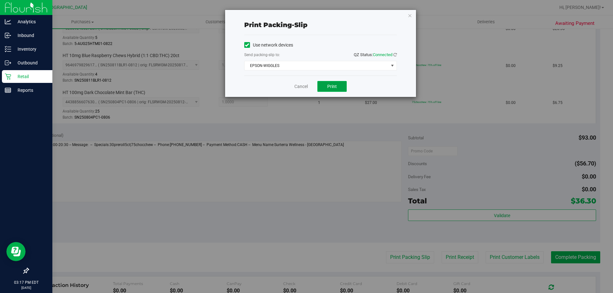
click at [336, 88] on span "Print" at bounding box center [332, 86] width 10 height 5
click at [407, 12] on div "Print packing-slip Use network devices Send packing-slip to: QZ Status: Connect…" at bounding box center [320, 53] width 191 height 87
click at [408, 12] on icon "button" at bounding box center [410, 15] width 4 height 8
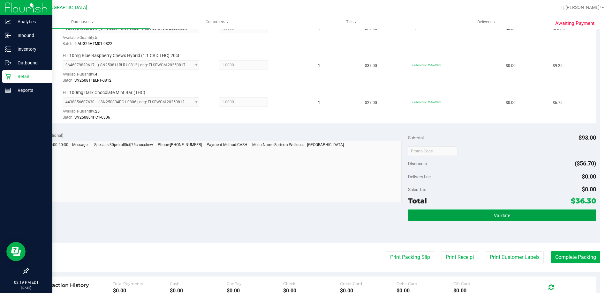
click at [464, 219] on button "Validate" at bounding box center [502, 215] width 188 height 11
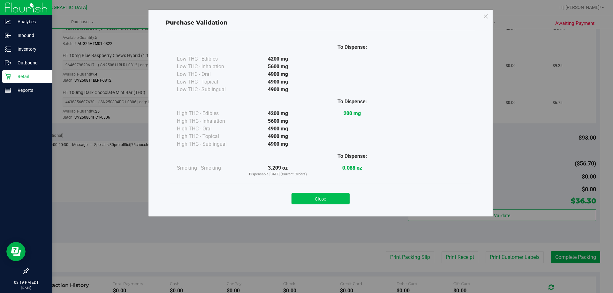
click at [339, 200] on button "Close" at bounding box center [321, 198] width 58 height 11
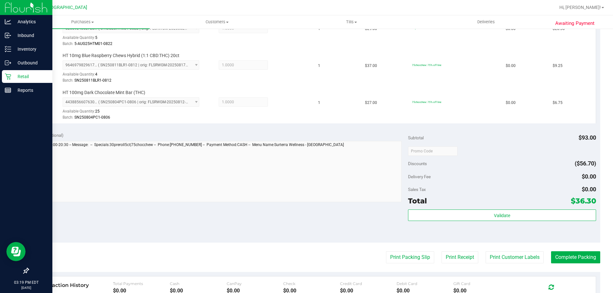
click at [590, 268] on purchase-details "Back Edit Purchase Cancel Purchase View Profile # 11989657 BioTrack ID: - Submi…" at bounding box center [314, 117] width 572 height 549
click at [591, 259] on button "Complete Packing" at bounding box center [575, 258] width 49 height 12
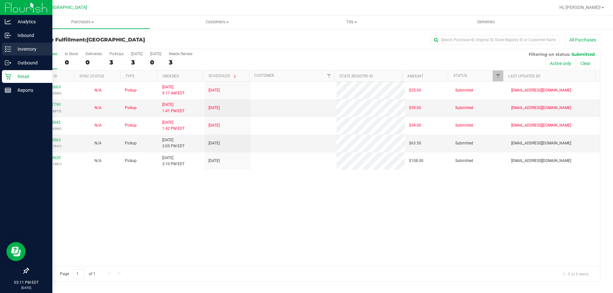
click at [4, 43] on div "Inventory" at bounding box center [27, 49] width 50 height 13
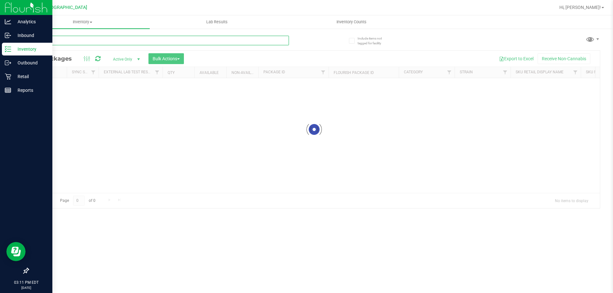
click at [208, 40] on input "text" at bounding box center [158, 41] width 261 height 10
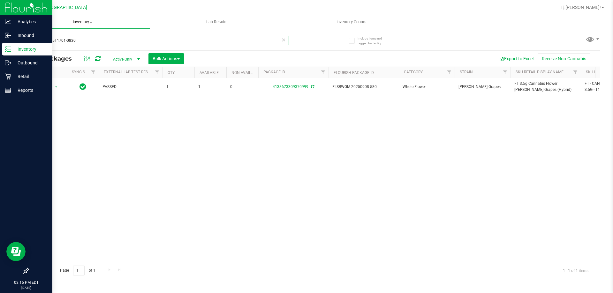
type input "W-AUG25T1701-0830"
click at [83, 21] on span "Inventory" at bounding box center [82, 22] width 134 height 6
